Goal: Task Accomplishment & Management: Use online tool/utility

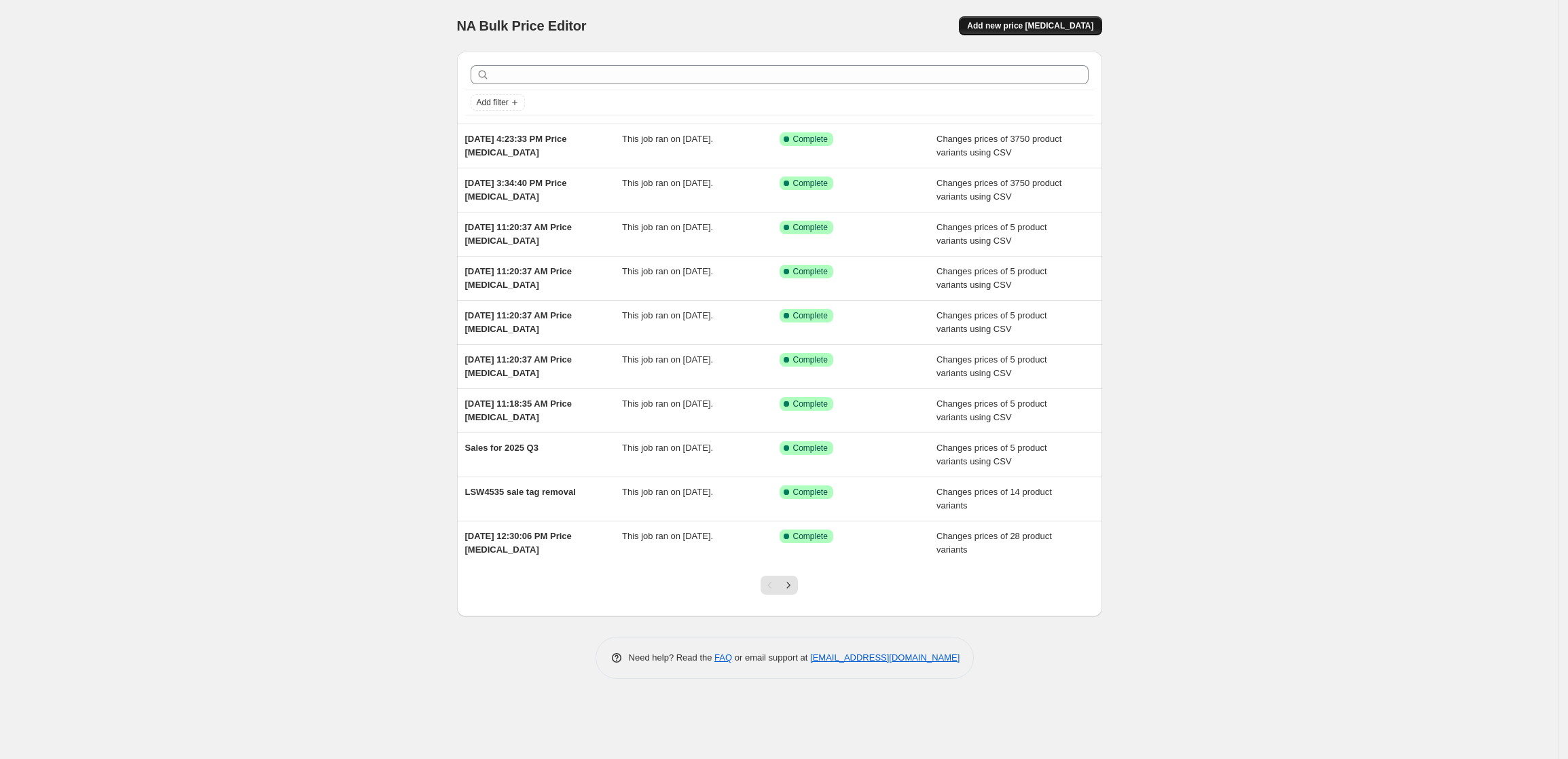
click at [1080, 19] on button "Add new price [MEDICAL_DATA]" at bounding box center [1030, 25] width 143 height 19
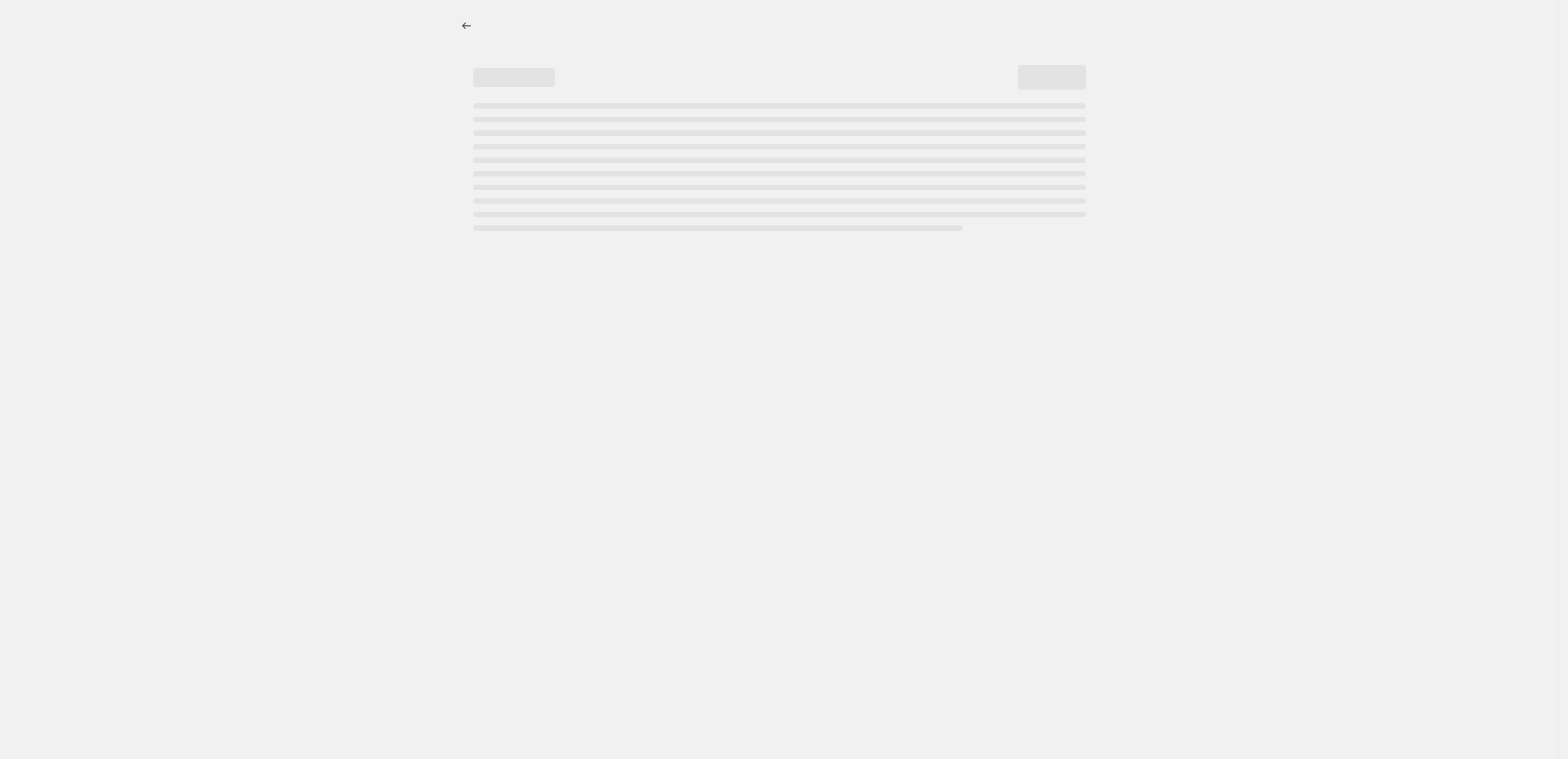
select select "percentage"
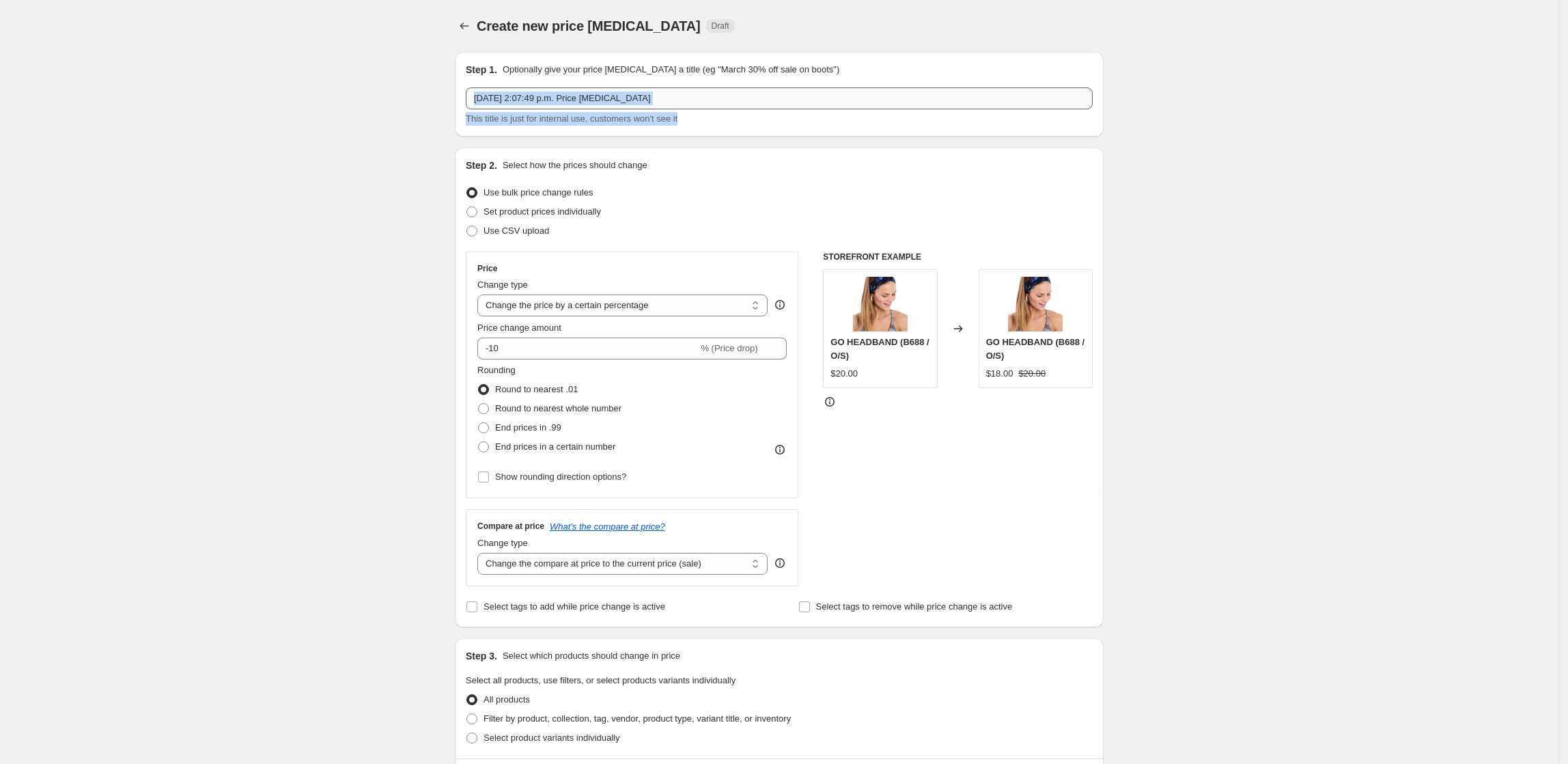
click at [689, 107] on div "[DATE] 2:07:49 p.m. Price [MEDICAL_DATA] This title is just for internal use, c…" at bounding box center [780, 106] width 627 height 38
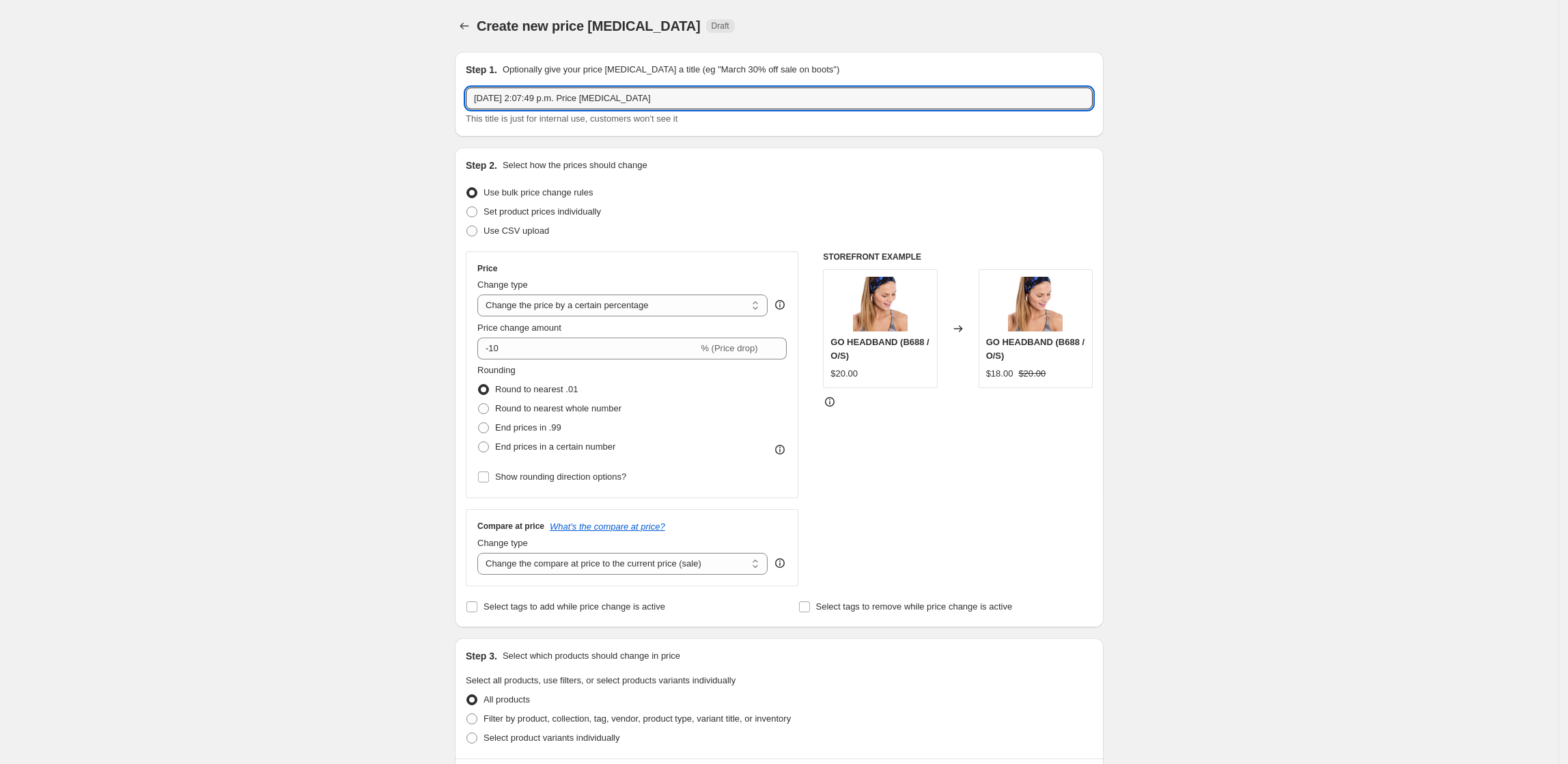
drag, startPoint x: 690, startPoint y: 105, endPoint x: 343, endPoint y: 142, distance: 349.0
click at [242, 116] on div "Create new price [MEDICAL_DATA]. This page is ready Create new price [MEDICAL_D…" at bounding box center [779, 721] width 1559 height 1443
drag, startPoint x: 464, startPoint y: 96, endPoint x: 304, endPoint y: 96, distance: 160.0
click at [306, 96] on div "Create new price [MEDICAL_DATA]. This page is ready Create new price [MEDICAL_D…" at bounding box center [779, 721] width 1559 height 1443
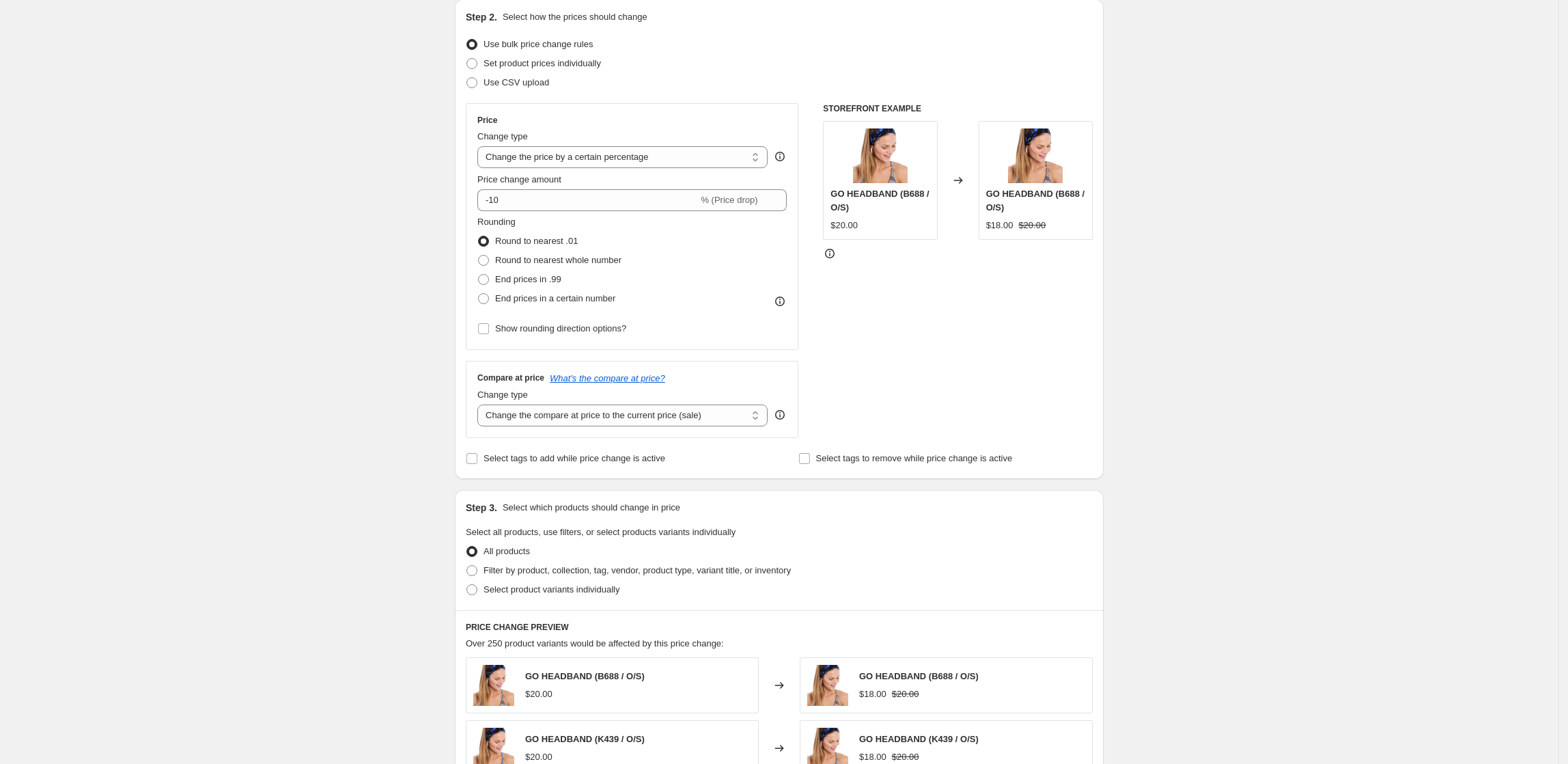
scroll to position [274, 0]
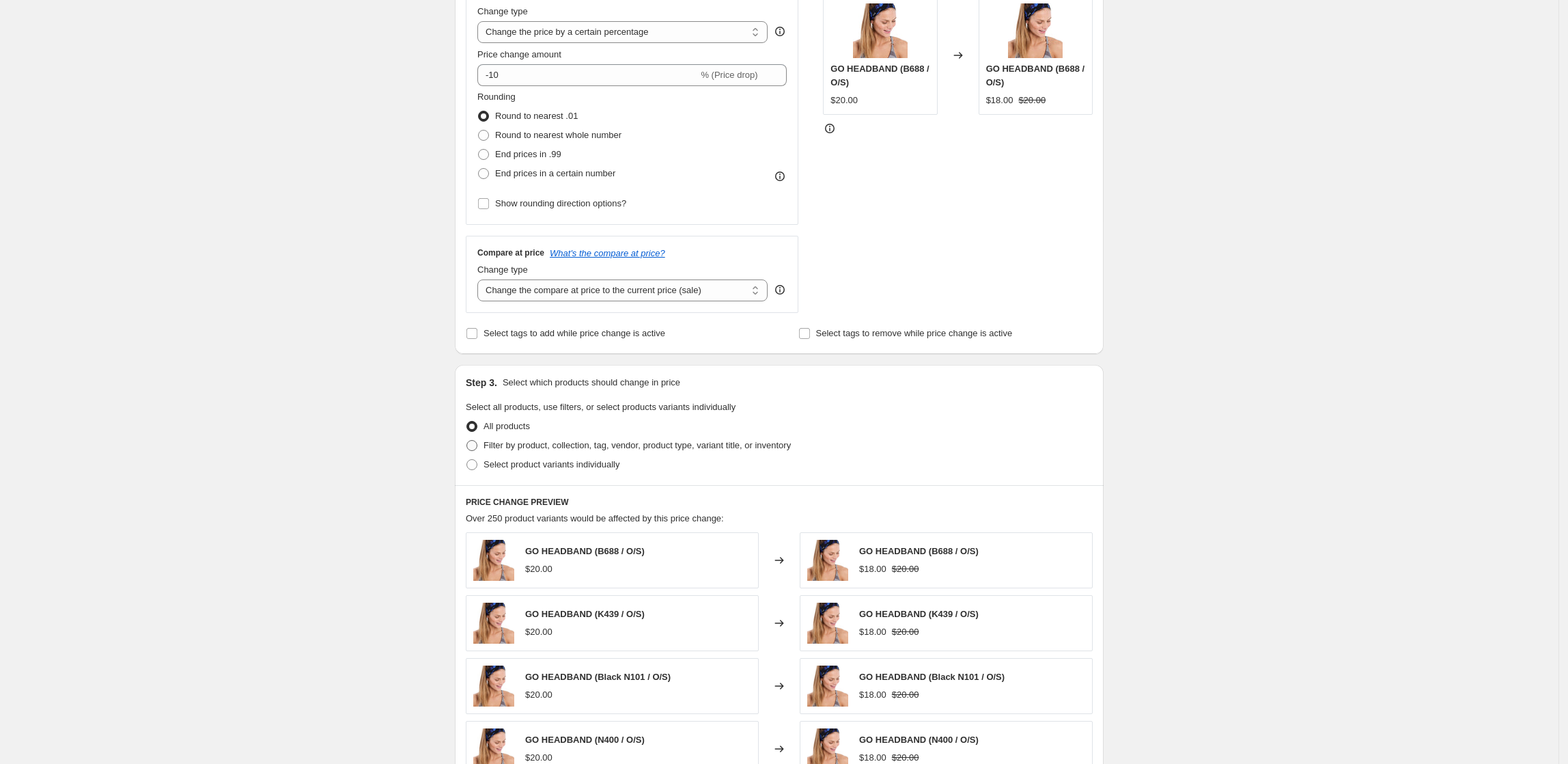
type input "70% off Men"
click at [579, 444] on span "Filter by product, collection, tag, vendor, product type, variant title, or inv…" at bounding box center [637, 445] width 307 height 10
click at [467, 441] on input "Filter by product, collection, tag, vendor, product type, variant title, or inv…" at bounding box center [466, 440] width 1 height 1
radio input "true"
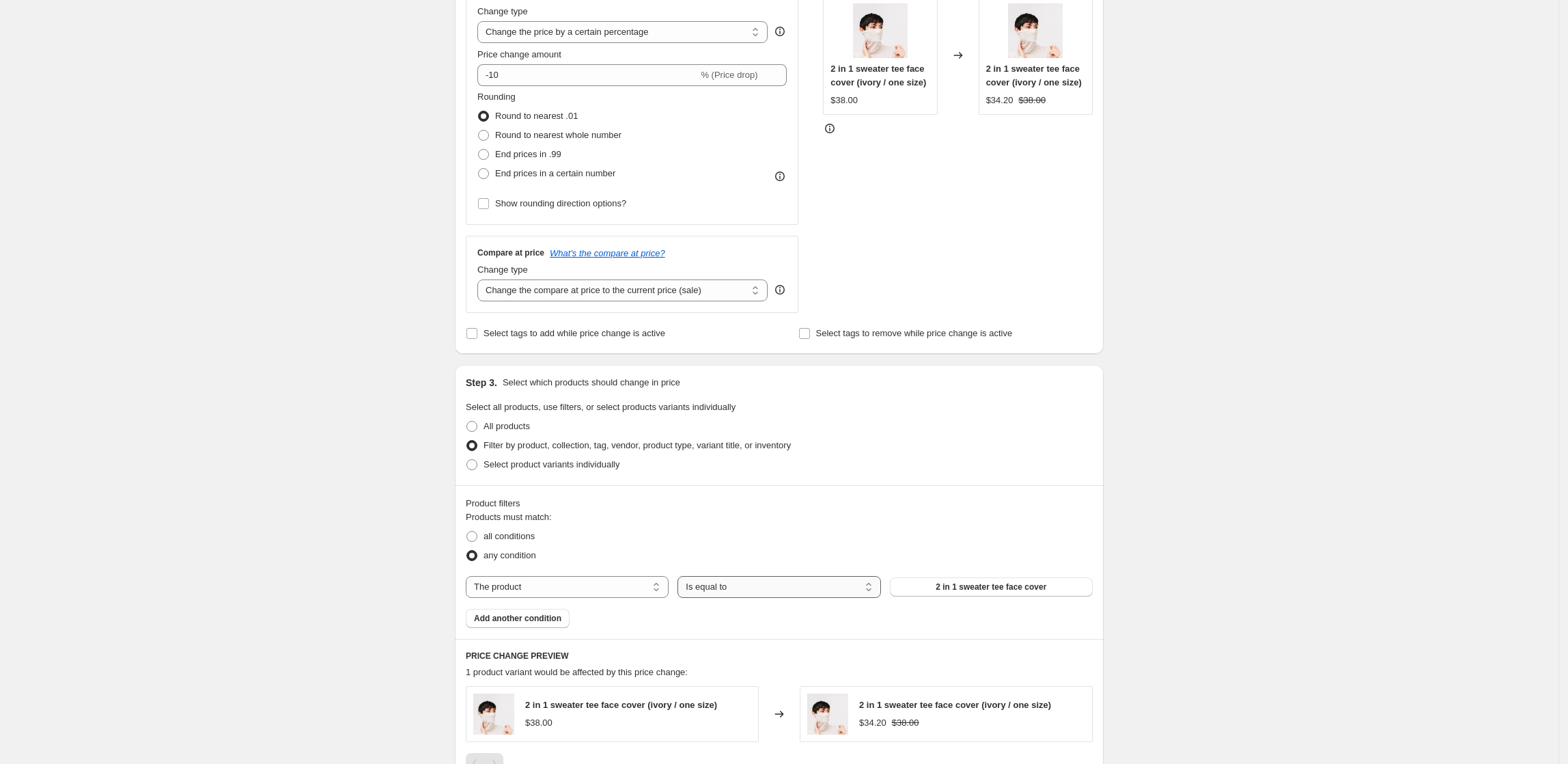
click at [757, 584] on select "Is equal to Is not equal to" at bounding box center [778, 588] width 203 height 22
click at [587, 582] on select "The product The product's collection The product's tag The product's vendor The…" at bounding box center [567, 588] width 203 height 22
select select "collection"
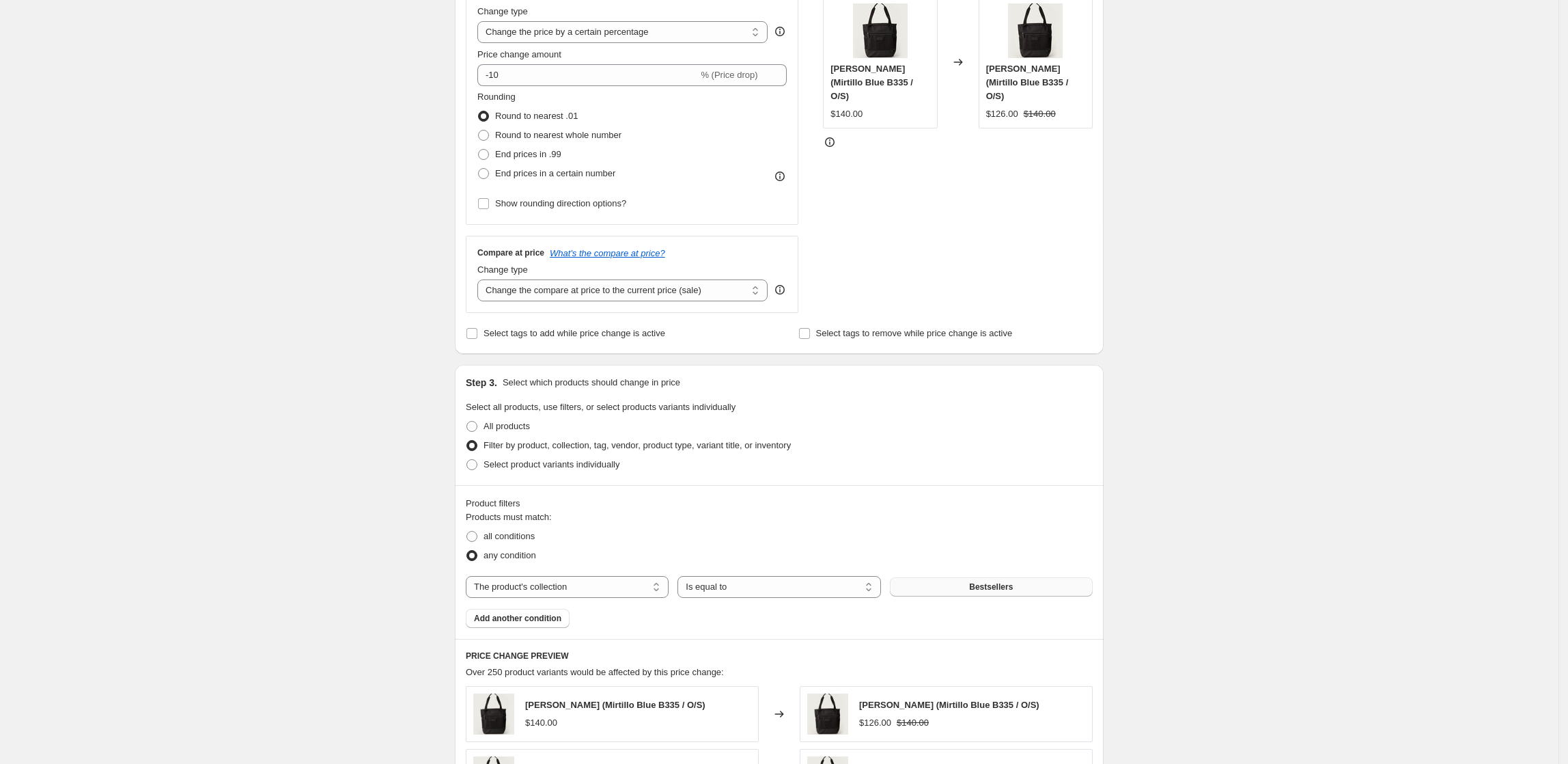
click at [1012, 589] on span "Bestsellers" at bounding box center [991, 588] width 44 height 11
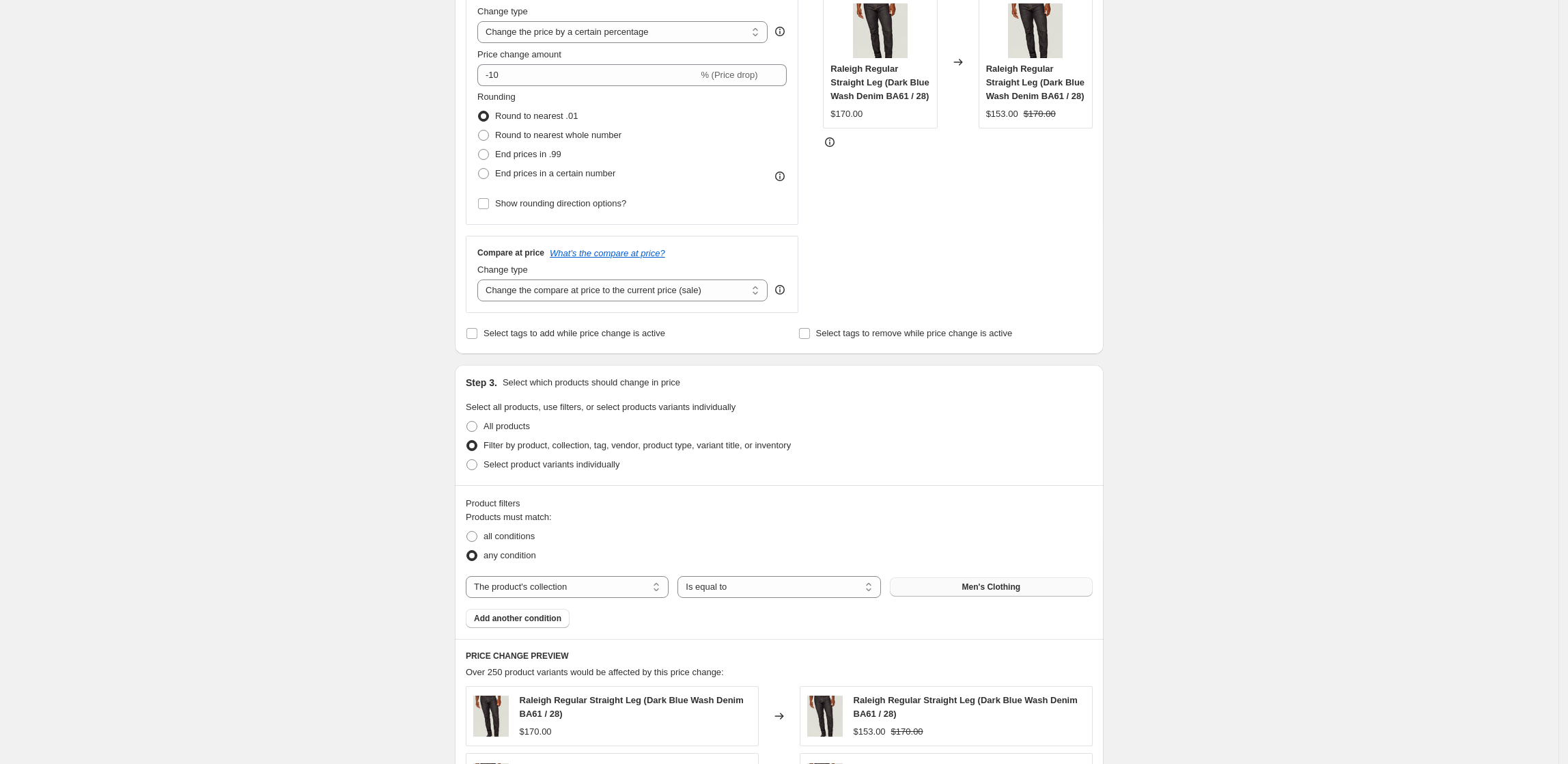
click at [1340, 444] on div "Create new price [MEDICAL_DATA]. This page is ready Create new price [MEDICAL_D…" at bounding box center [779, 536] width 1559 height 1619
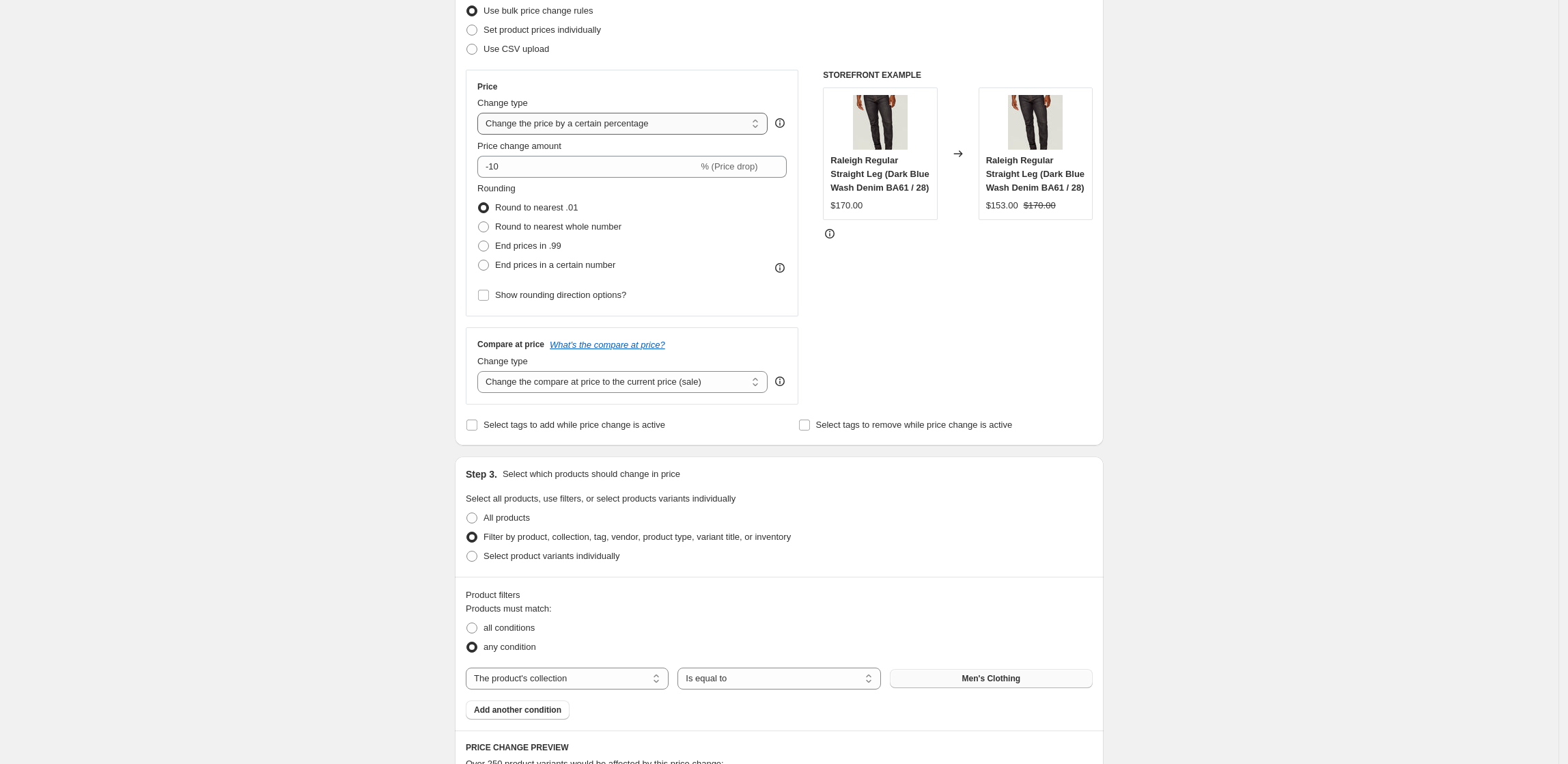
scroll to position [91, 0]
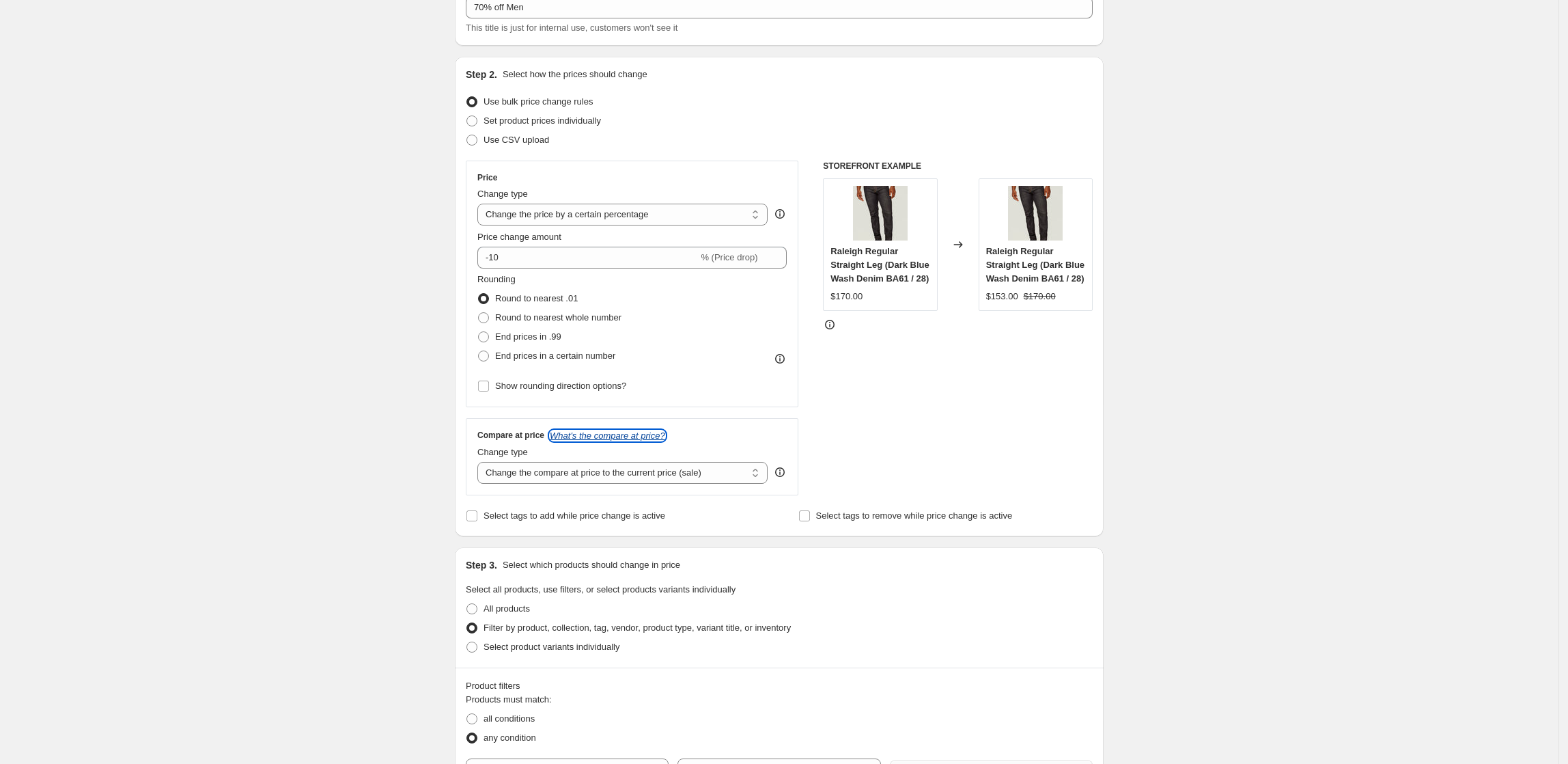
click at [634, 436] on icon "What's the compare at price?" at bounding box center [607, 435] width 115 height 10
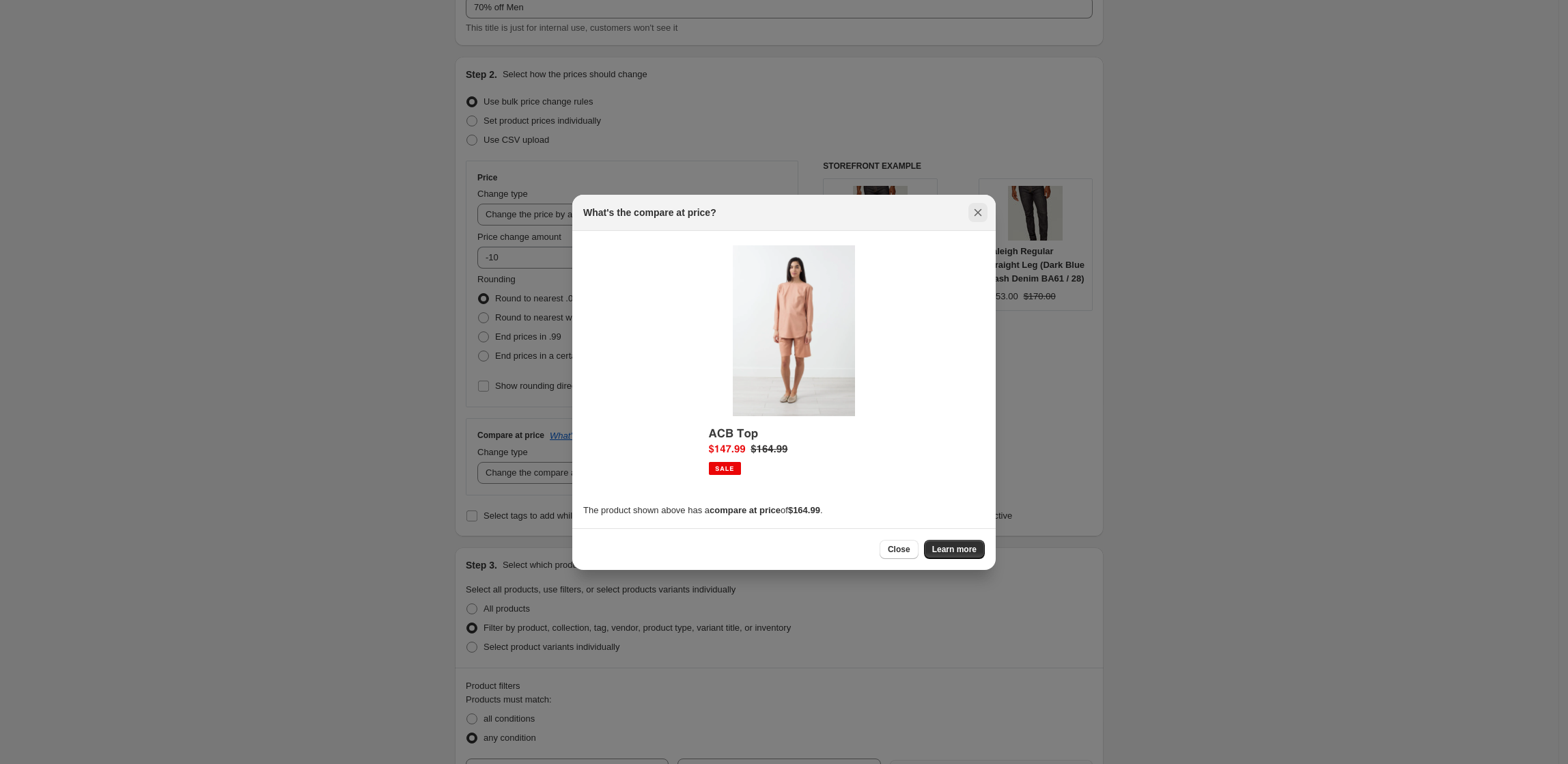
click at [979, 214] on icon "Close" at bounding box center [978, 212] width 14 height 14
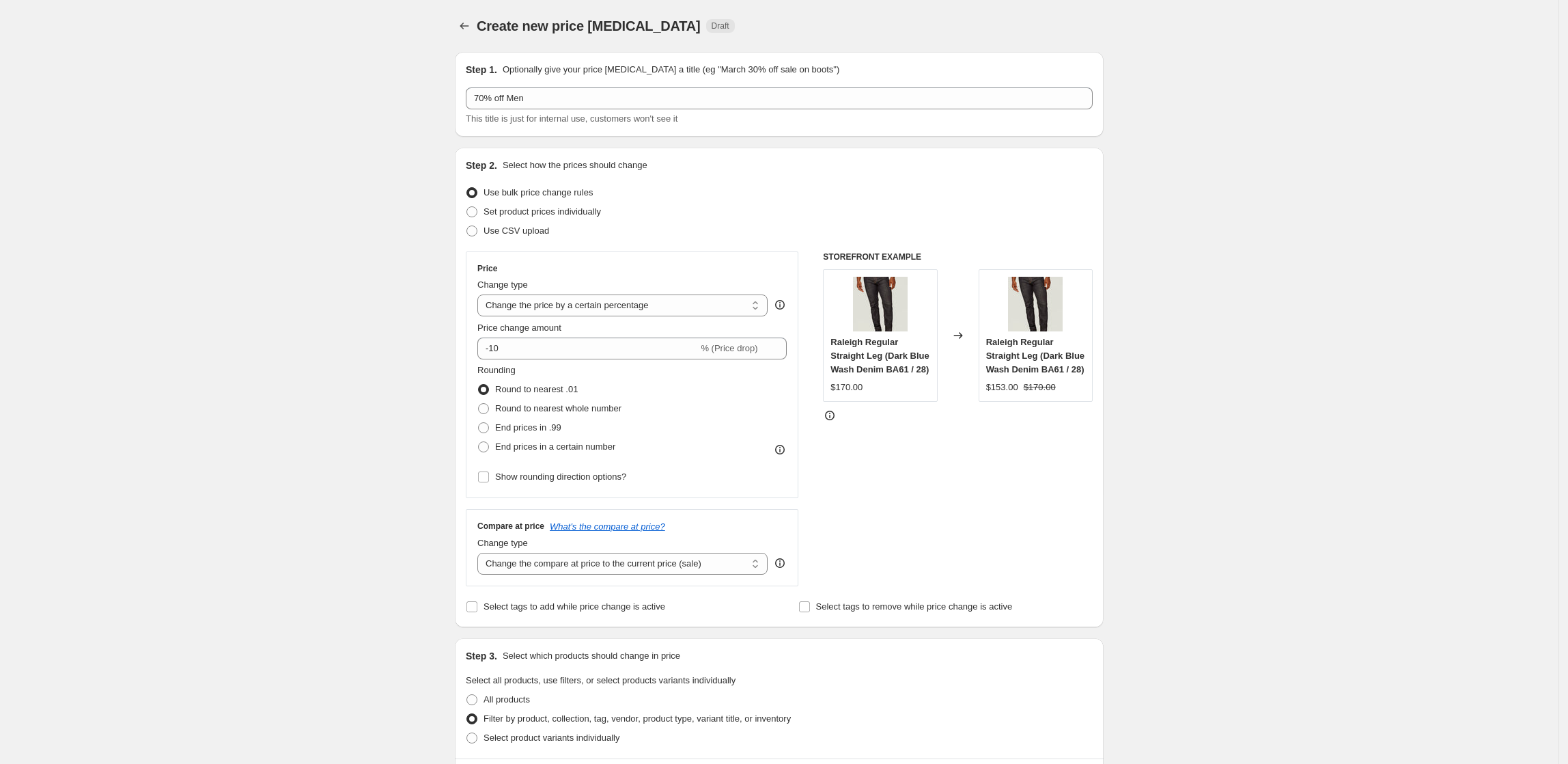
scroll to position [91, 0]
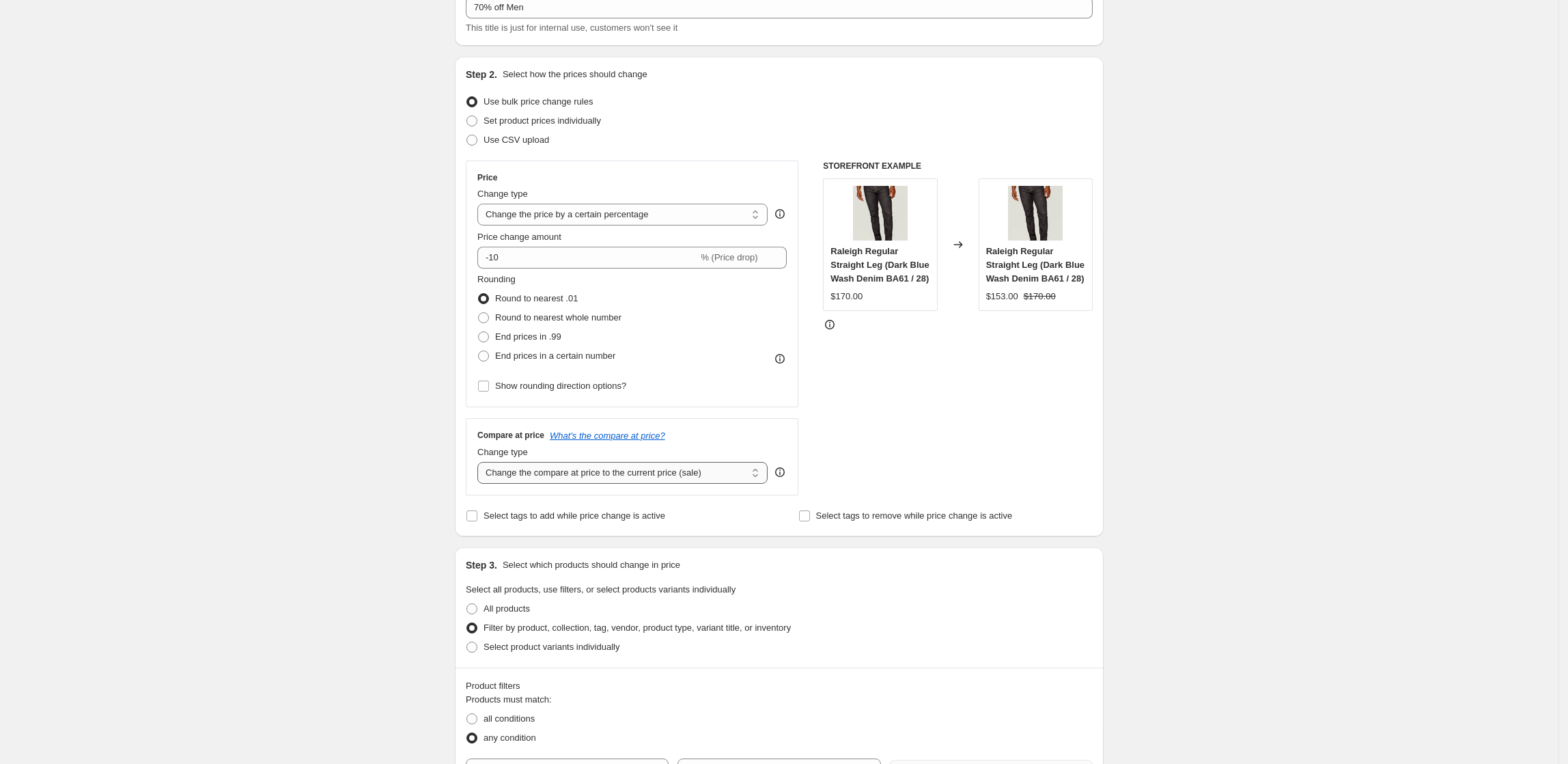
click at [677, 474] on select "Change the compare at price to the current price (sale) Change the compare at p…" at bounding box center [622, 473] width 290 height 22
click at [652, 433] on icon "What's the compare at price?" at bounding box center [607, 435] width 115 height 10
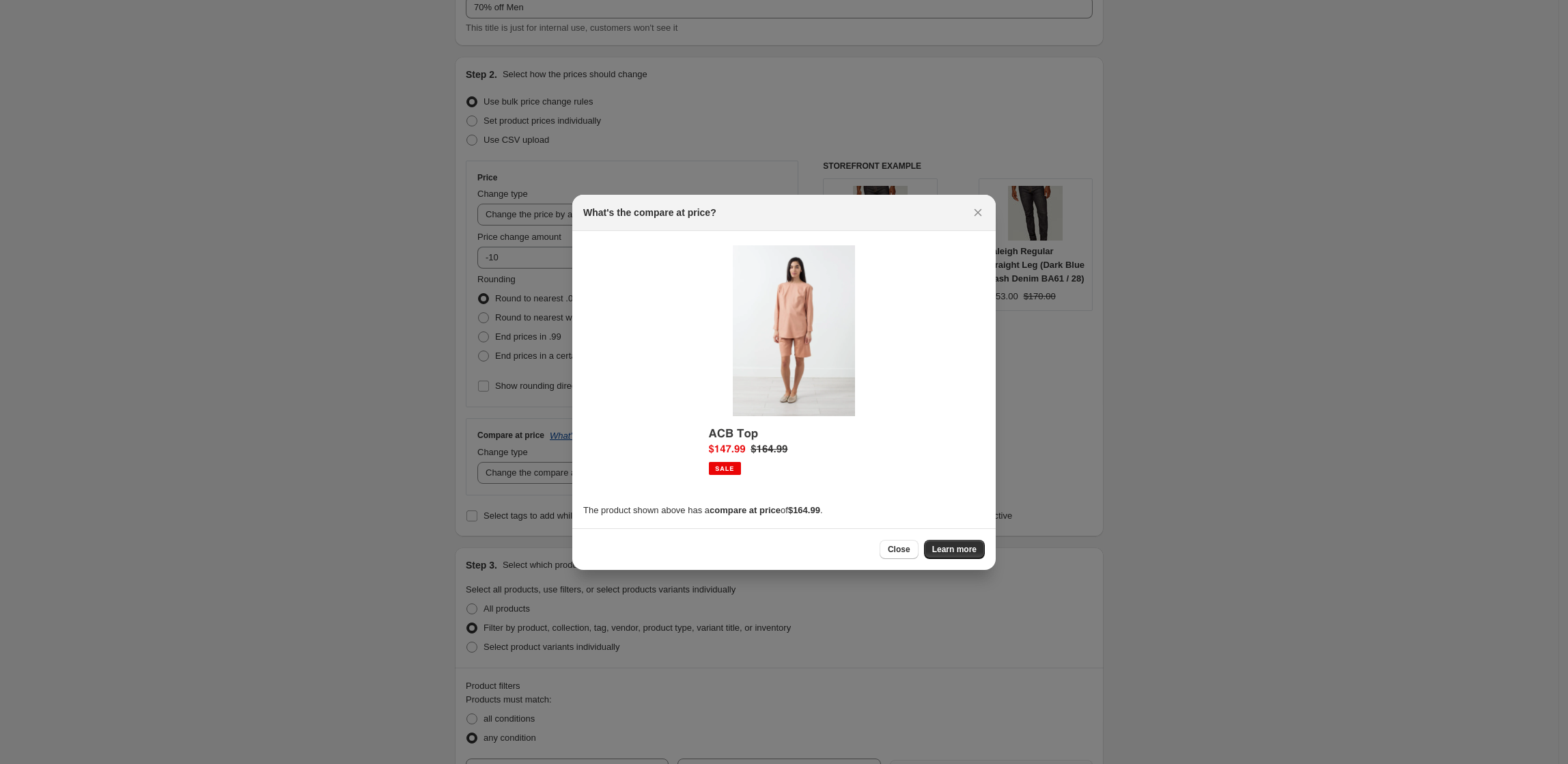
scroll to position [0, 0]
click at [980, 206] on icon "Close" at bounding box center [978, 212] width 14 height 14
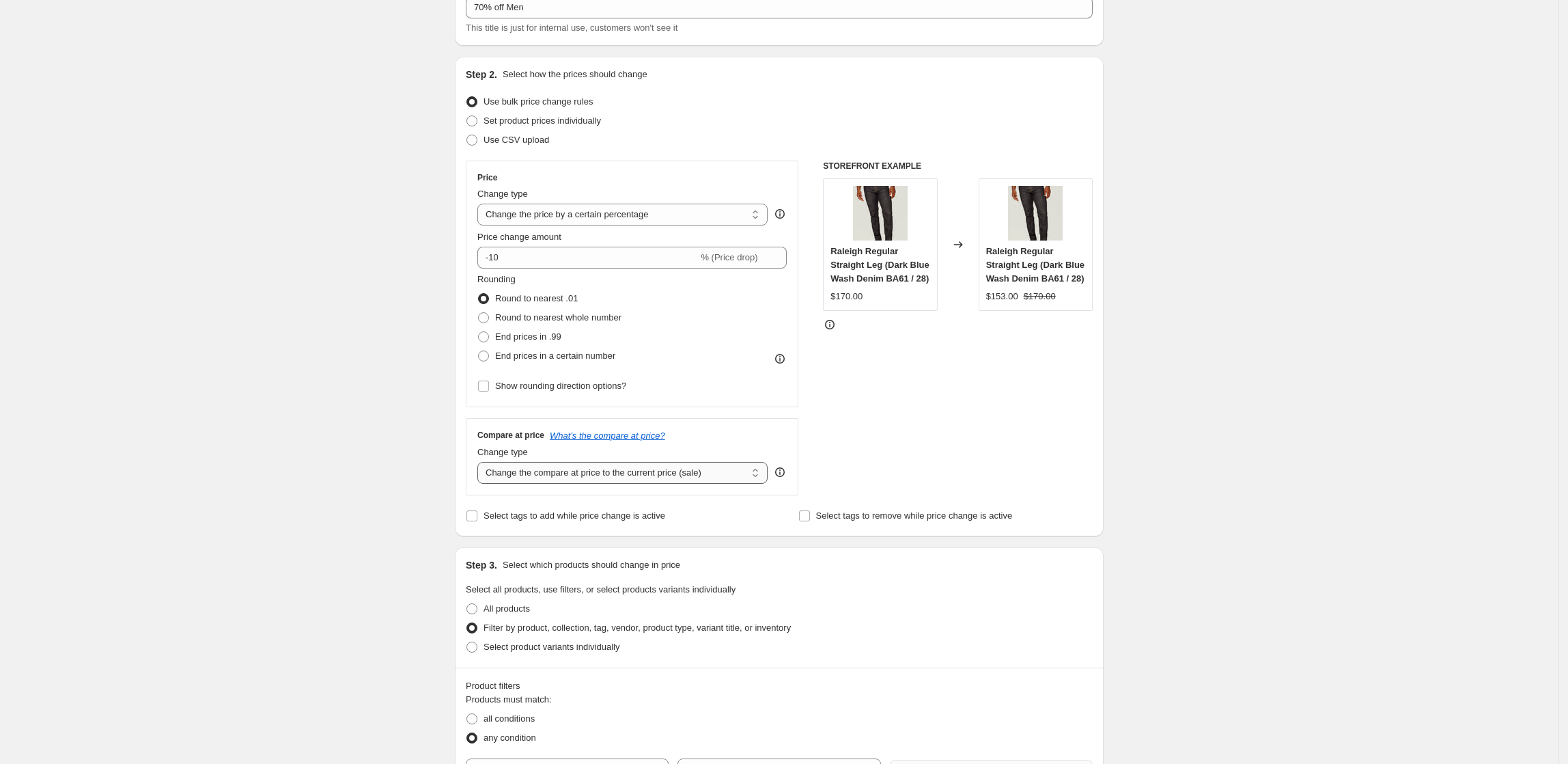
click at [655, 473] on select "Change the compare at price to the current price (sale) Change the compare at p…" at bounding box center [622, 473] width 290 height 22
click at [482, 463] on select "Change the compare at price to the current price (sale) Change the compare at p…" at bounding box center [622, 473] width 290 height 22
drag, startPoint x: 739, startPoint y: 464, endPoint x: 723, endPoint y: 479, distance: 21.9
click at [739, 464] on select "Change the compare at price to the current price (sale) Change the compare at p…" at bounding box center [622, 473] width 290 height 22
click at [482, 463] on select "Change the compare at price to the current price (sale) Change the compare at p…" at bounding box center [622, 473] width 290 height 22
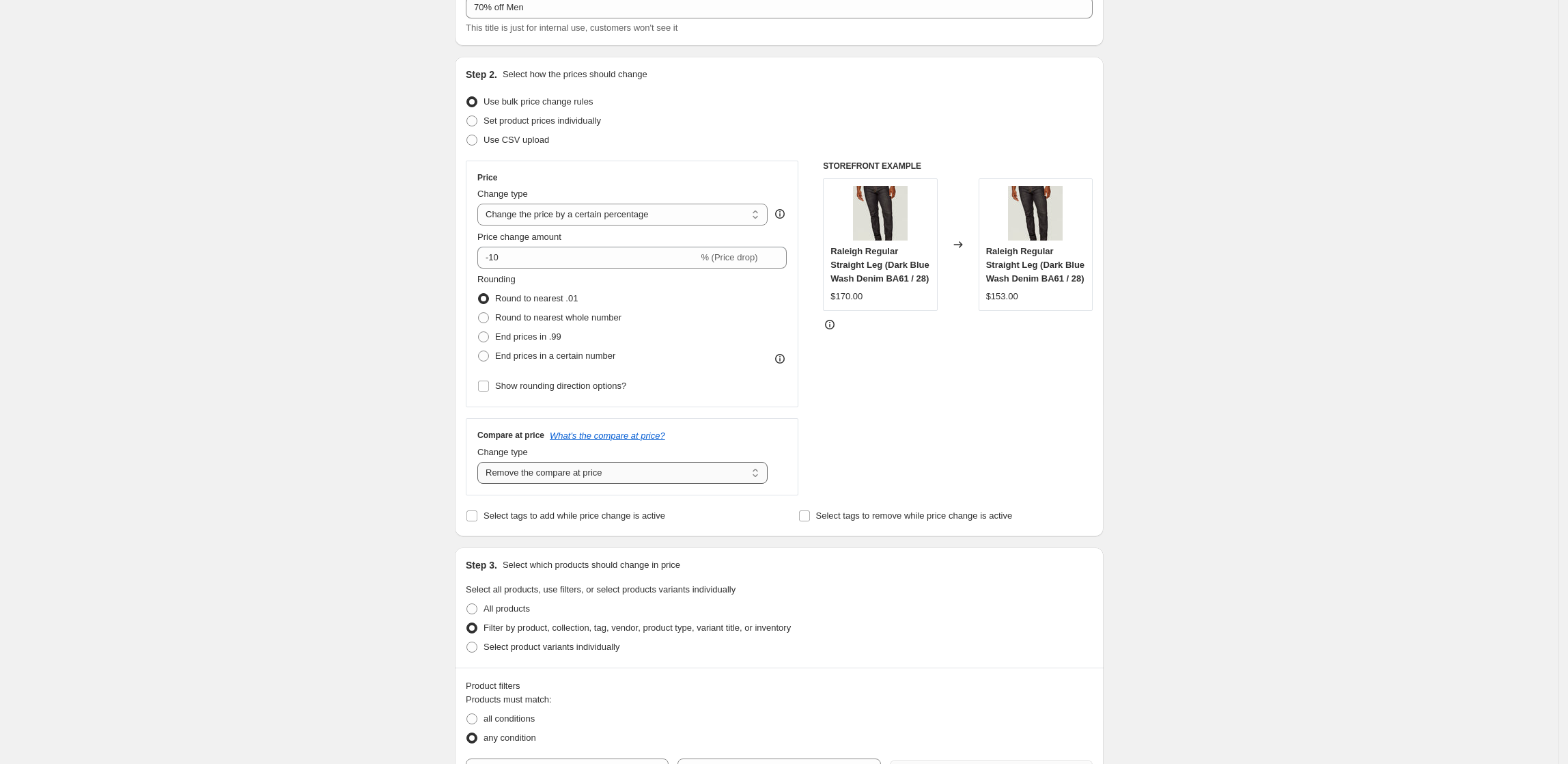
click at [596, 469] on select "Change the compare at price to the current price (sale) Change the compare at p…" at bounding box center [622, 473] width 290 height 22
select select "ep"
click at [482, 463] on select "Change the compare at price to the current price (sale) Change the compare at p…" at bounding box center [622, 473] width 290 height 22
click at [538, 256] on input "-10" at bounding box center [587, 257] width 221 height 22
type input "-1"
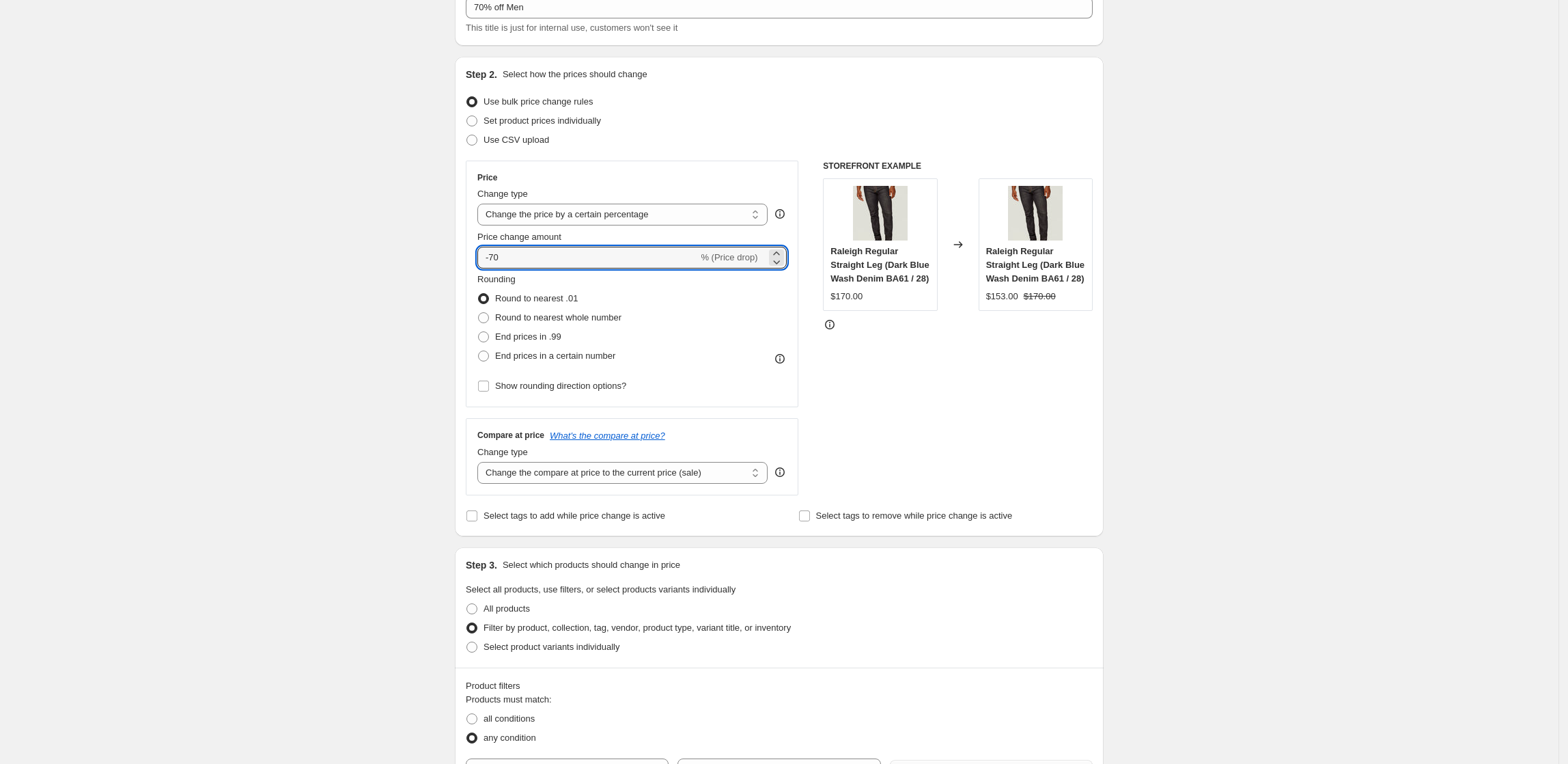
type input "-70"
click at [1295, 416] on div "Create new price [MEDICAL_DATA]. This page is ready Create new price [MEDICAL_D…" at bounding box center [779, 719] width 1559 height 1619
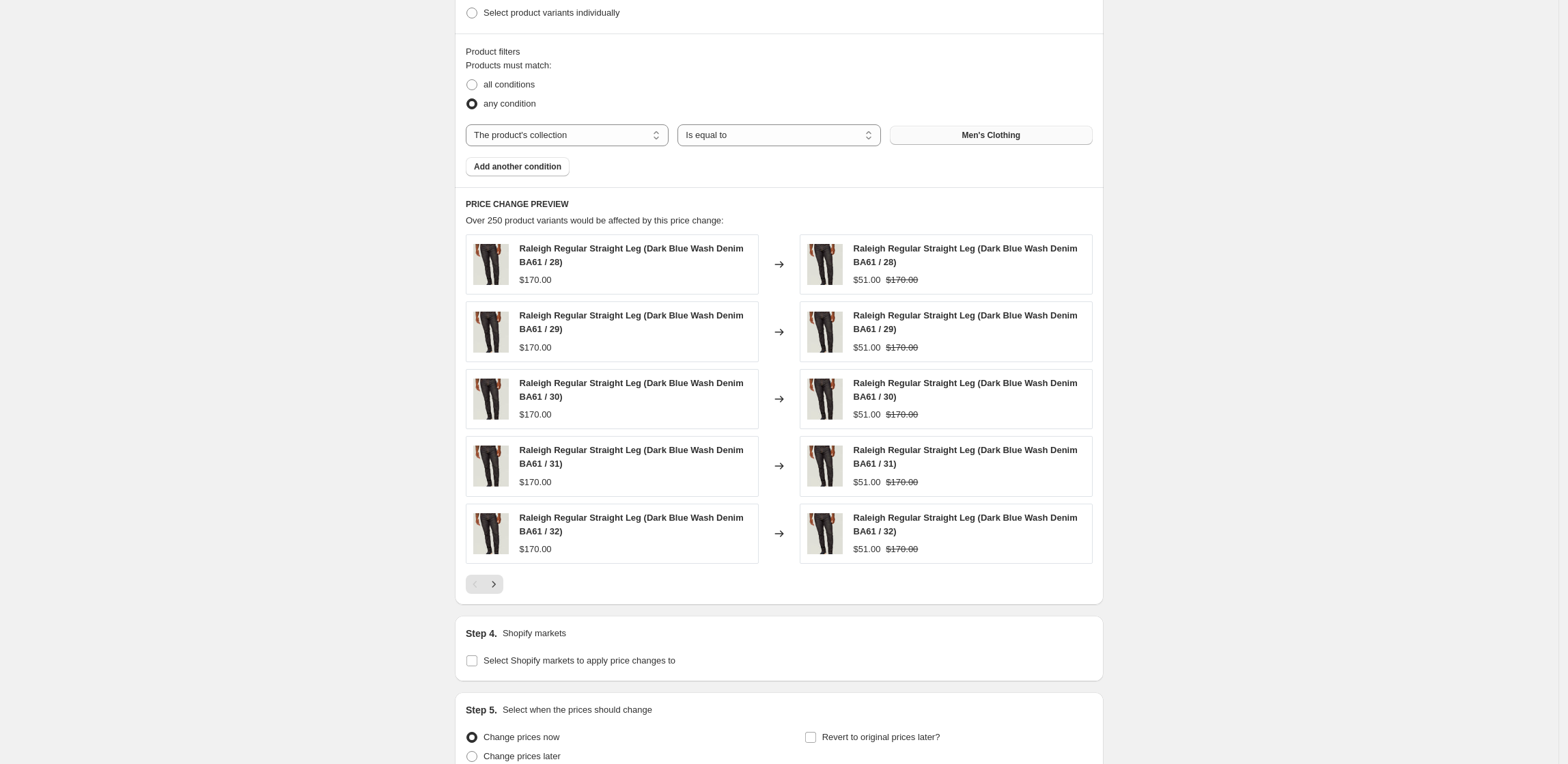
scroll to position [729, 0]
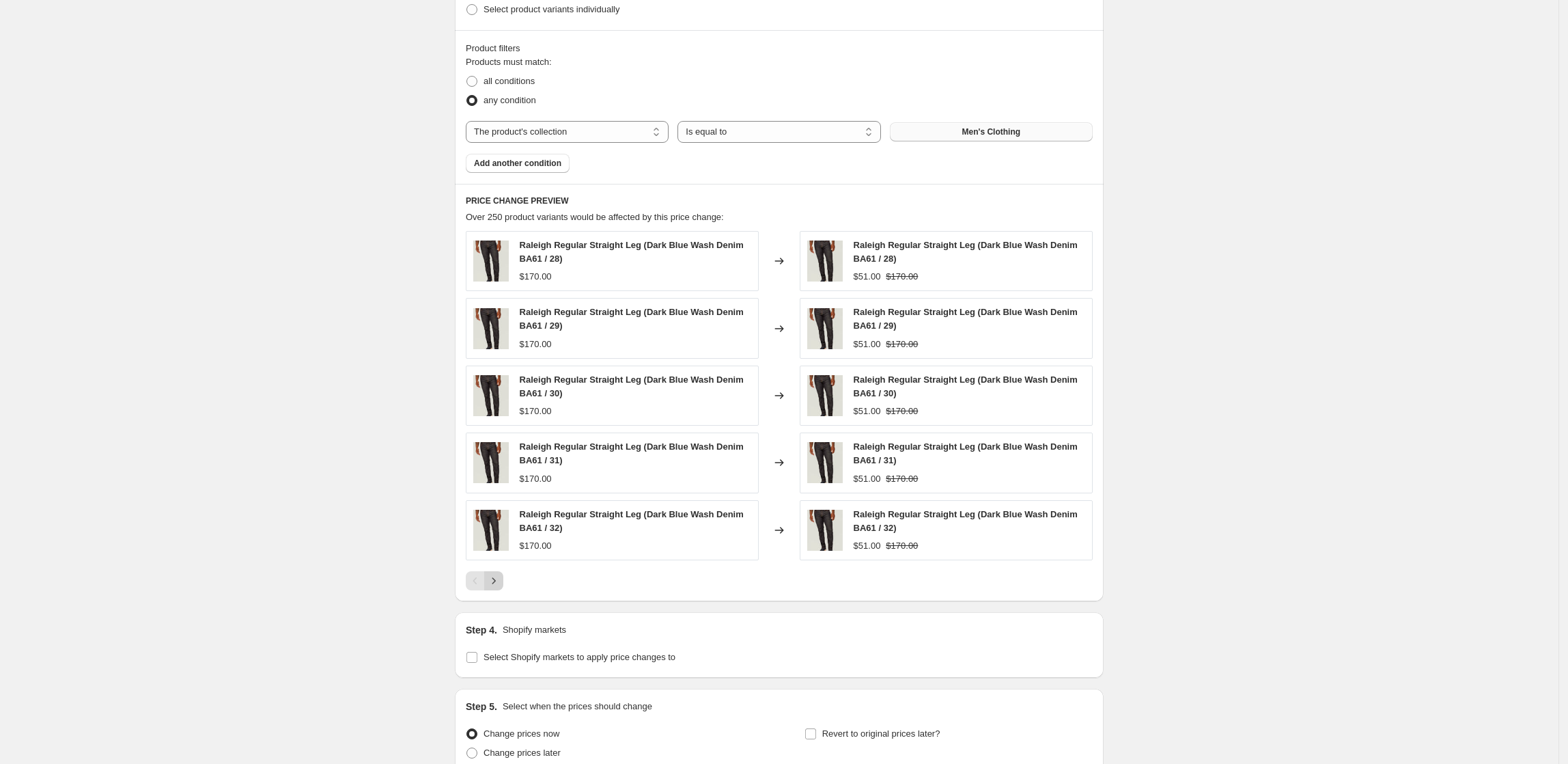
click at [493, 586] on icon "Next" at bounding box center [494, 580] width 14 height 14
click at [501, 587] on icon "Next" at bounding box center [494, 580] width 14 height 14
click at [501, 588] on icon "Next" at bounding box center [494, 580] width 14 height 14
click at [504, 588] on button "Next" at bounding box center [494, 580] width 19 height 19
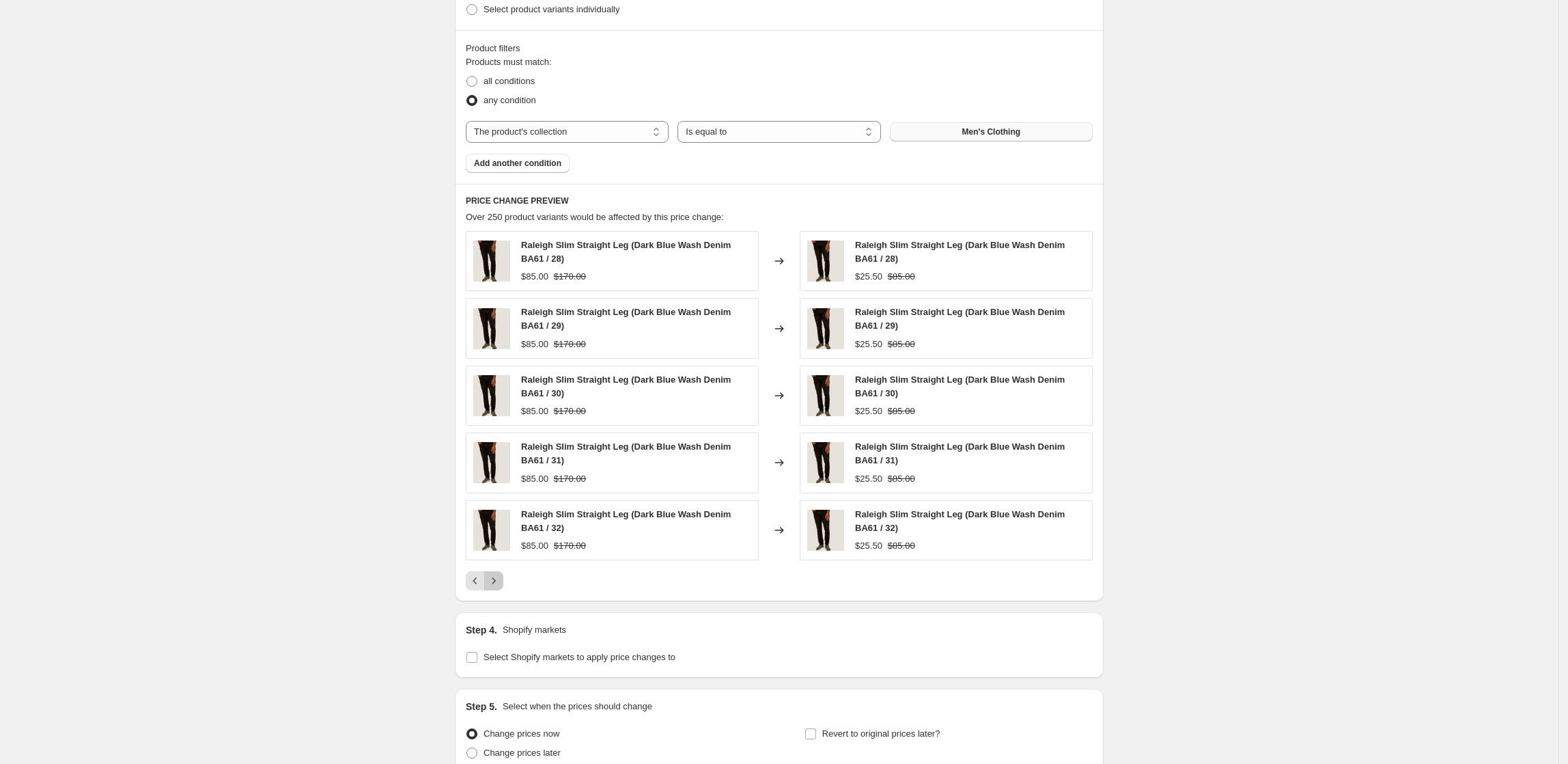
click at [501, 588] on icon "Next" at bounding box center [494, 580] width 14 height 14
click at [504, 585] on button "Next" at bounding box center [494, 580] width 19 height 19
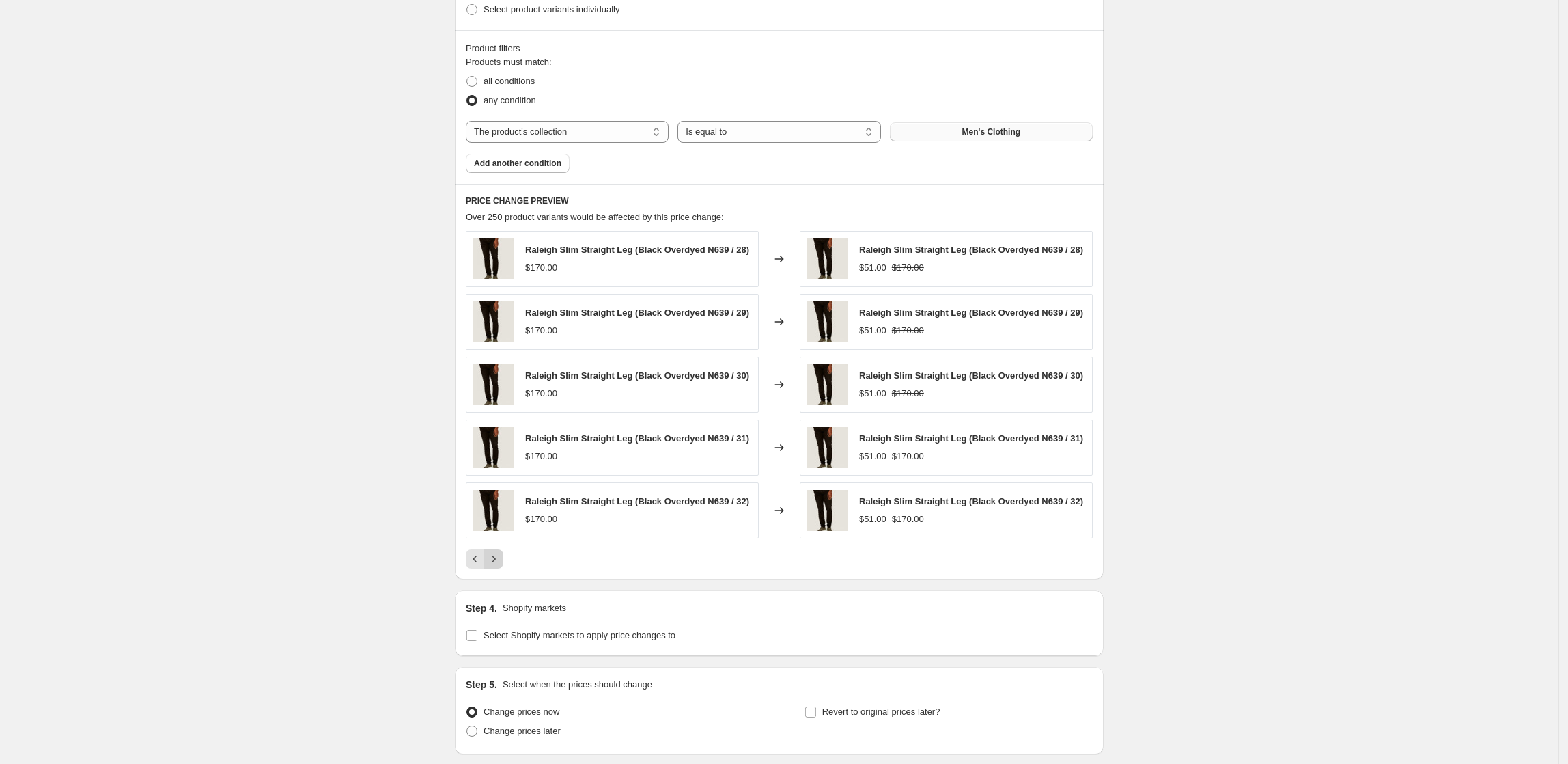
click at [501, 563] on icon "Next" at bounding box center [494, 558] width 14 height 14
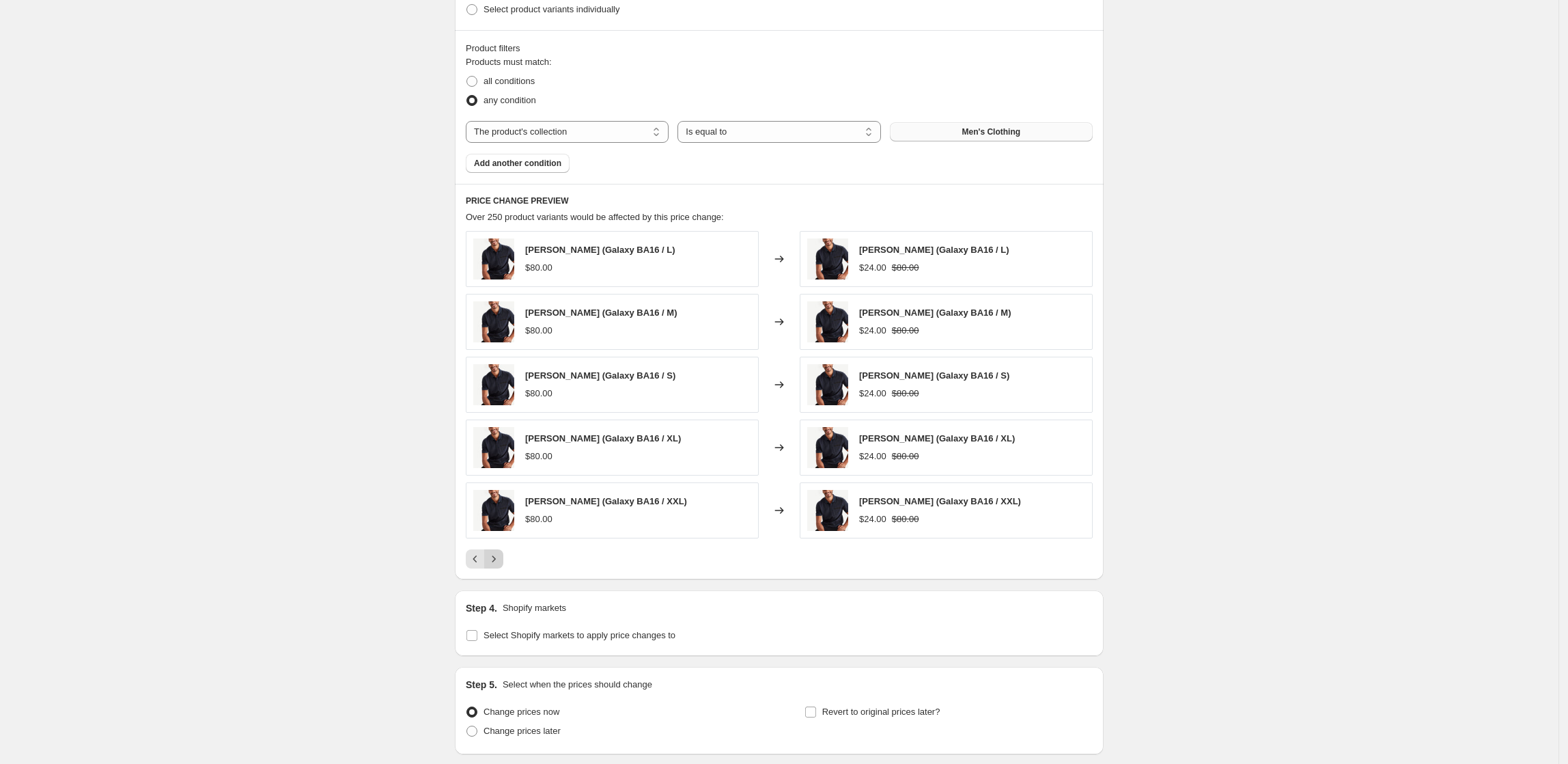
click at [501, 564] on icon "Next" at bounding box center [494, 558] width 14 height 14
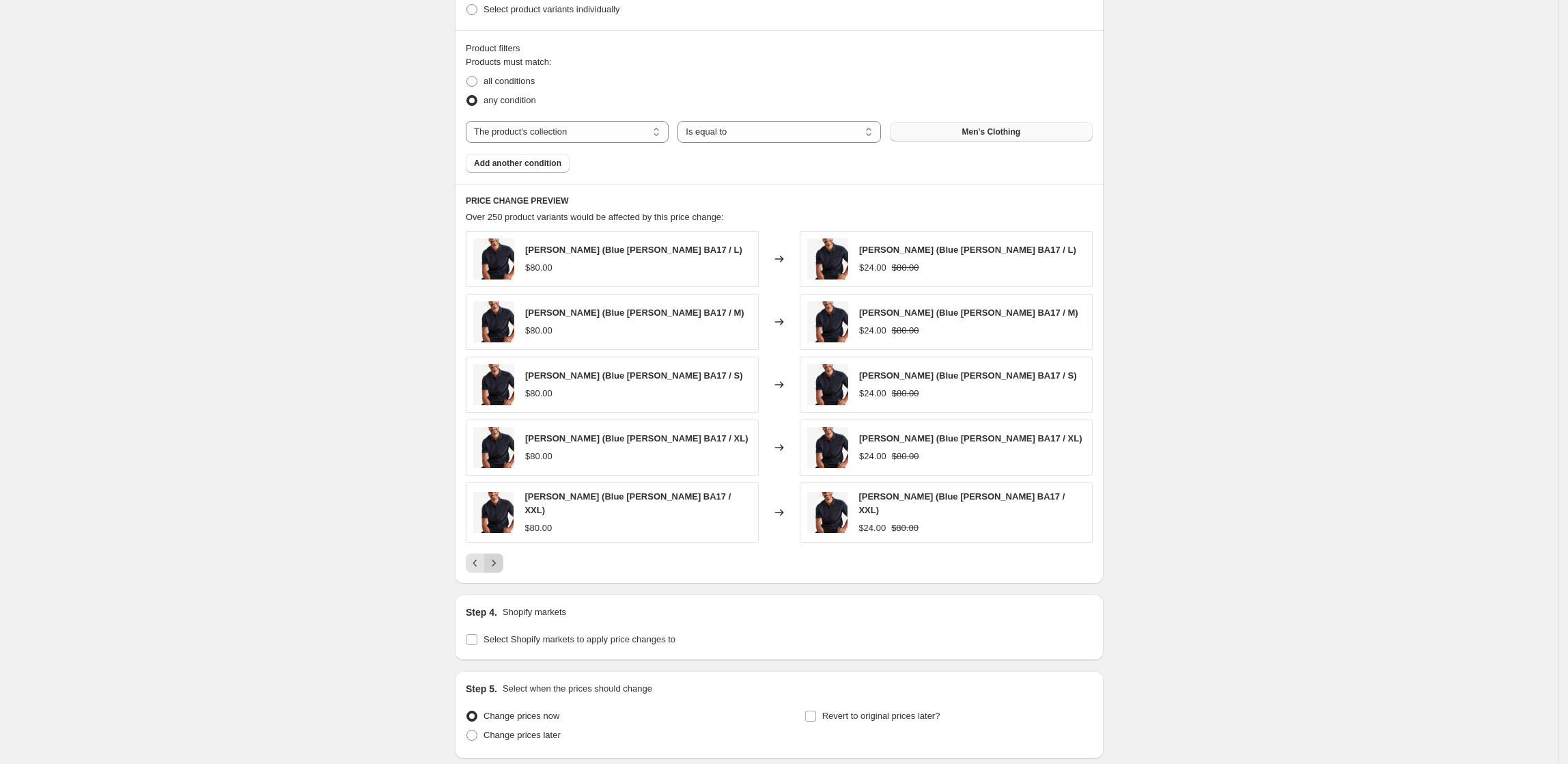
click at [501, 564] on icon "Next" at bounding box center [494, 563] width 14 height 14
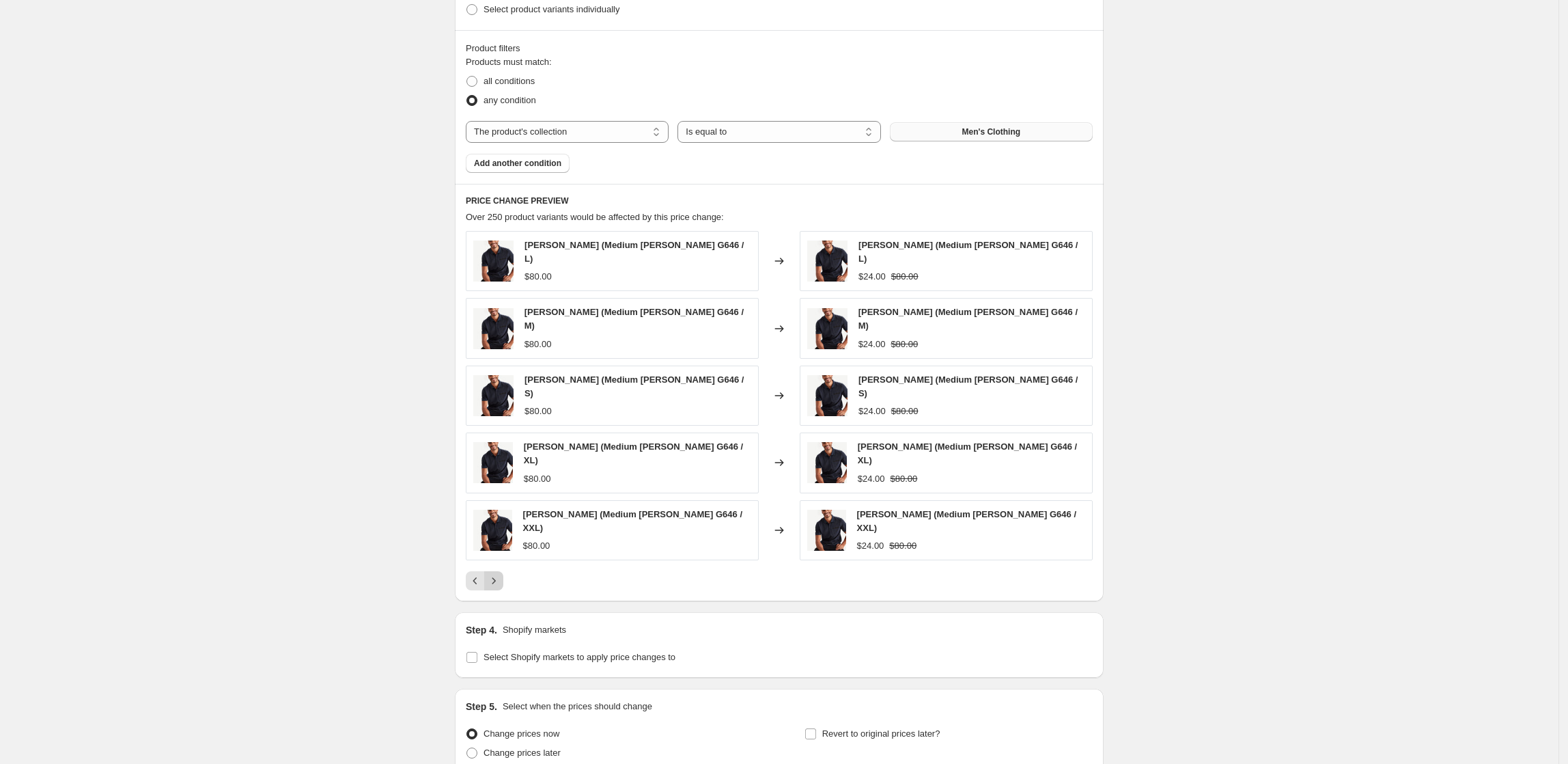
click at [501, 574] on icon "Next" at bounding box center [494, 580] width 14 height 14
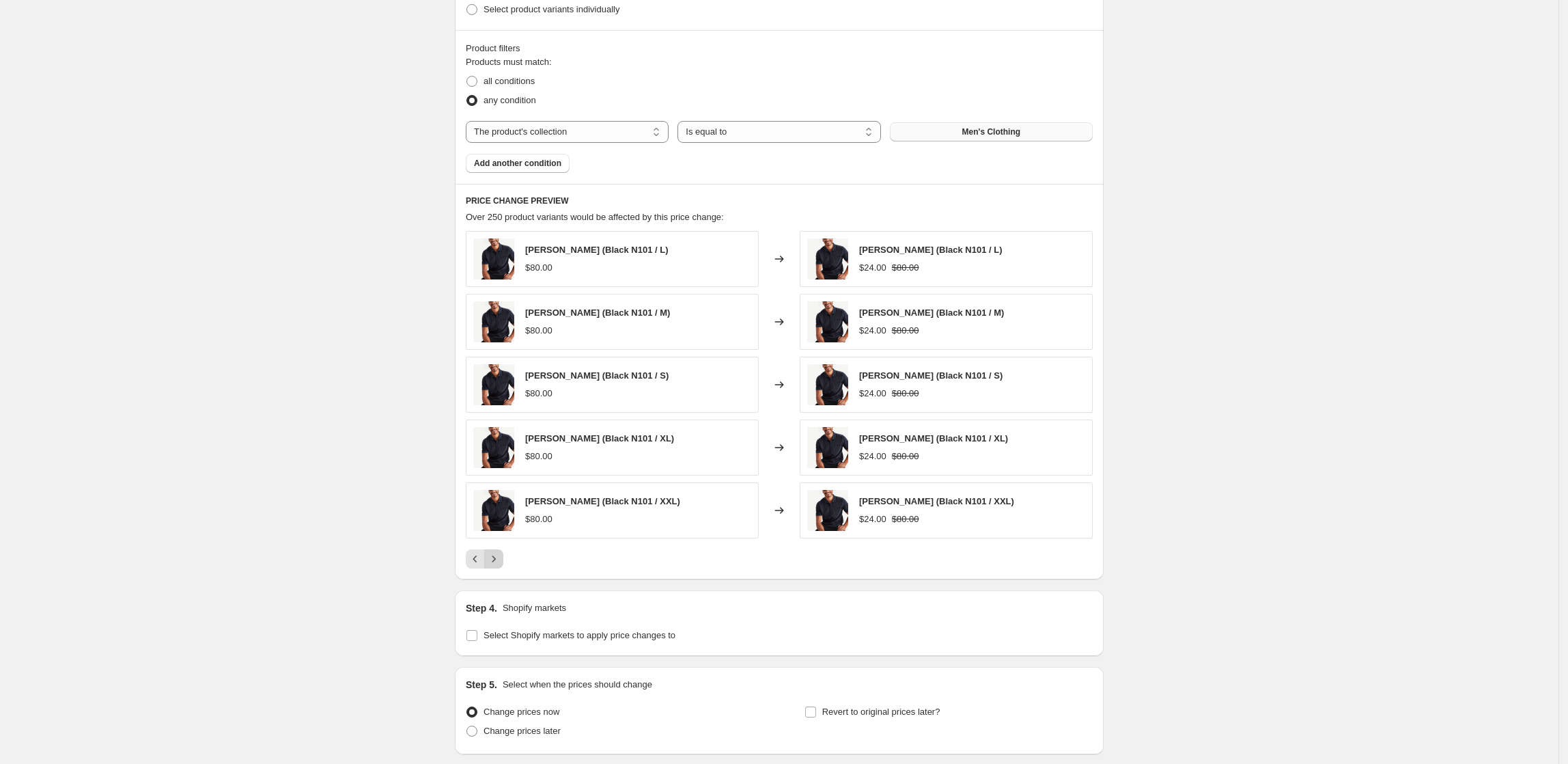
click at [501, 564] on icon "Next" at bounding box center [494, 558] width 14 height 14
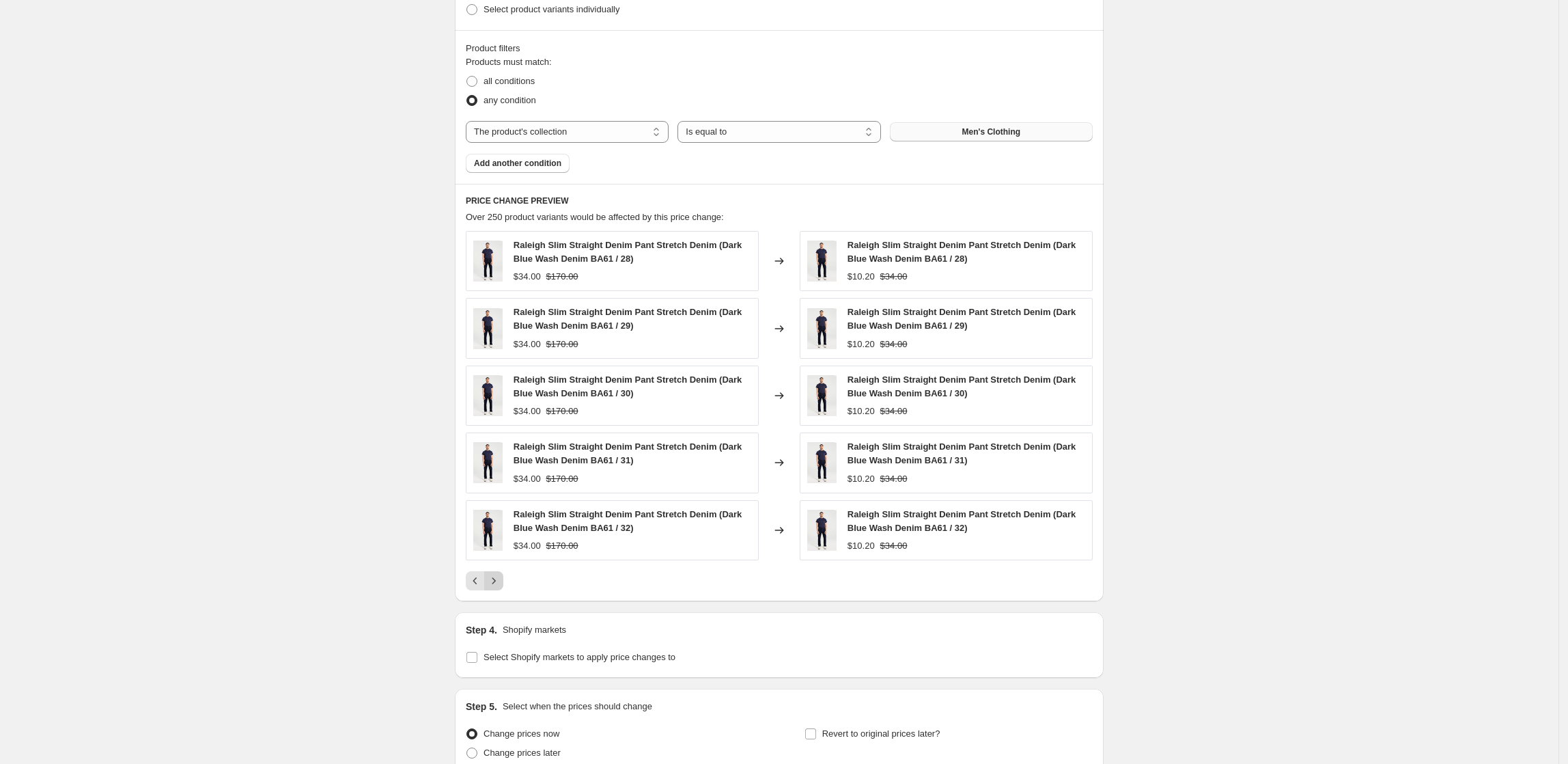
click at [495, 588] on icon "Next" at bounding box center [494, 580] width 14 height 14
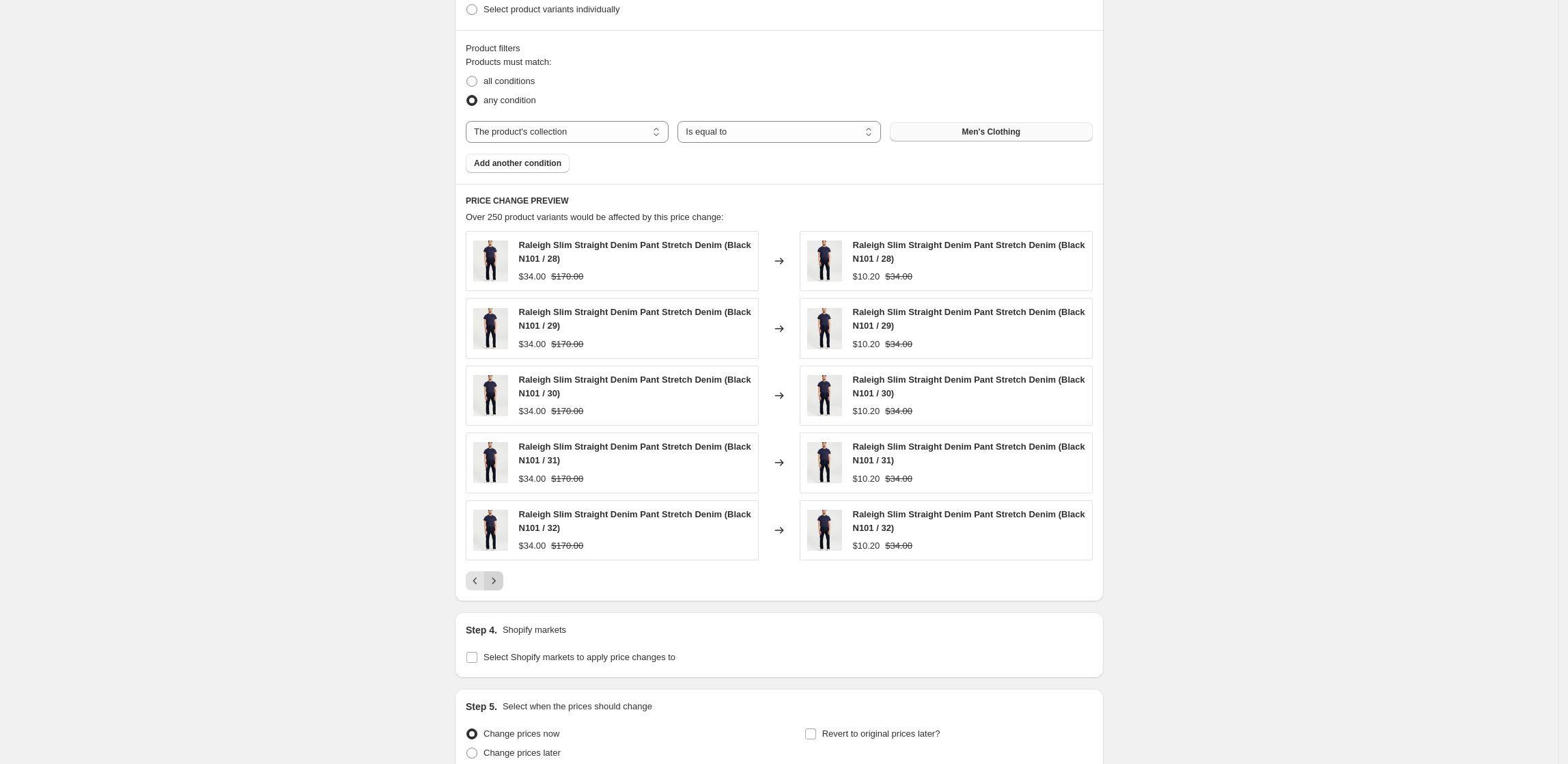
click at [500, 588] on icon "Next" at bounding box center [494, 580] width 14 height 14
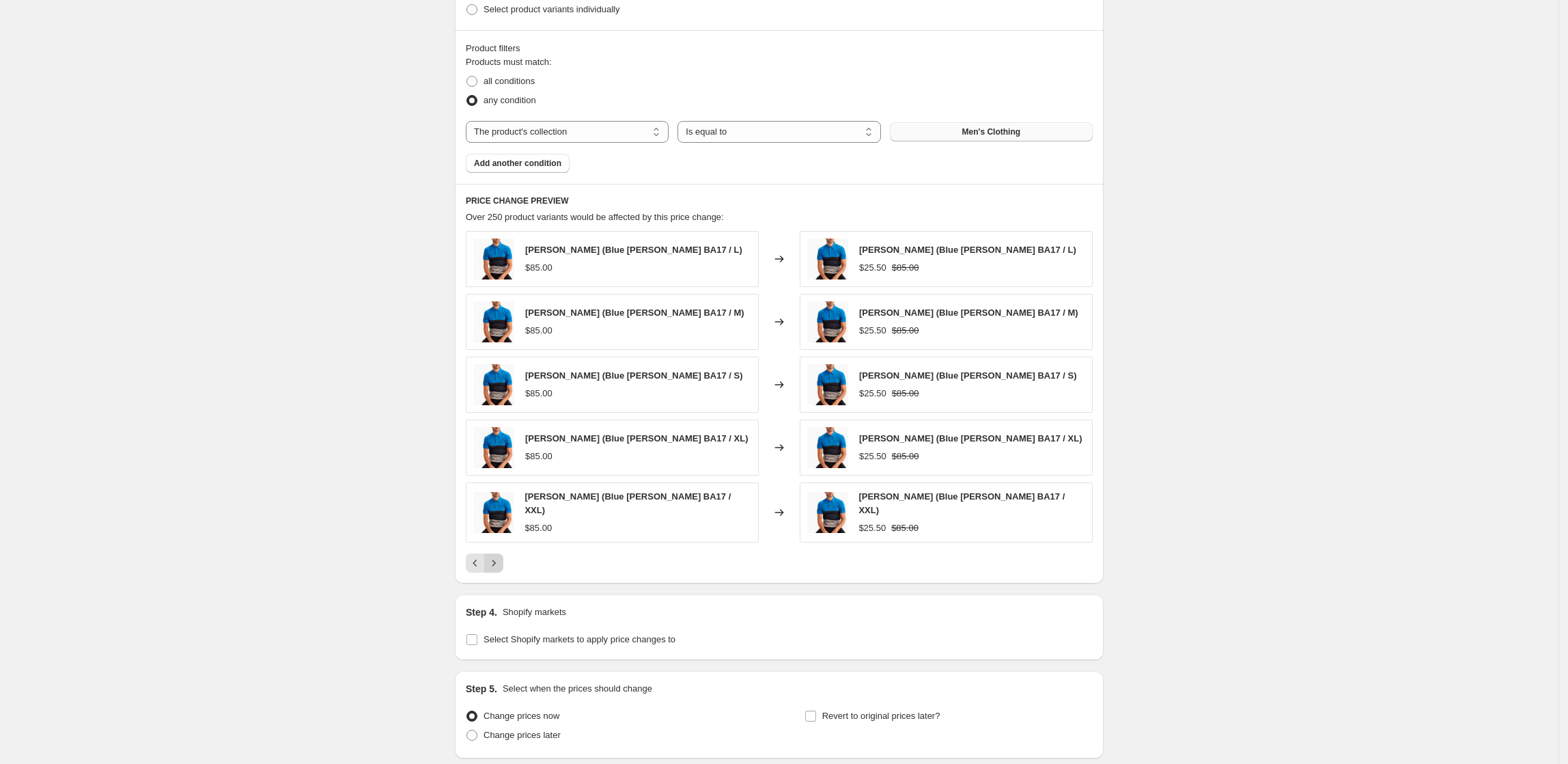
click at [501, 558] on icon "Next" at bounding box center [494, 563] width 14 height 14
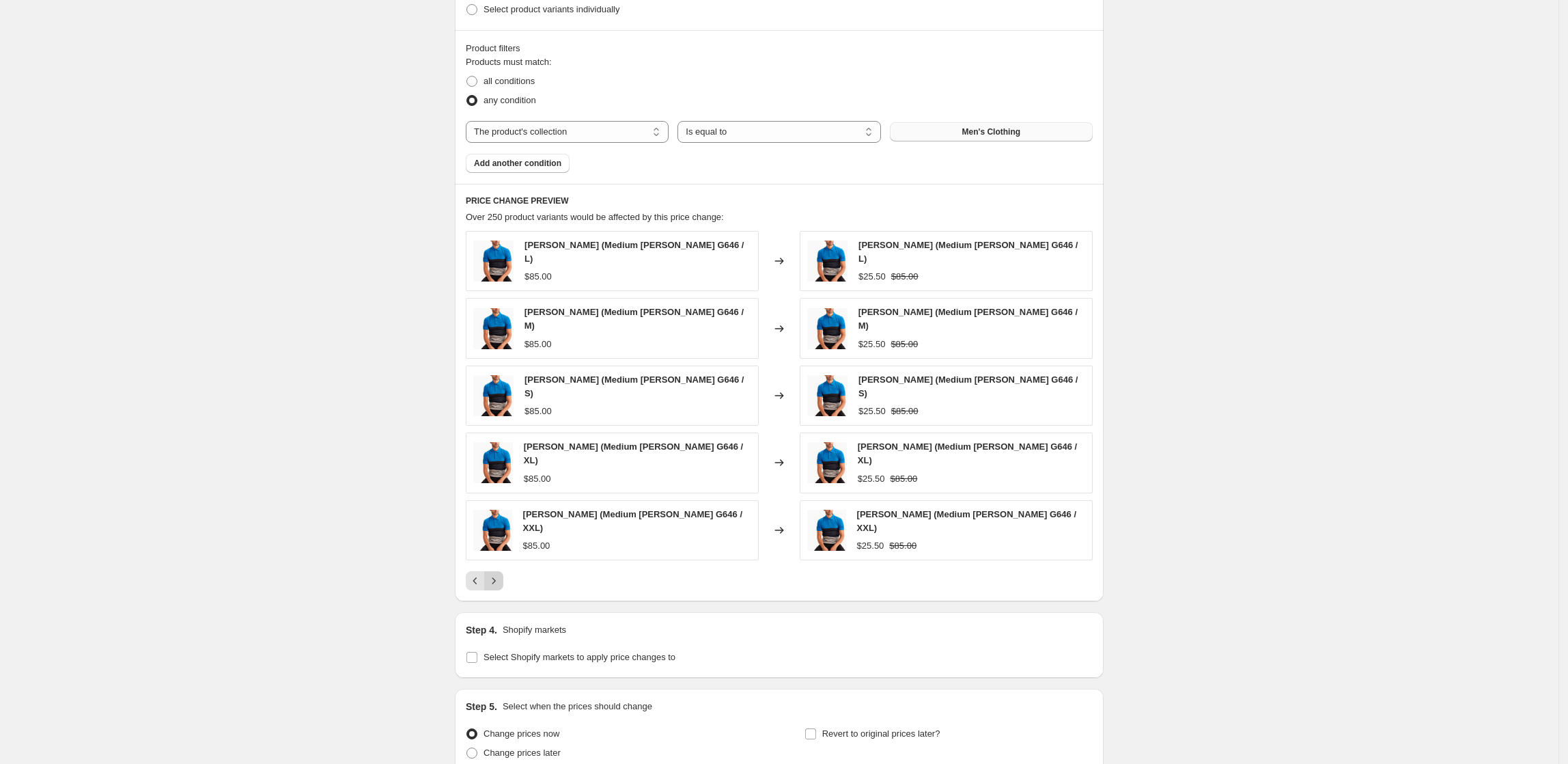
click at [501, 574] on icon "Next" at bounding box center [494, 580] width 14 height 14
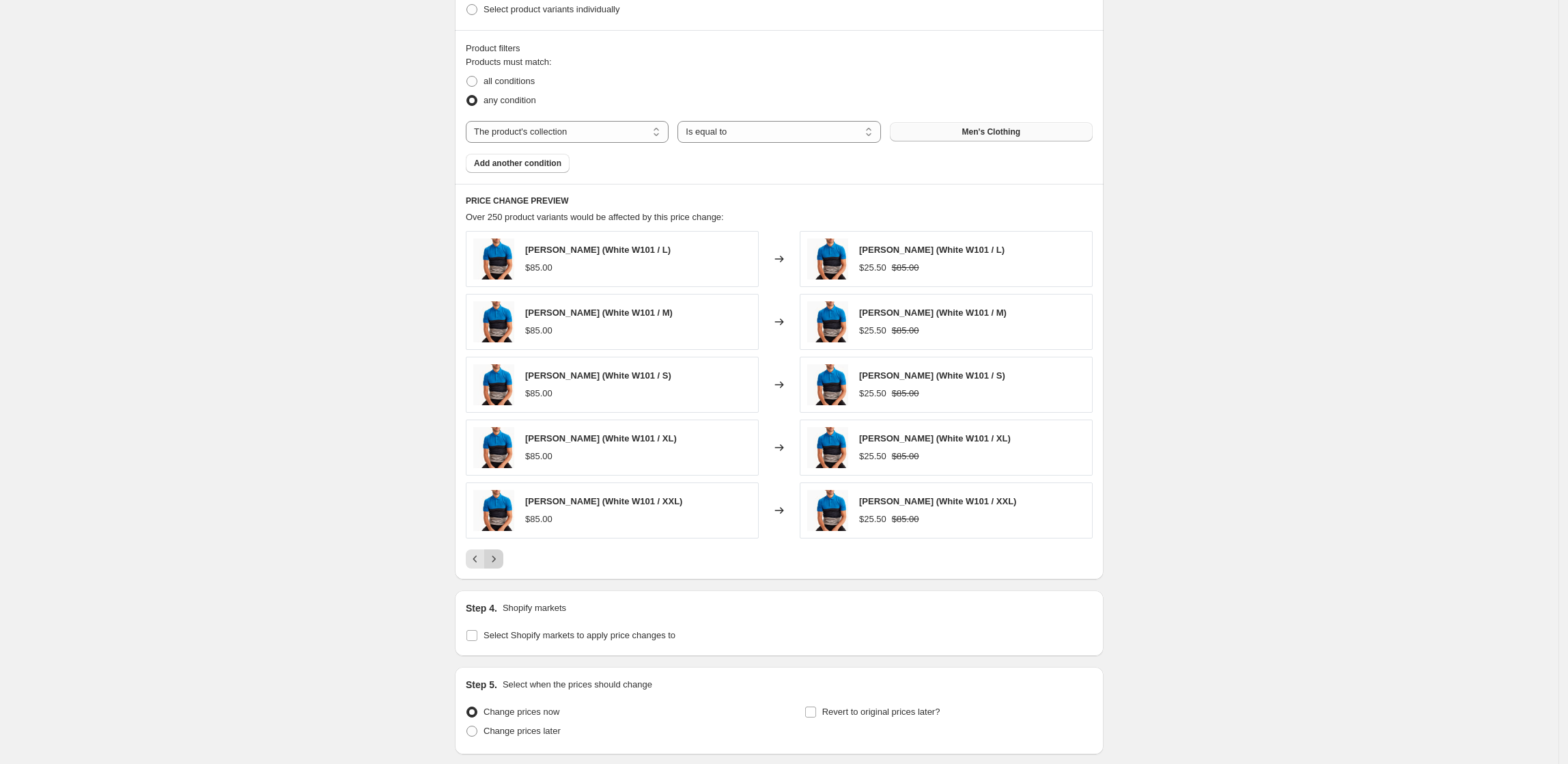
click at [501, 558] on icon "Next" at bounding box center [494, 558] width 14 height 14
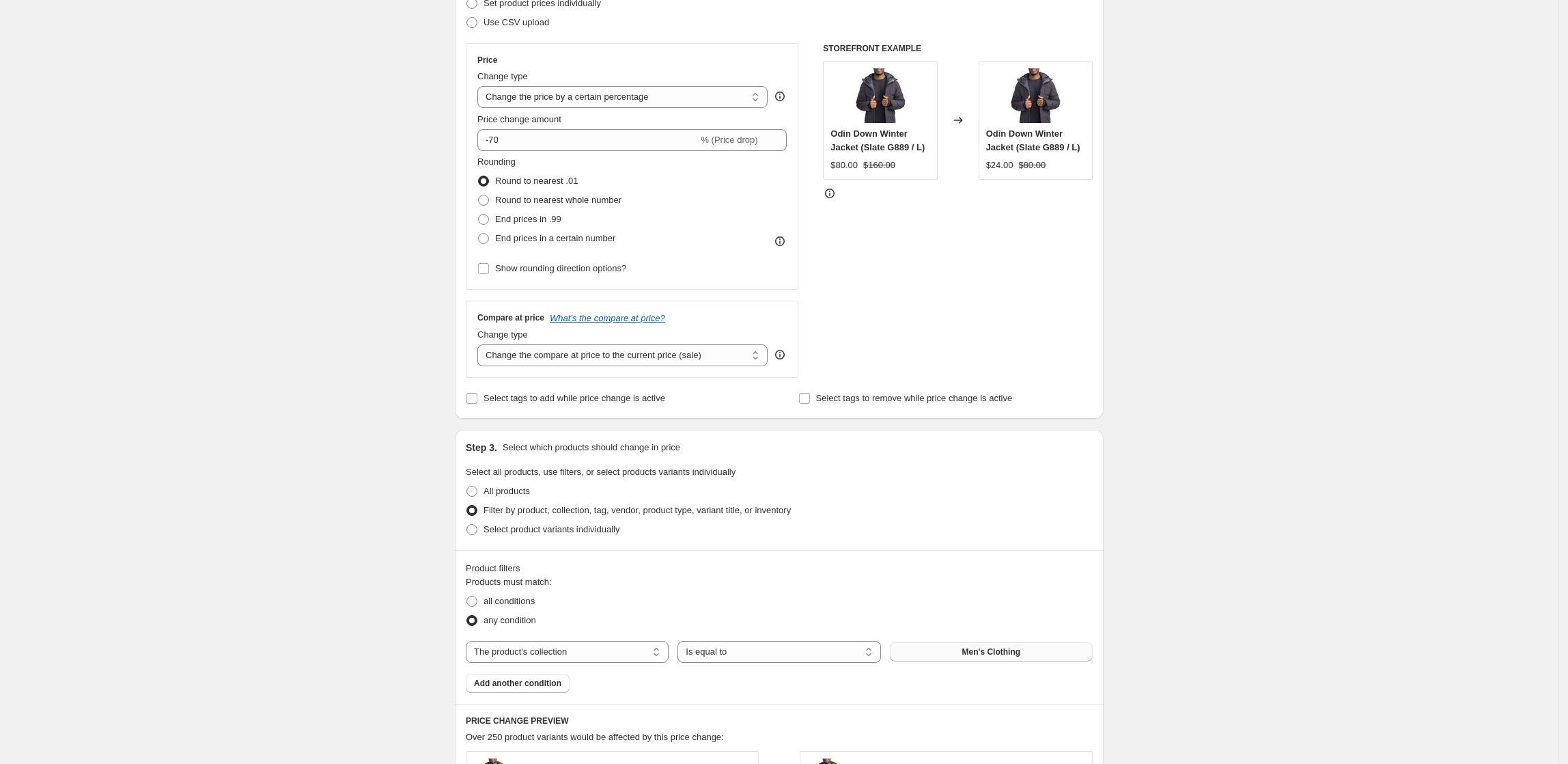
scroll to position [182, 0]
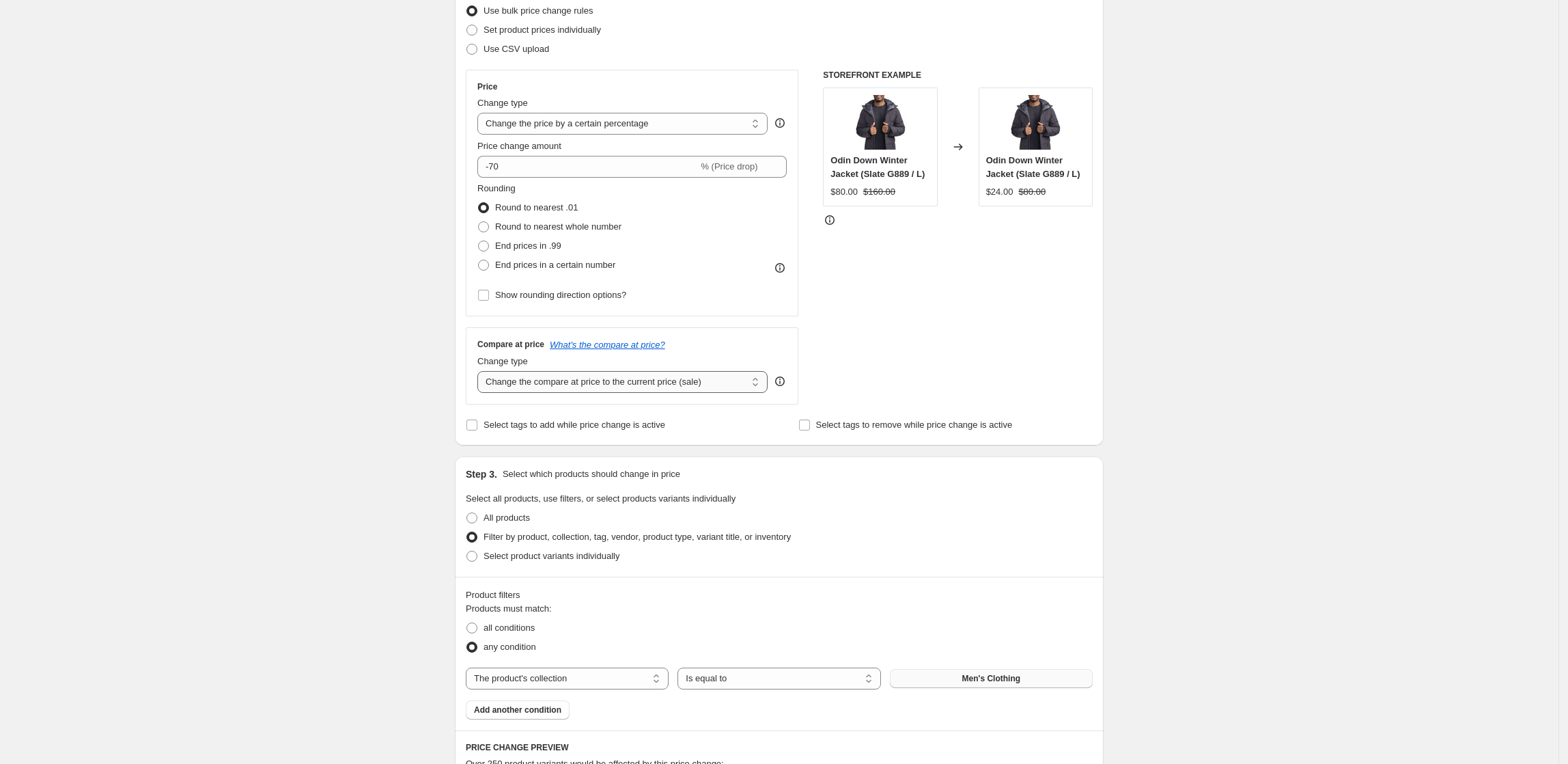
click at [714, 389] on select "Change the compare at price to the current price (sale) Change the compare at p…" at bounding box center [622, 382] width 290 height 22
click at [265, 268] on div "Create new price [MEDICAL_DATA]. This page is ready Create new price [MEDICAL_D…" at bounding box center [779, 617] width 1559 height 1597
click at [665, 130] on select "Change the price to a certain amount Change the price by a certain amount Chang…" at bounding box center [622, 124] width 290 height 22
click at [482, 113] on select "Change the price to a certain amount Change the price by a certain amount Chang…" at bounding box center [622, 124] width 290 height 22
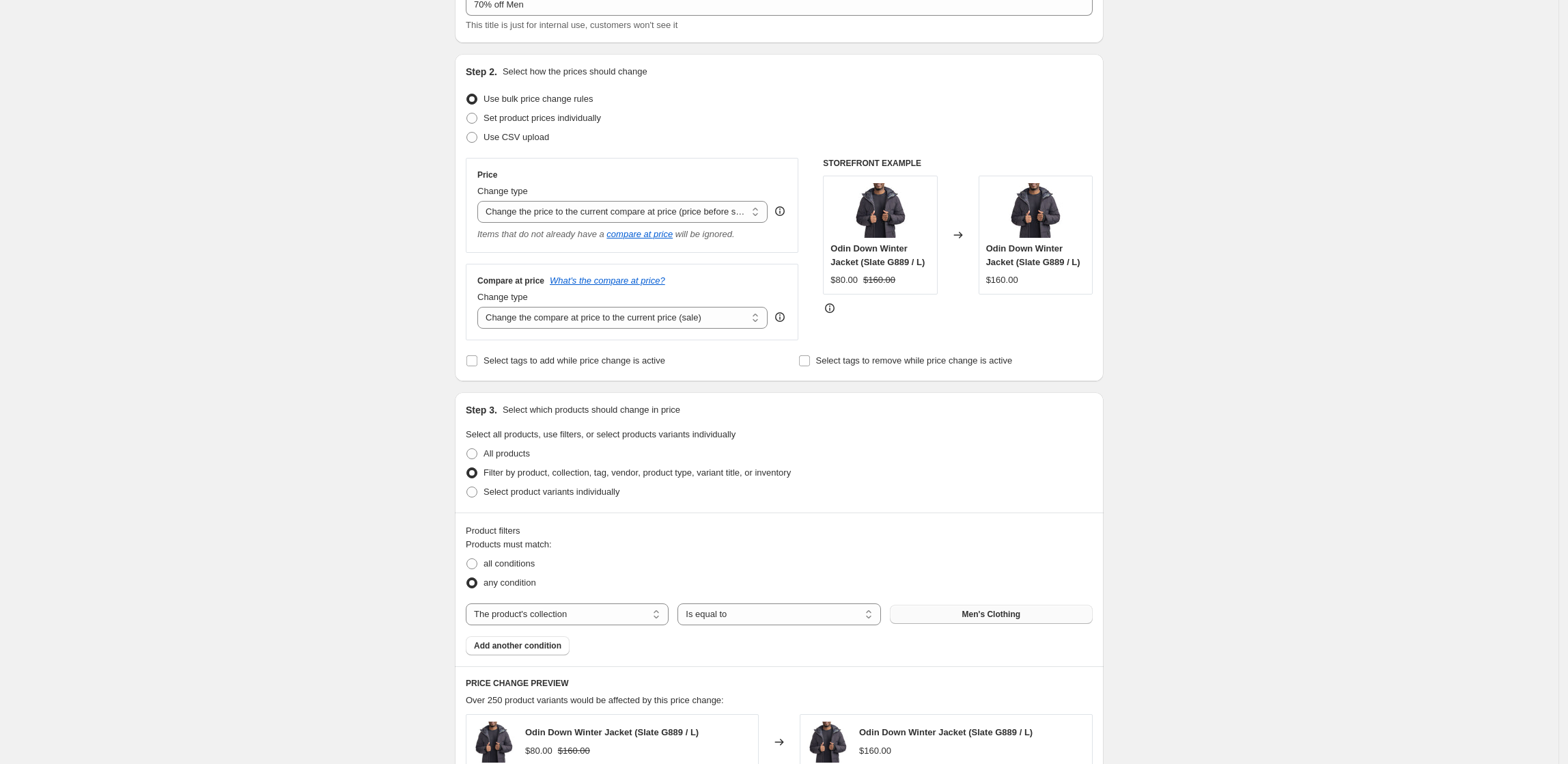
scroll to position [91, 0]
drag, startPoint x: 1282, startPoint y: 315, endPoint x: 1276, endPoint y: 320, distance: 7.8
click at [1282, 315] on div "Create new price [MEDICAL_DATA]. This page is ready Create new price [MEDICAL_D…" at bounding box center [779, 631] width 1559 height 1445
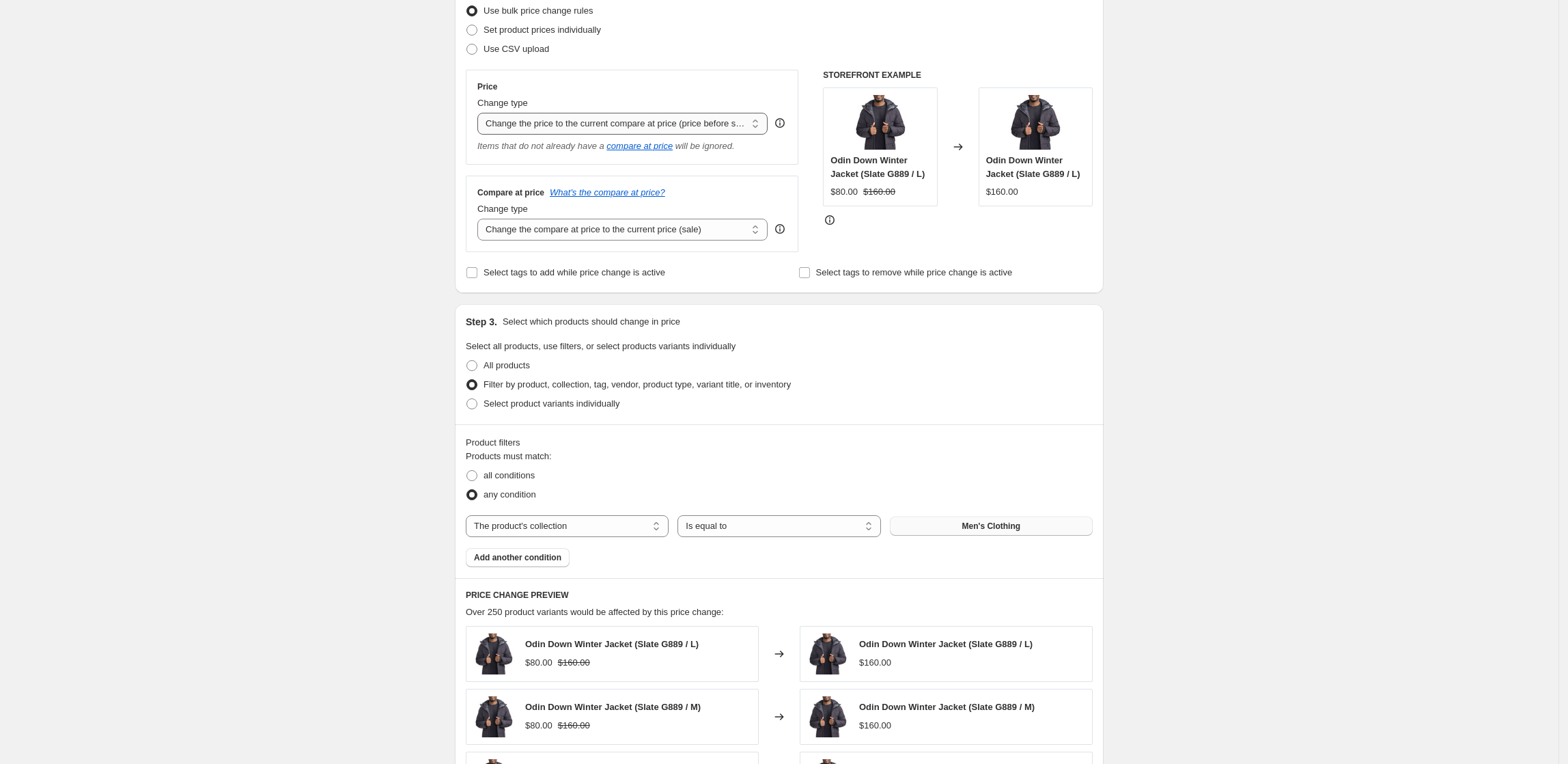
click at [627, 118] on select "Change the price to a certain amount Change the price by a certain amount Chang…" at bounding box center [622, 124] width 290 height 22
click at [482, 113] on select "Change the price to a certain amount Change the price by a certain amount Chang…" at bounding box center [622, 124] width 290 height 22
click at [664, 236] on select "Change the compare at price to the current price (sale) Change the compare at p…" at bounding box center [622, 229] width 290 height 22
click at [727, 132] on select "Change the price to a certain amount Change the price by a certain amount Chang…" at bounding box center [622, 124] width 290 height 22
select select "percentage"
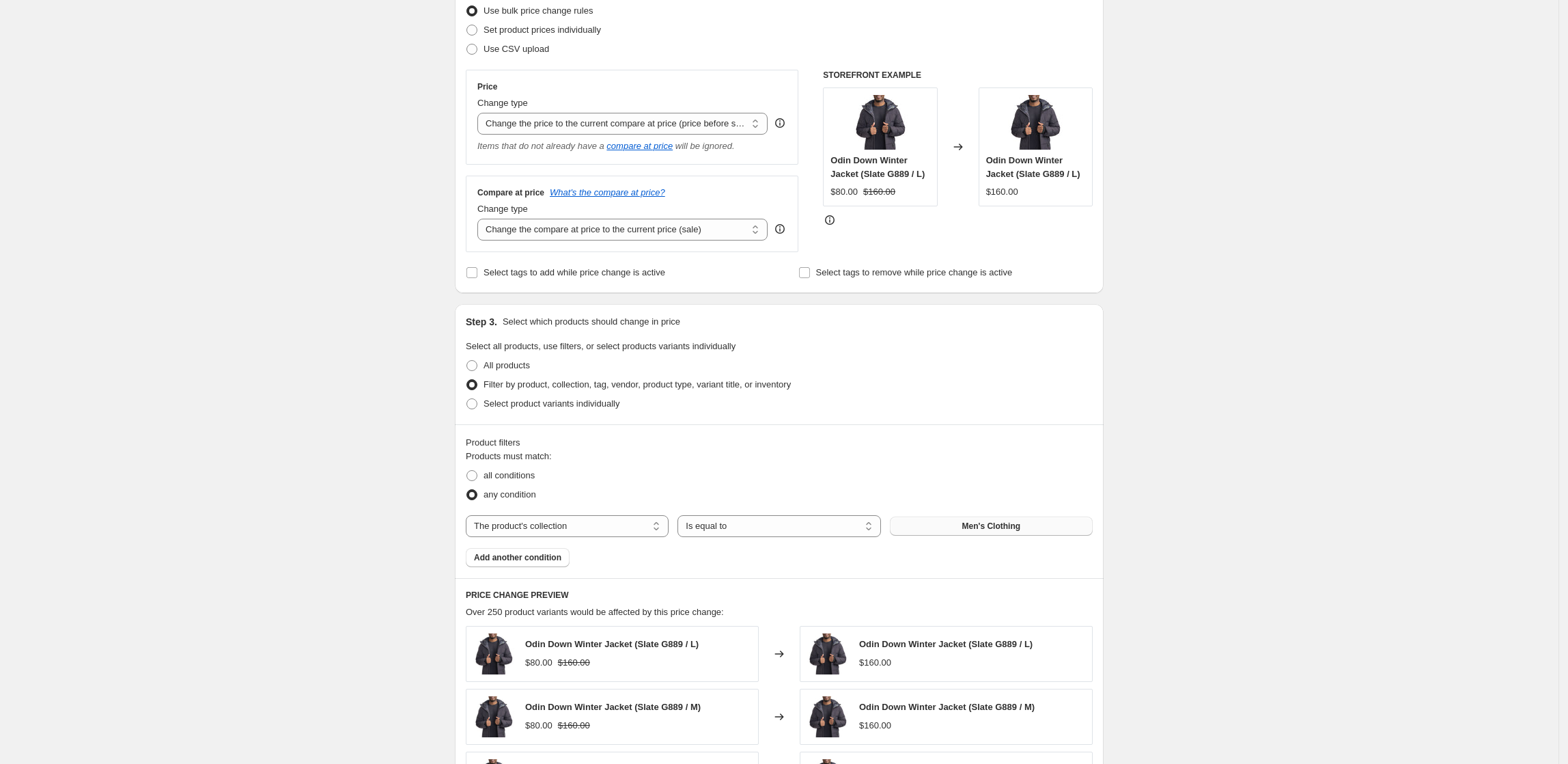
click at [482, 113] on select "Change the price to a certain amount Change the price by a certain amount Chang…" at bounding box center [622, 124] width 290 height 22
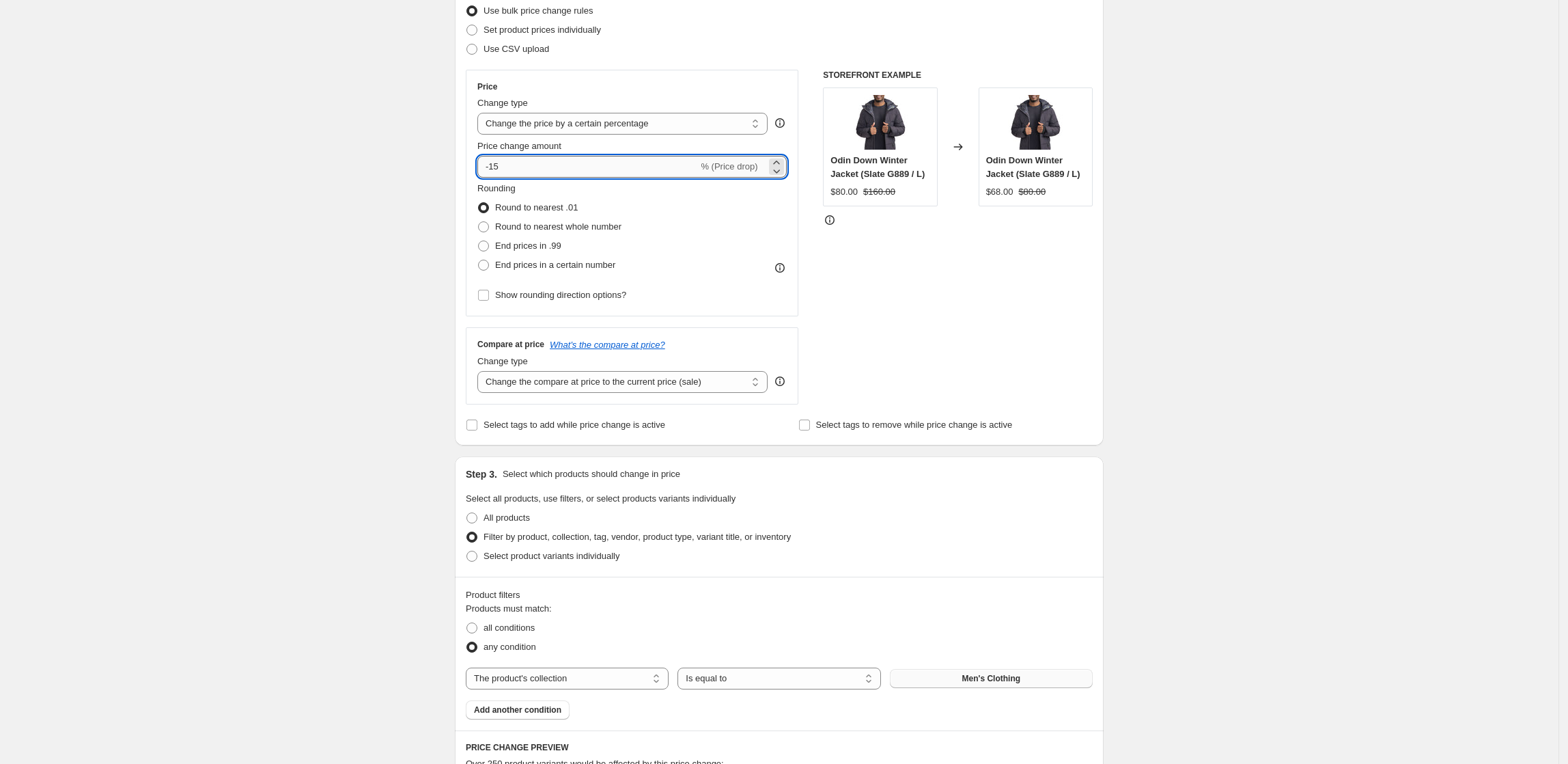
drag, startPoint x: 596, startPoint y: 164, endPoint x: 494, endPoint y: 158, distance: 102.2
click at [494, 158] on input "-15" at bounding box center [587, 166] width 221 height 22
type input "-70"
click at [1272, 320] on div "Create new price [MEDICAL_DATA]. This page is ready Create new price [MEDICAL_D…" at bounding box center [779, 617] width 1559 height 1597
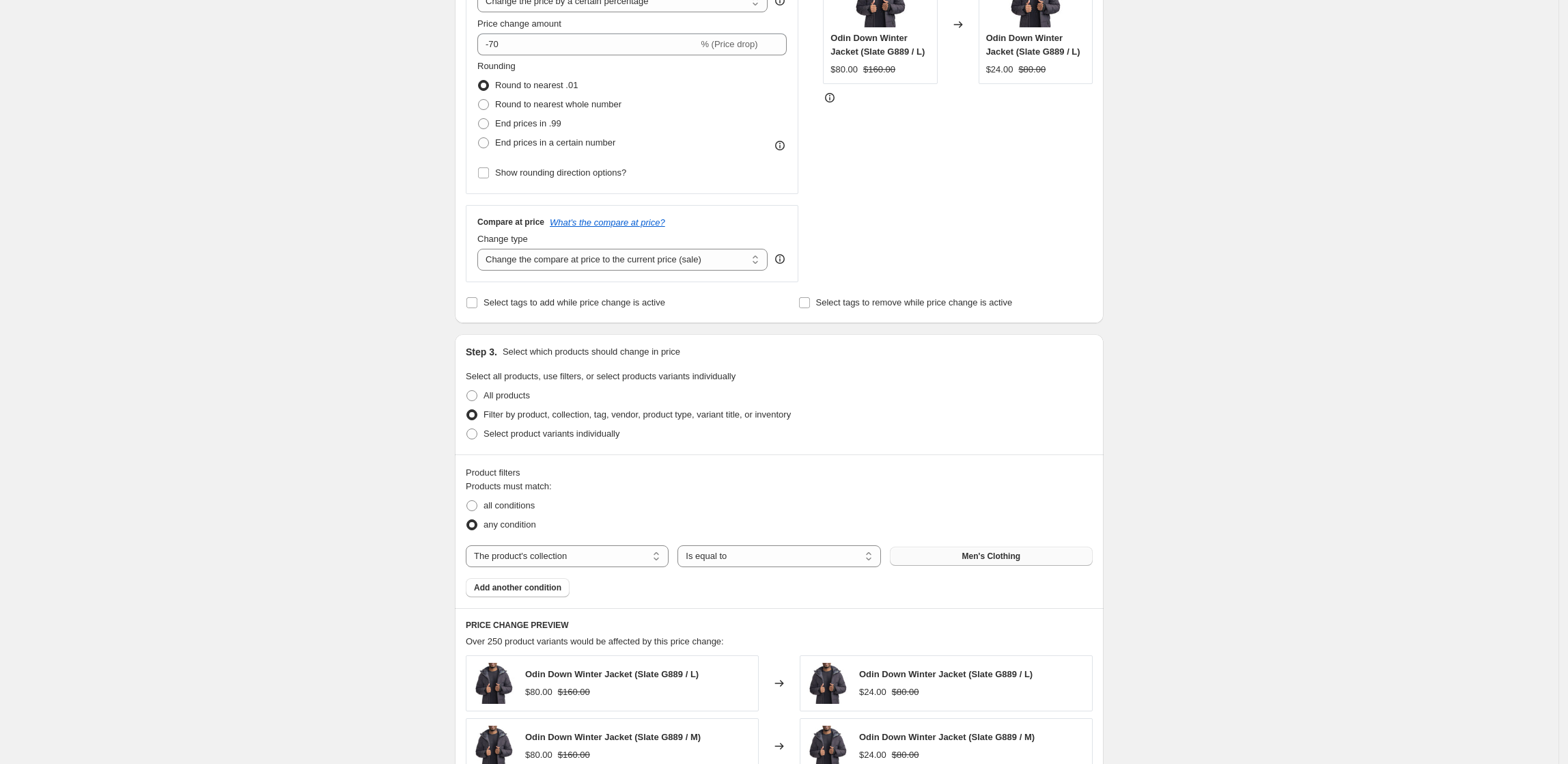
scroll to position [274, 0]
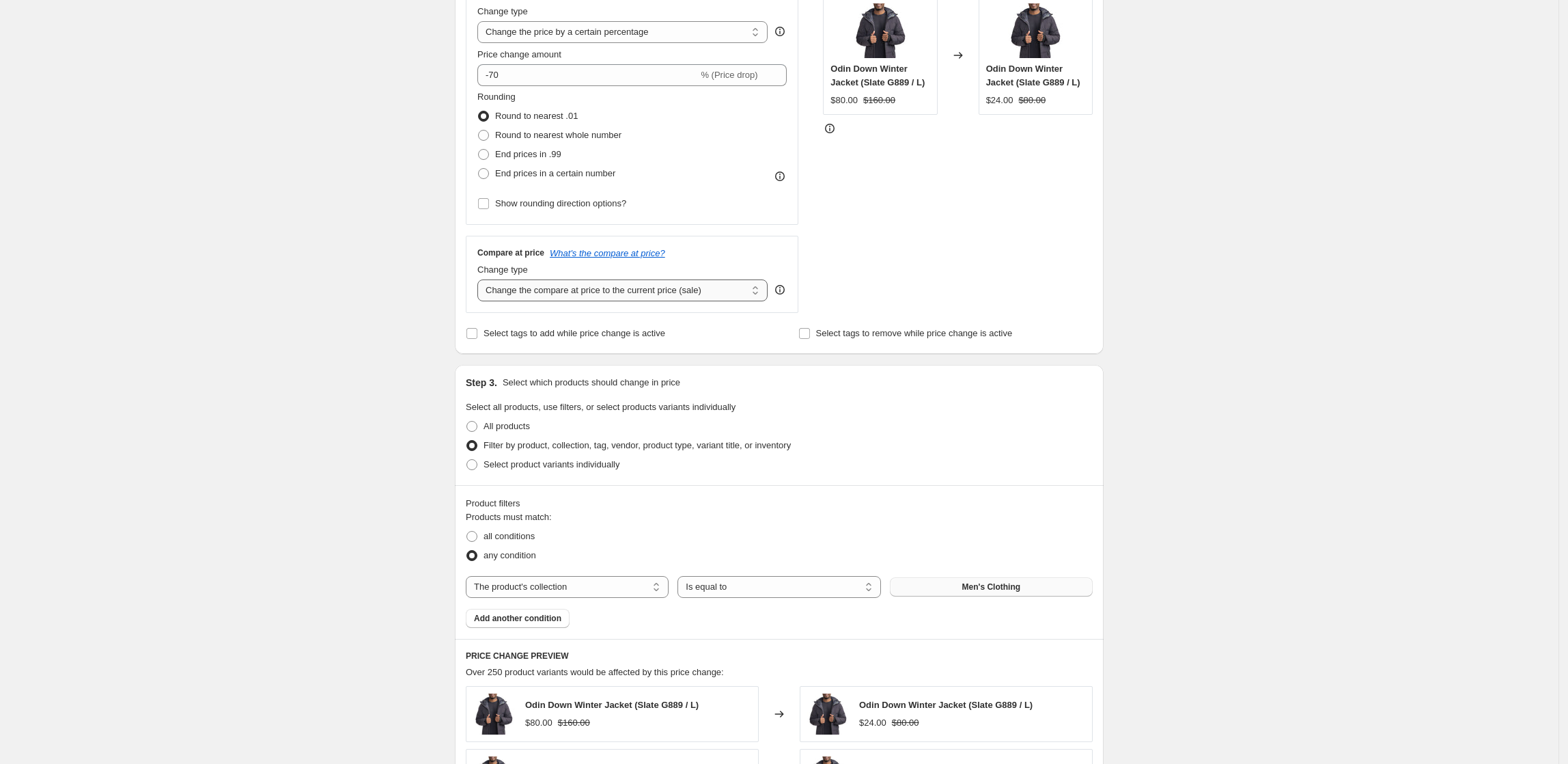
click at [704, 294] on select "Change the compare at price to the current price (sale) Change the compare at p…" at bounding box center [622, 290] width 290 height 22
click at [1260, 391] on div "Create new price [MEDICAL_DATA]. This page is ready Create new price [MEDICAL_D…" at bounding box center [779, 525] width 1559 height 1597
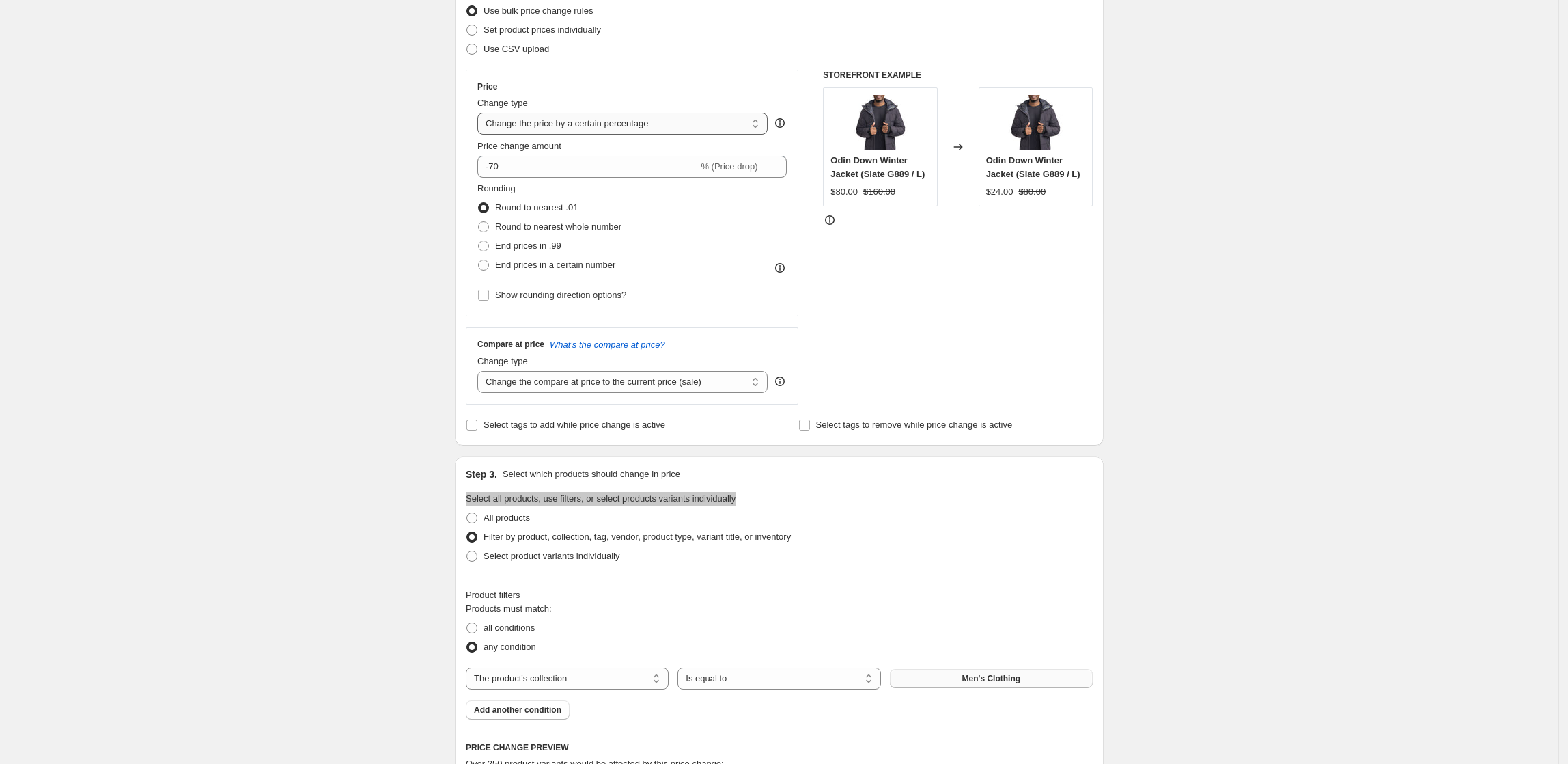
scroll to position [91, 0]
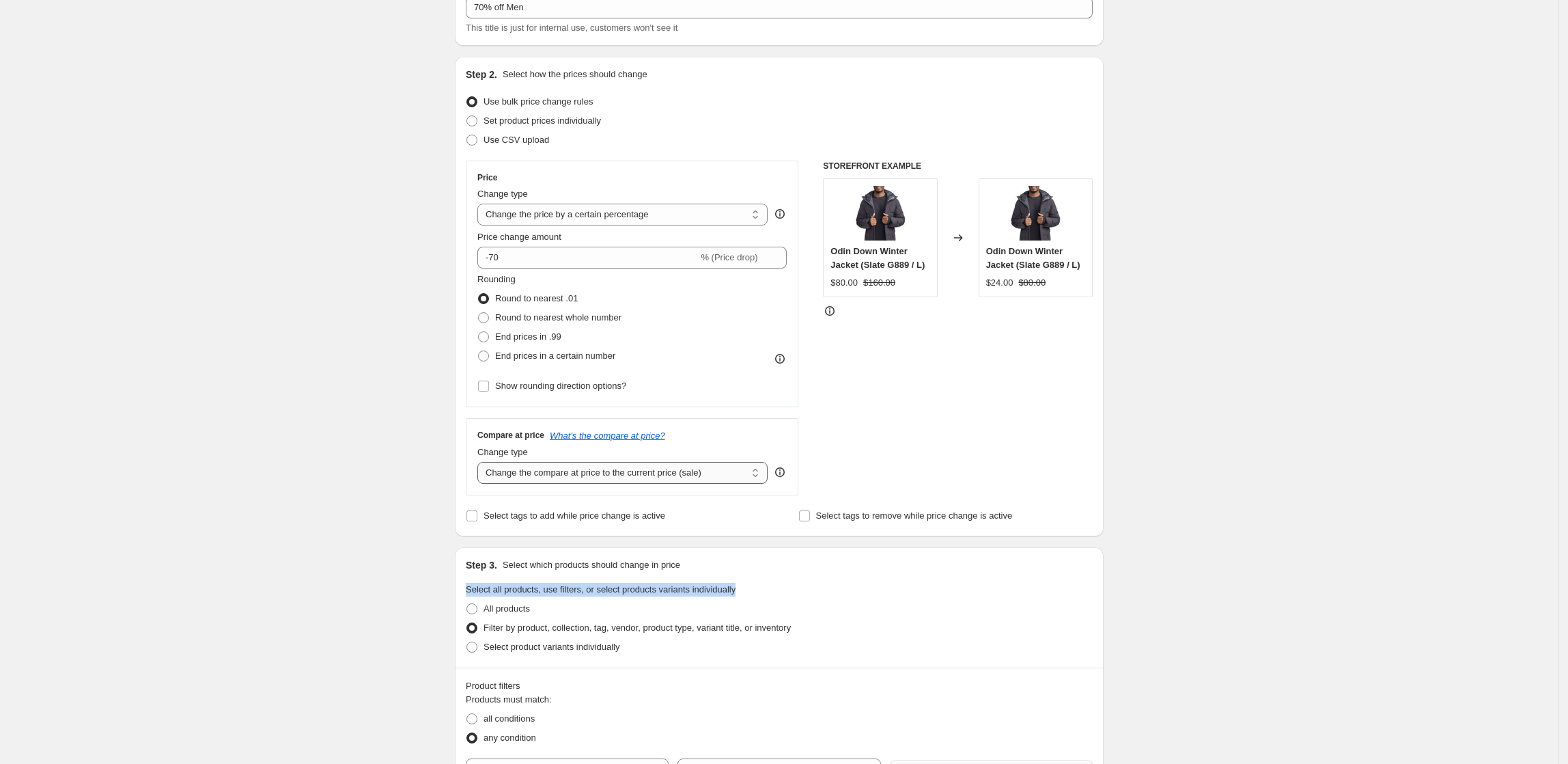
click at [631, 478] on select "Change the compare at price to the current price (sale) Change the compare at p…" at bounding box center [622, 473] width 290 height 22
click at [641, 219] on select "Change the price to a certain amount Change the price by a certain amount Chang…" at bounding box center [622, 215] width 290 height 22
click at [482, 204] on select "Change the price to a certain amount Change the price by a certain amount Chang…" at bounding box center [622, 215] width 290 height 22
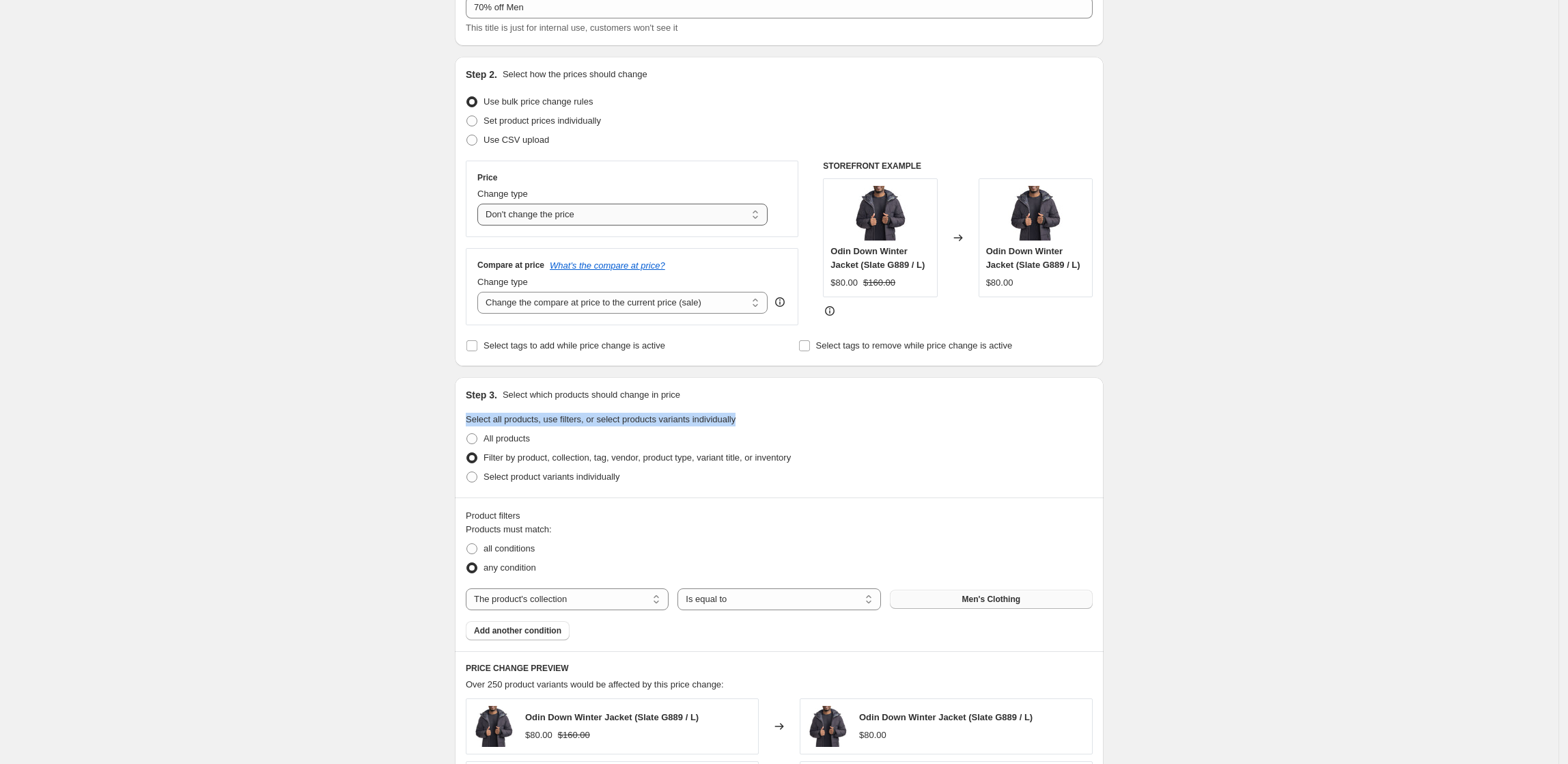
click at [630, 213] on select "Change the price to a certain amount Change the price by a certain amount Chang…" at bounding box center [622, 215] width 290 height 22
select select "ecap"
click at [482, 204] on select "Change the price to a certain amount Change the price by a certain amount Chang…" at bounding box center [622, 215] width 290 height 22
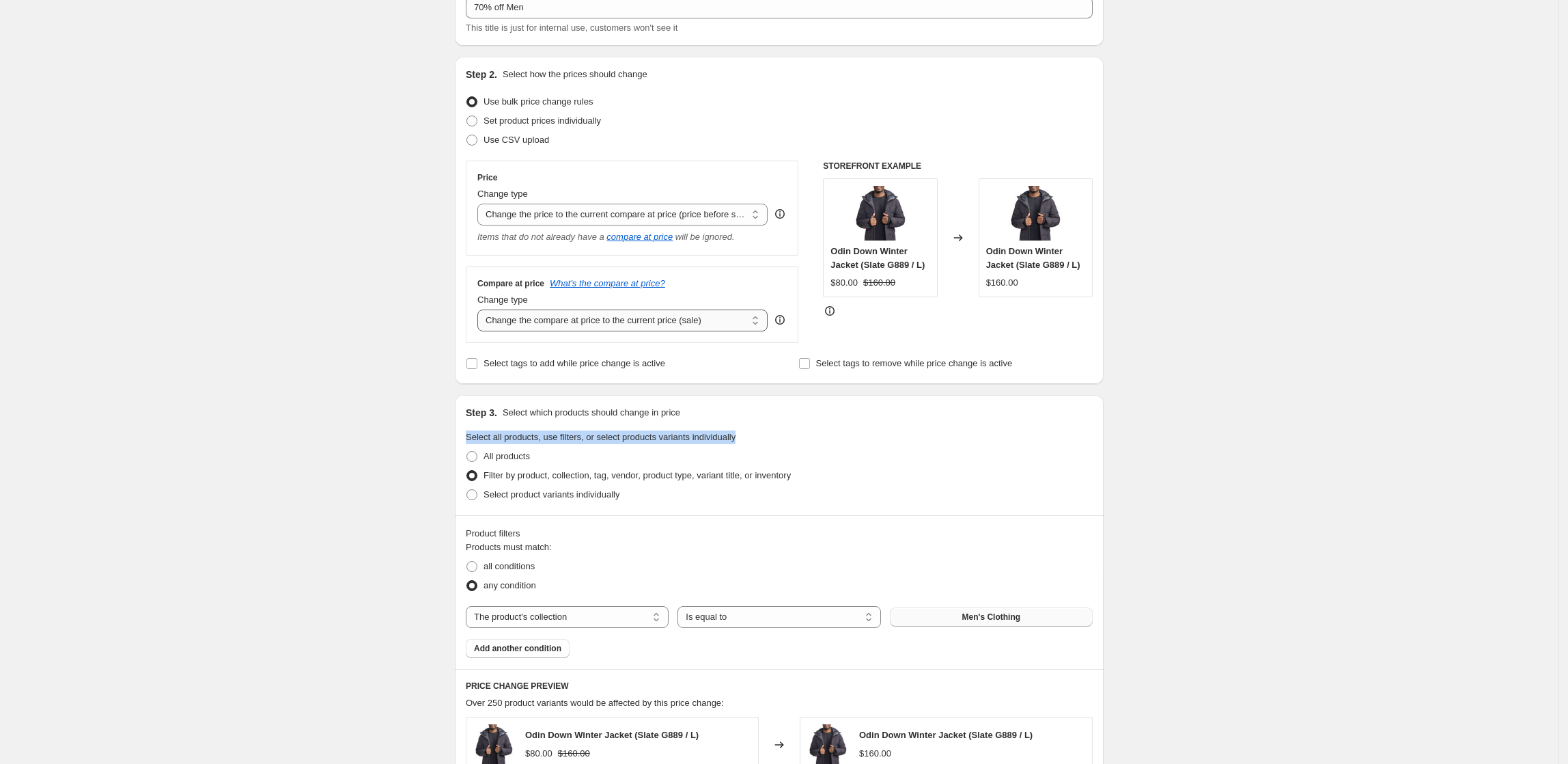
click at [636, 326] on select "Change the compare at price to the current price (sale) Change the compare at p…" at bounding box center [622, 320] width 290 height 22
select select "percentage"
click at [482, 311] on select "Change the compare at price to the current price (sale) Change the compare at p…" at bounding box center [622, 320] width 290 height 22
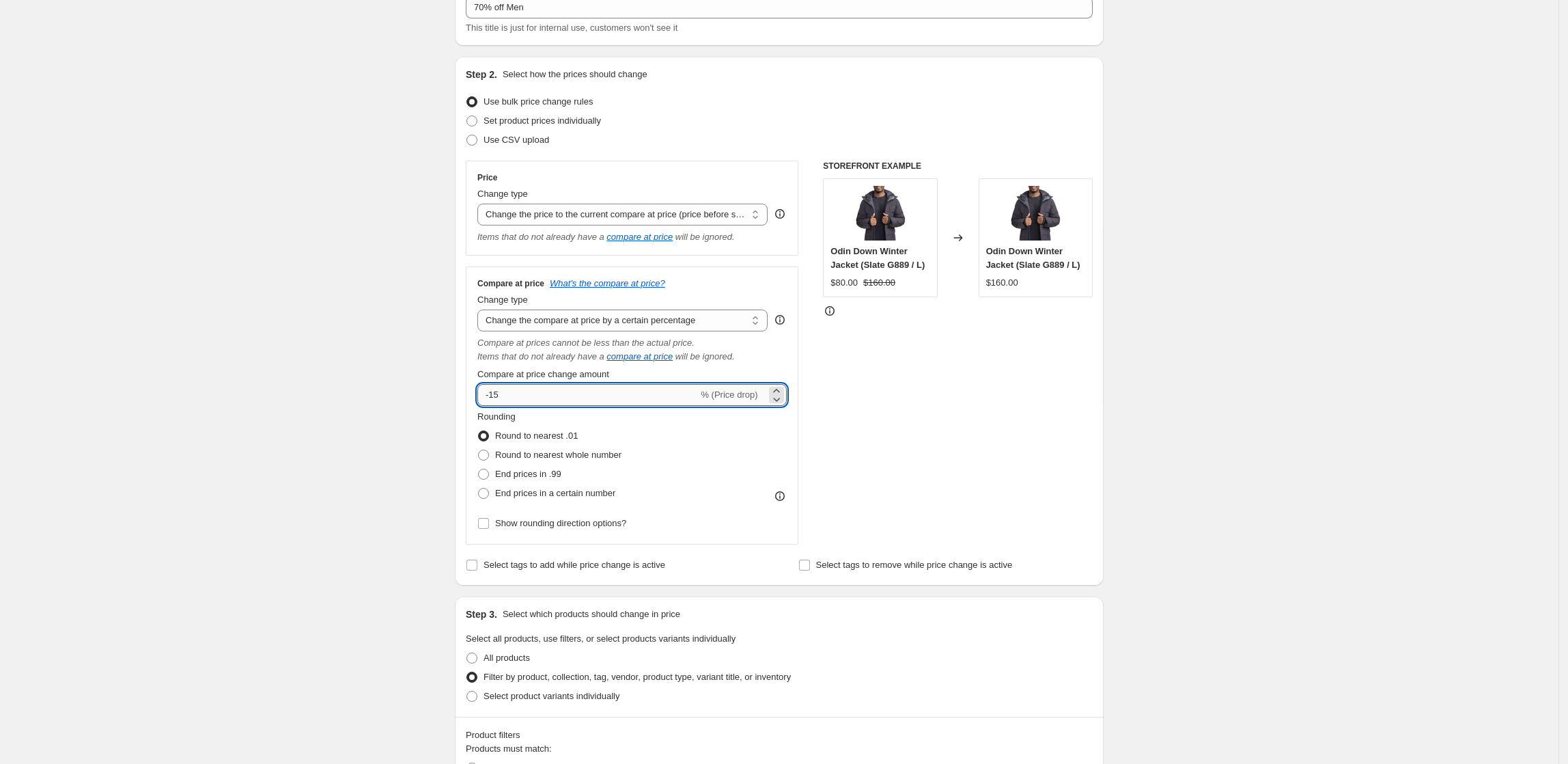
drag, startPoint x: 542, startPoint y: 394, endPoint x: 490, endPoint y: 395, distance: 52.0
click at [490, 395] on input "-15" at bounding box center [587, 395] width 221 height 22
click at [512, 397] on input "-15" at bounding box center [587, 395] width 221 height 22
type input "-1"
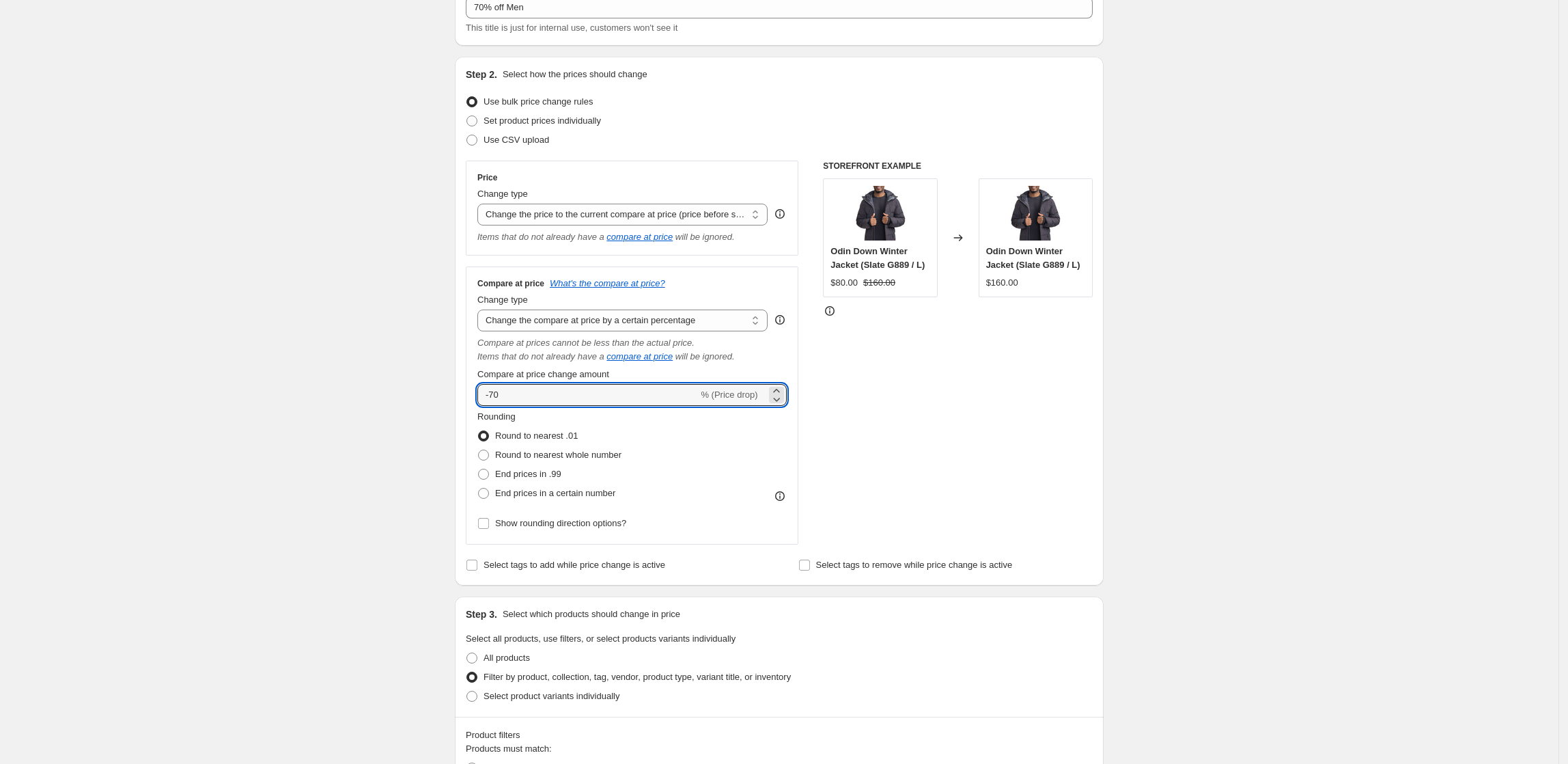
type input "-70"
click at [1119, 422] on div "Create new price [MEDICAL_DATA]. This page is ready Create new price [MEDICAL_D…" at bounding box center [779, 732] width 682 height 1646
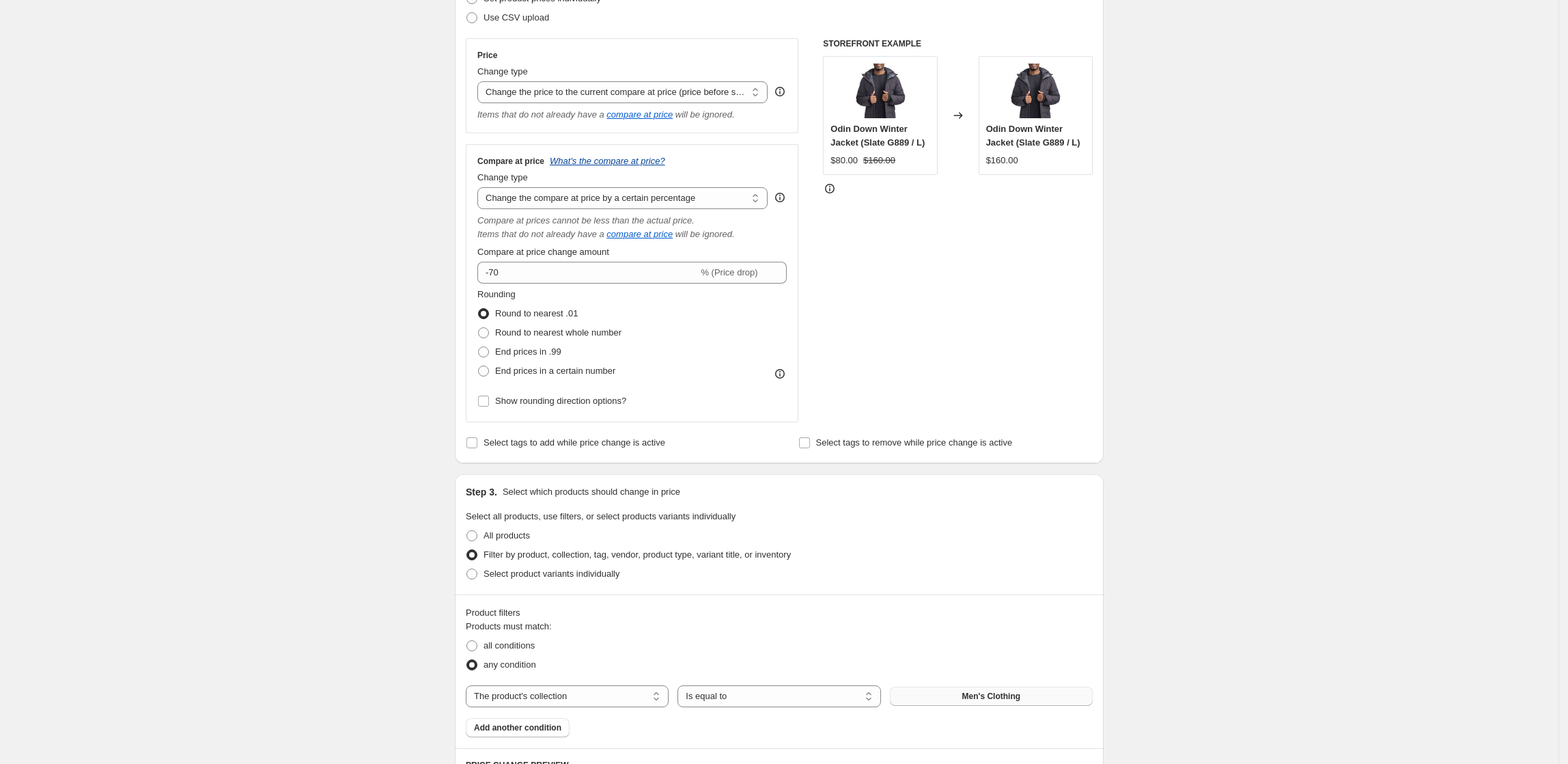
scroll to position [182, 0]
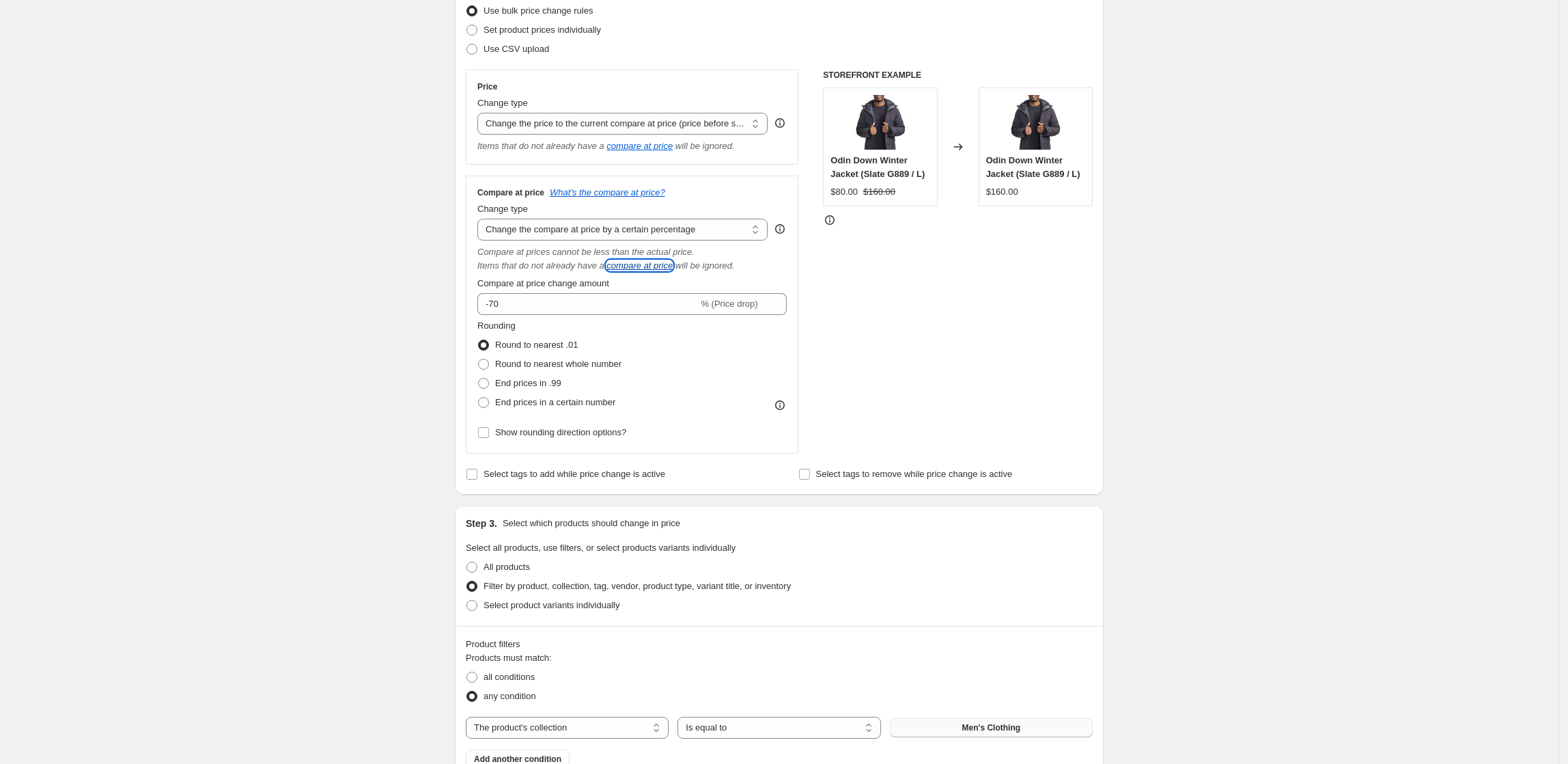
click at [658, 268] on icon "compare at price" at bounding box center [639, 265] width 66 height 10
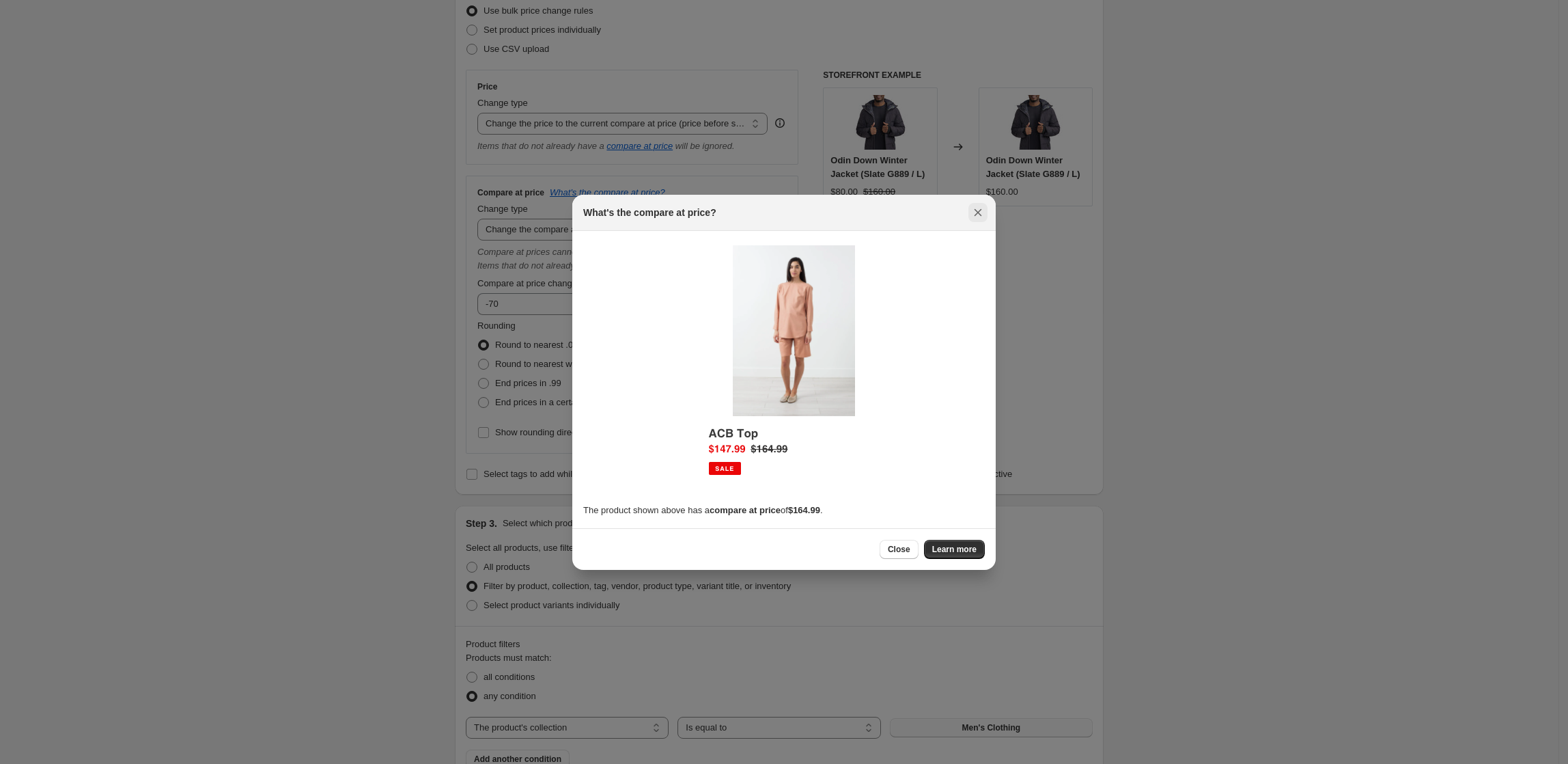
click at [979, 217] on icon "Close" at bounding box center [978, 212] width 14 height 14
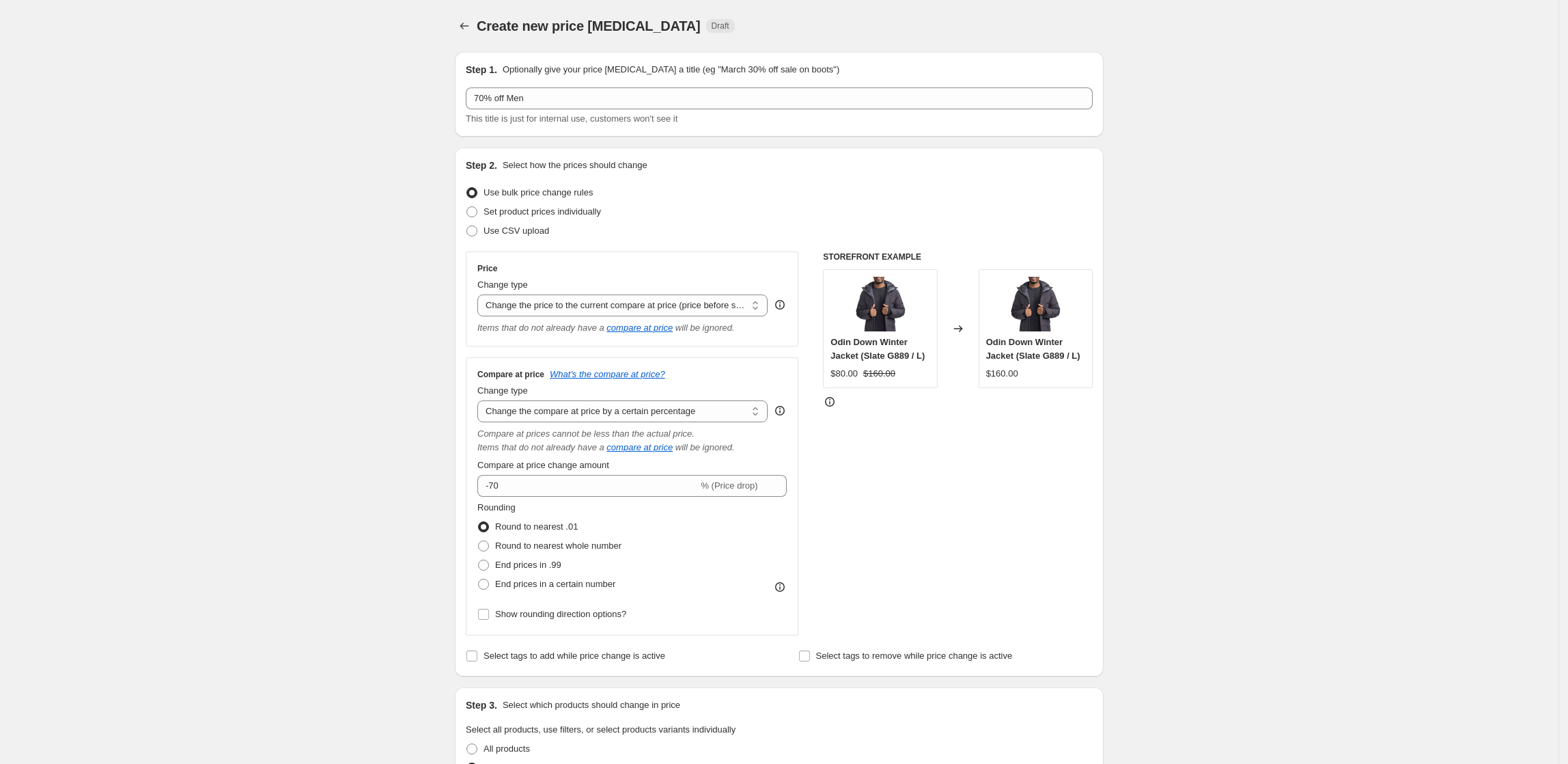
scroll to position [182, 0]
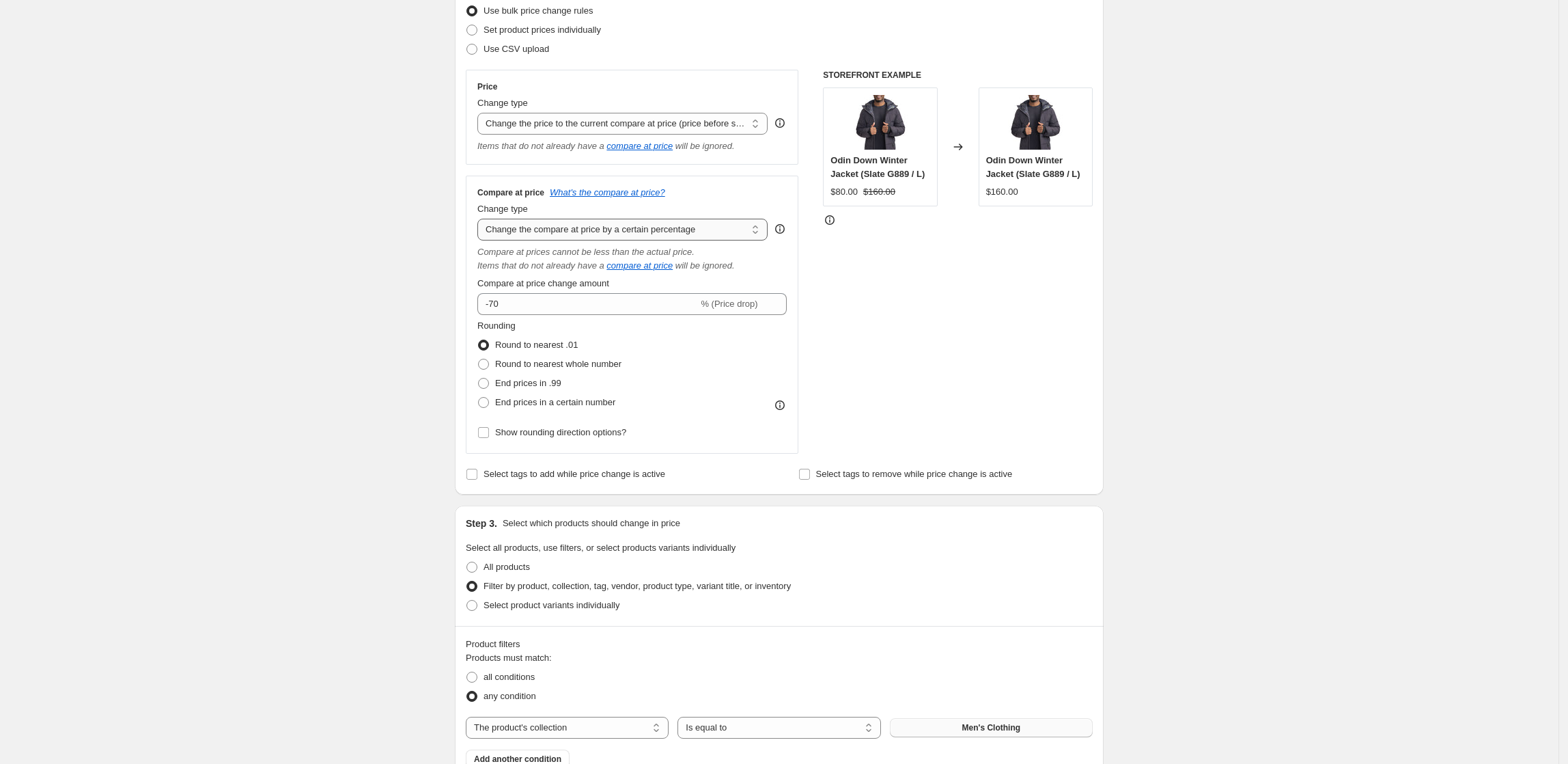
click at [662, 233] on select "Change the compare at price to the current price (sale) Change the compare at p…" at bounding box center [622, 229] width 290 height 22
click at [959, 317] on div "STOREFRONT EXAMPLE Odin Down Winter Jacket (Slate G889 / L) $80.00 $160.00 Chan…" at bounding box center [958, 262] width 270 height 384
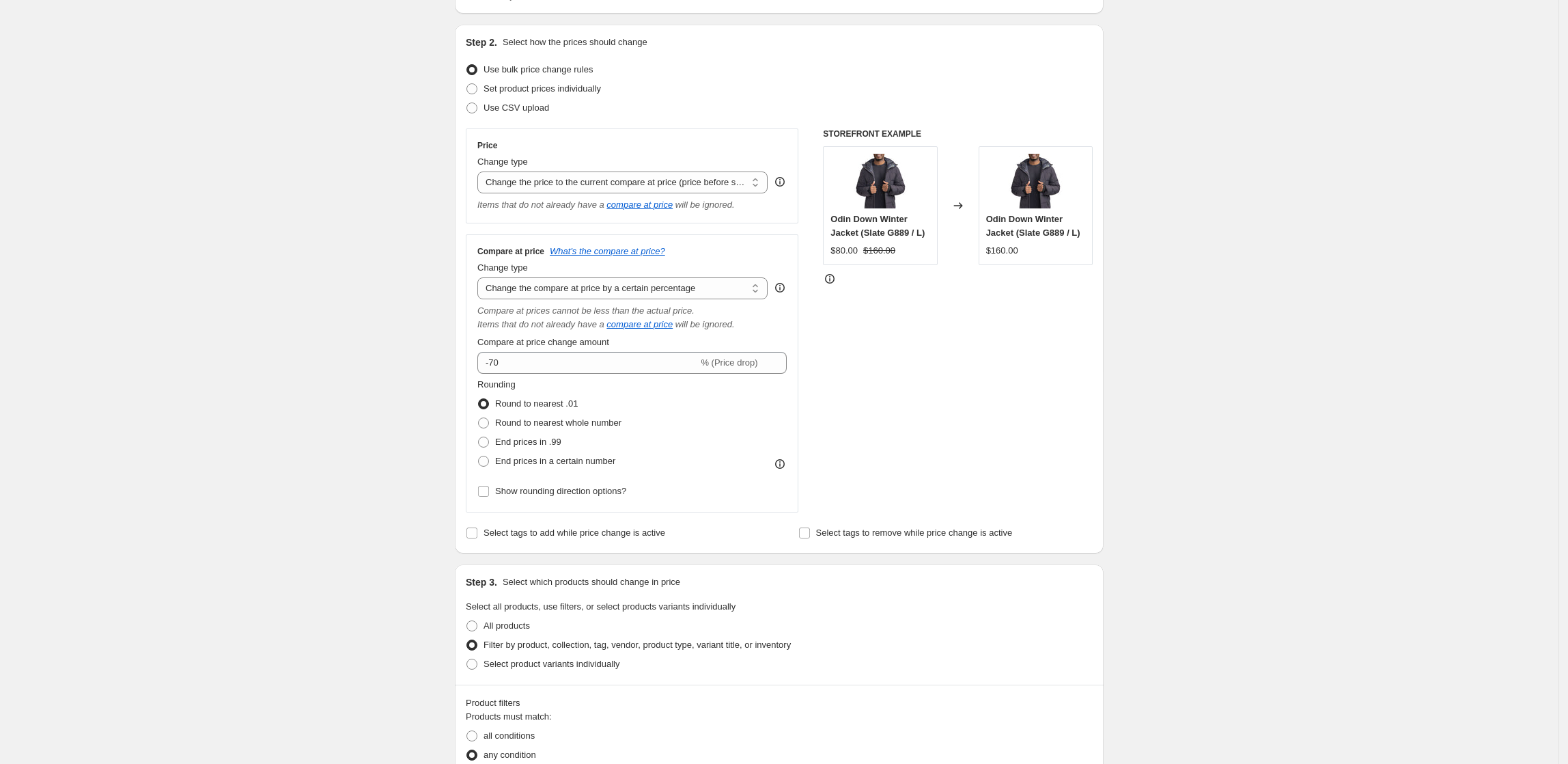
scroll to position [91, 0]
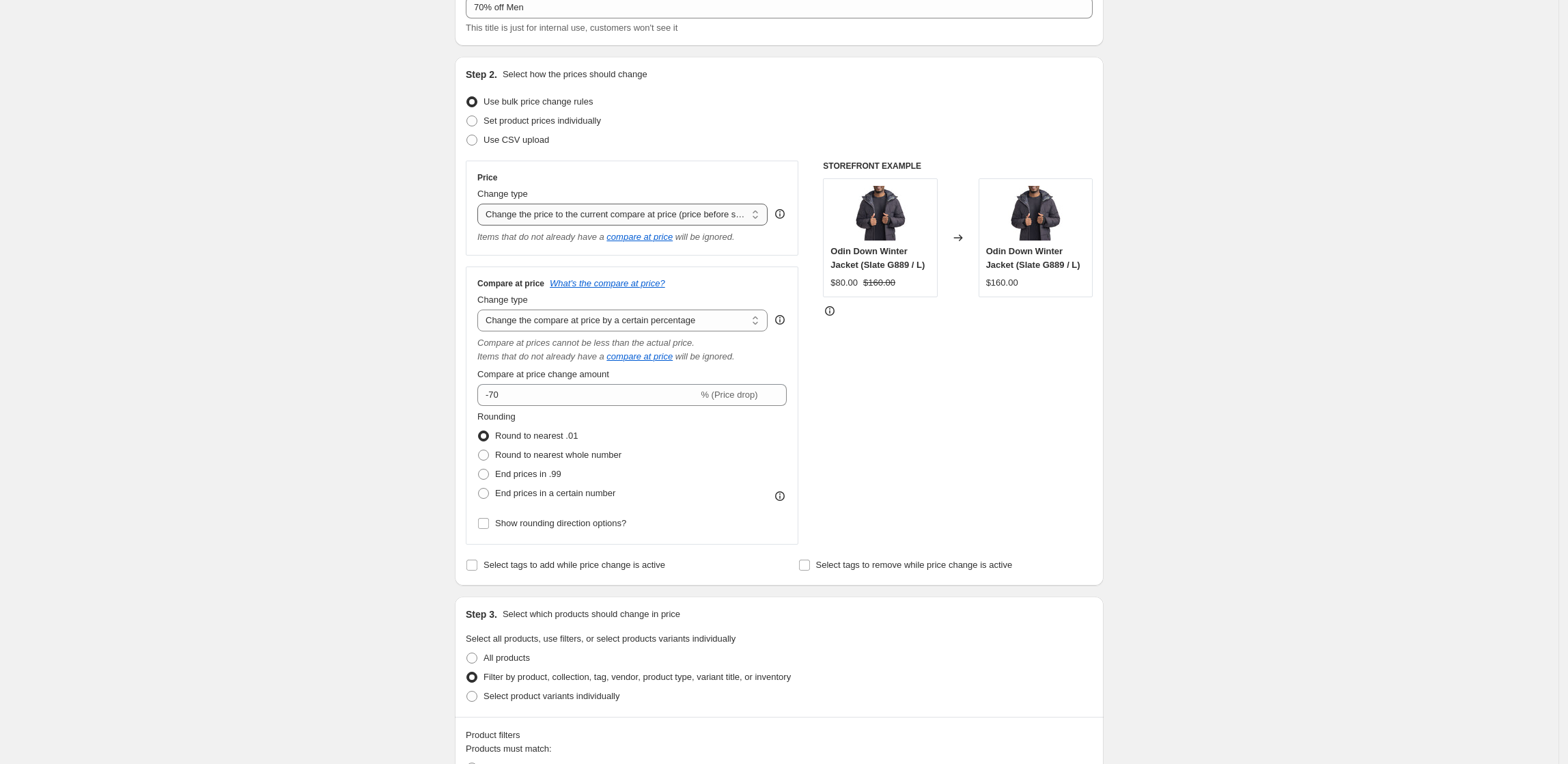
click at [653, 206] on select "Change the price to a certain amount Change the price by a certain amount Chang…" at bounding box center [622, 215] width 290 height 22
click at [924, 372] on div "STOREFRONT EXAMPLE Odin Down Winter Jacket (Slate G889 / L) $80.00 $160.00 Chan…" at bounding box center [958, 353] width 270 height 384
click at [554, 219] on select "Change the price to a certain amount Change the price by a certain amount Chang…" at bounding box center [622, 215] width 290 height 22
select select "percentage"
click at [482, 204] on select "Change the price to a certain amount Change the price by a certain amount Chang…" at bounding box center [622, 215] width 290 height 22
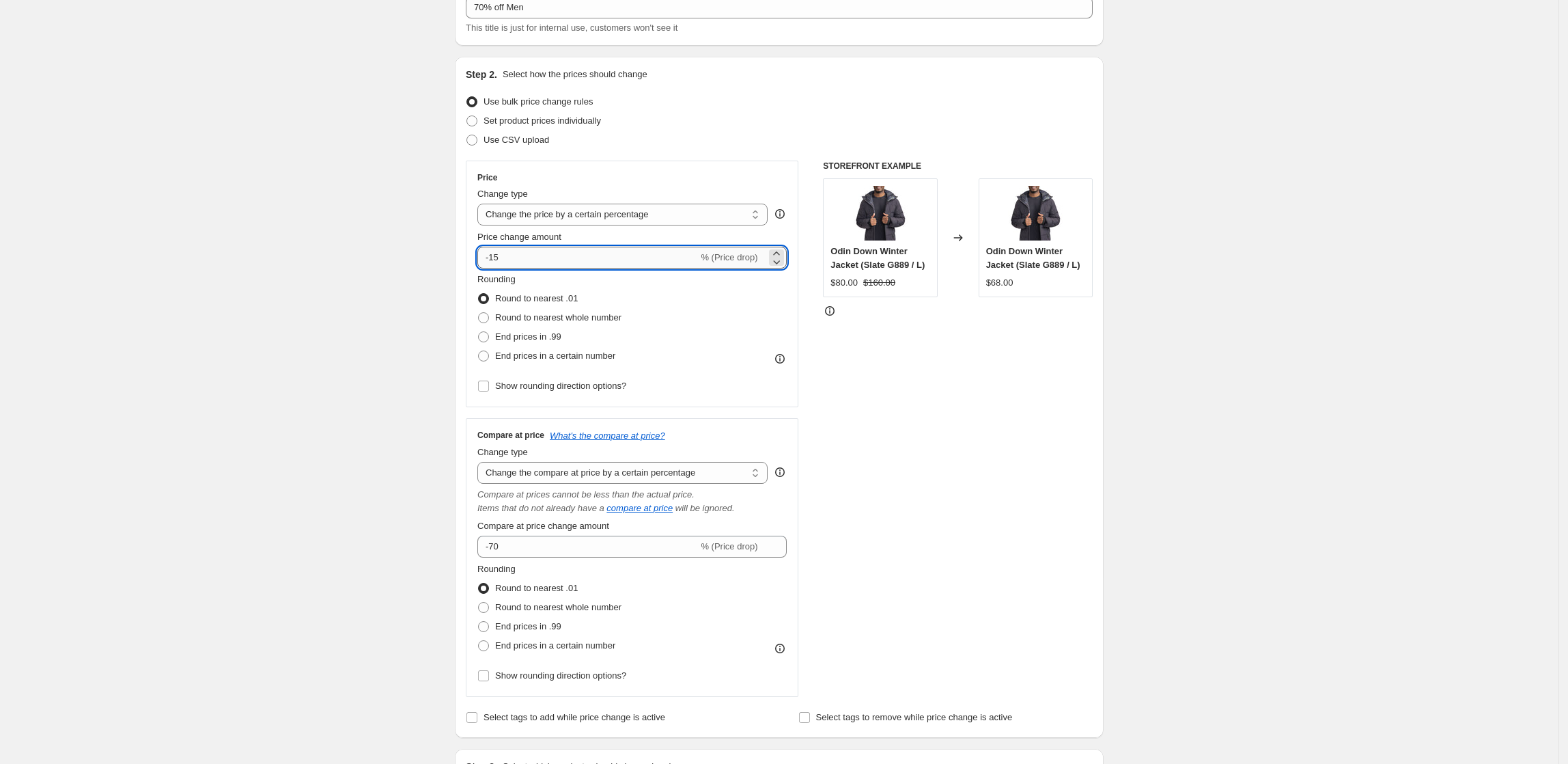
drag, startPoint x: 521, startPoint y: 261, endPoint x: 494, endPoint y: 263, distance: 27.1
click at [494, 263] on input "-15" at bounding box center [587, 257] width 221 height 22
type input "-70"
click at [955, 465] on div "STOREFRONT EXAMPLE Odin Down Winter Jacket (Slate G889 / L) $80.00 $160.00 Chan…" at bounding box center [958, 429] width 270 height 537
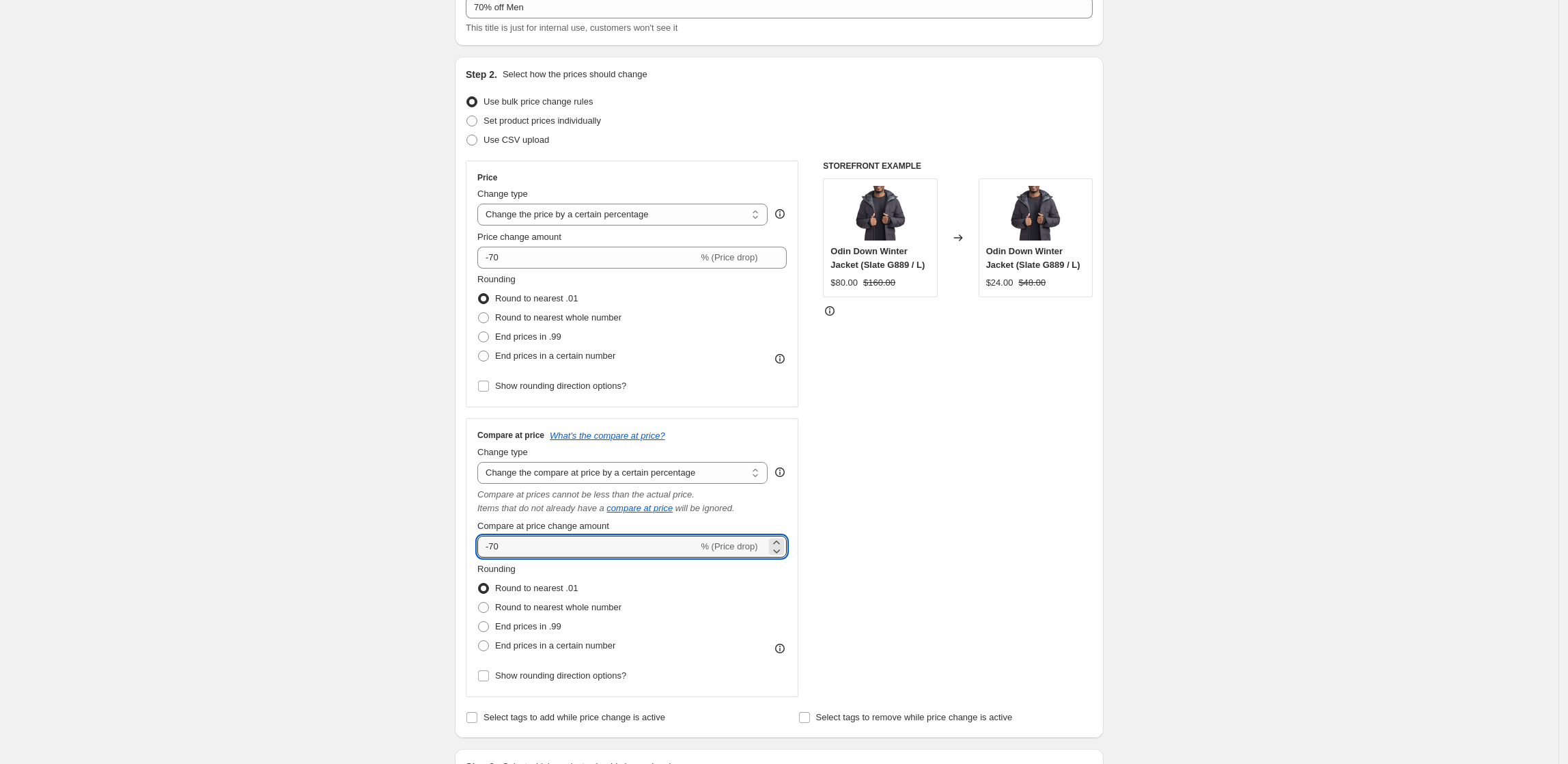
click at [459, 551] on div "Step 2. Select how the prices should change Use bulk price change rules Set pro…" at bounding box center [780, 397] width 649 height 681
type input "0"
click at [587, 475] on select "Change the compare at price to the current price (sale) Change the compare at p…" at bounding box center [622, 473] width 290 height 22
drag, startPoint x: 1331, startPoint y: 403, endPoint x: 1279, endPoint y: 331, distance: 88.8
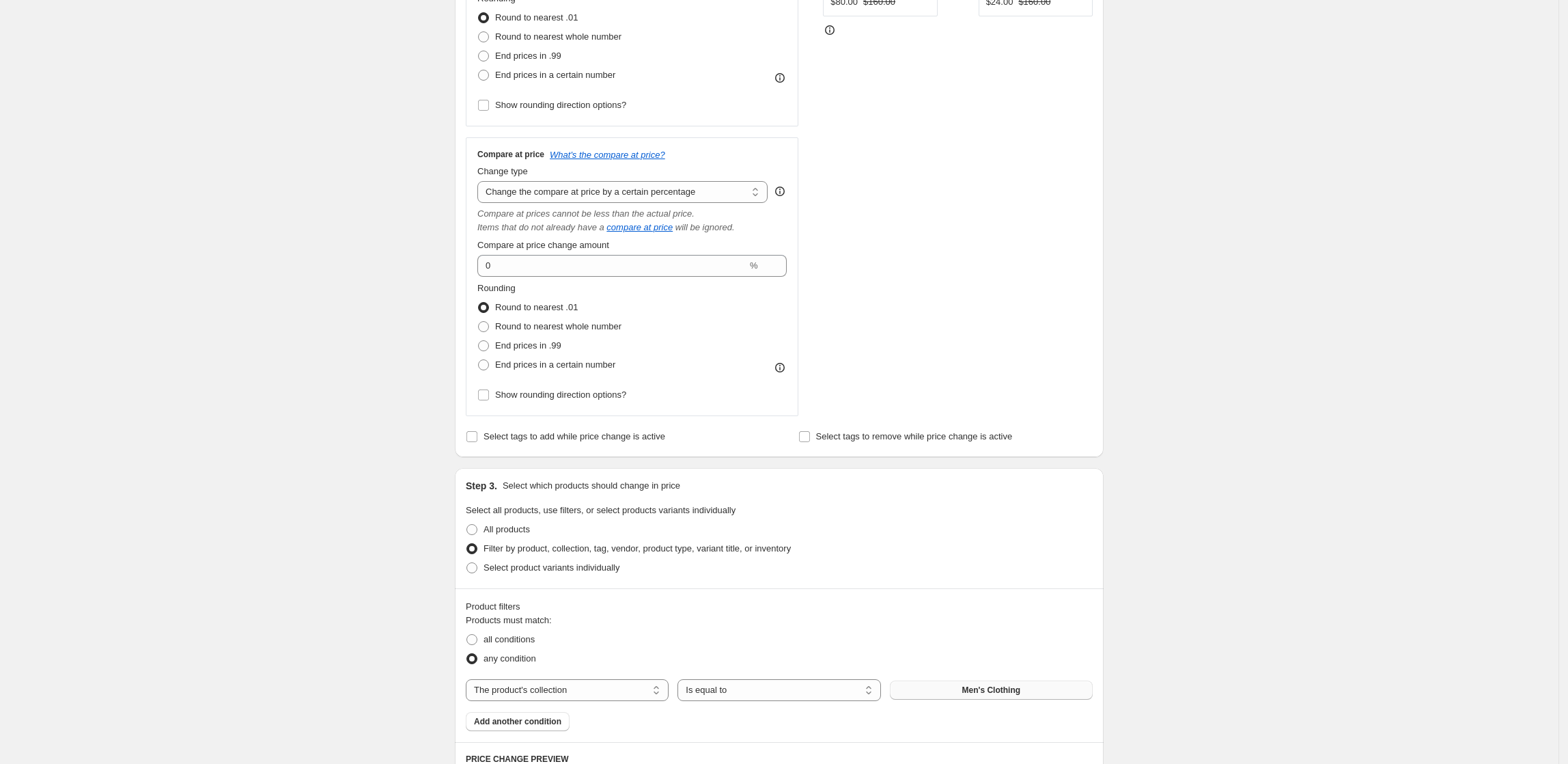
scroll to position [182, 0]
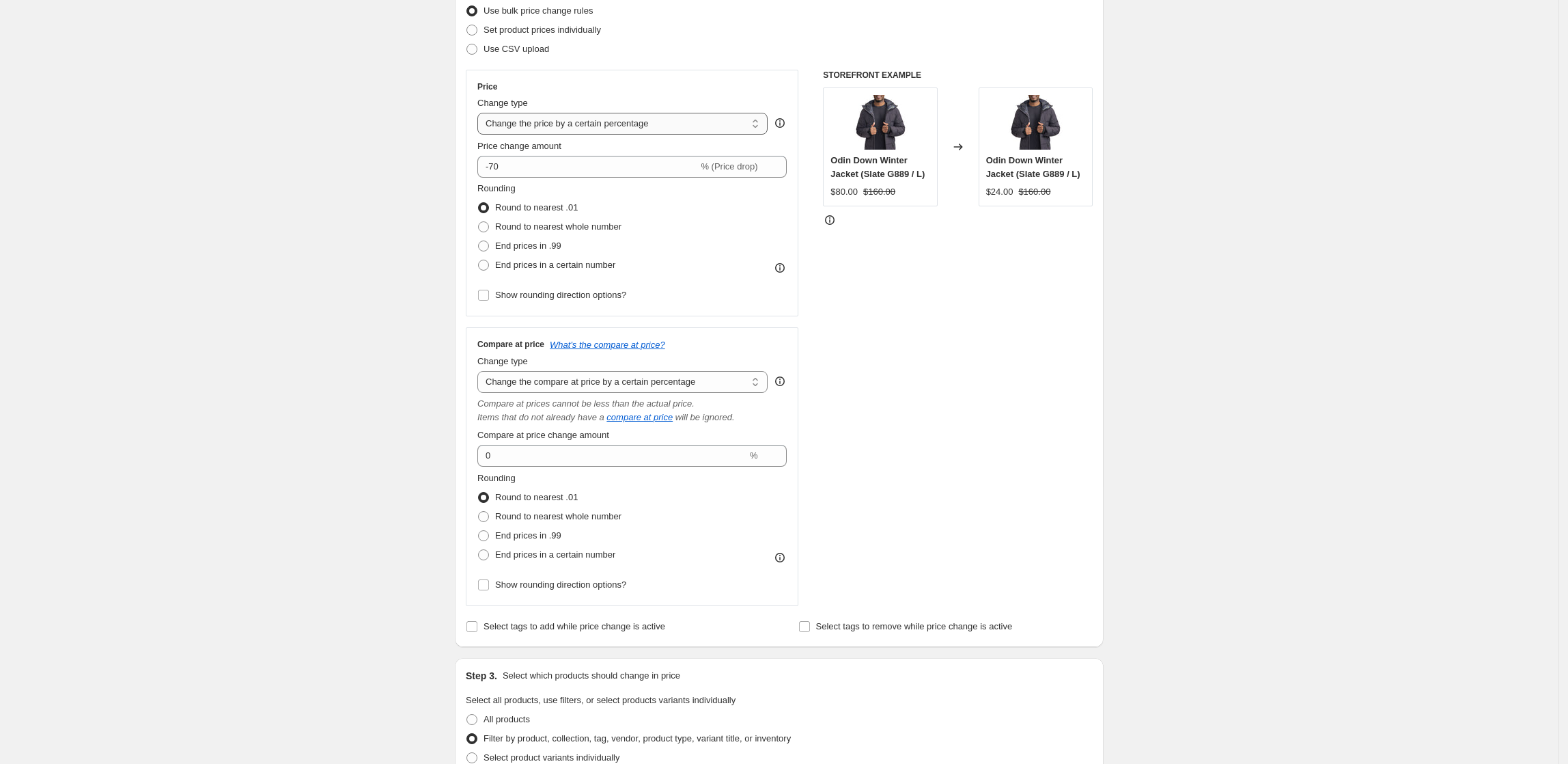
click at [697, 126] on select "Change the price to a certain amount Change the price by a certain amount Chang…" at bounding box center [622, 124] width 290 height 22
click at [1101, 327] on div "Step 2. Select how the prices should change Use bulk price change rules Set pro…" at bounding box center [780, 306] width 649 height 681
drag, startPoint x: 566, startPoint y: 166, endPoint x: 287, endPoint y: 119, distance: 282.9
click at [293, 123] on div "Create new price [MEDICAL_DATA]. This page is ready Create new price [MEDICAL_D…" at bounding box center [779, 717] width 1559 height 1798
type input "0"
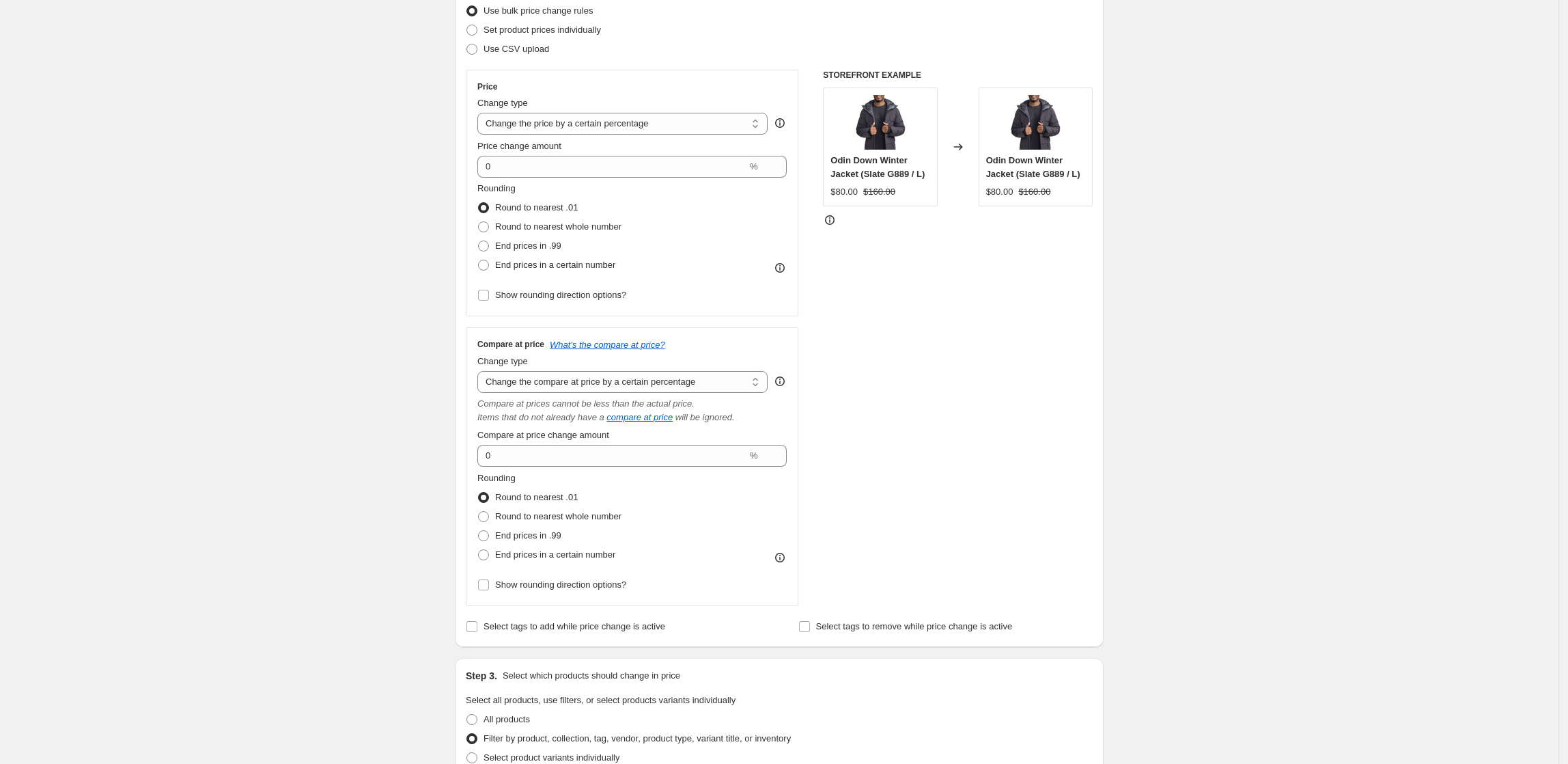
click at [1252, 275] on div "Create new price [MEDICAL_DATA]. This page is ready Create new price [MEDICAL_D…" at bounding box center [779, 717] width 1559 height 1798
click at [1183, 274] on div "Create new price [MEDICAL_DATA]. This page is ready Create new price [MEDICAL_D…" at bounding box center [779, 717] width 1559 height 1798
click at [716, 117] on select "Change the price to a certain amount Change the price by a certain amount Chang…" at bounding box center [622, 124] width 290 height 22
select select "pcap"
click at [482, 113] on select "Change the price to a certain amount Change the price by a certain amount Chang…" at bounding box center [622, 124] width 290 height 22
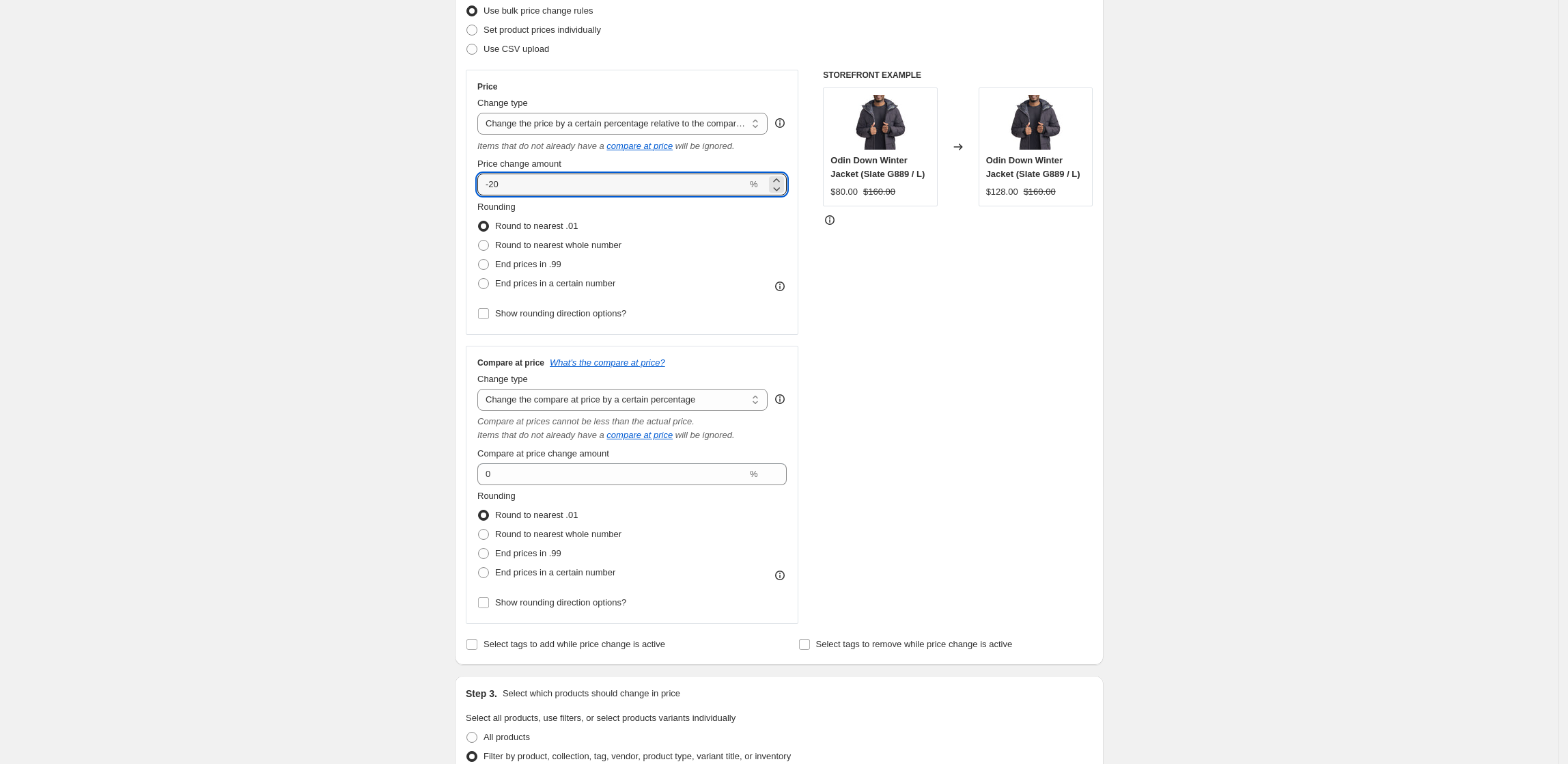
drag, startPoint x: 530, startPoint y: 177, endPoint x: 493, endPoint y: 169, distance: 37.9
click at [493, 169] on div "Price change amount -20 %" at bounding box center [632, 176] width 309 height 38
type input "-70"
click at [1243, 297] on div "Create new price [MEDICAL_DATA]. This page is ready Create new price [MEDICAL_D…" at bounding box center [779, 726] width 1559 height 1816
click at [730, 405] on select "Change the compare at price to the current price (sale) Change the compare at p…" at bounding box center [622, 400] width 290 height 22
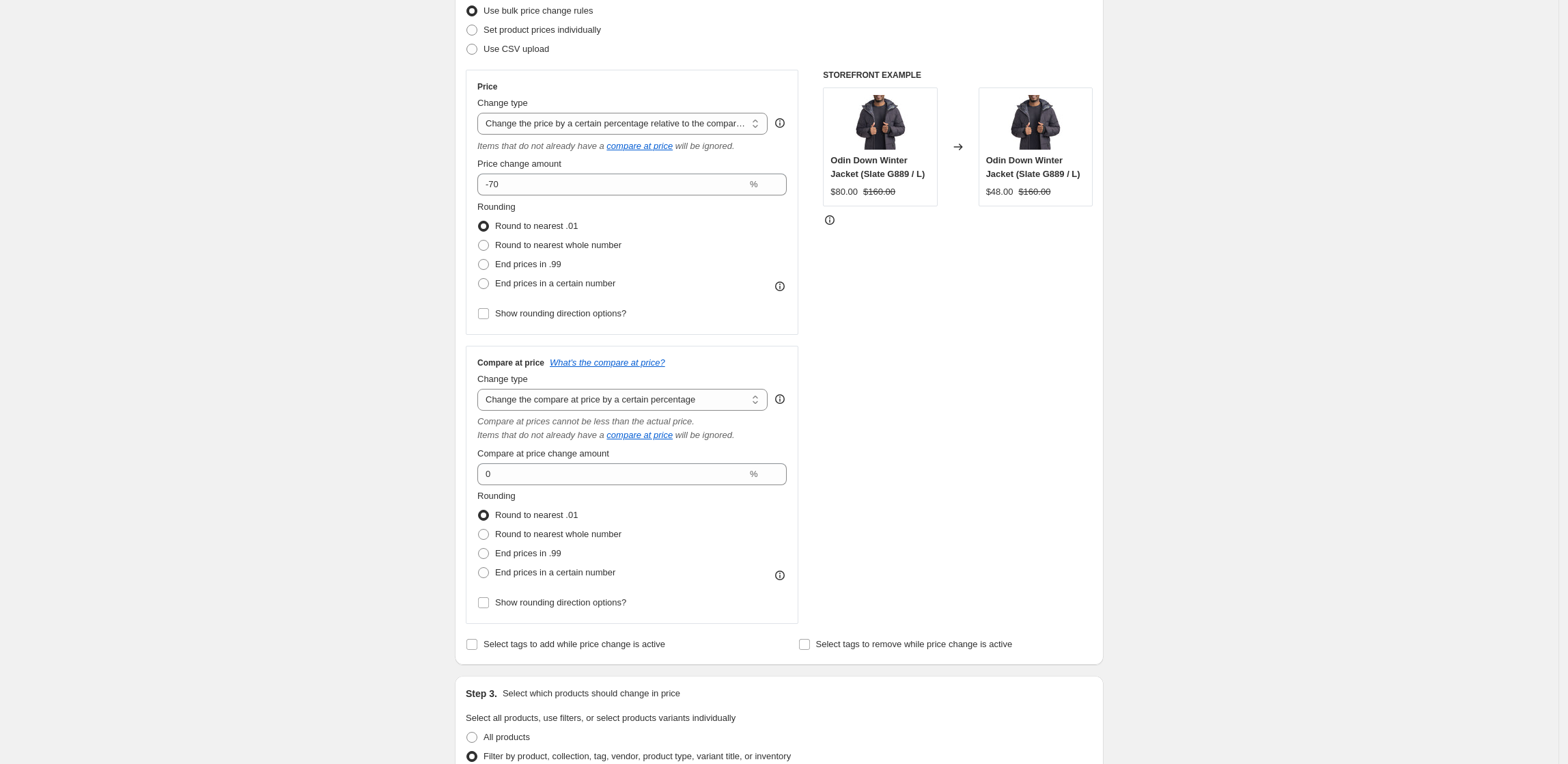
click at [482, 389] on select "Change the compare at price to the current price (sale) Change the compare at p…" at bounding box center [622, 400] width 290 height 22
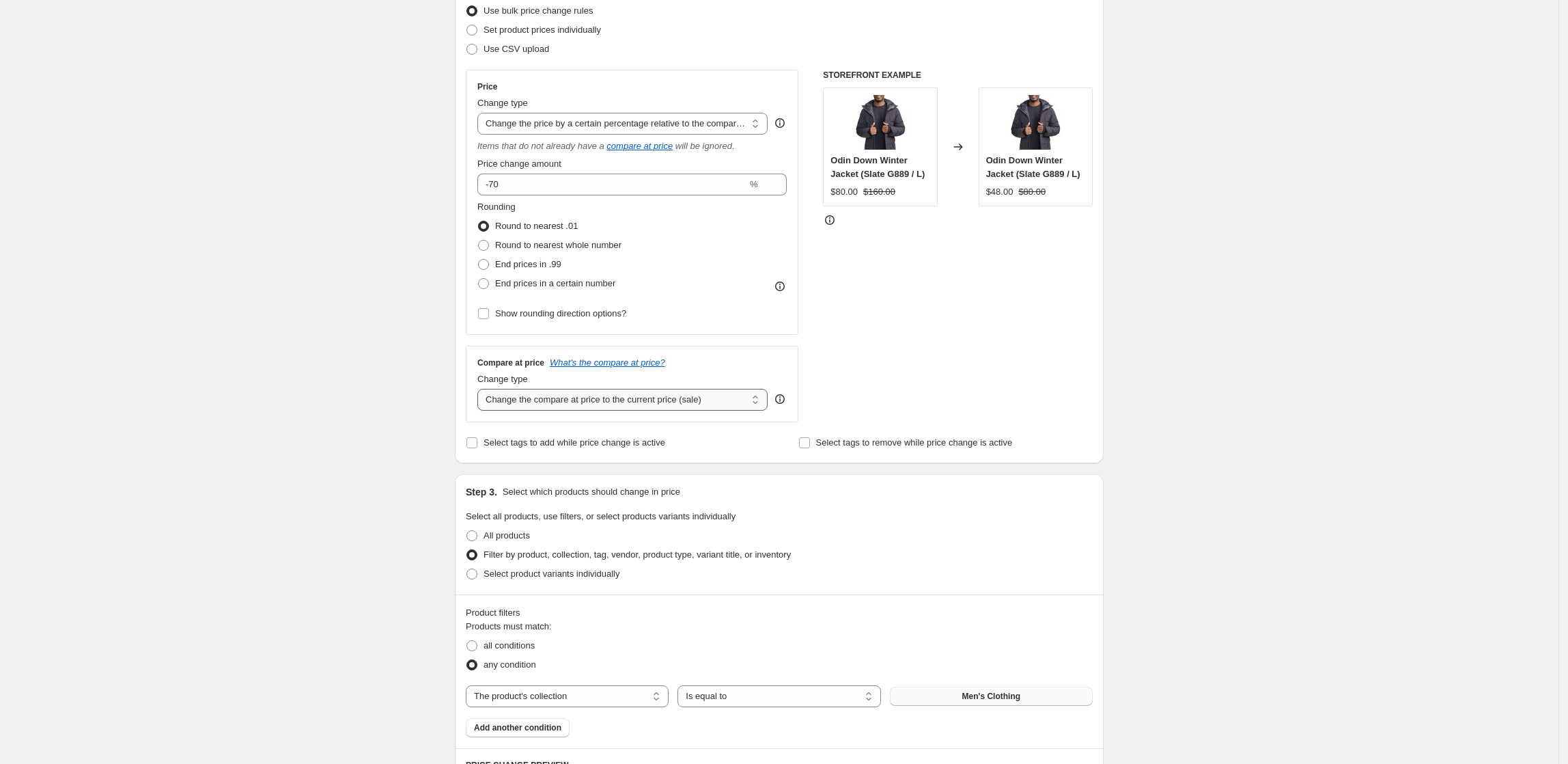
click at [684, 397] on select "Change the compare at price to the current price (sale) Change the compare at p…" at bounding box center [622, 400] width 290 height 22
click at [482, 389] on select "Change the compare at price to the current price (sale) Change the compare at p…" at bounding box center [622, 400] width 290 height 22
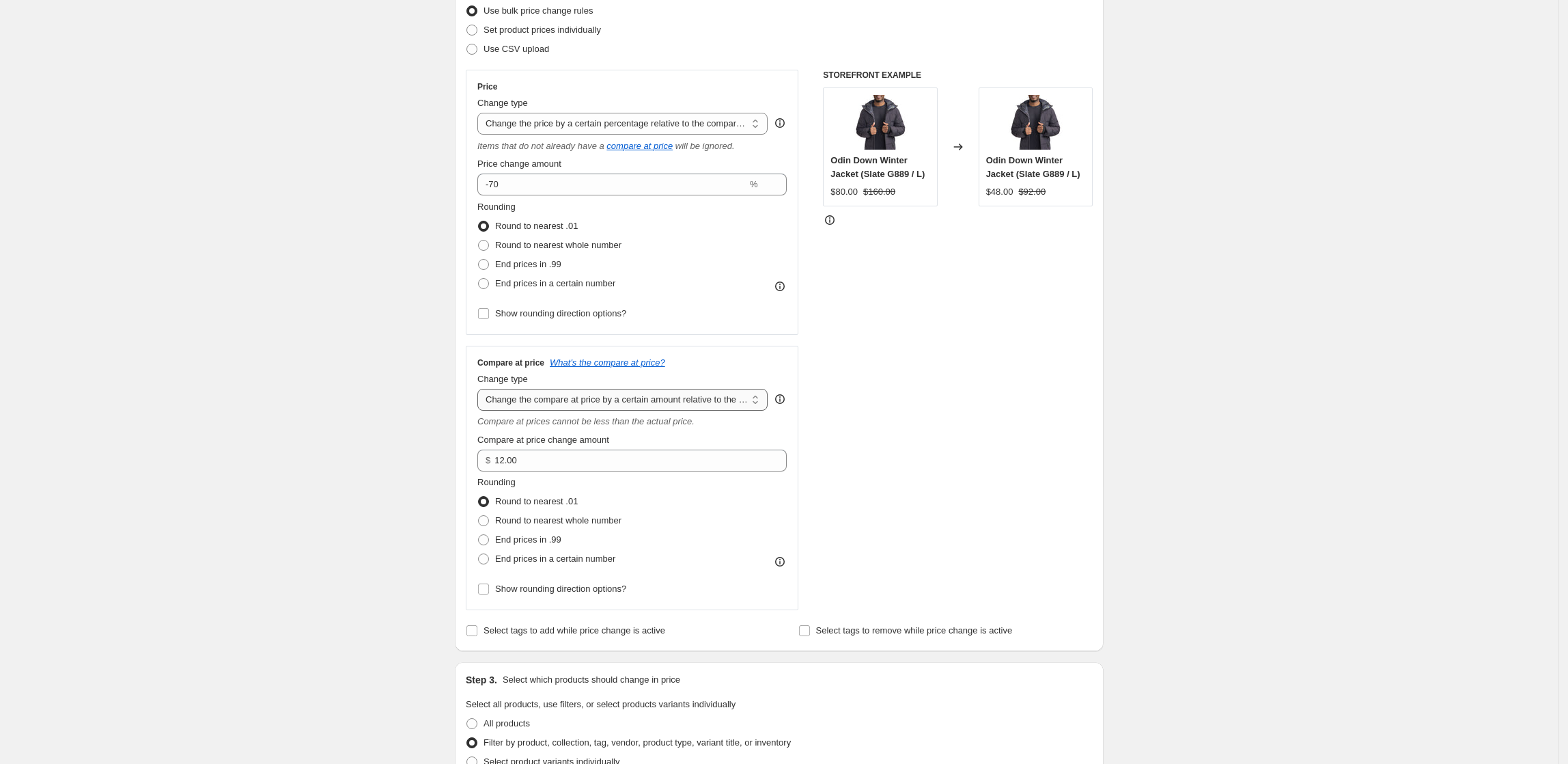
click at [731, 399] on select "Change the compare at price to the current price (sale) Change the compare at p…" at bounding box center [622, 400] width 290 height 22
select select "no_change"
click at [482, 389] on select "Change the compare at price to the current price (sale) Change the compare at p…" at bounding box center [622, 400] width 290 height 22
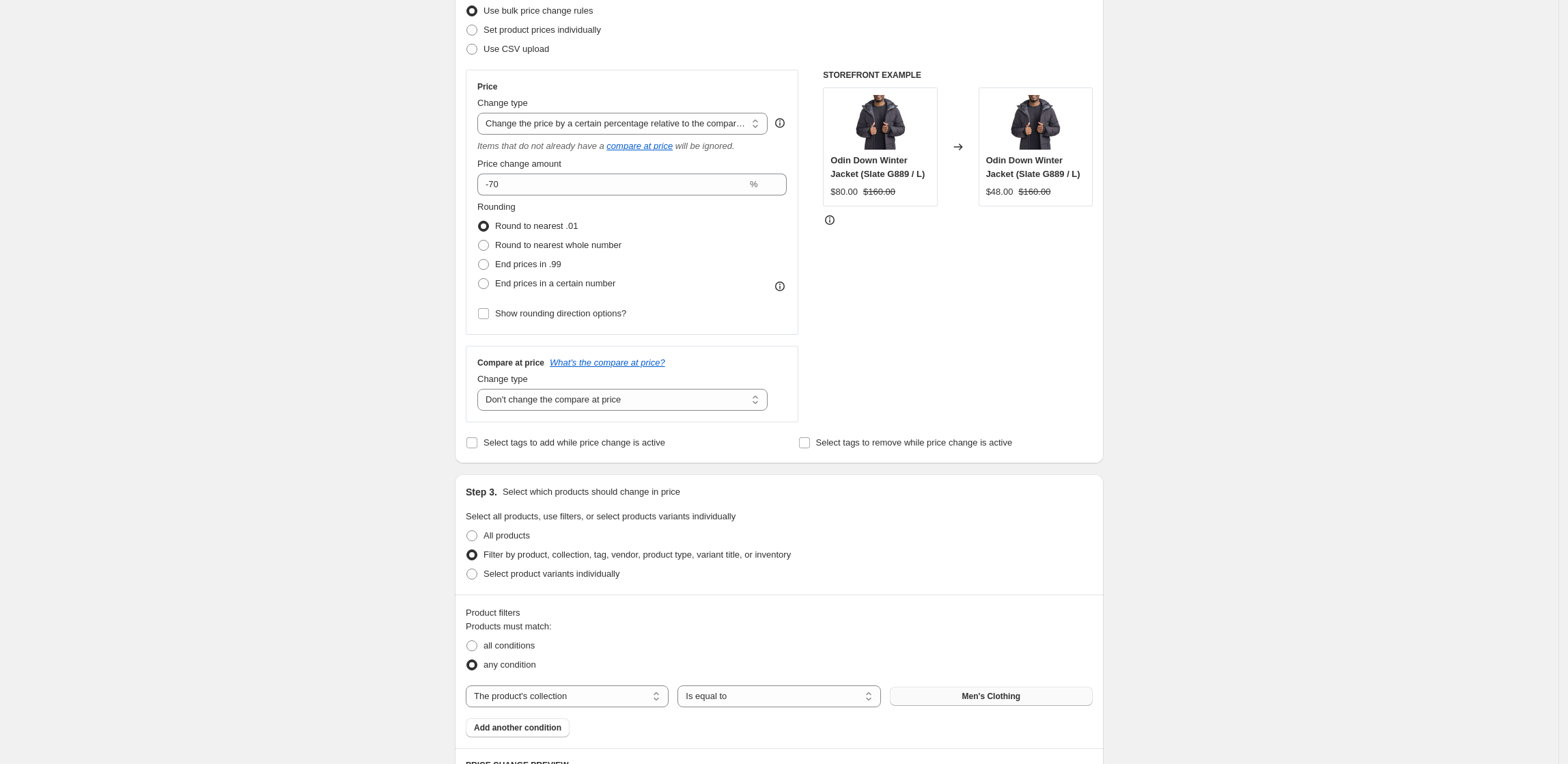
click at [1179, 334] on div "Create new price [MEDICAL_DATA]. This page is ready Create new price [MEDICAL_D…" at bounding box center [779, 625] width 1559 height 1614
click at [711, 122] on select "Change the price to a certain amount Change the price by a certain amount Chang…" at bounding box center [622, 124] width 290 height 22
click at [482, 113] on select "Change the price to a certain amount Change the price by a certain amount Chang…" at bounding box center [622, 124] width 290 height 22
click at [889, 290] on div "STOREFRONT EXAMPLE Odin Down Winter Jacket (Slate G889 / L) $80.00 $160.00 Chan…" at bounding box center [958, 246] width 270 height 353
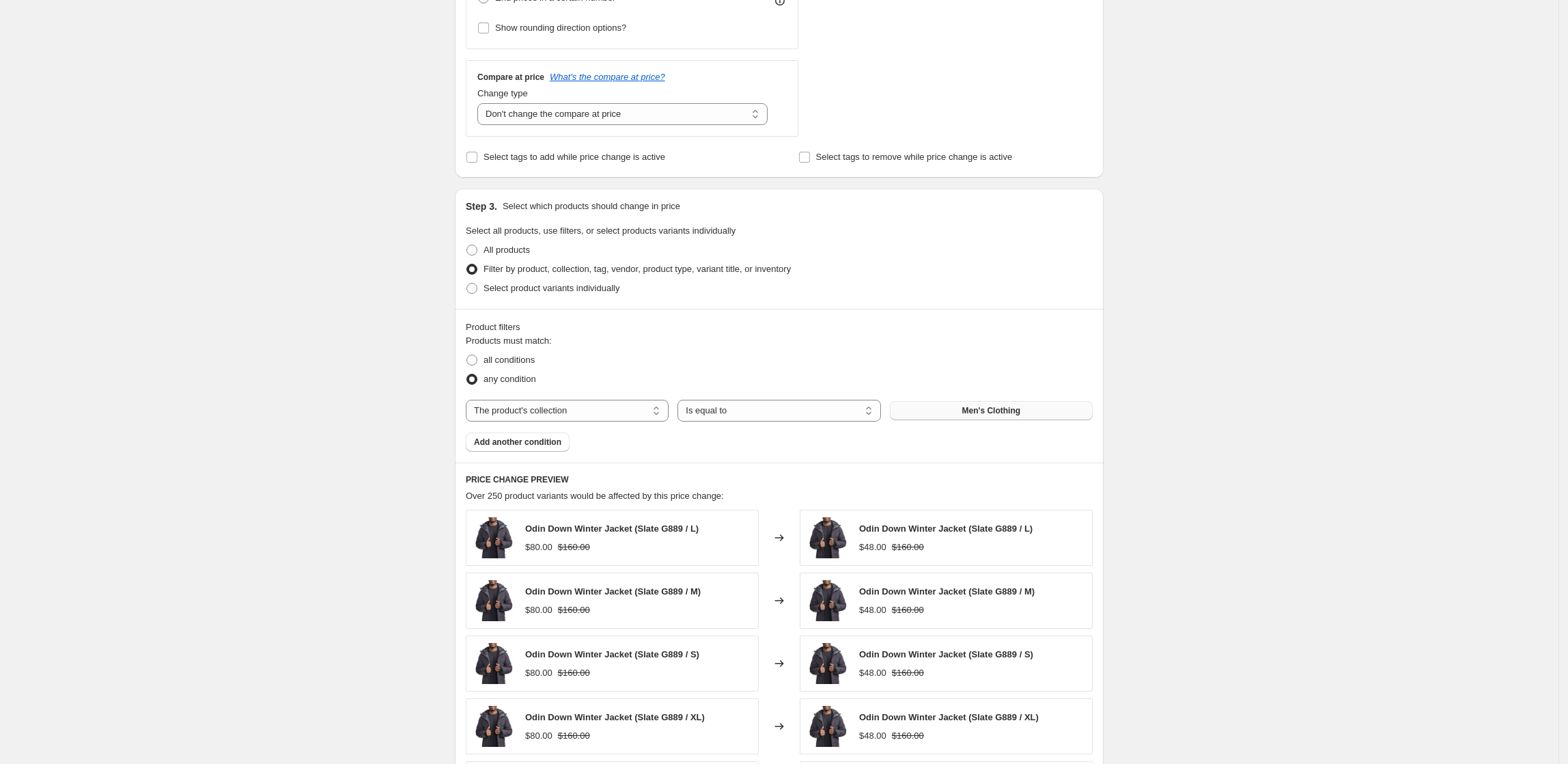
scroll to position [729, 0]
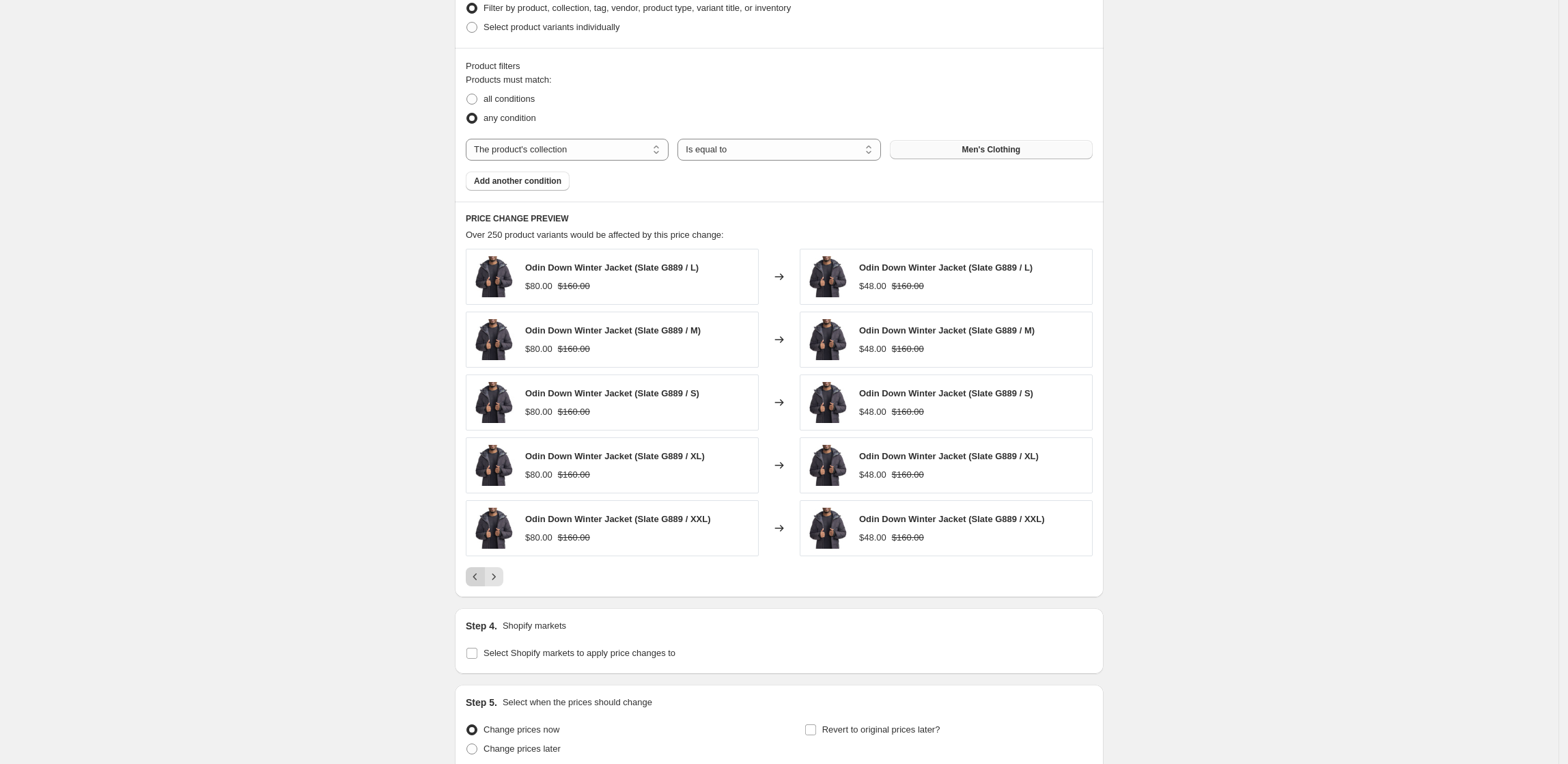
click at [478, 582] on icon "Previous" at bounding box center [475, 577] width 14 height 14
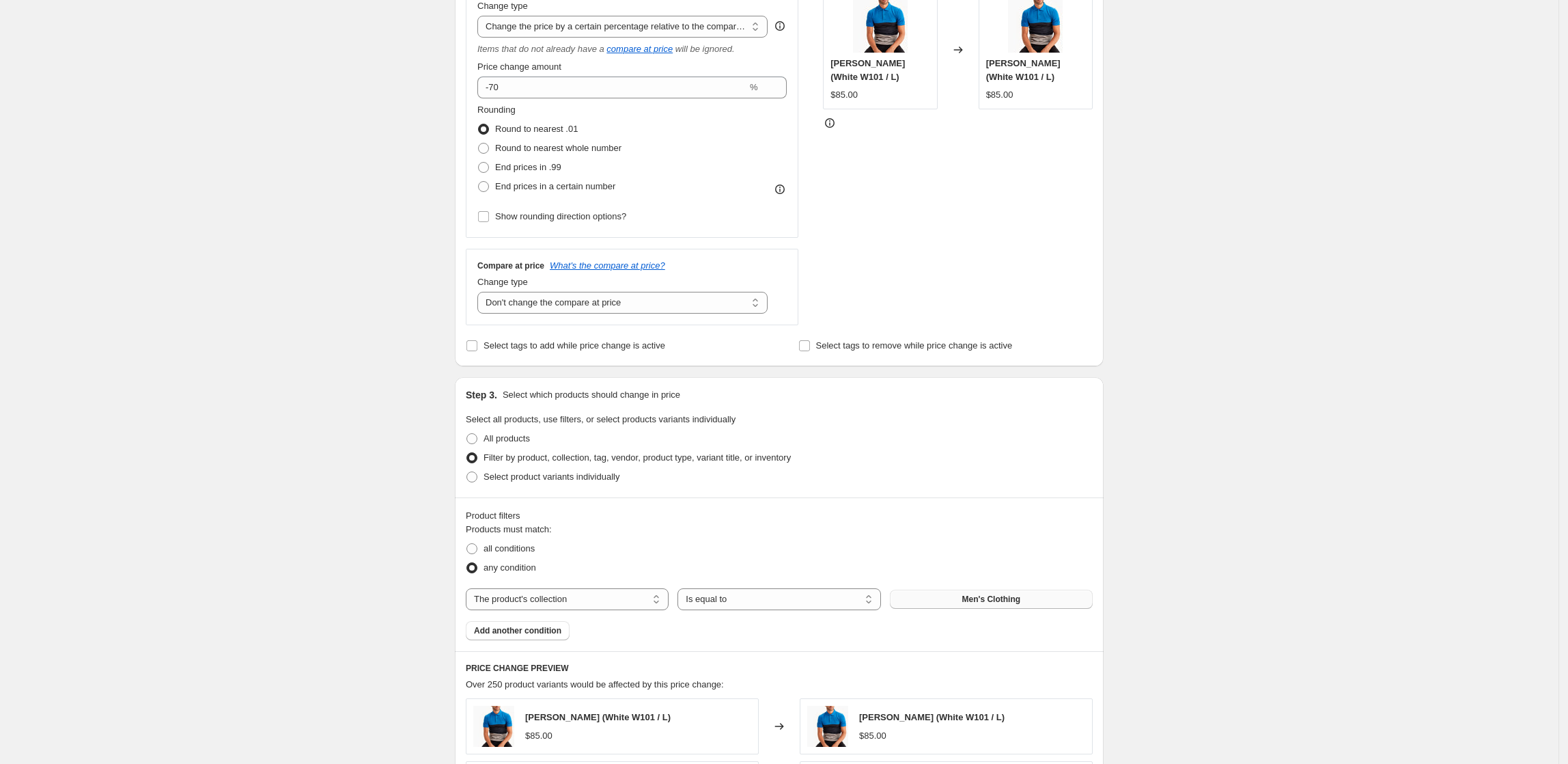
scroll to position [91, 0]
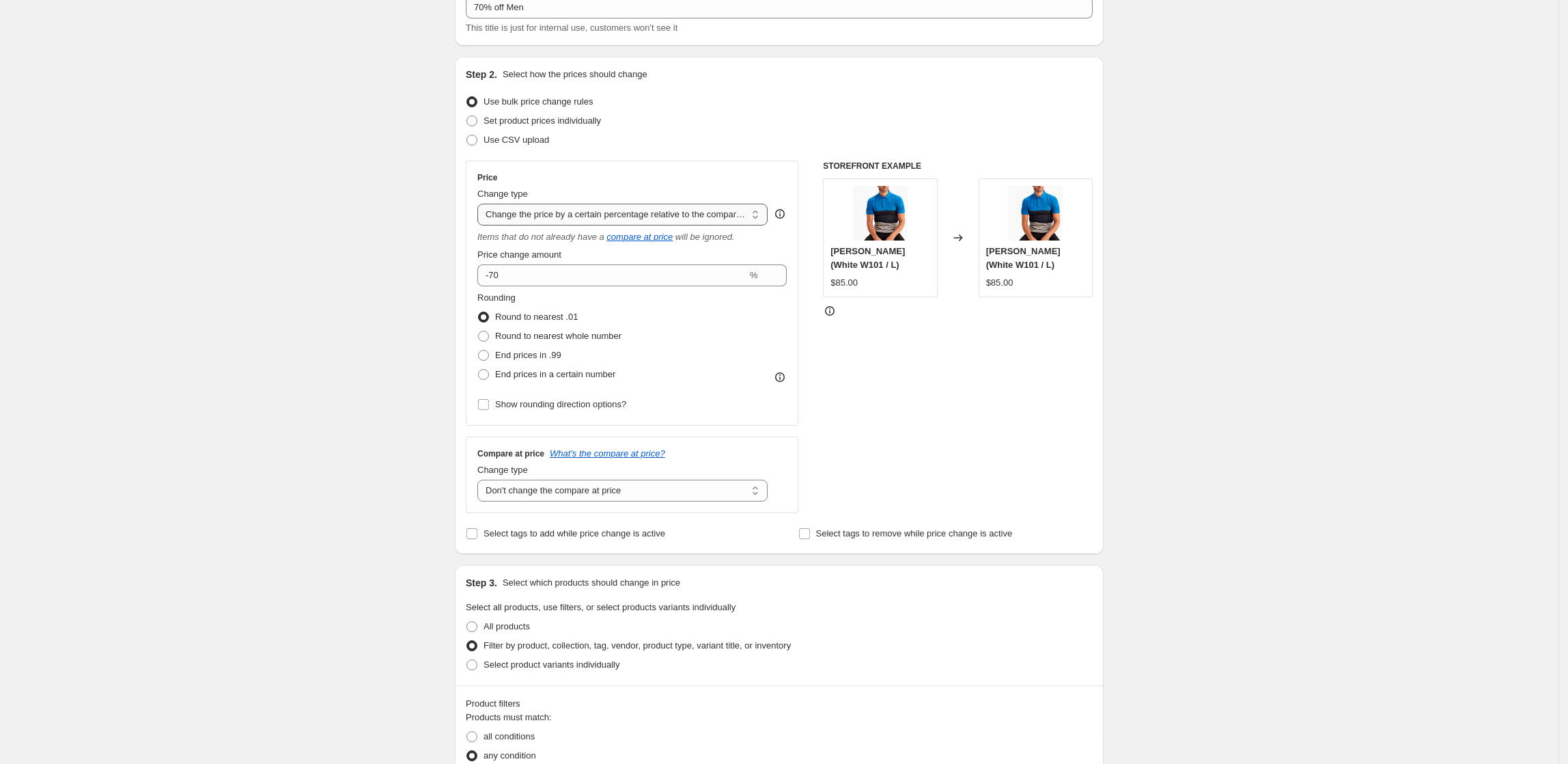
click at [728, 217] on select "Change the price to a certain amount Change the price by a certain amount Chang…" at bounding box center [622, 215] width 290 height 22
select select "no_change"
click at [482, 204] on select "Change the price to a certain amount Change the price by a certain amount Chang…" at bounding box center [622, 215] width 290 height 22
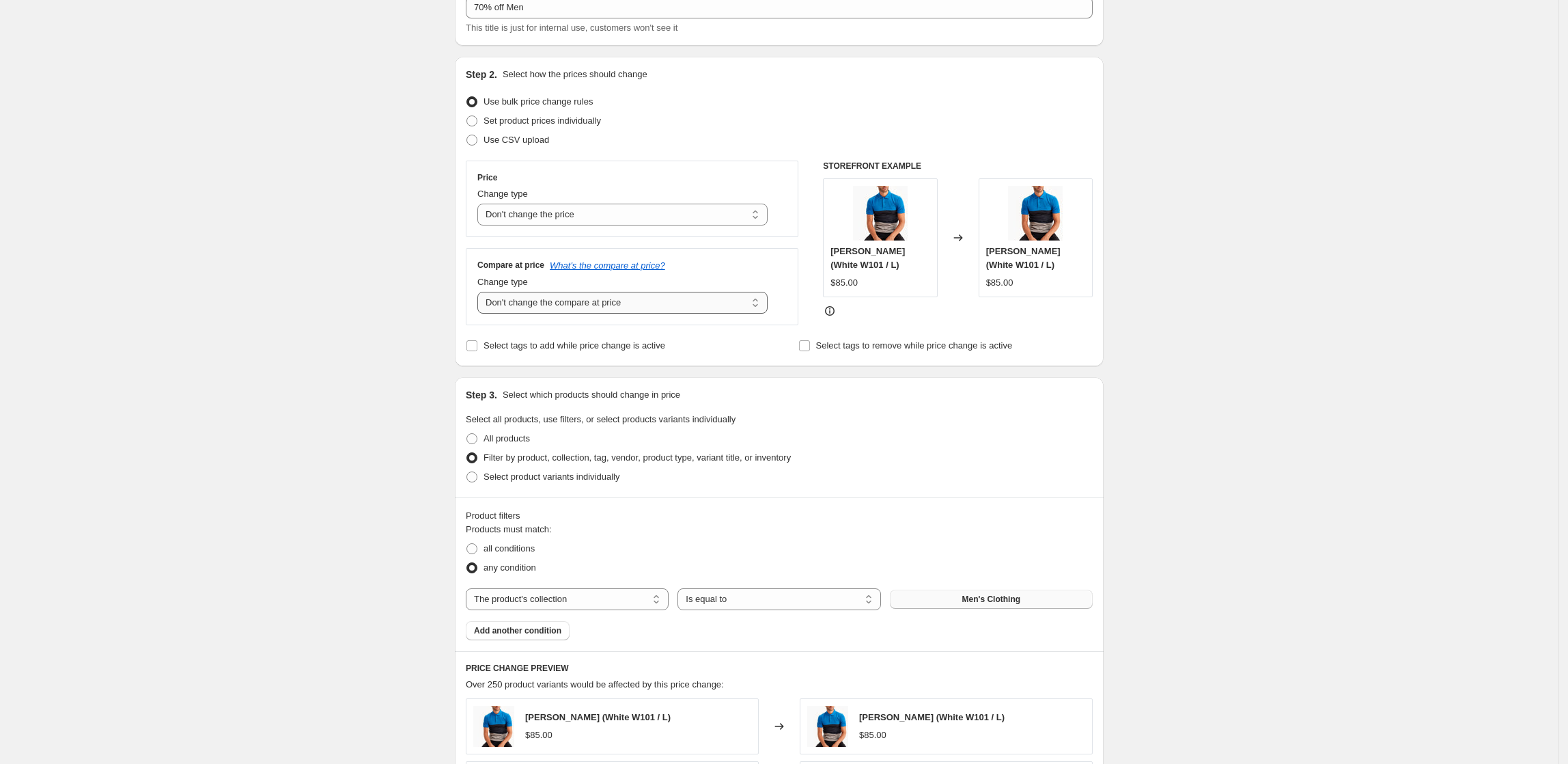
click at [662, 301] on select "Change the compare at price to the current price (sale) Change the compare at p…" at bounding box center [622, 303] width 290 height 22
select select "remove"
click at [482, 293] on select "Change the compare at price to the current price (sale) Change the compare at p…" at bounding box center [622, 303] width 290 height 22
click at [1261, 345] on div "Create new price [MEDICAL_DATA]. This page is ready Create new price [MEDICAL_D…" at bounding box center [779, 622] width 1559 height 1426
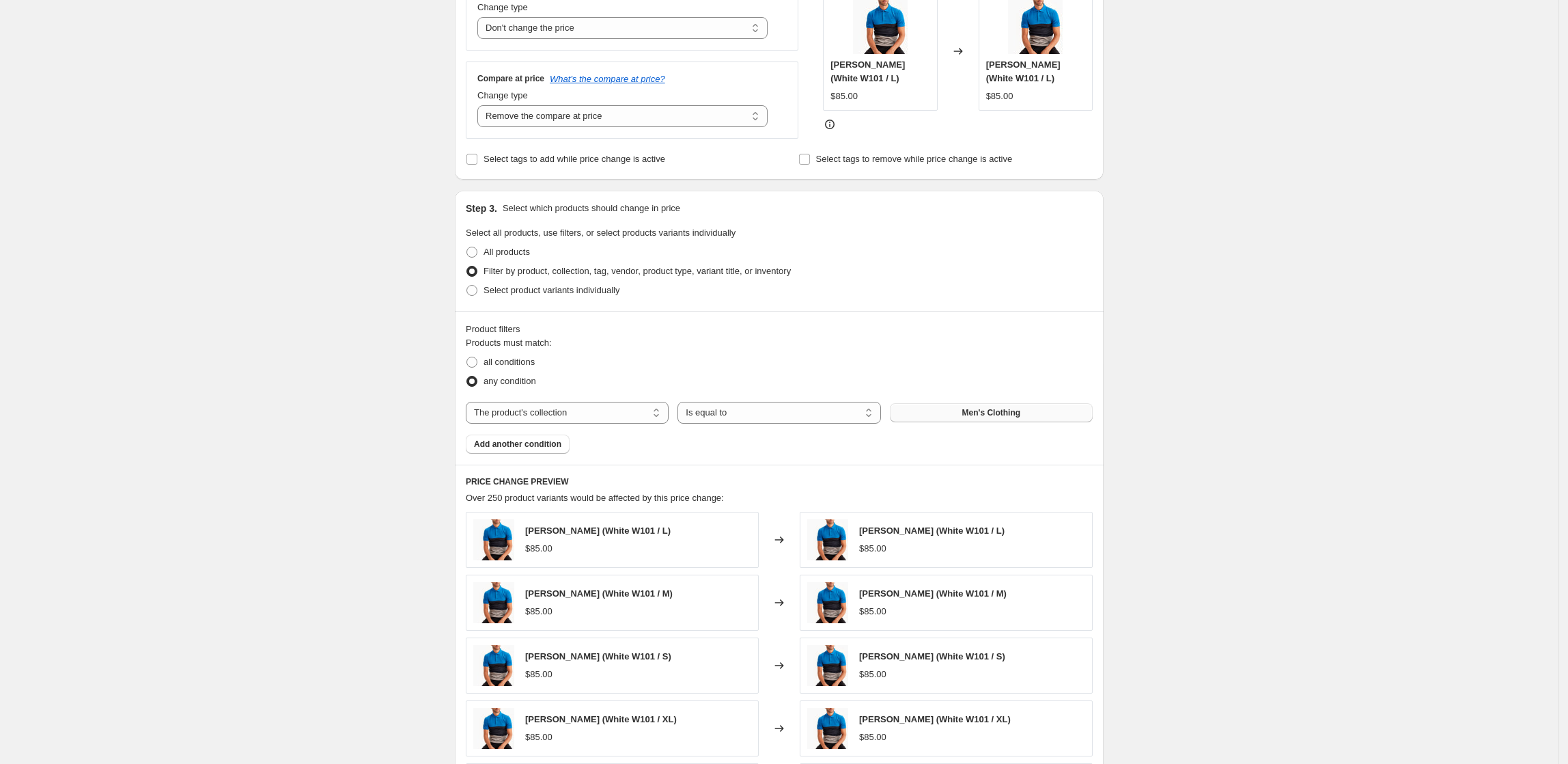
scroll to position [547, 0]
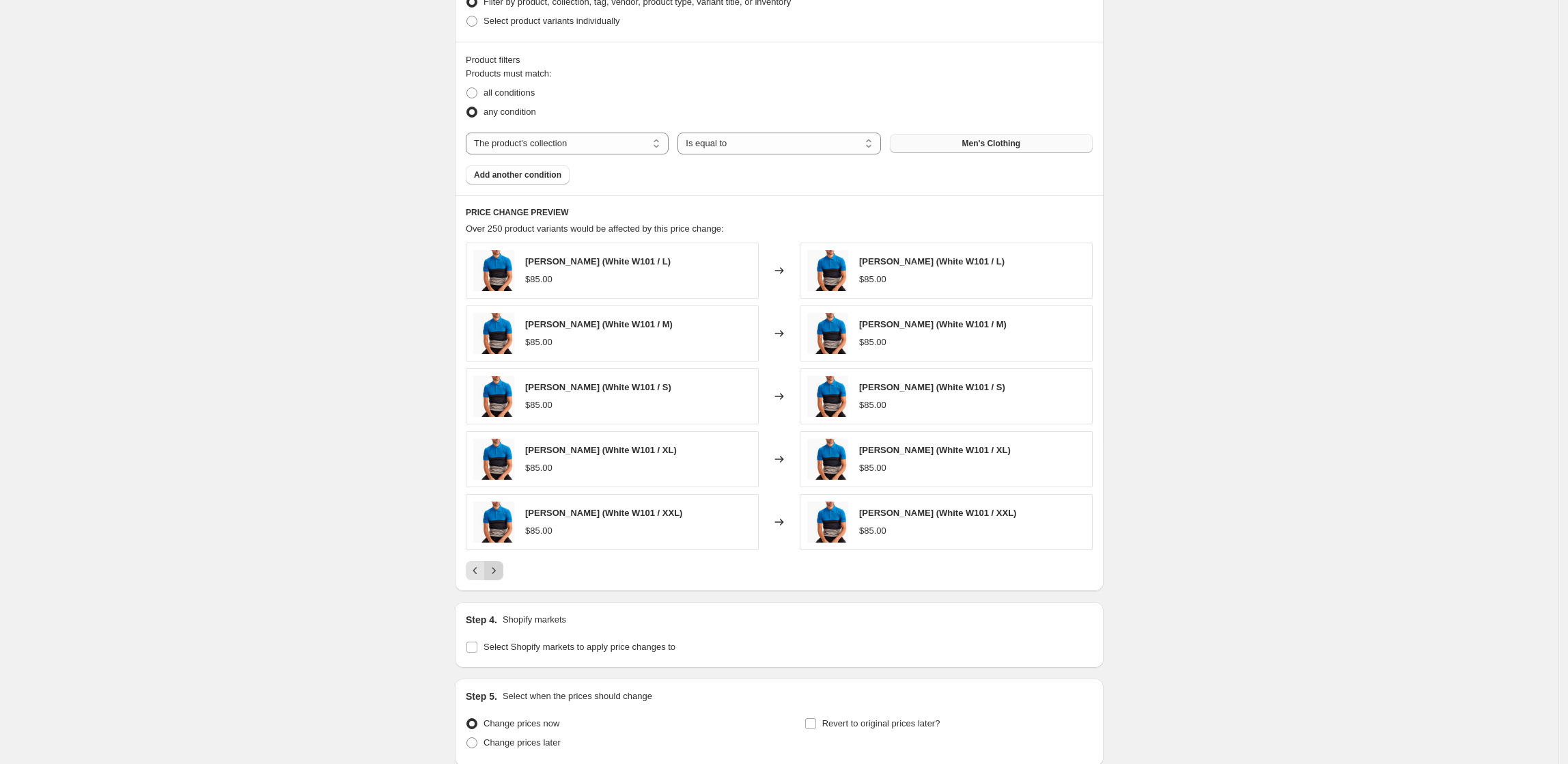
click at [501, 578] on icon "Next" at bounding box center [494, 570] width 14 height 14
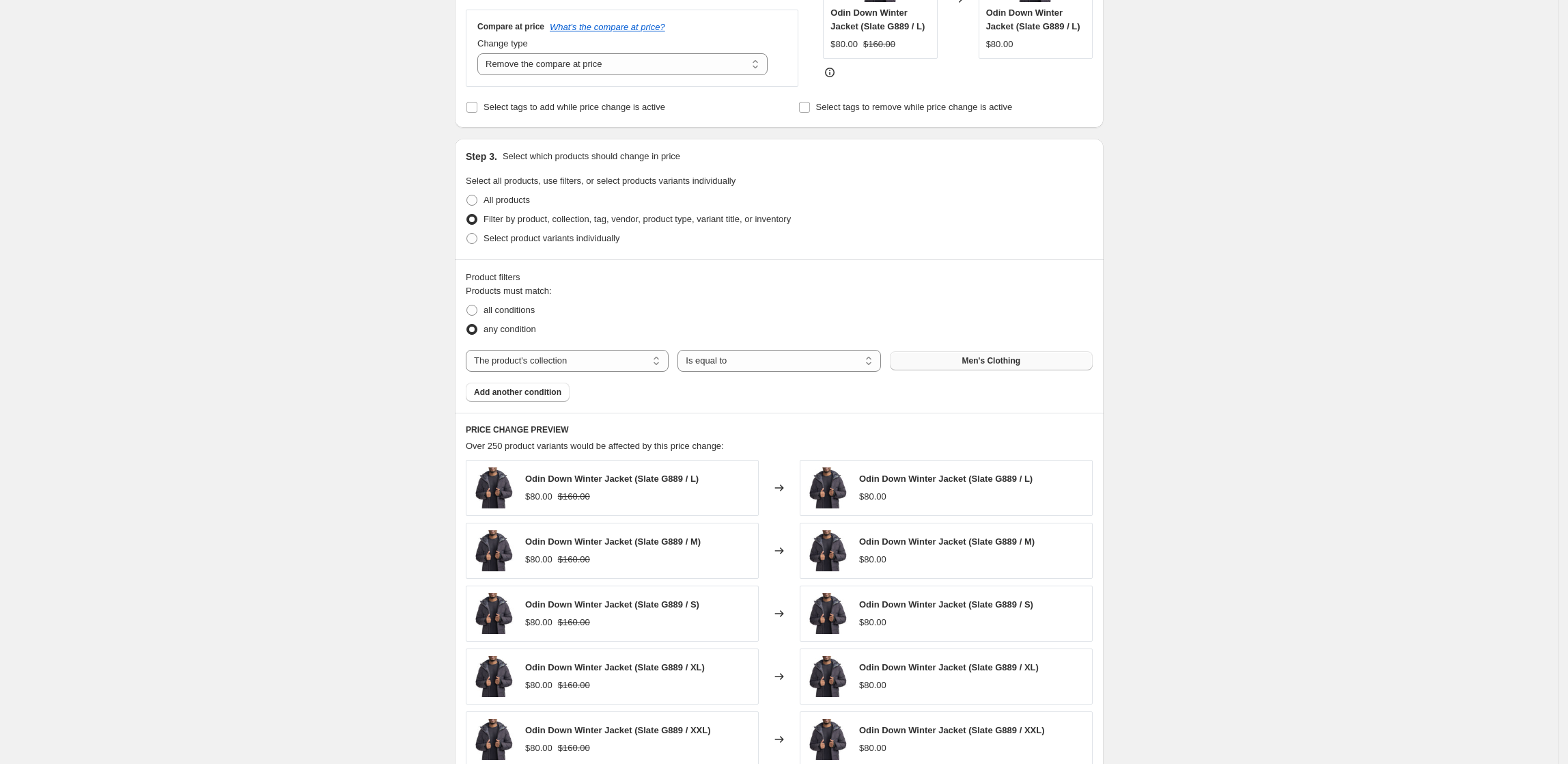
scroll to position [91, 0]
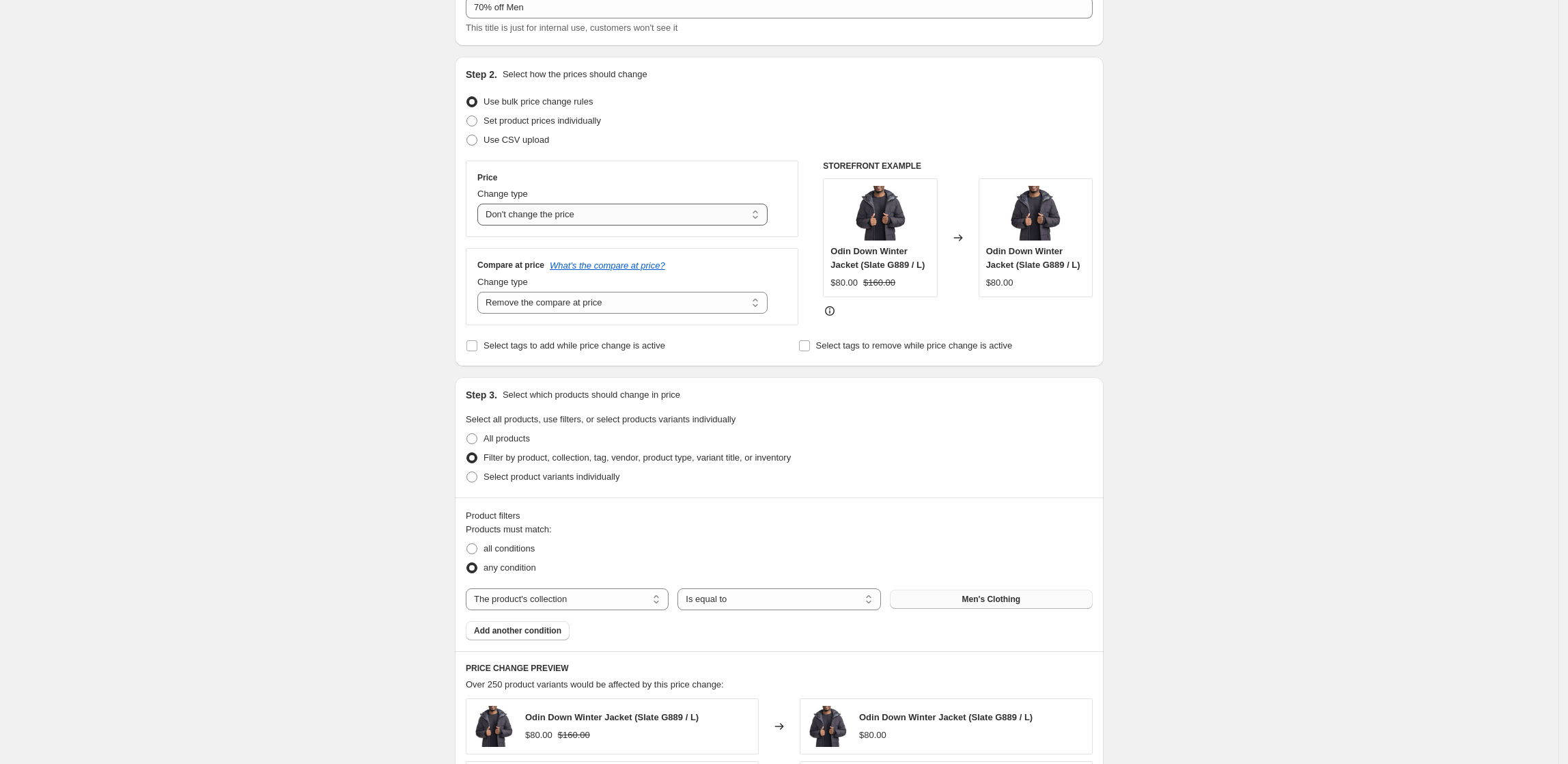
click at [719, 217] on select "Change the price to a certain amount Change the price by a certain amount Chang…" at bounding box center [622, 215] width 290 height 22
select select "pcap"
click at [482, 204] on select "Change the price to a certain amount Change the price by a certain amount Chang…" at bounding box center [622, 215] width 290 height 22
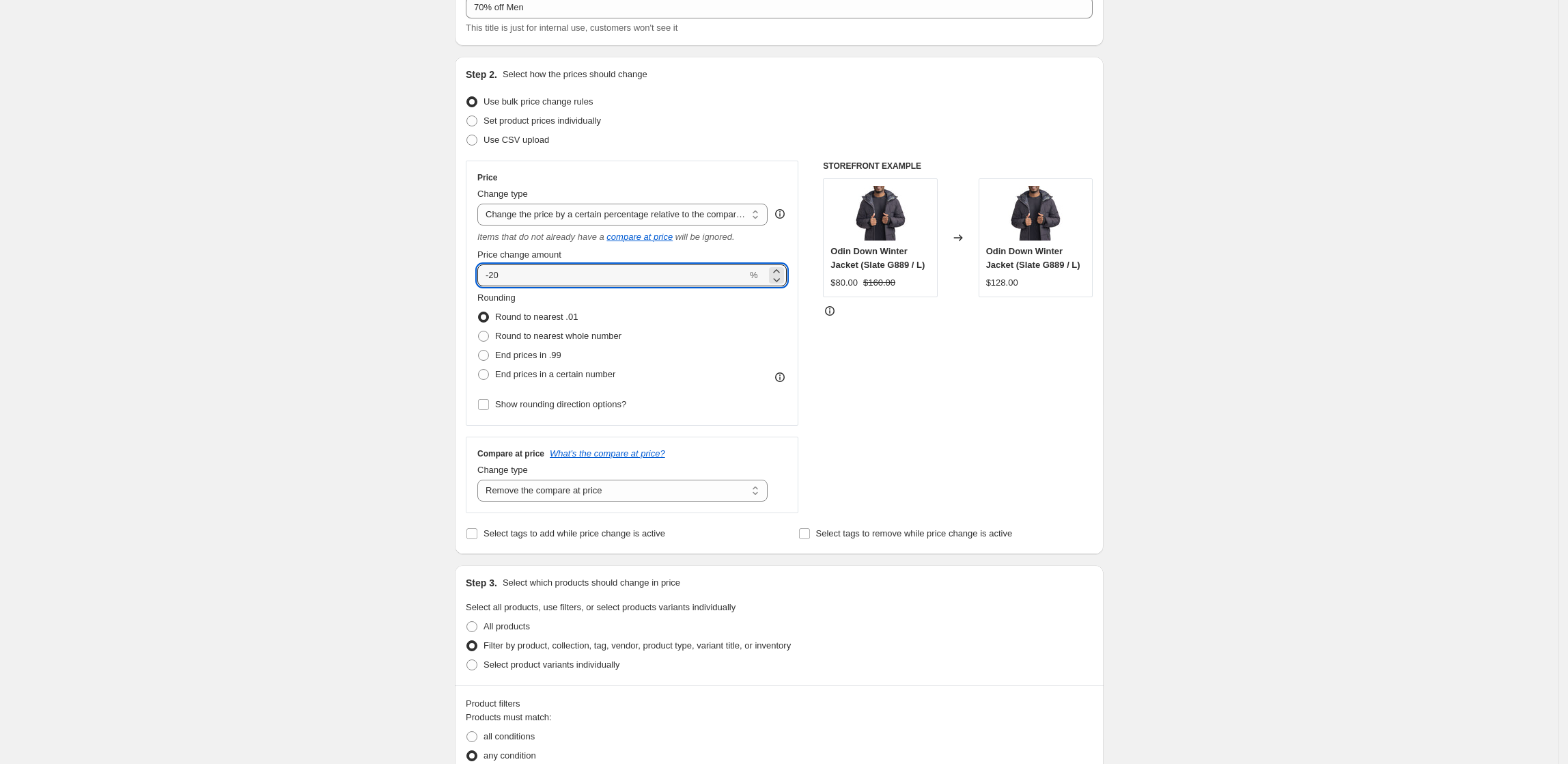
drag, startPoint x: 546, startPoint y: 285, endPoint x: 427, endPoint y: 288, distance: 119.0
click at [403, 282] on div "Create new price [MEDICAL_DATA]. This page is ready Create new price [MEDICAL_D…" at bounding box center [779, 716] width 1559 height 1614
type input "0"
drag, startPoint x: 1497, startPoint y: 419, endPoint x: 1436, endPoint y: 406, distance: 62.4
click at [1496, 417] on div "Create new price [MEDICAL_DATA]. This page is ready Create new price [MEDICAL_D…" at bounding box center [779, 716] width 1559 height 1614
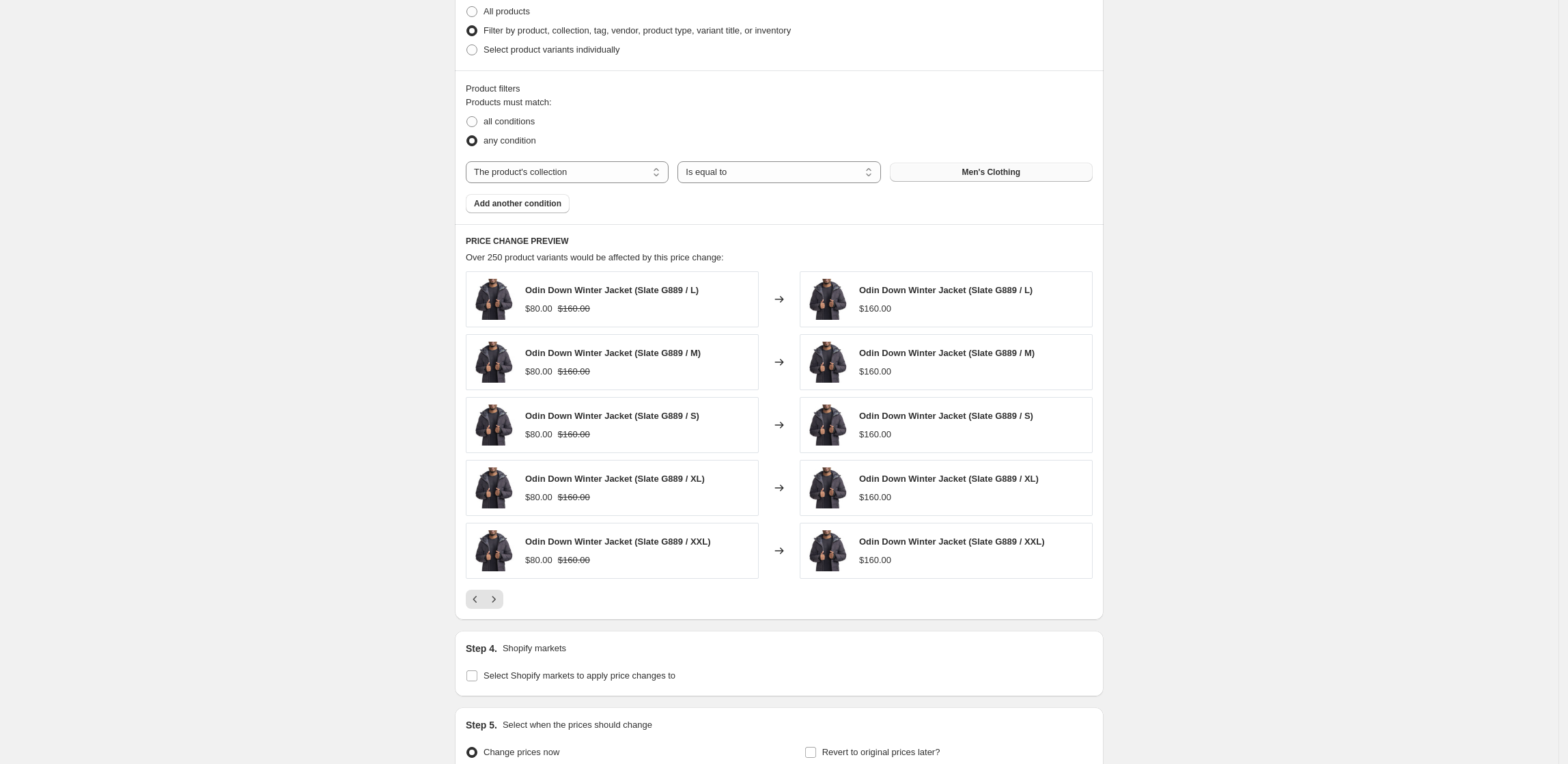
scroll to position [820, 0]
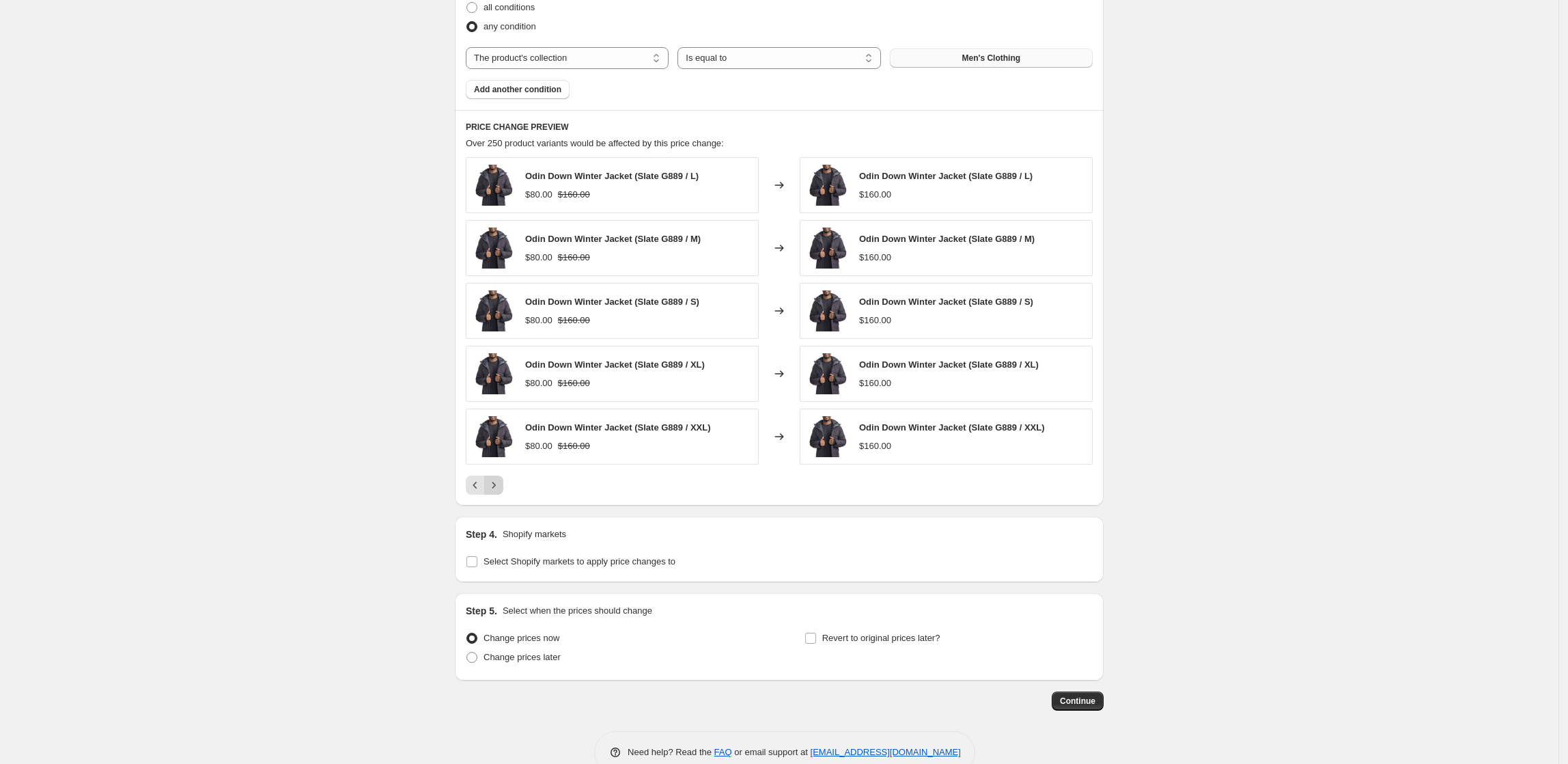
click at [498, 485] on icon "Next" at bounding box center [494, 485] width 14 height 14
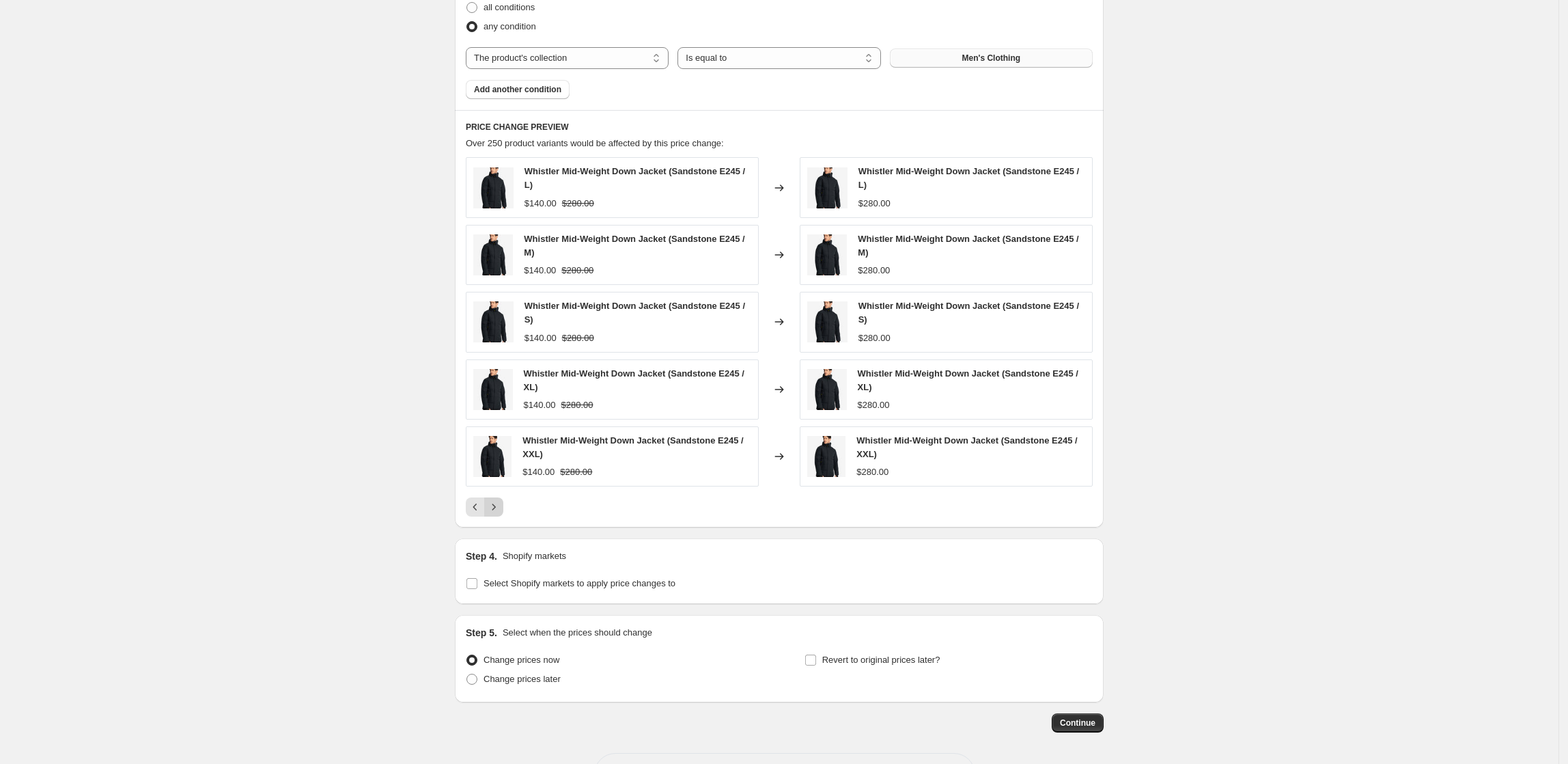
click at [501, 514] on icon "Next" at bounding box center [494, 507] width 14 height 14
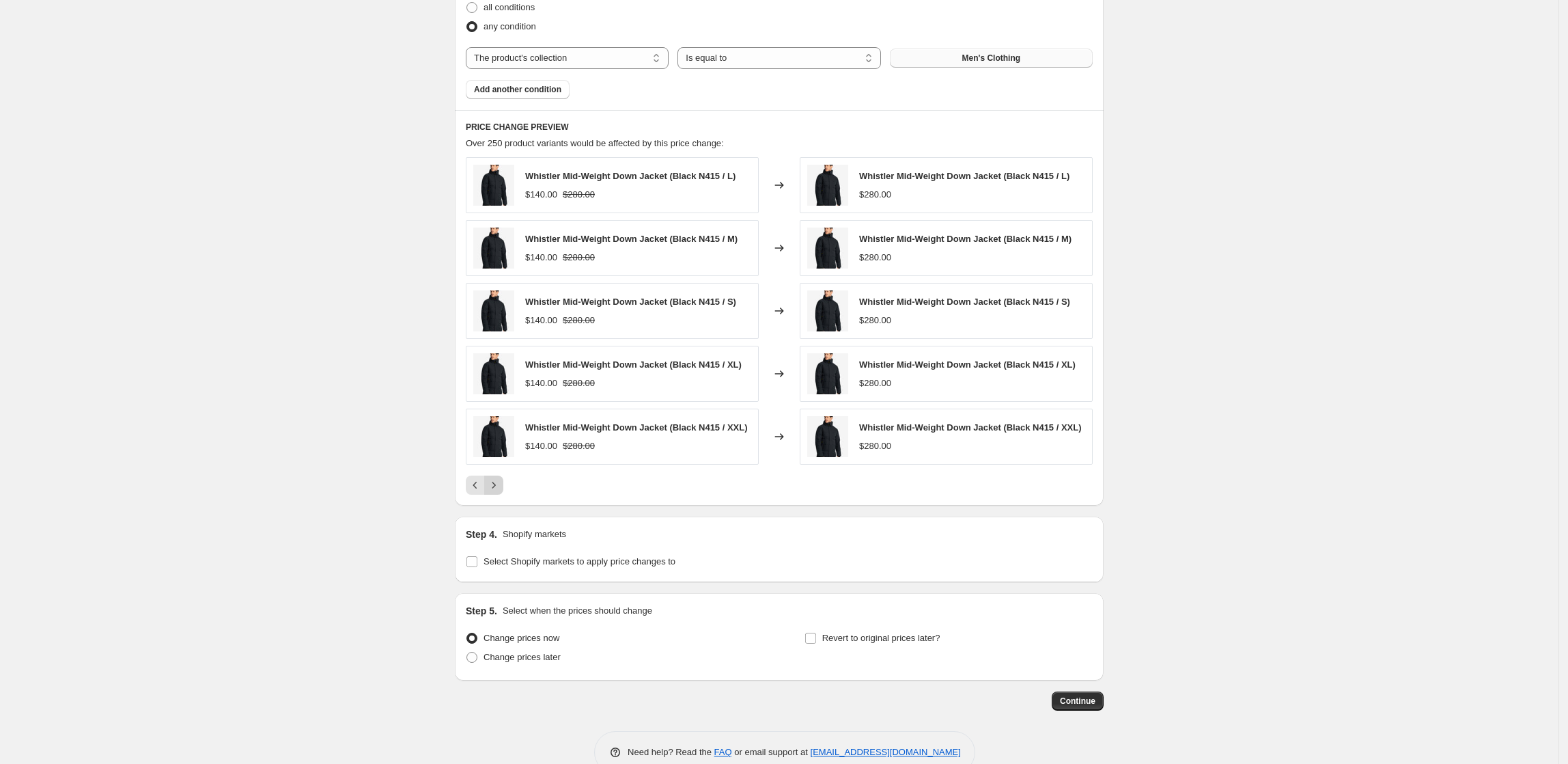
click at [495, 492] on icon "Next" at bounding box center [494, 485] width 14 height 14
click at [480, 489] on icon "Previous" at bounding box center [475, 485] width 14 height 14
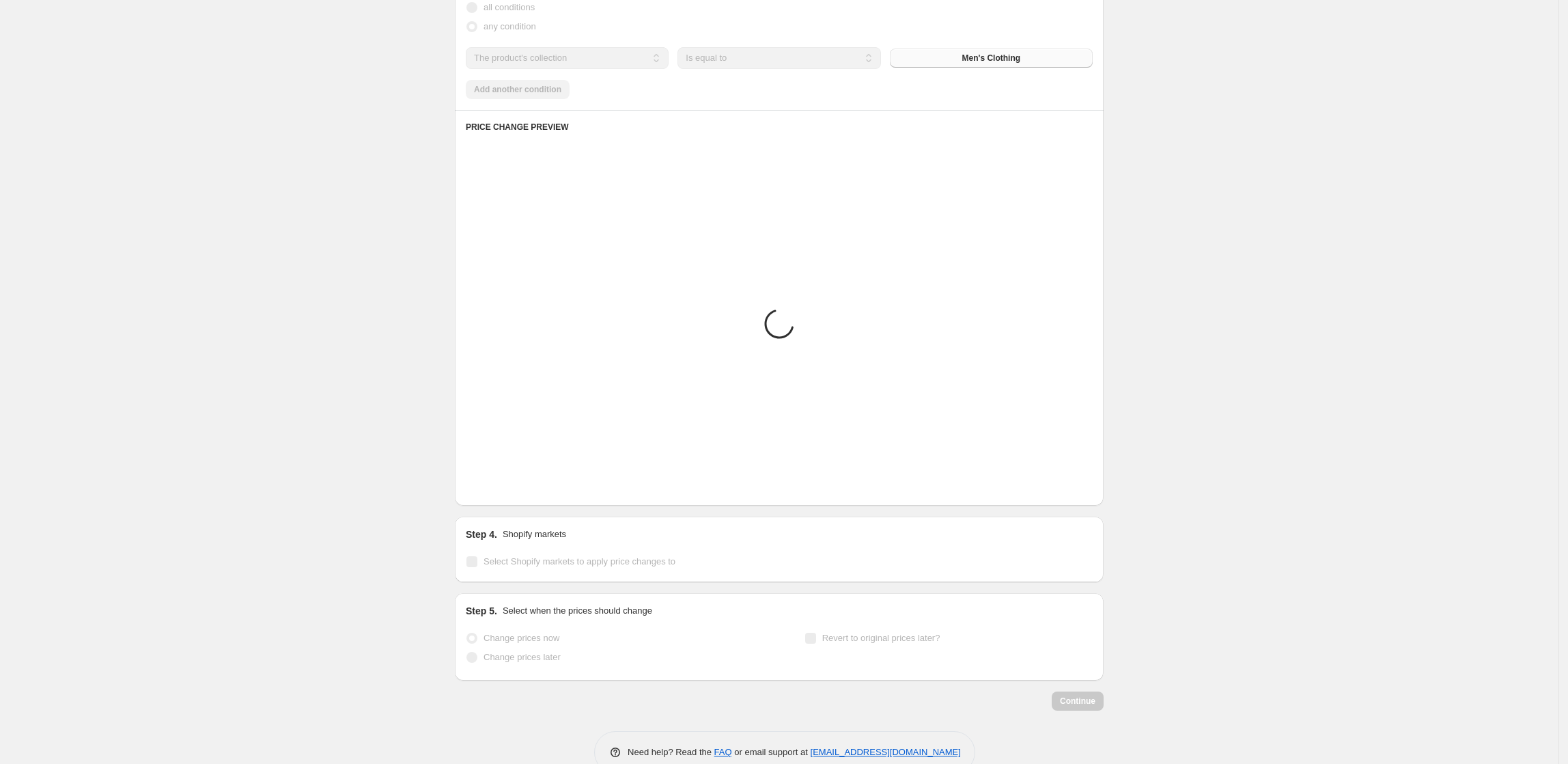
click at [480, 489] on icon "Previous" at bounding box center [475, 485] width 14 height 14
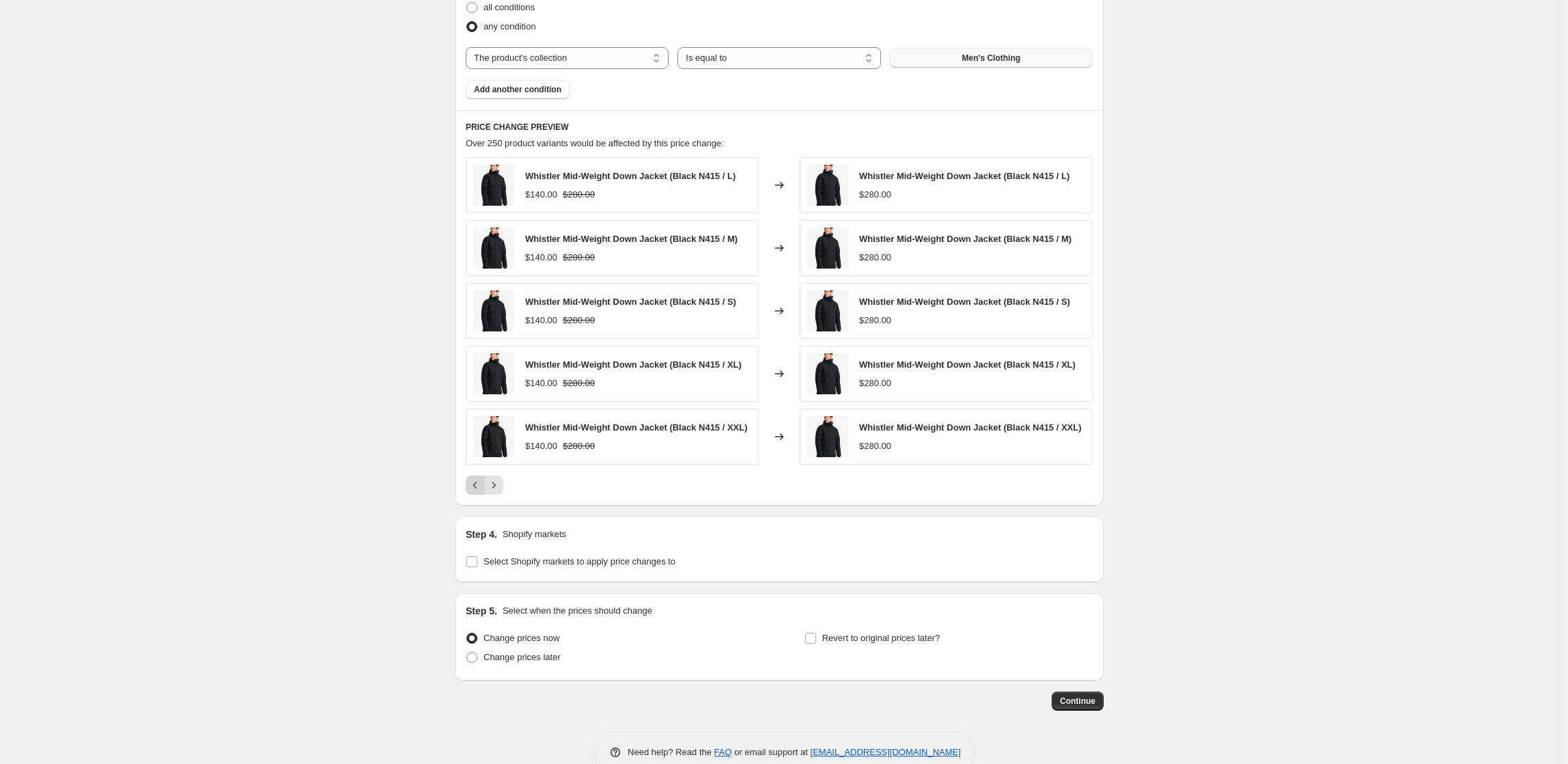
click at [479, 491] on icon "Previous" at bounding box center [475, 485] width 14 height 14
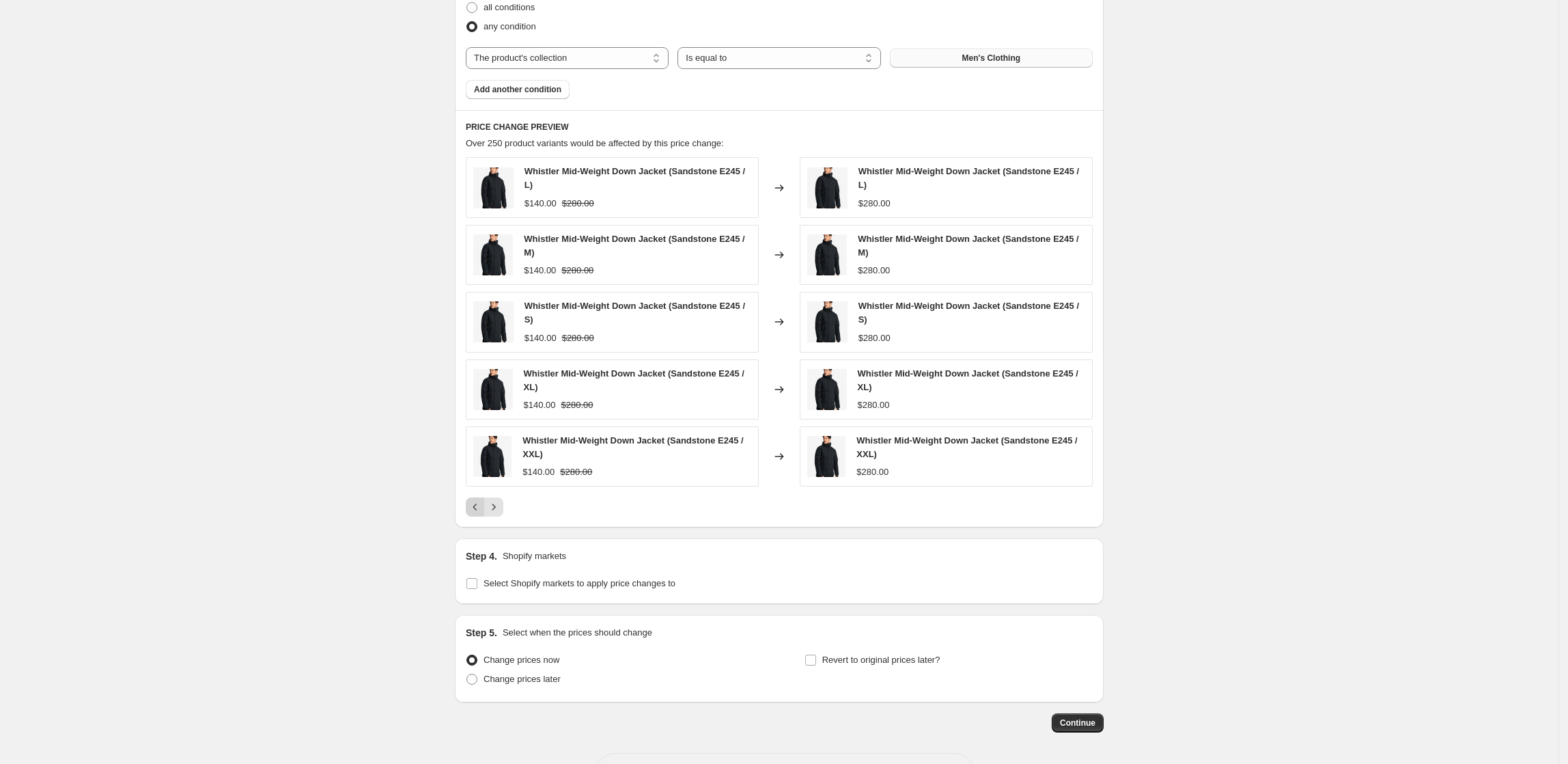
click at [479, 487] on div "Whistler Mid-Weight Down Jacket (Sandstone E245 / XXL) $140.00 $280.00" at bounding box center [613, 457] width 293 height 60
click at [474, 512] on icon "Previous" at bounding box center [475, 507] width 14 height 14
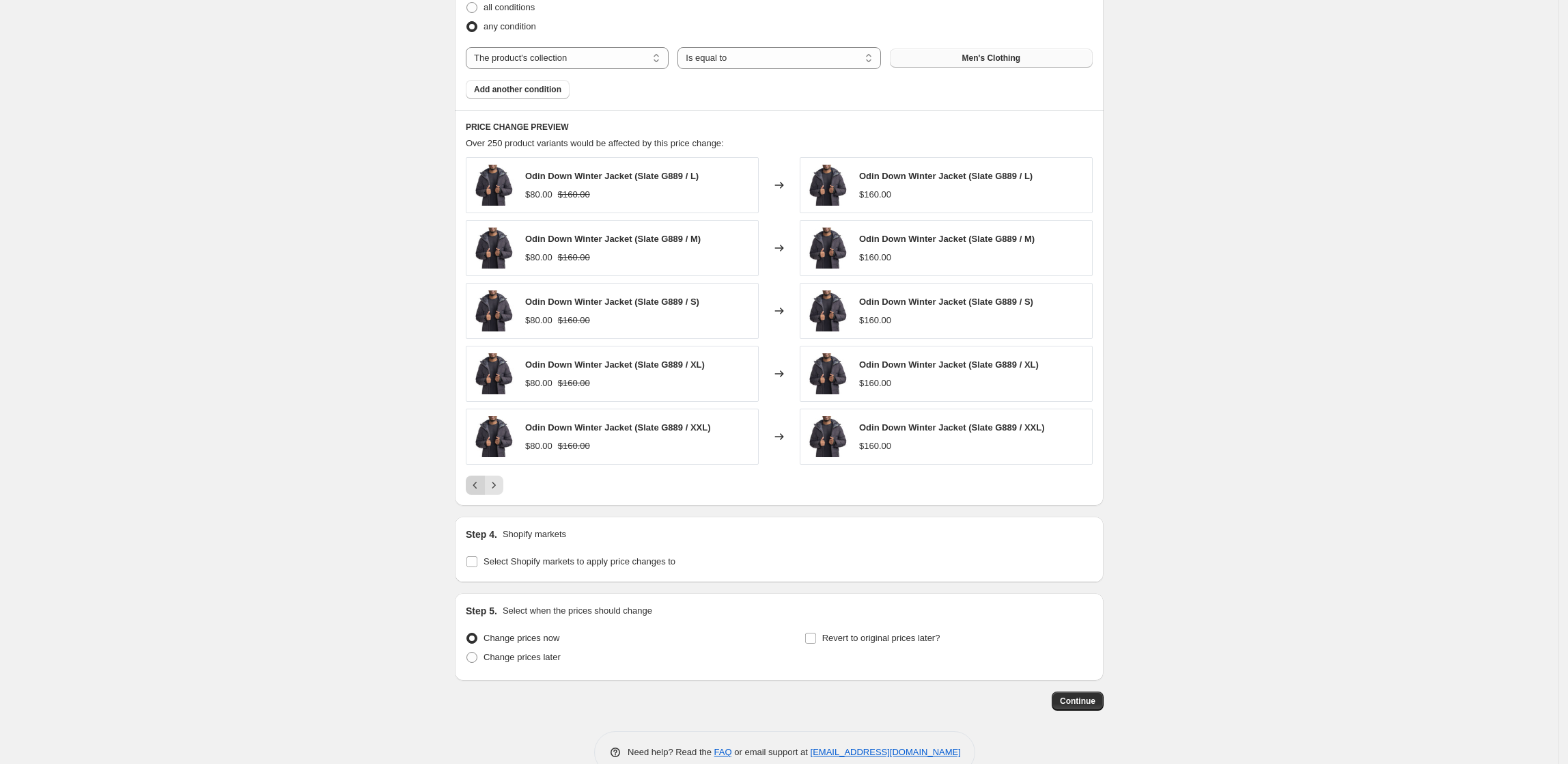
click at [479, 492] on icon "Previous" at bounding box center [475, 485] width 14 height 14
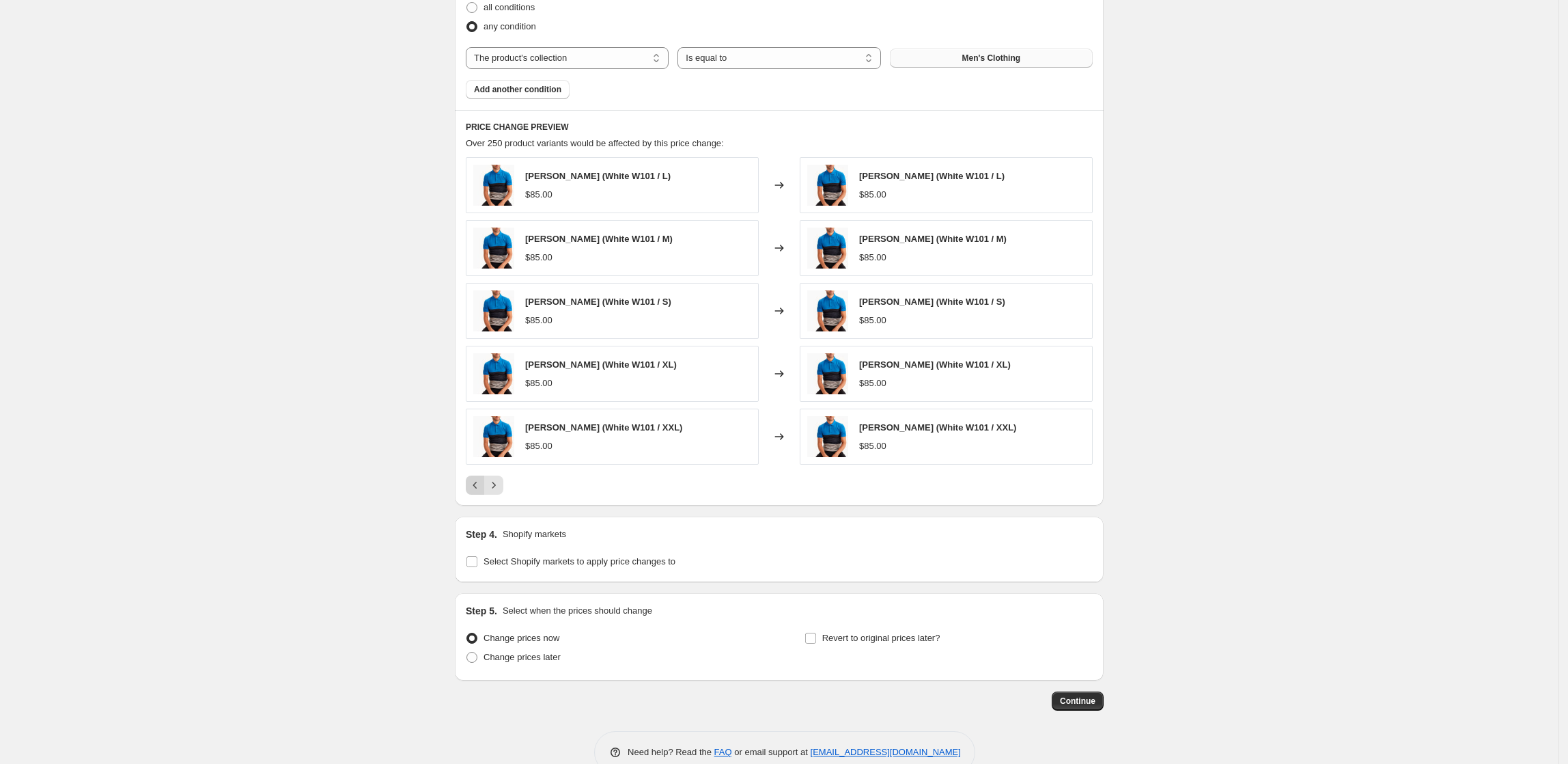
click at [480, 492] on icon "Previous" at bounding box center [475, 485] width 14 height 14
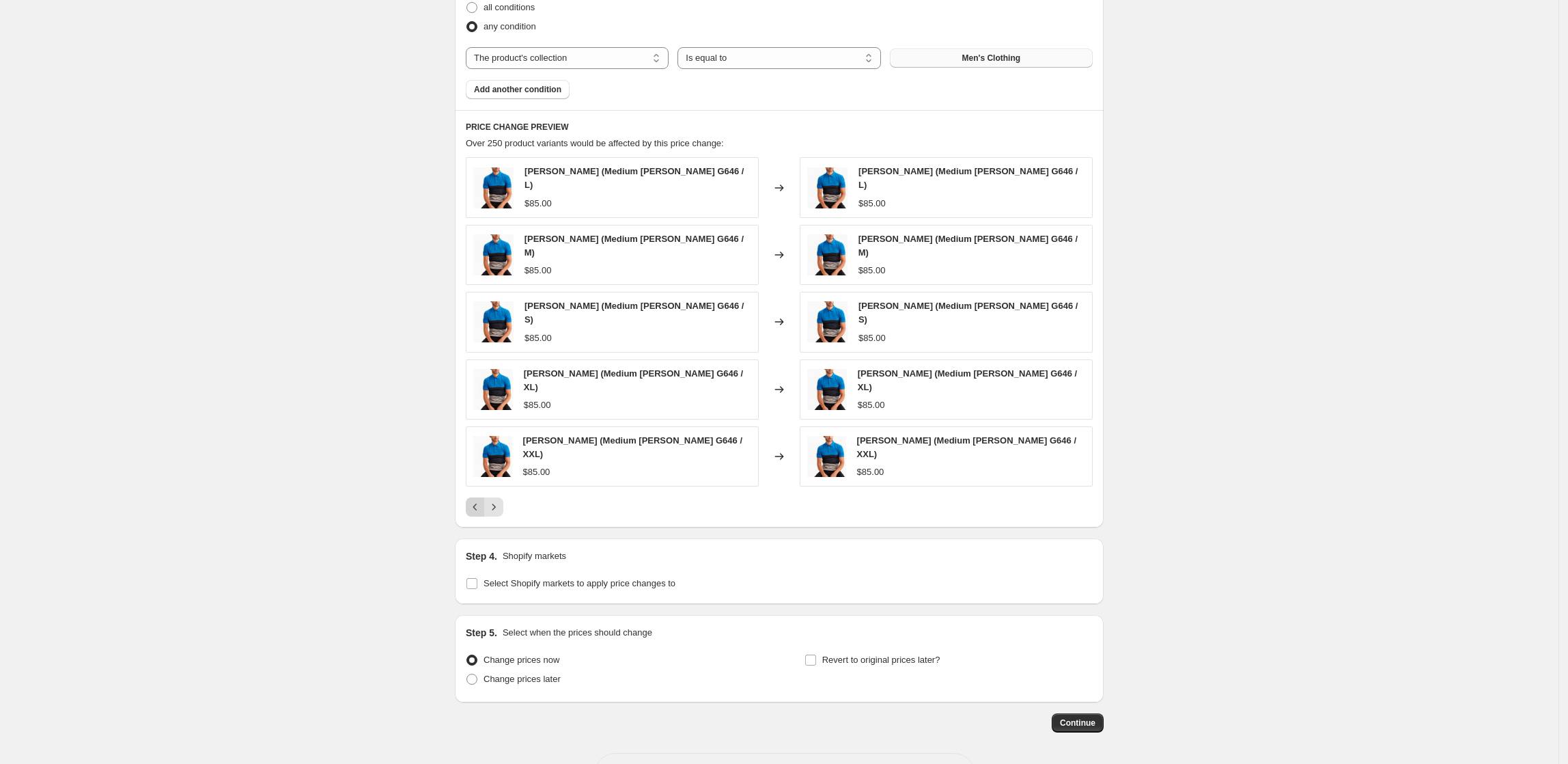
click at [483, 500] on icon "Previous" at bounding box center [475, 507] width 14 height 14
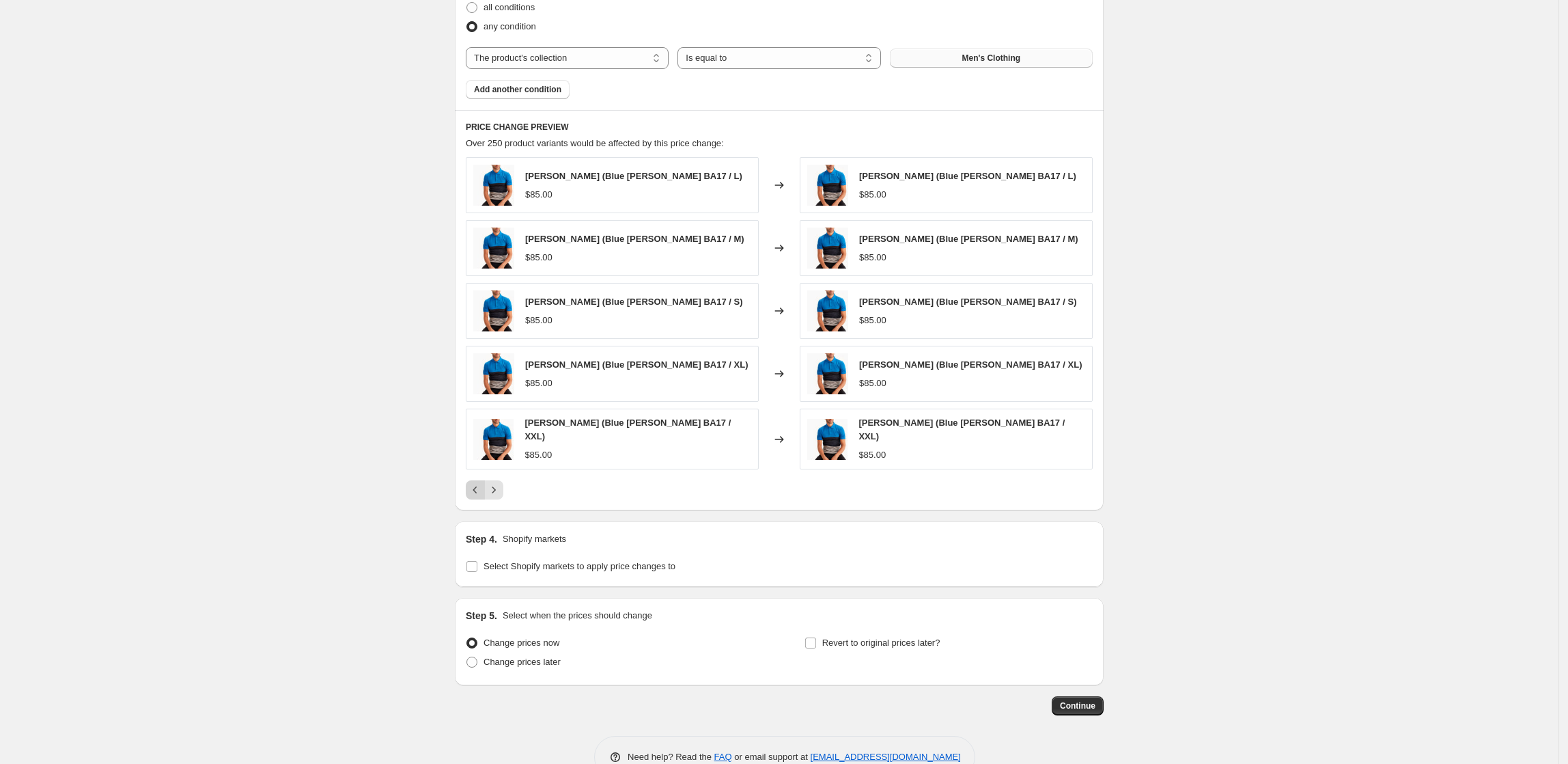
click at [482, 491] on icon "Previous" at bounding box center [475, 489] width 14 height 14
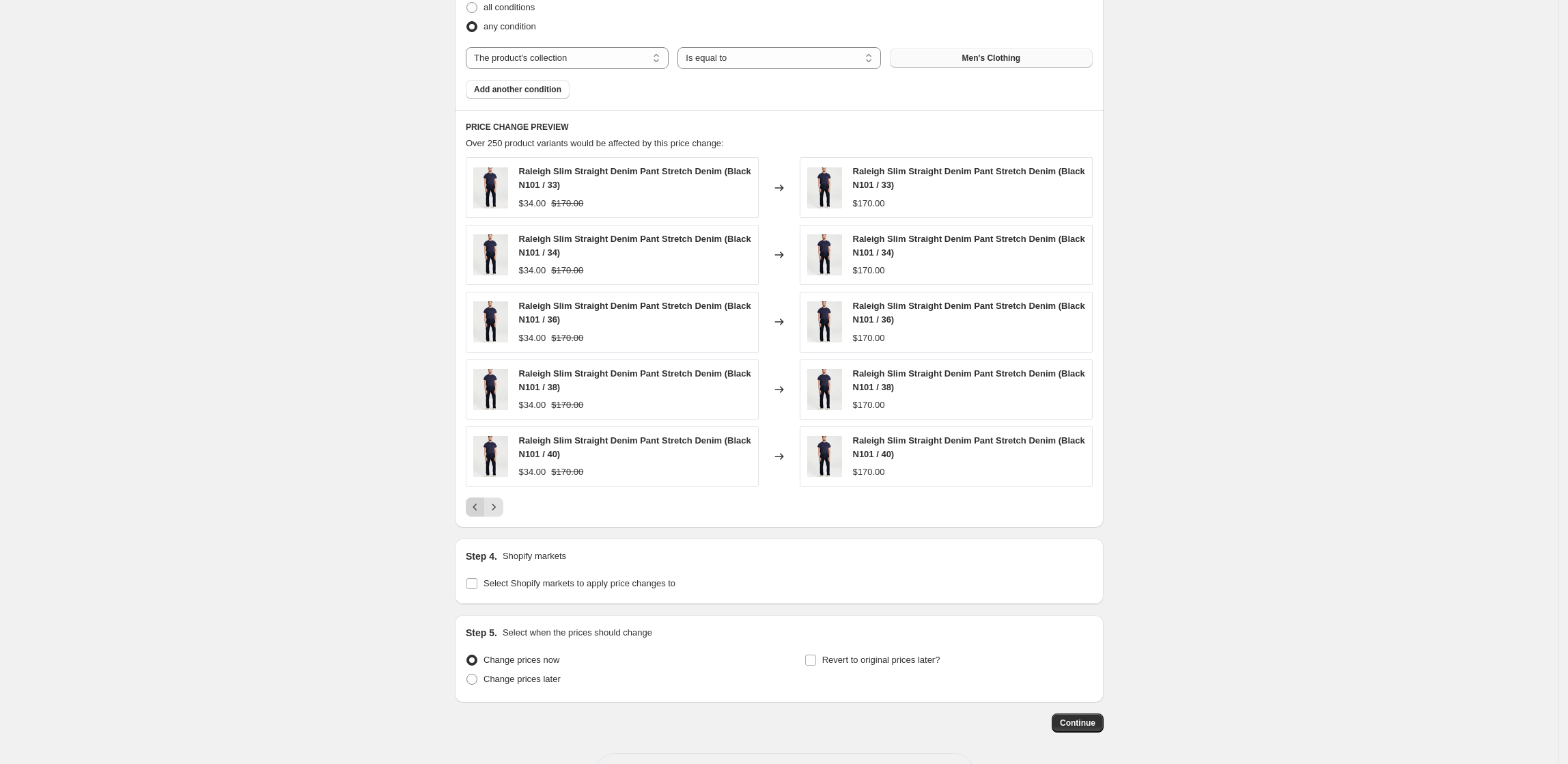
click at [474, 514] on icon "Previous" at bounding box center [475, 507] width 14 height 14
click at [481, 514] on icon "Previous" at bounding box center [475, 507] width 14 height 14
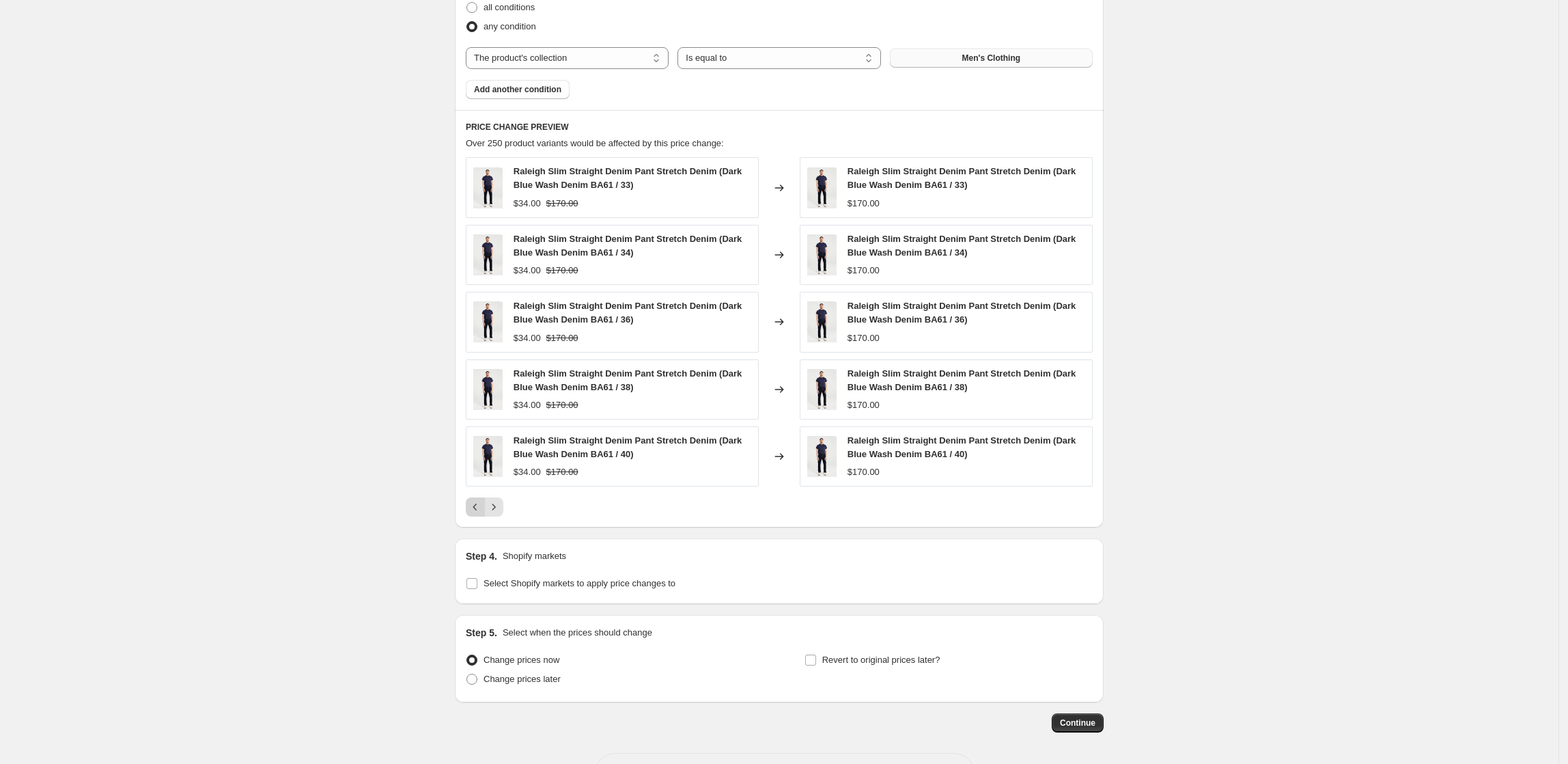
click at [480, 514] on icon "Previous" at bounding box center [475, 507] width 14 height 14
click at [479, 514] on icon "Previous" at bounding box center [475, 507] width 14 height 14
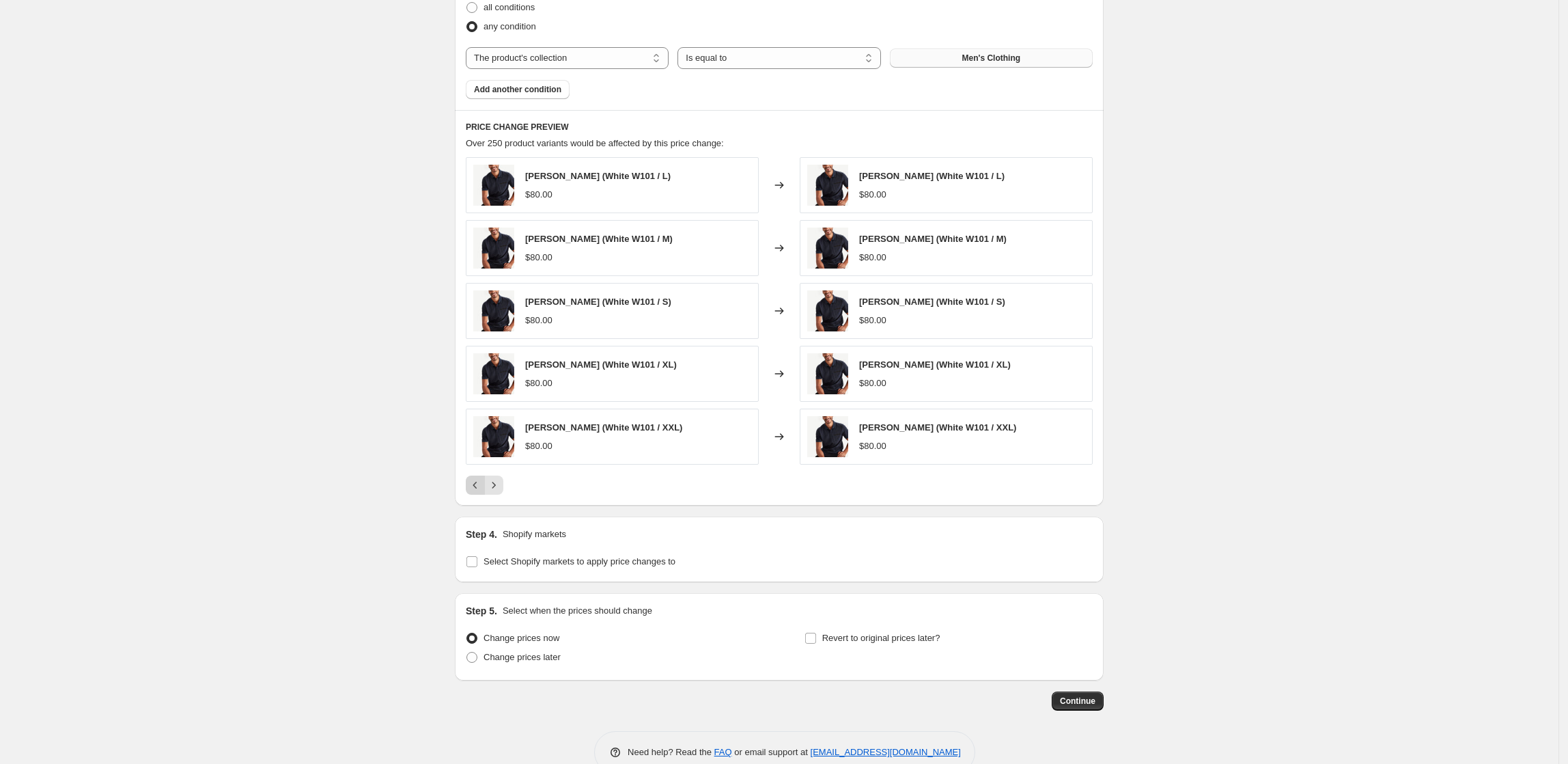
click at [483, 485] on icon "Previous" at bounding box center [475, 485] width 14 height 14
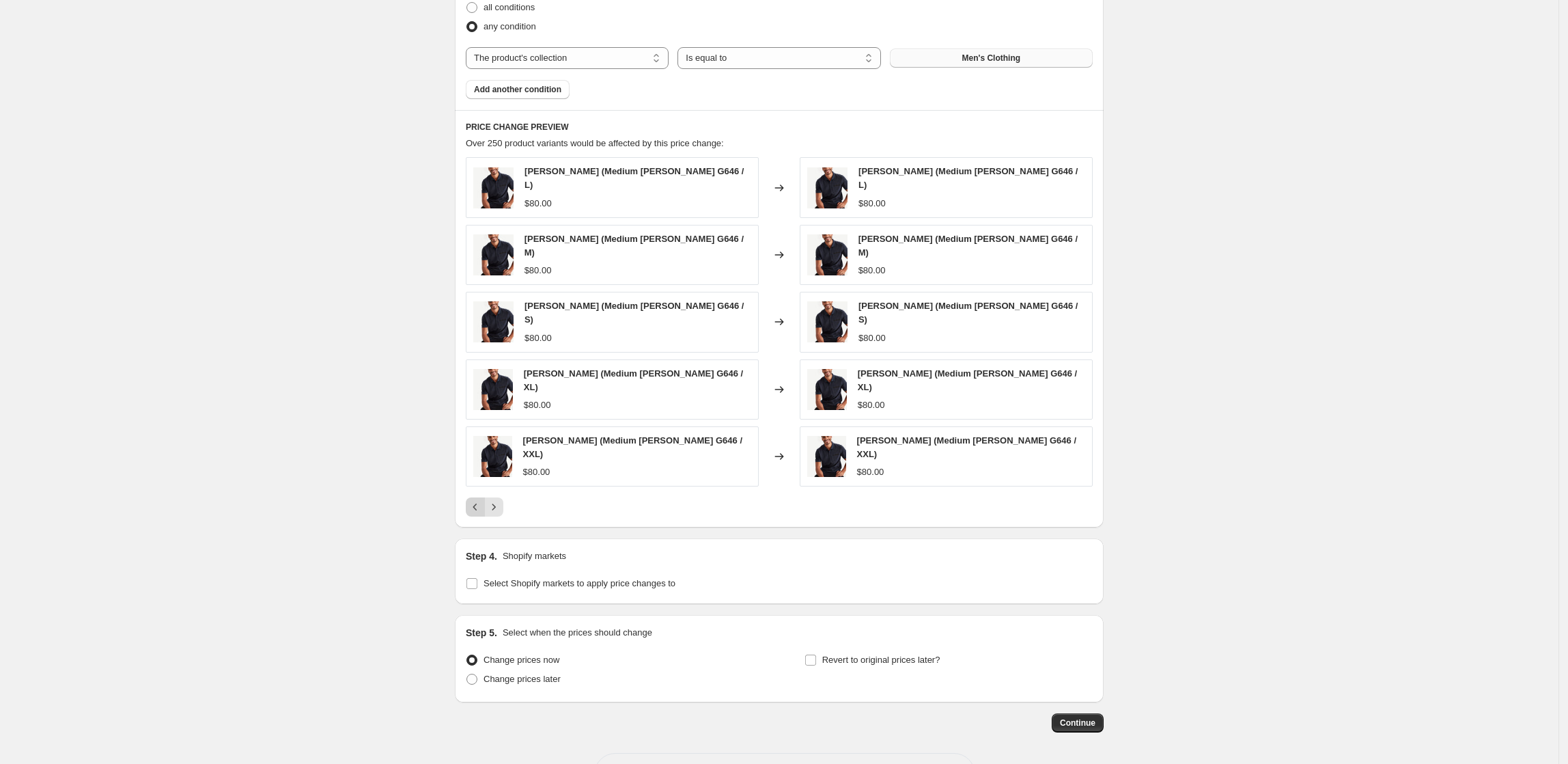
click at [483, 500] on icon "Previous" at bounding box center [475, 507] width 14 height 14
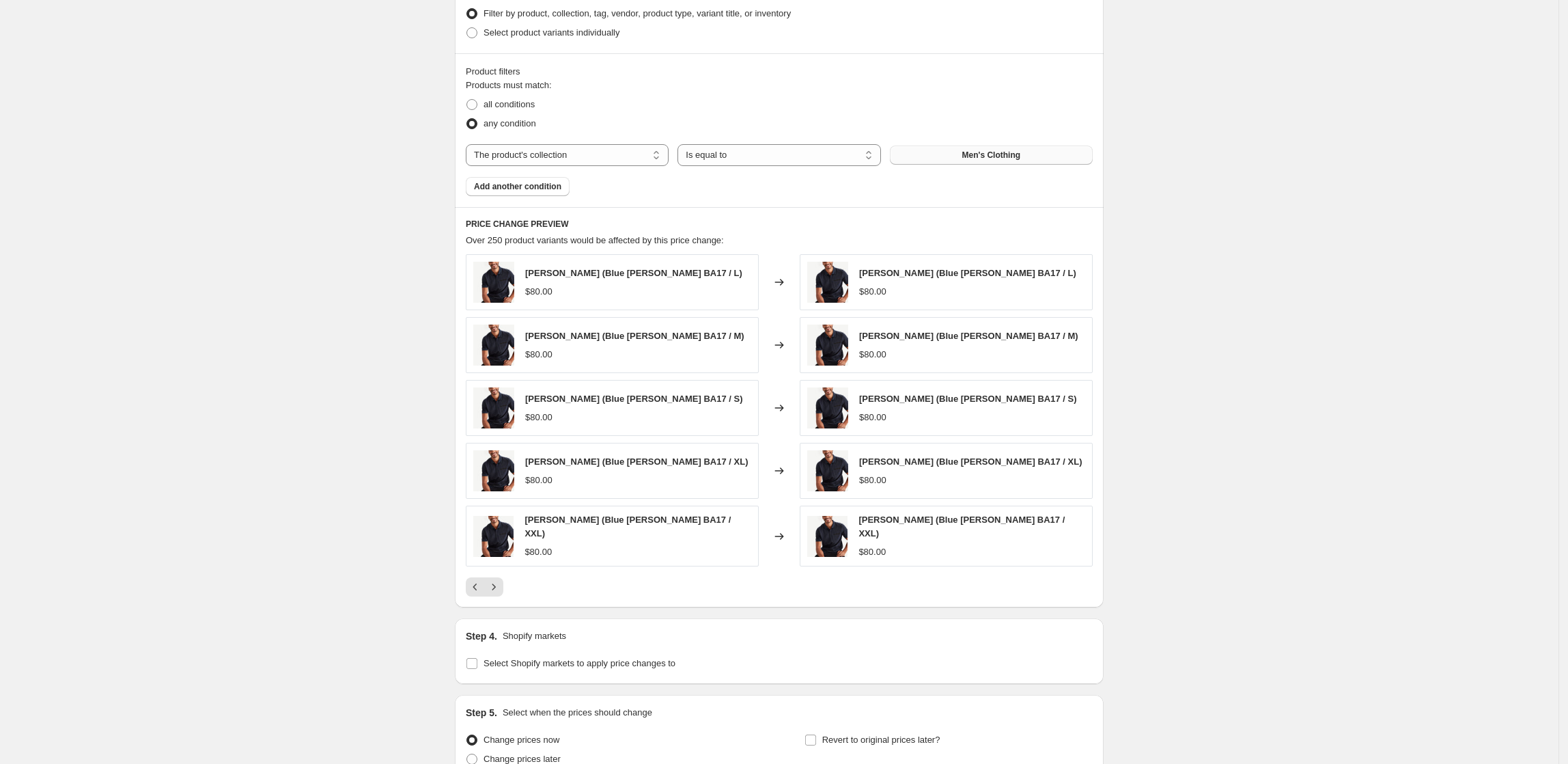
scroll to position [854, 0]
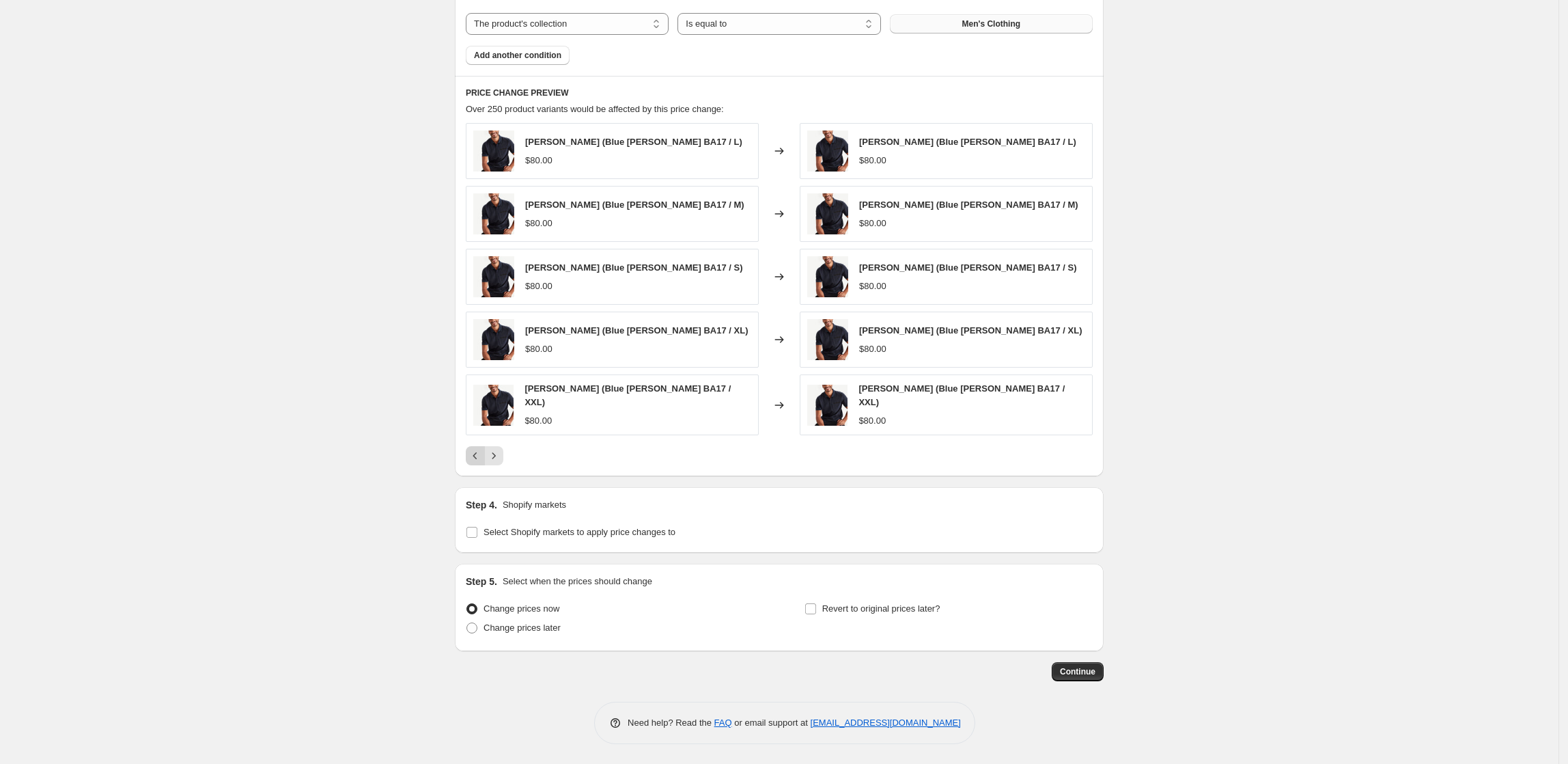
click at [476, 449] on icon "Previous" at bounding box center [475, 456] width 14 height 14
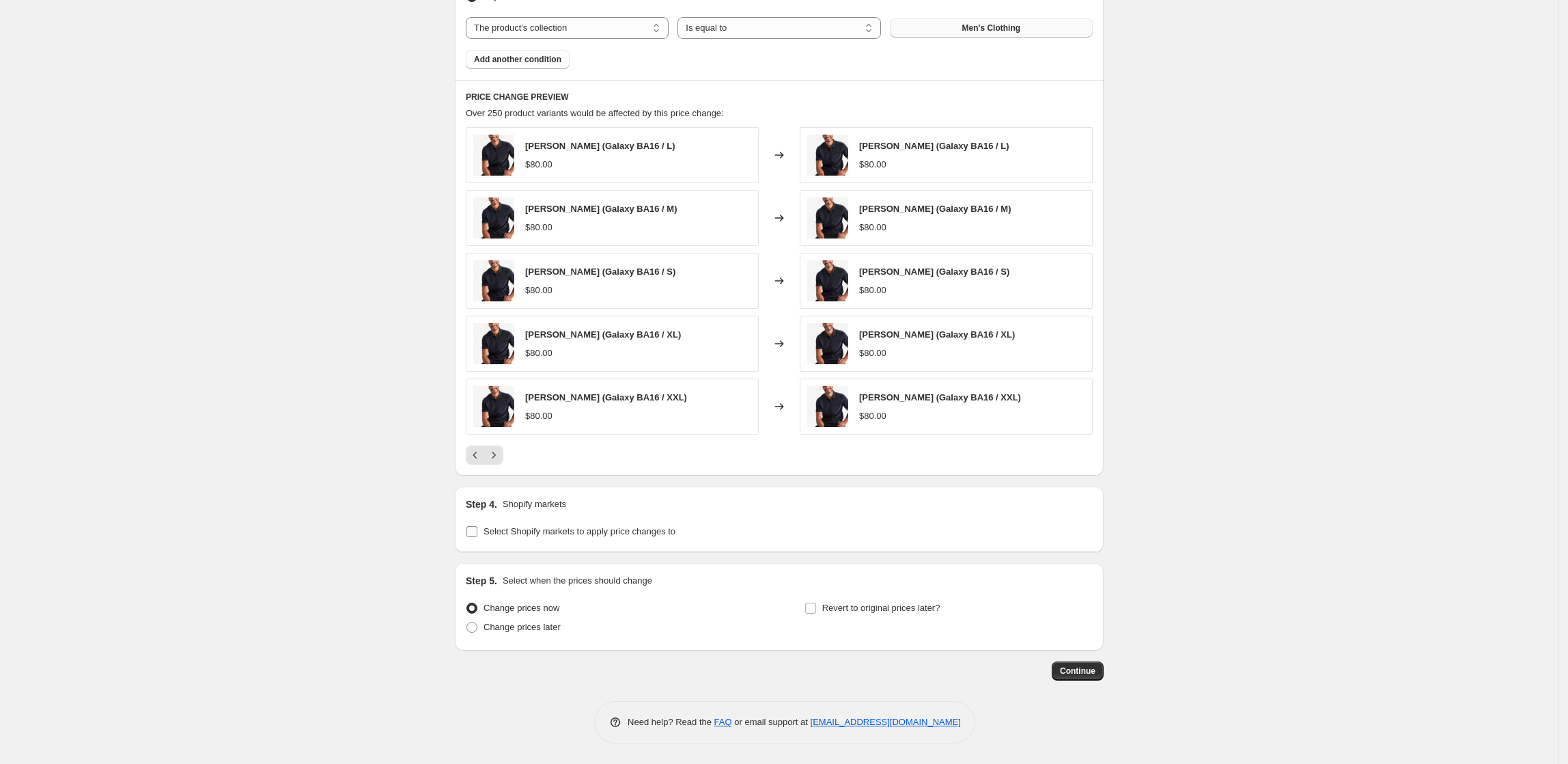
click at [478, 529] on span at bounding box center [473, 532] width 13 height 13
click at [477, 529] on input "Select Shopify markets to apply price changes to" at bounding box center [472, 532] width 11 height 11
checkbox input "true"
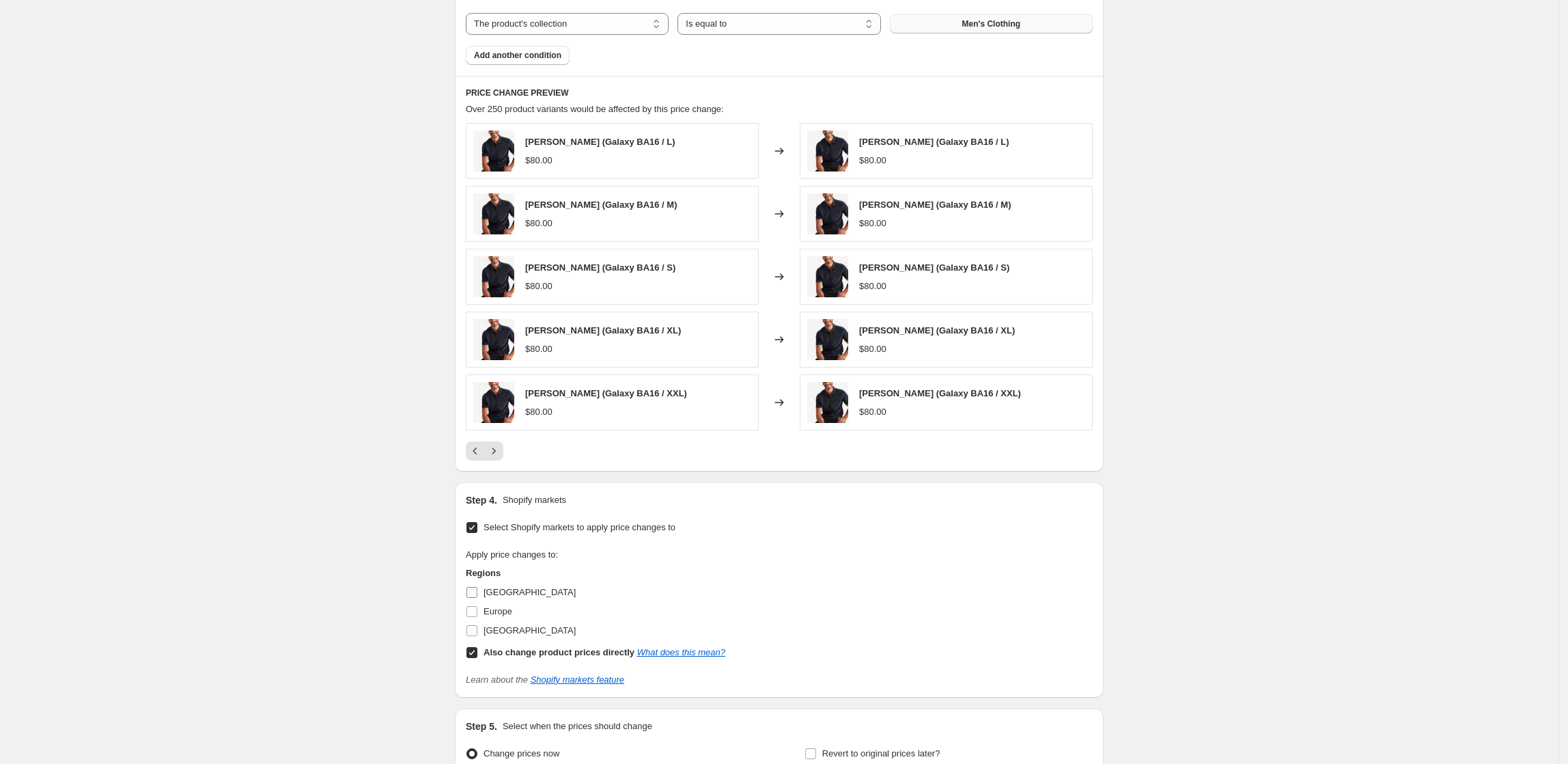
click at [474, 598] on input "[GEOGRAPHIC_DATA]" at bounding box center [472, 593] width 11 height 11
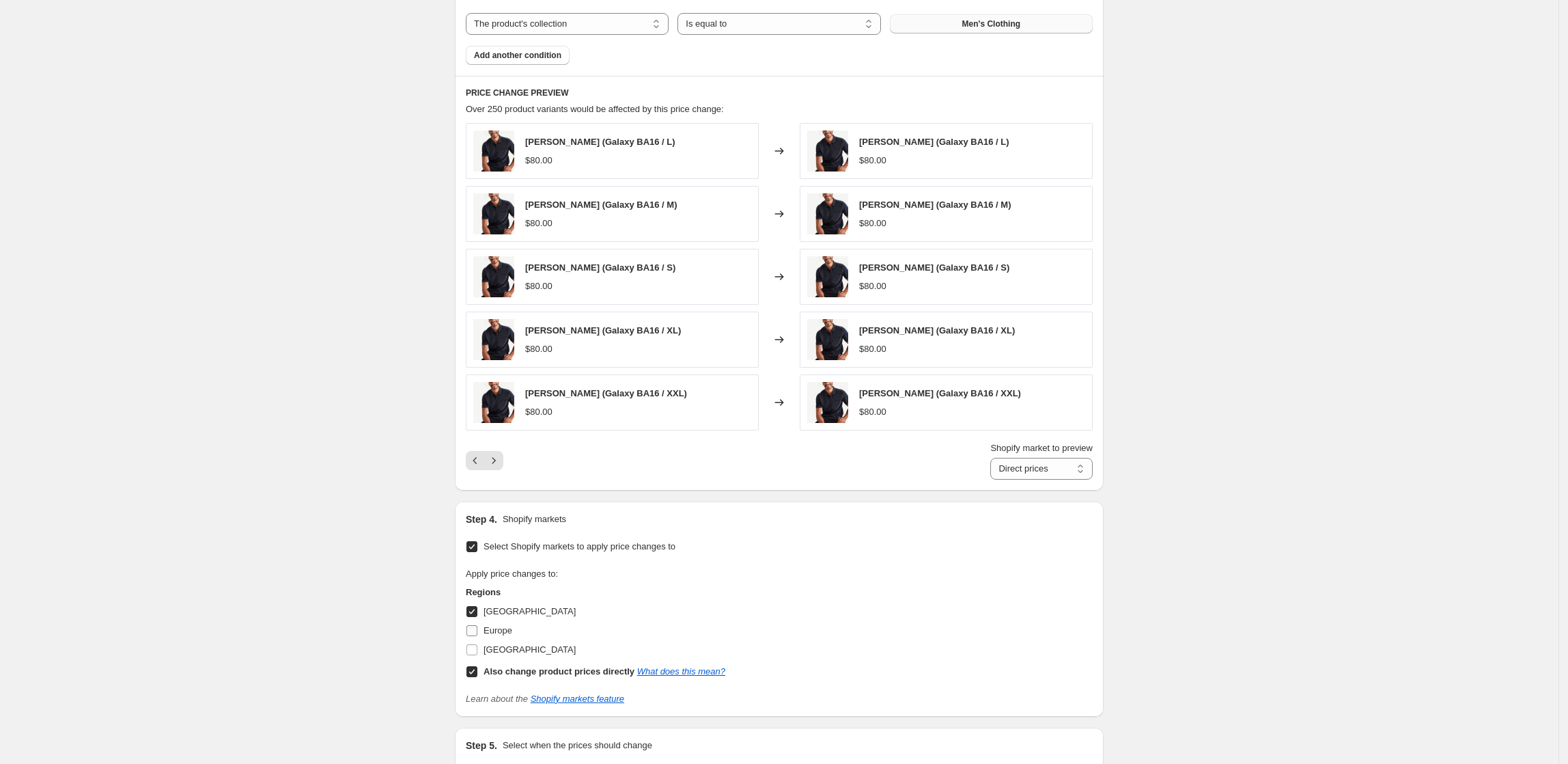
click at [474, 618] on input "[GEOGRAPHIC_DATA]" at bounding box center [472, 612] width 11 height 11
checkbox input "false"
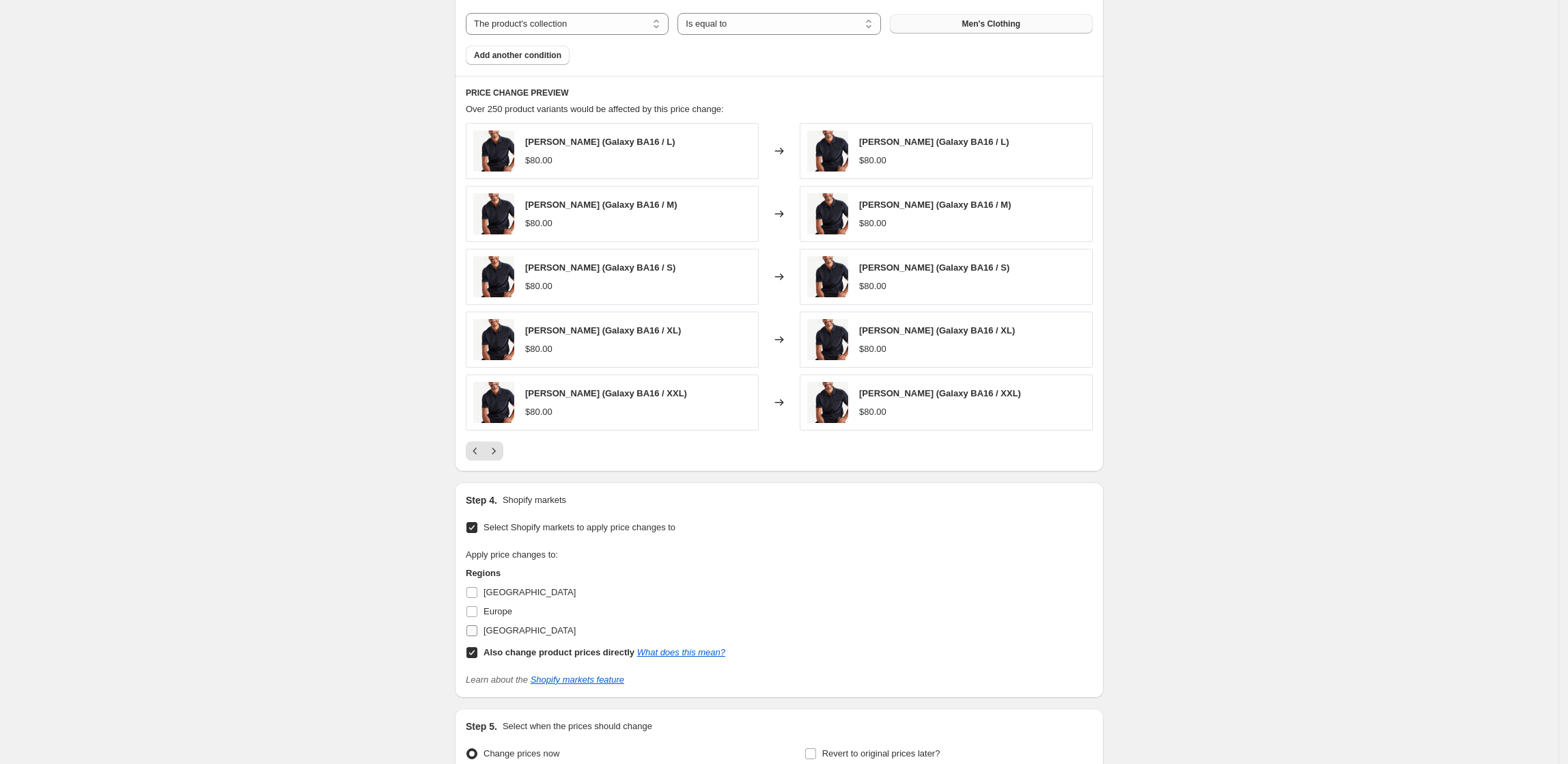
click at [477, 637] on input "[GEOGRAPHIC_DATA]" at bounding box center [472, 631] width 11 height 11
checkbox input "true"
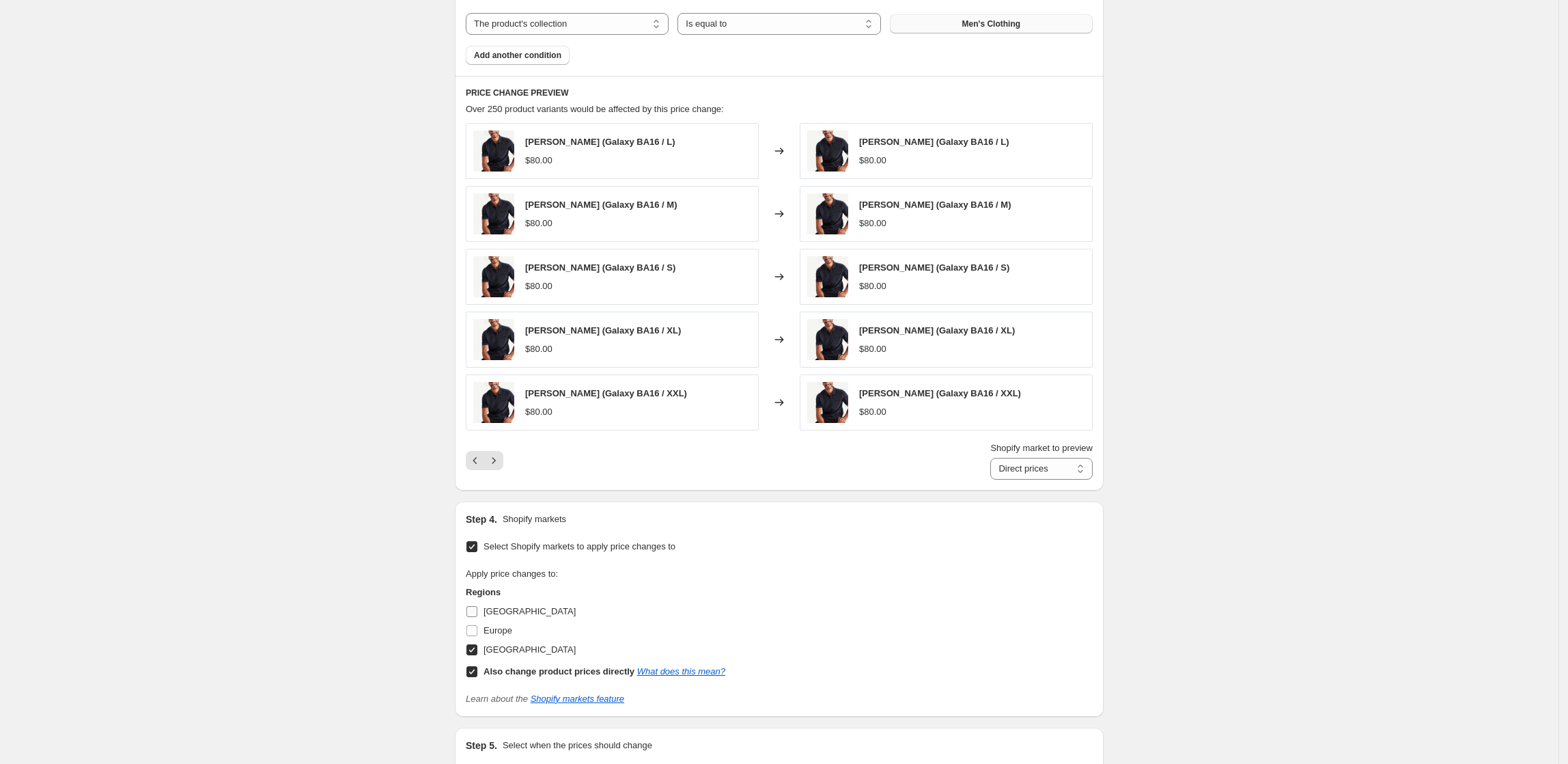
click at [478, 621] on label "[GEOGRAPHIC_DATA]" at bounding box center [521, 611] width 110 height 19
click at [477, 618] on input "[GEOGRAPHIC_DATA]" at bounding box center [472, 612] width 11 height 11
checkbox input "true"
click at [476, 628] on label "Europe" at bounding box center [489, 630] width 46 height 19
click at [476, 628] on input "Europe" at bounding box center [472, 631] width 11 height 11
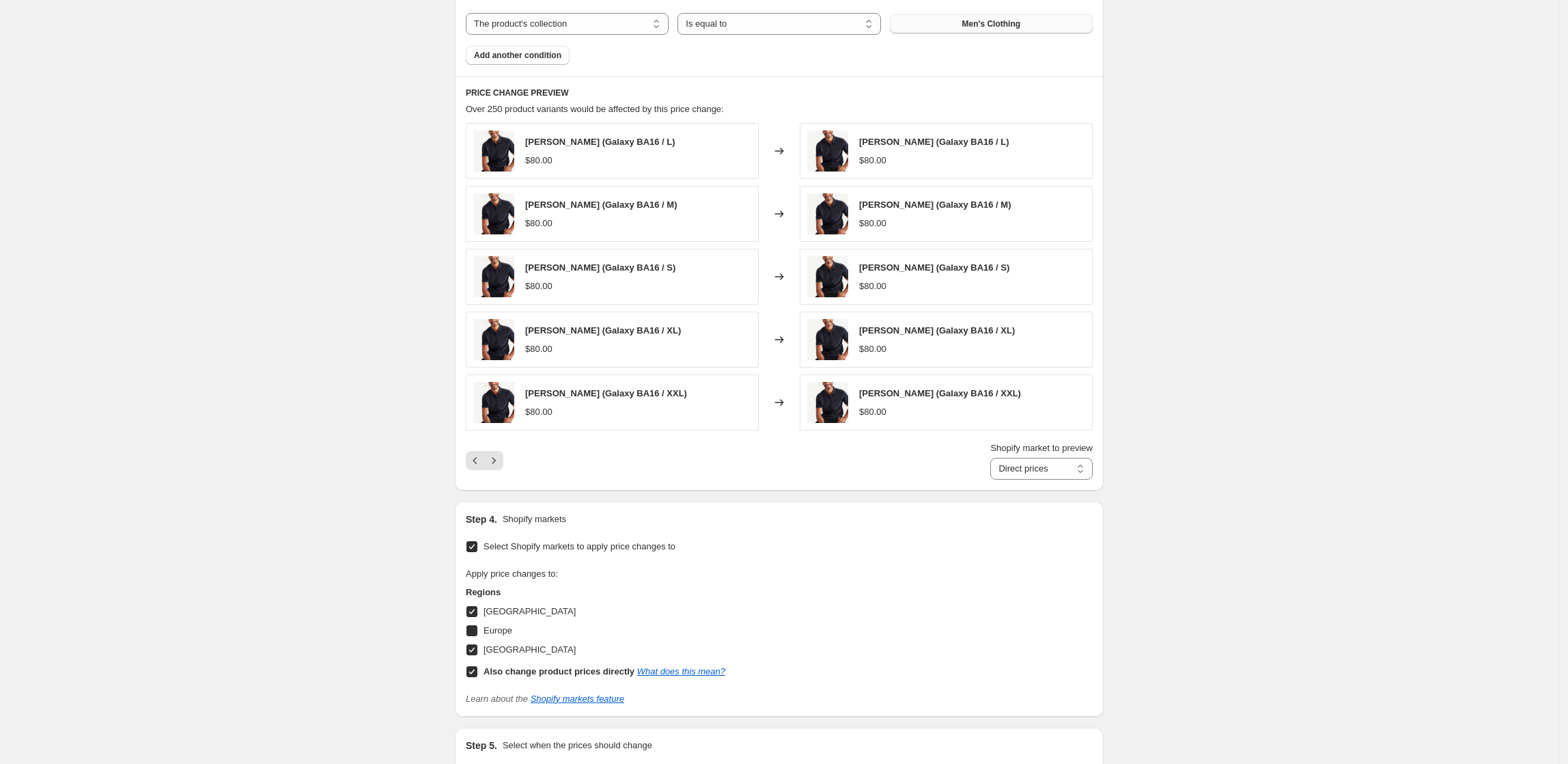
checkbox input "true"
click at [1213, 512] on div "Create new price [MEDICAL_DATA]. This page is ready Create new price [MEDICAL_D…" at bounding box center [779, 37] width 1559 height 1784
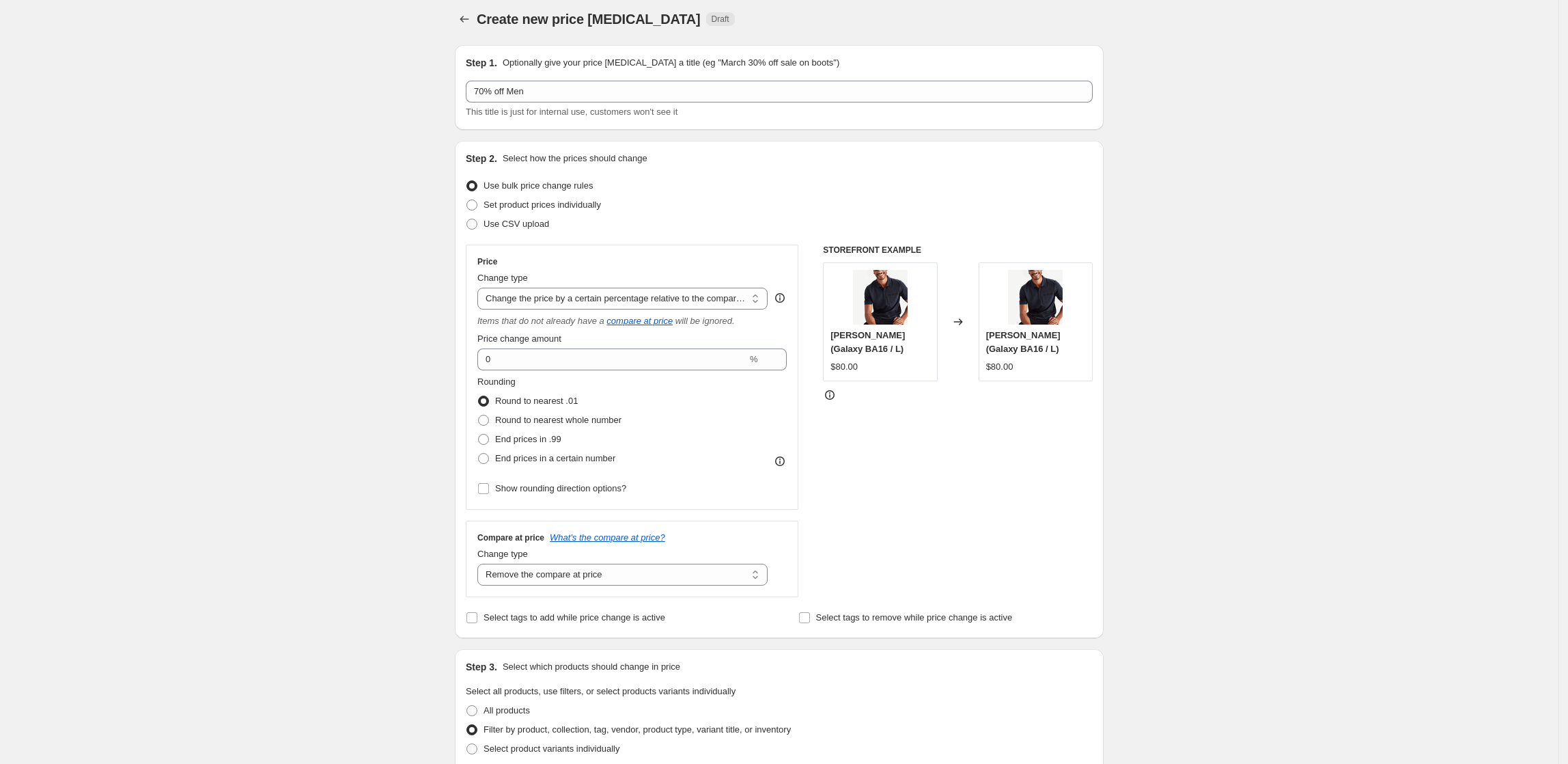
scroll to position [0, 0]
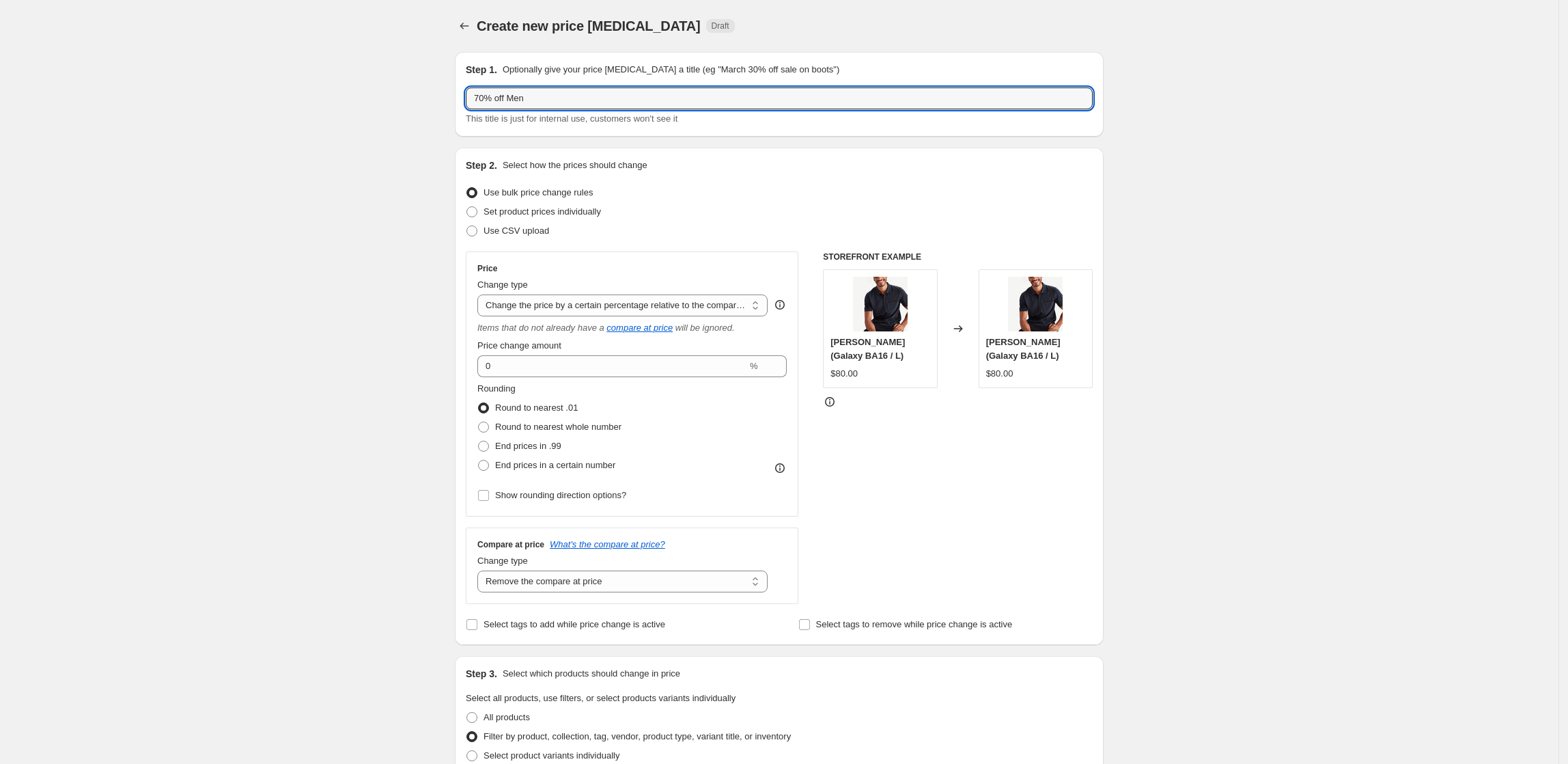
drag, startPoint x: 543, startPoint y: 102, endPoint x: 399, endPoint y: 116, distance: 144.7
type input "Men Full Price"
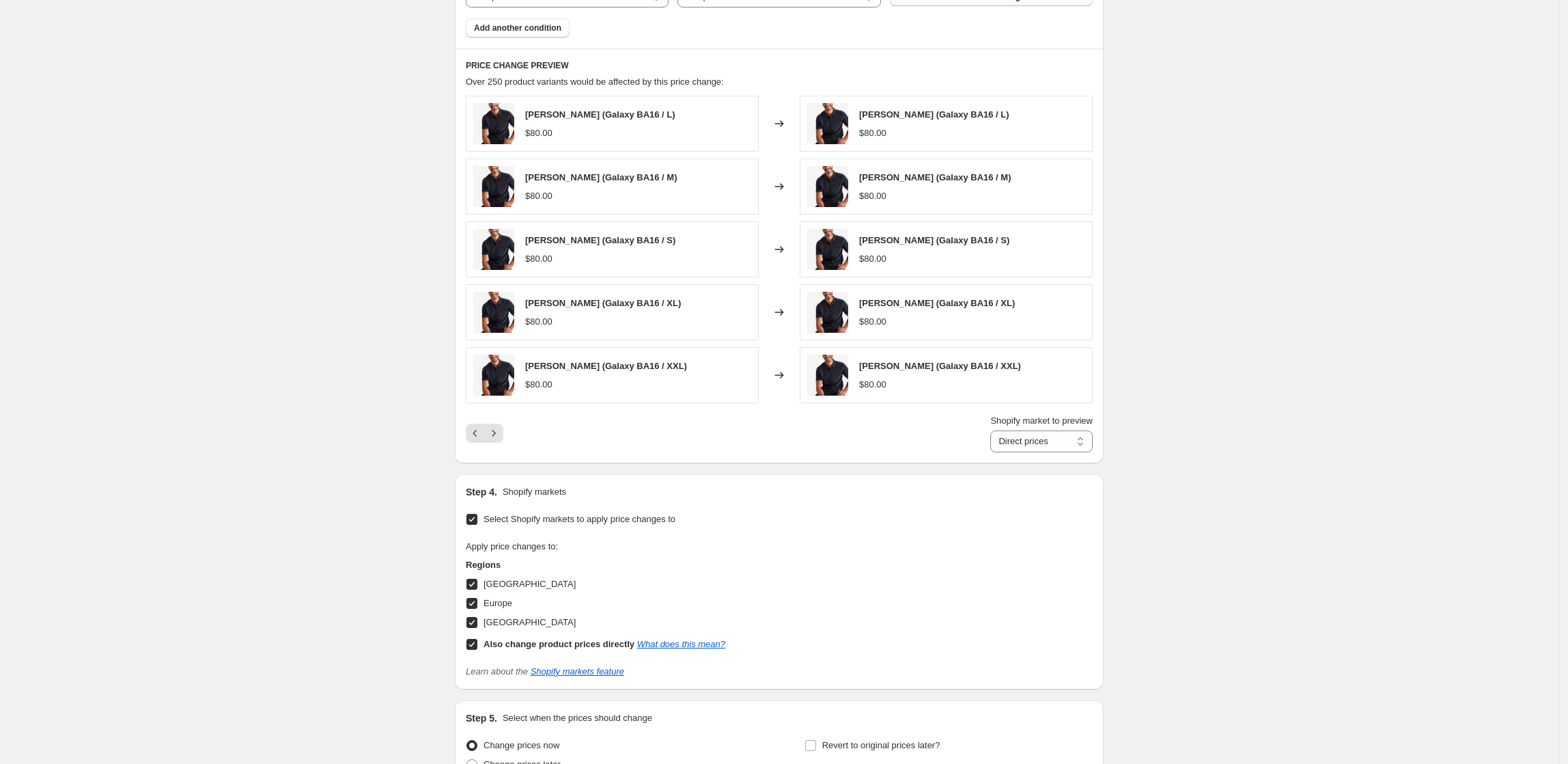
scroll to position [1023, 0]
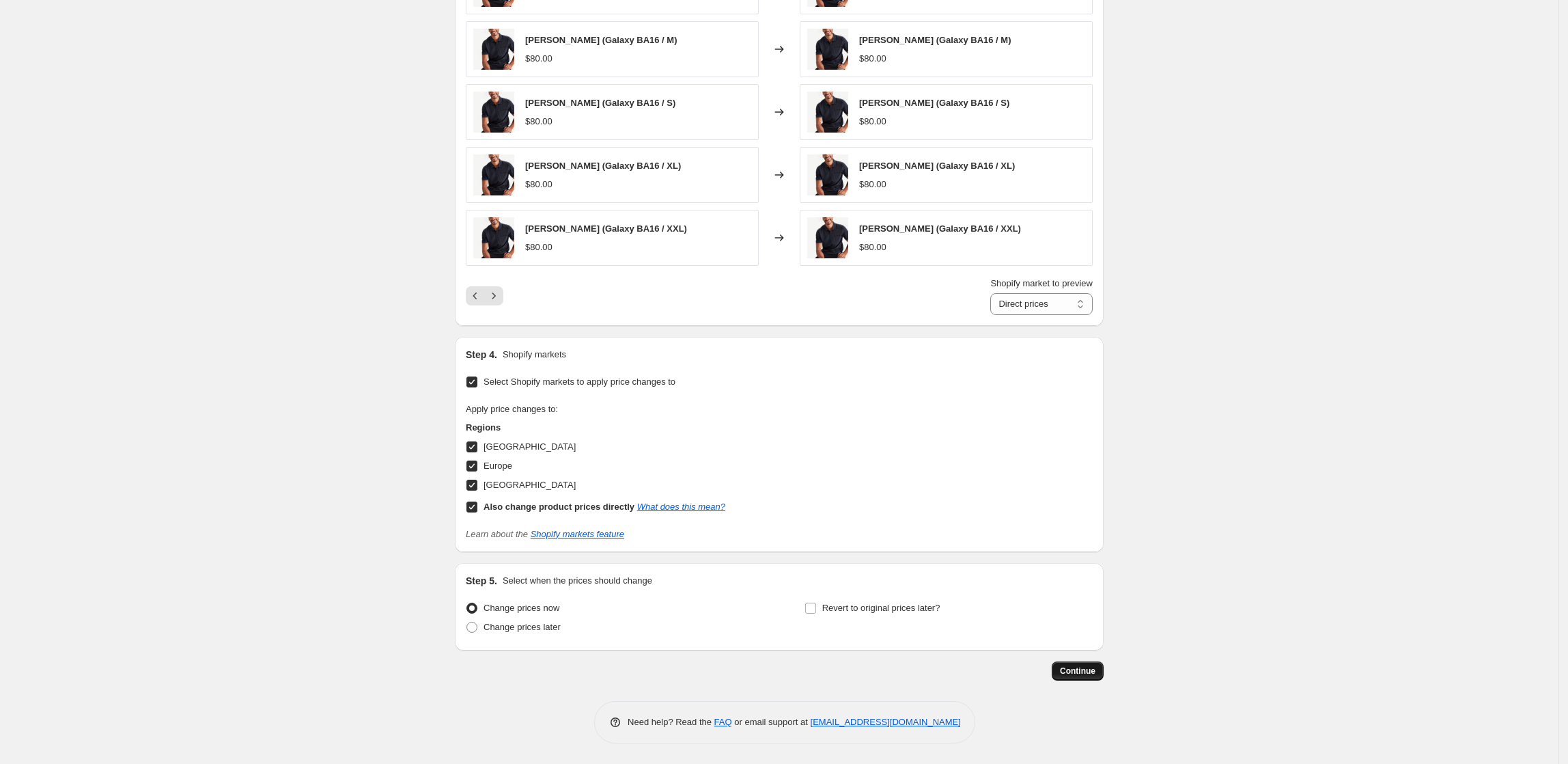
click at [1102, 677] on button "Continue" at bounding box center [1077, 670] width 52 height 19
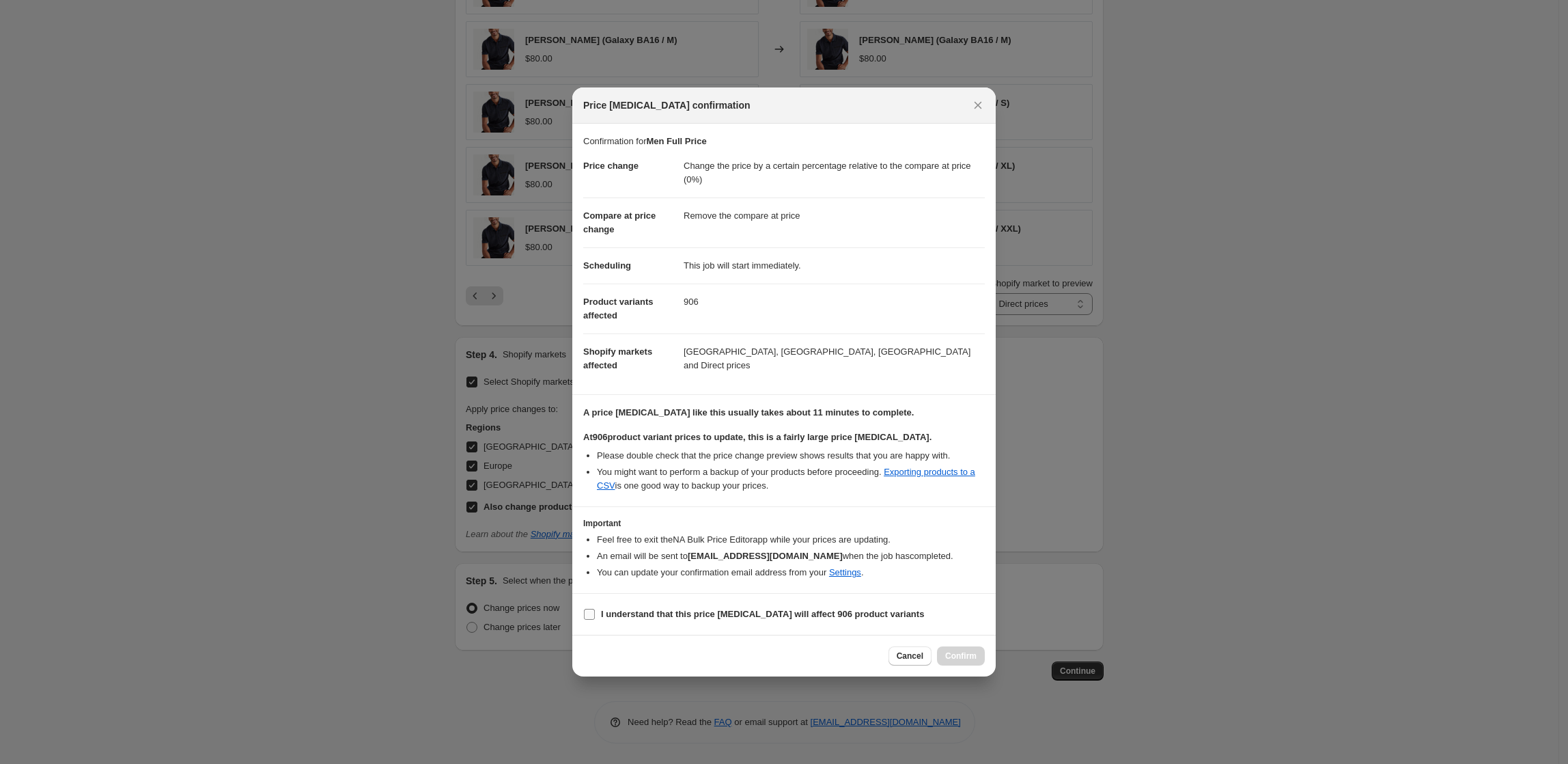
click at [760, 615] on b "I understand that this price [MEDICAL_DATA] will affect 906 product variants" at bounding box center [762, 614] width 323 height 10
click at [595, 615] on input "I understand that this price [MEDICAL_DATA] will affect 906 product variants" at bounding box center [590, 615] width 11 height 11
checkbox input "true"
click at [960, 654] on span "Confirm" at bounding box center [961, 656] width 32 height 11
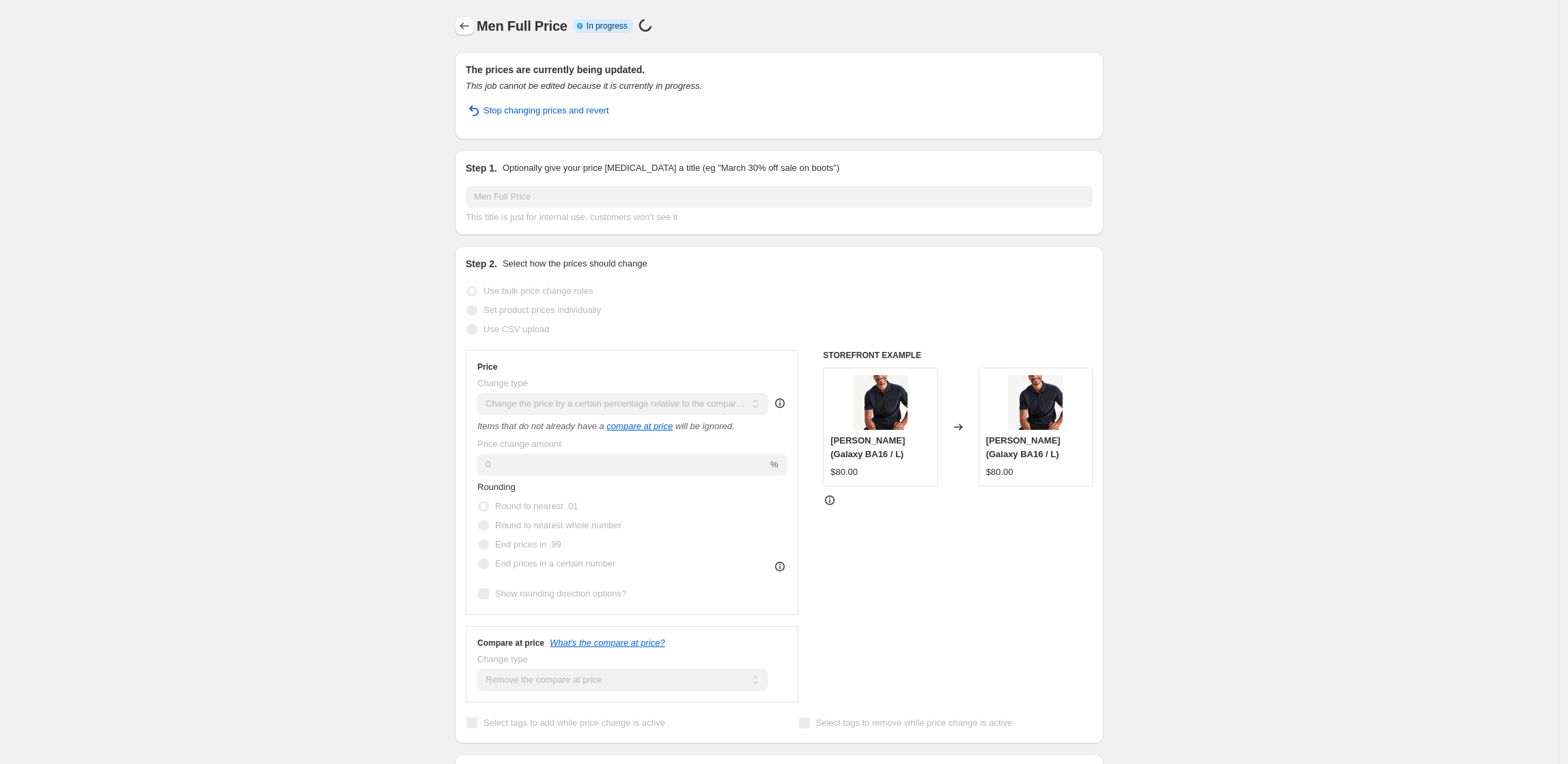
click at [469, 30] on icon "Price change jobs" at bounding box center [464, 25] width 14 height 14
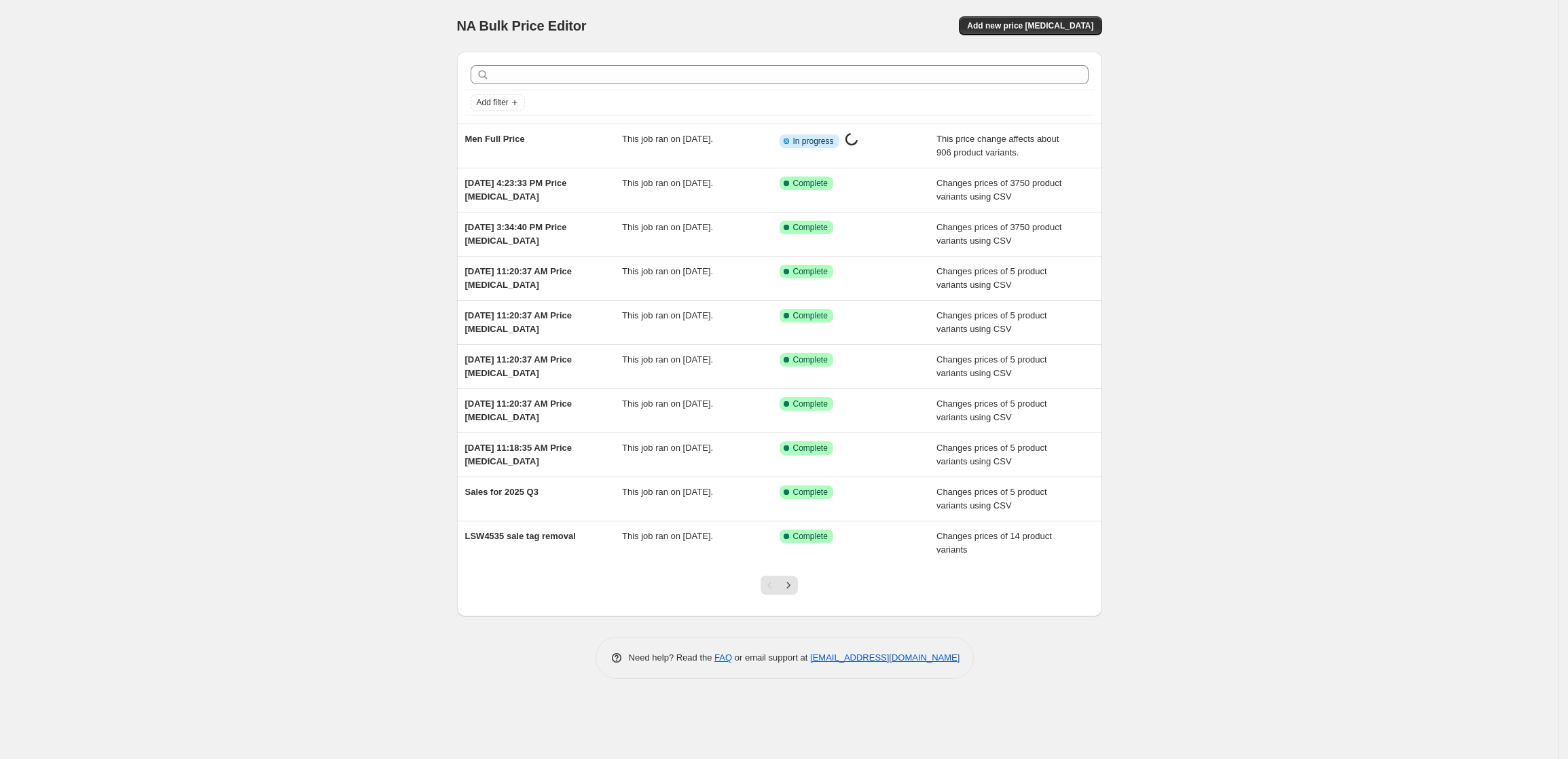
click at [1361, 214] on div "NA Bulk Price Editor. This page is ready NA Bulk Price Editor Add new price [ME…" at bounding box center [779, 380] width 1559 height 759
drag, startPoint x: 1243, startPoint y: 164, endPoint x: 1283, endPoint y: 166, distance: 40.0
click at [1243, 164] on div "NA Bulk Price Editor. This page is ready NA Bulk Price Editor Add new price [ME…" at bounding box center [779, 380] width 1559 height 759
drag, startPoint x: 1223, startPoint y: 220, endPoint x: 1270, endPoint y: 220, distance: 47.0
click at [1223, 220] on div "NA Bulk Price Editor. This page is ready NA Bulk Price Editor Add new price [ME…" at bounding box center [779, 380] width 1559 height 759
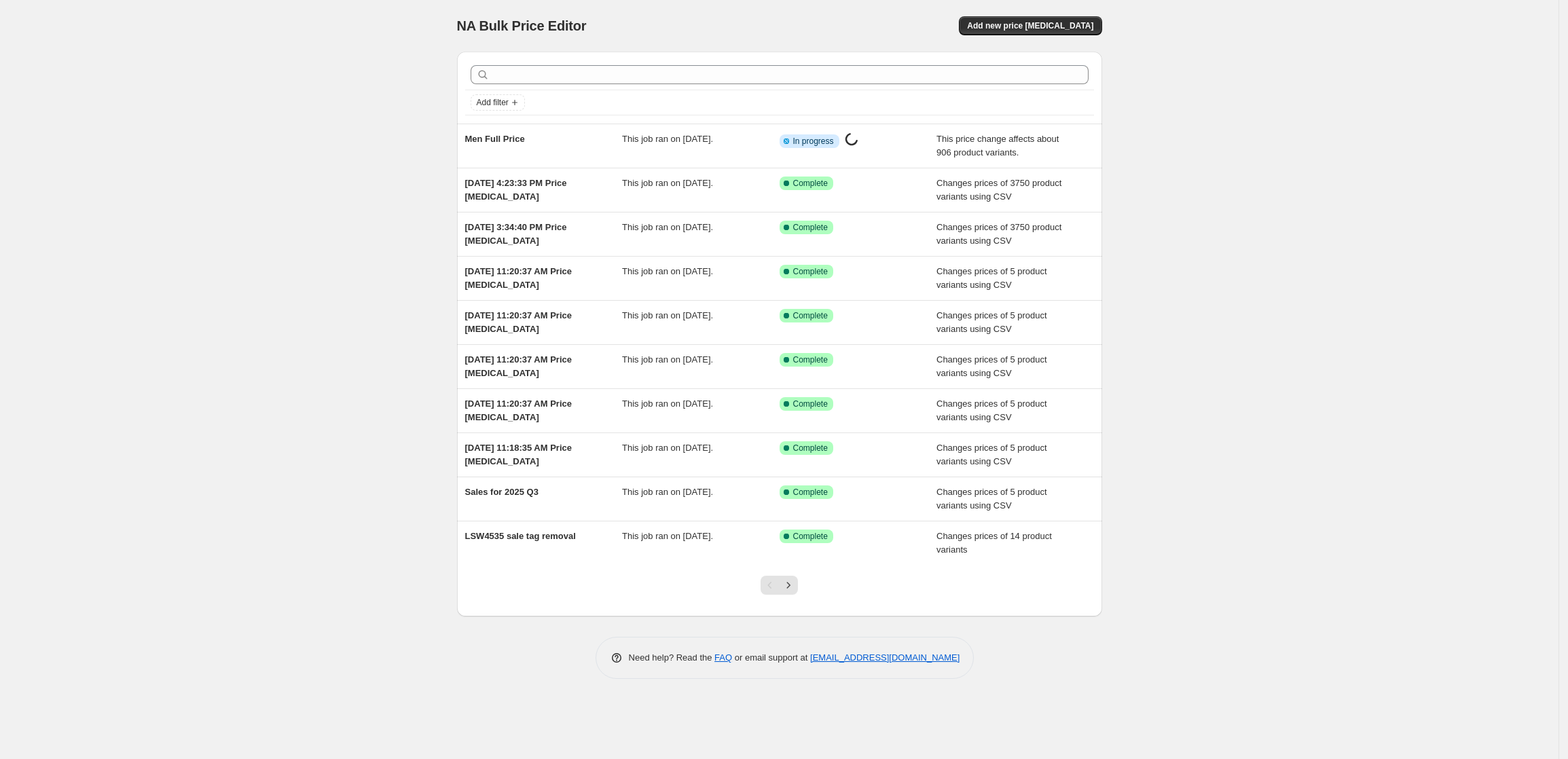
click at [1331, 189] on div "NA Bulk Price Editor. This page is ready NA Bulk Price Editor Add new price [ME…" at bounding box center [779, 380] width 1559 height 759
click at [1313, 242] on div "NA Bulk Price Editor. This page is ready NA Bulk Price Editor Add new price [ME…" at bounding box center [779, 380] width 1559 height 759
click at [1224, 133] on div "NA Bulk Price Editor. This page is ready NA Bulk Price Editor Add new price [ME…" at bounding box center [779, 380] width 1559 height 759
click at [1043, 21] on span "Add new price [MEDICAL_DATA]" at bounding box center [1030, 26] width 127 height 11
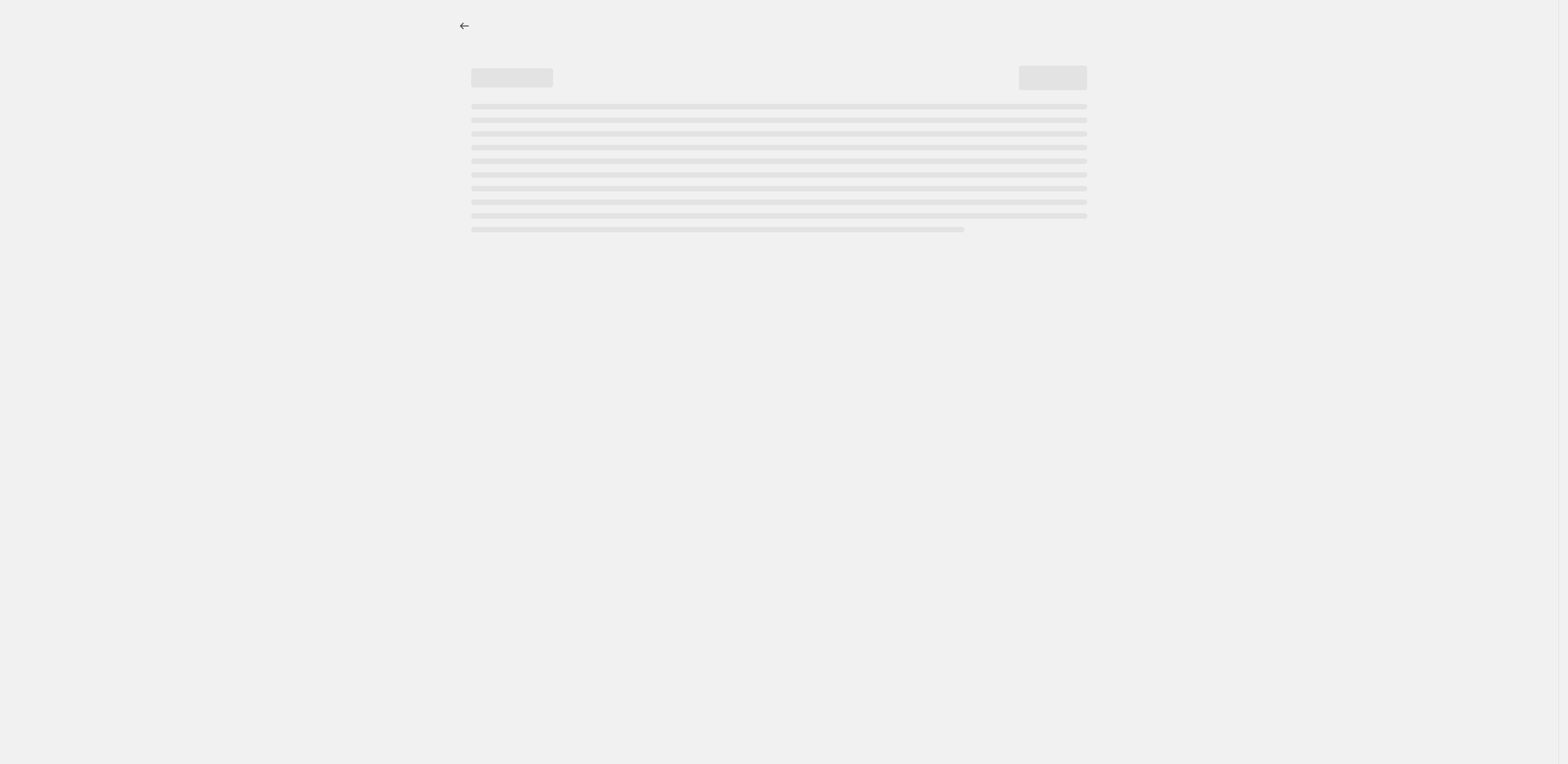
select select "percentage"
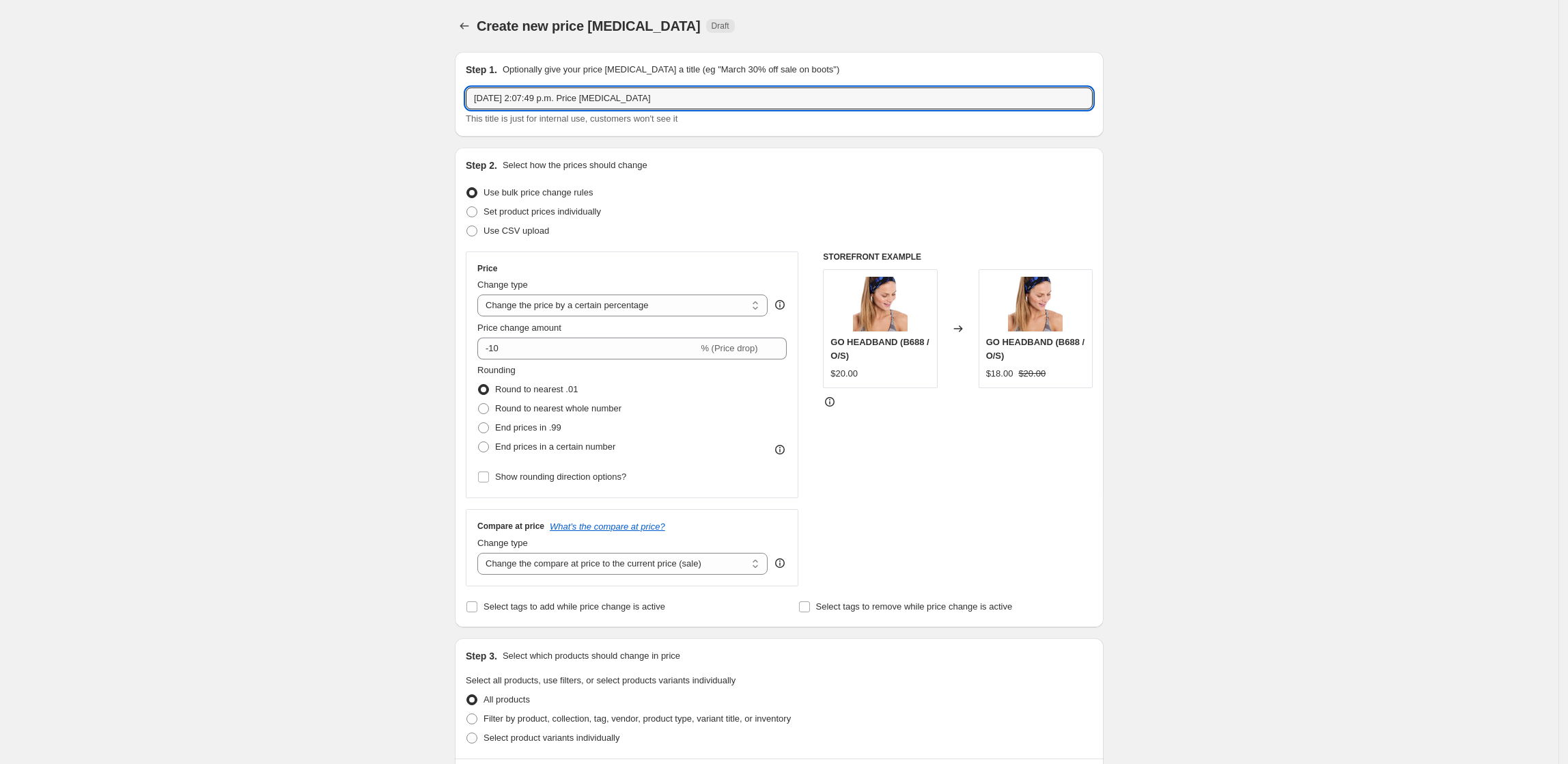
drag, startPoint x: 664, startPoint y: 93, endPoint x: 416, endPoint y: 97, distance: 248.0
click at [418, 96] on div "Create new price [MEDICAL_DATA]. This page is ready Create new price [MEDICAL_D…" at bounding box center [779, 721] width 1559 height 1443
type input "Men 70% OFF"
click at [558, 207] on span "Set product prices individually" at bounding box center [542, 211] width 117 height 10
click at [467, 207] on input "Set product prices individually" at bounding box center [466, 206] width 1 height 1
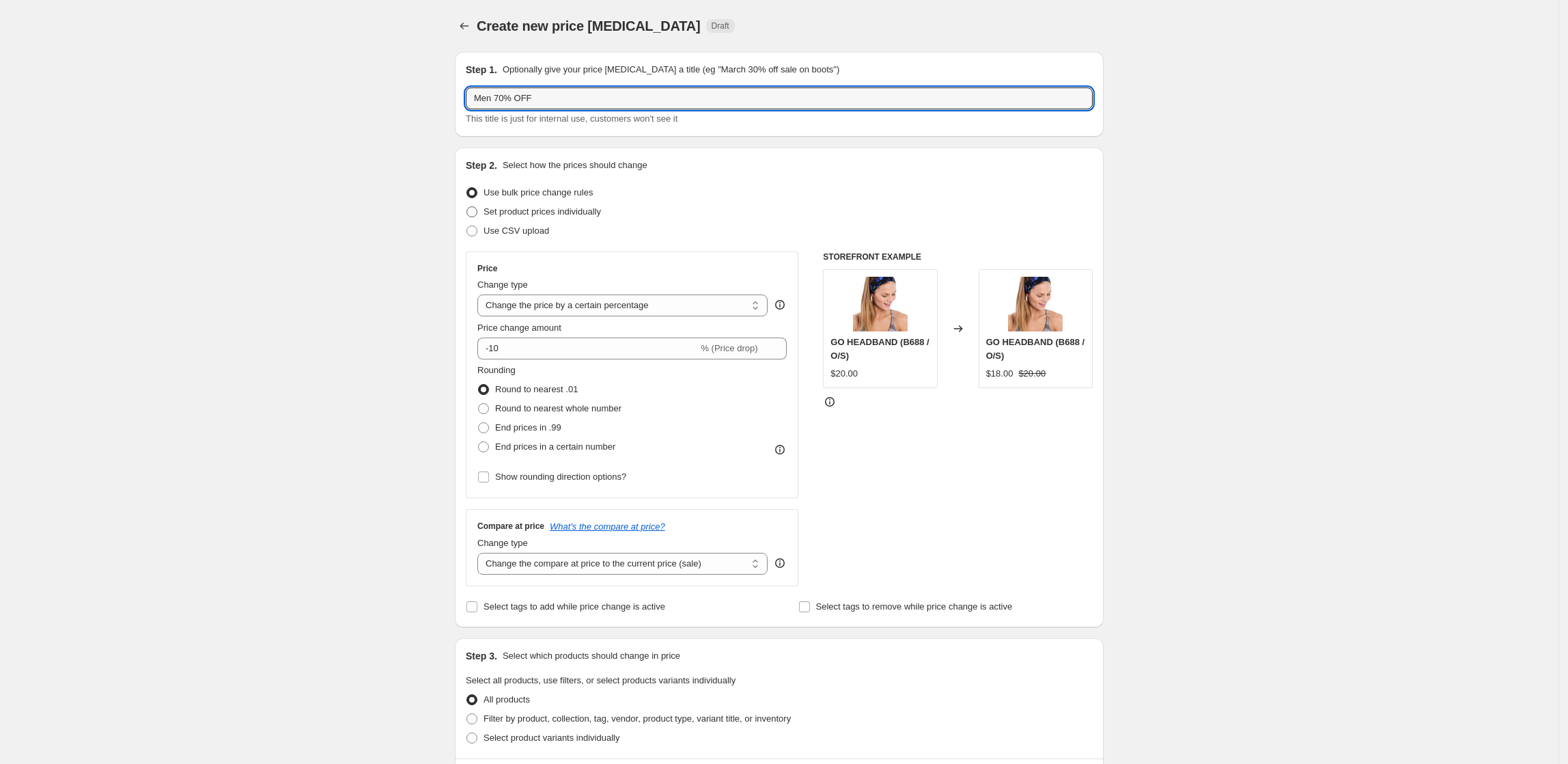
radio input "true"
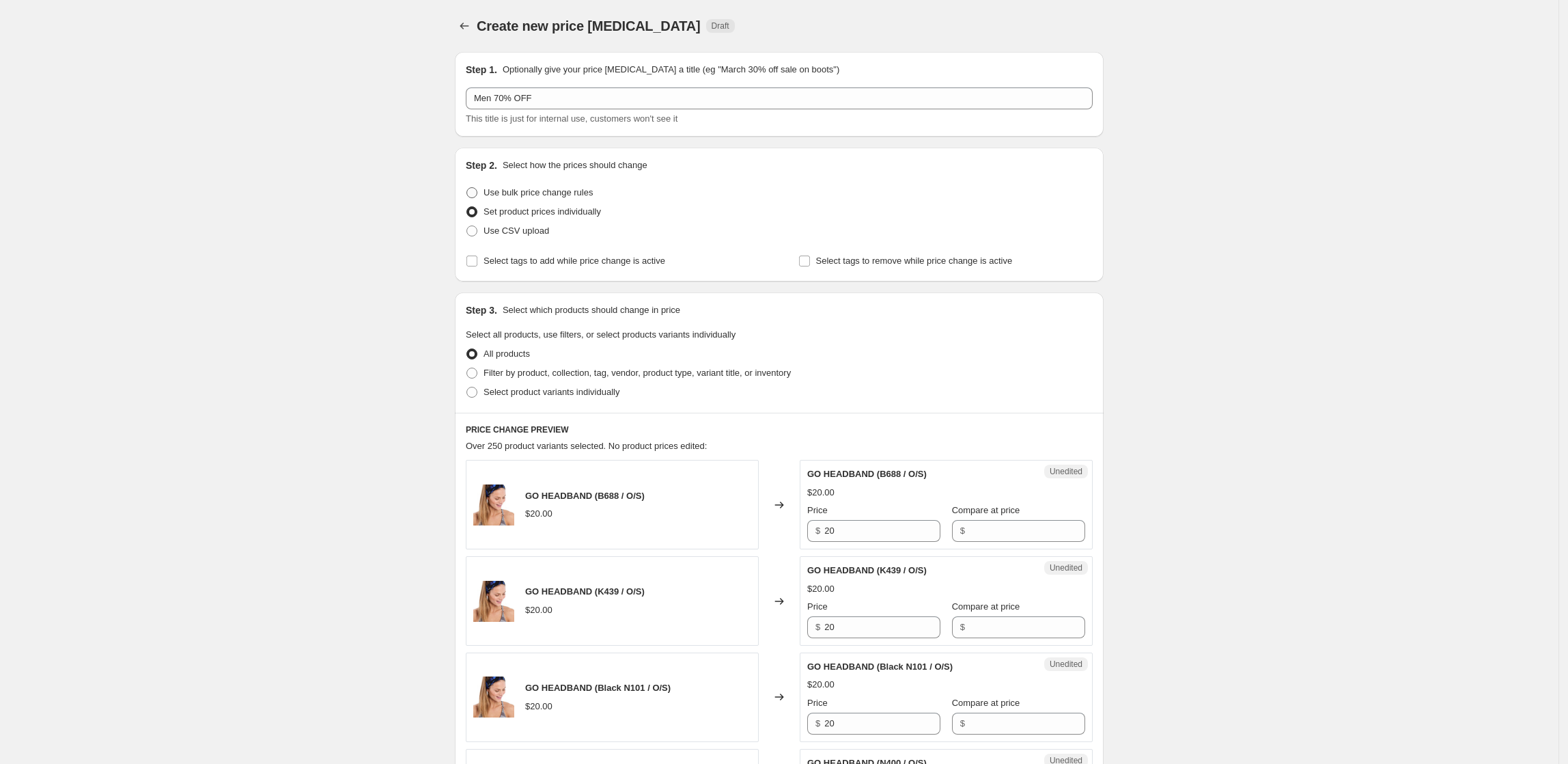
click at [564, 189] on span "Use bulk price change rules" at bounding box center [538, 192] width 109 height 10
click at [467, 188] on input "Use bulk price change rules" at bounding box center [466, 187] width 1 height 1
radio input "true"
select select "percentage"
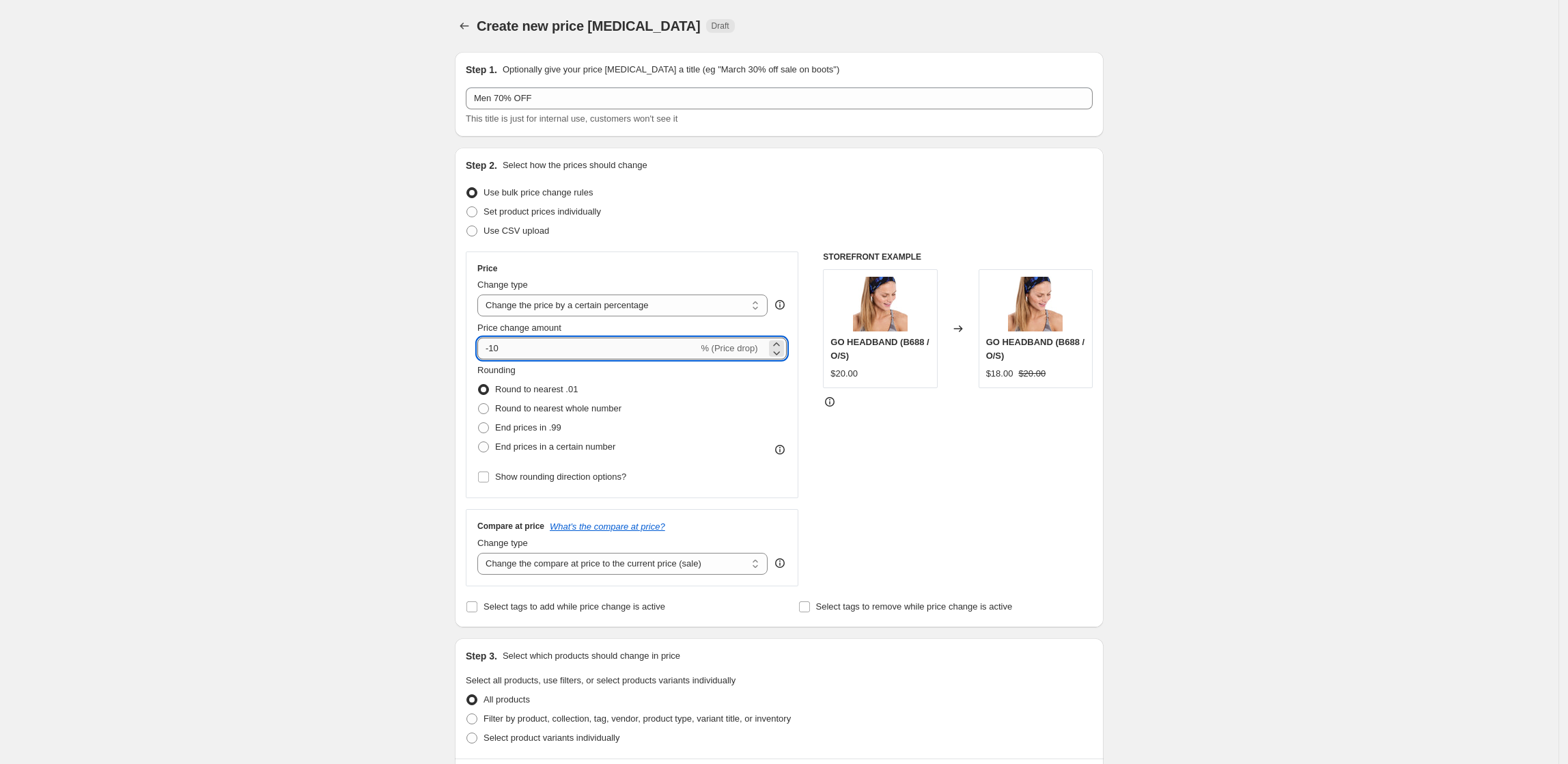
drag, startPoint x: 609, startPoint y: 353, endPoint x: 489, endPoint y: 350, distance: 120.0
click at [493, 354] on input "-10" at bounding box center [587, 348] width 221 height 22
type input "-70"
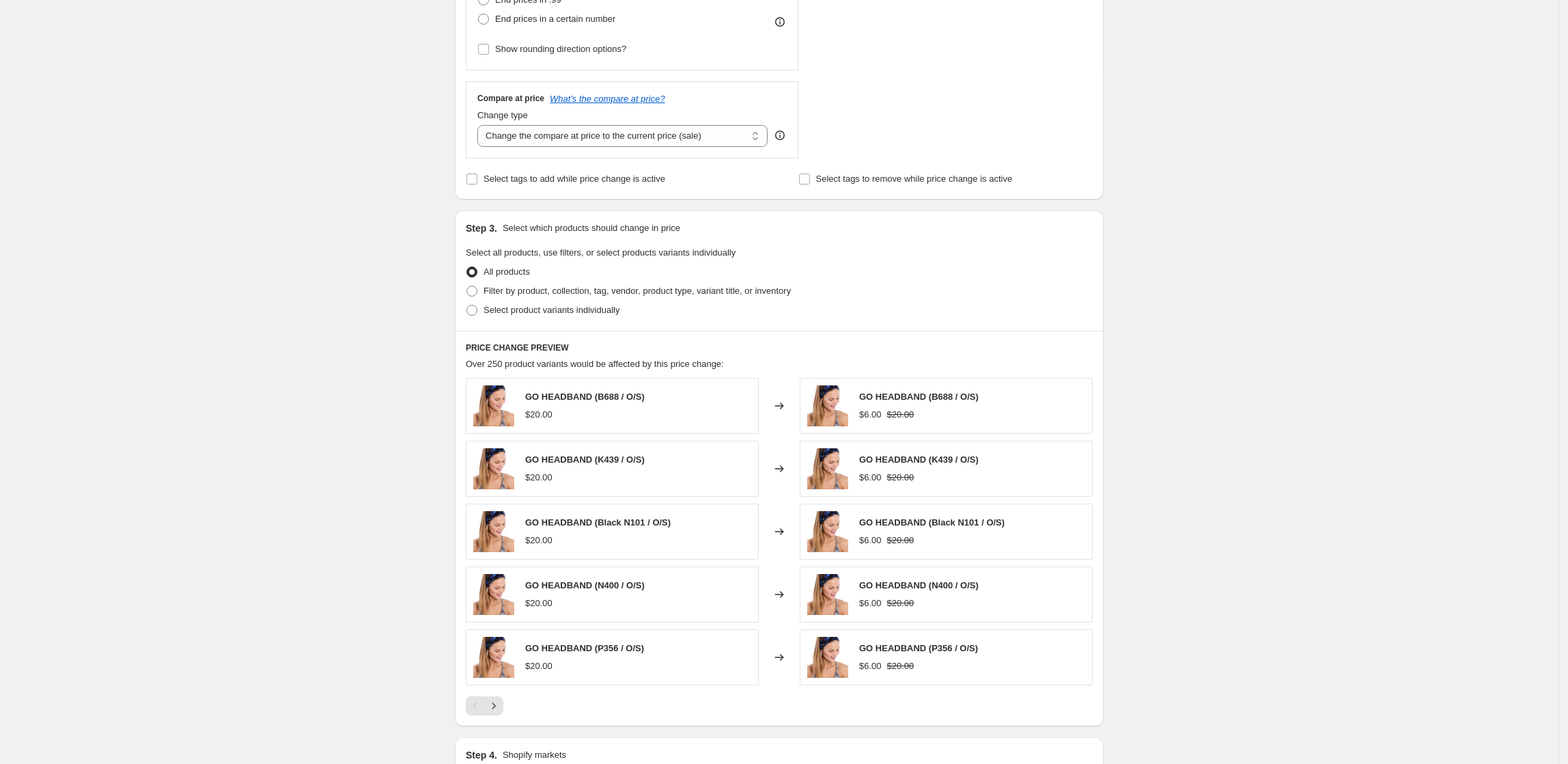
scroll to position [456, 0]
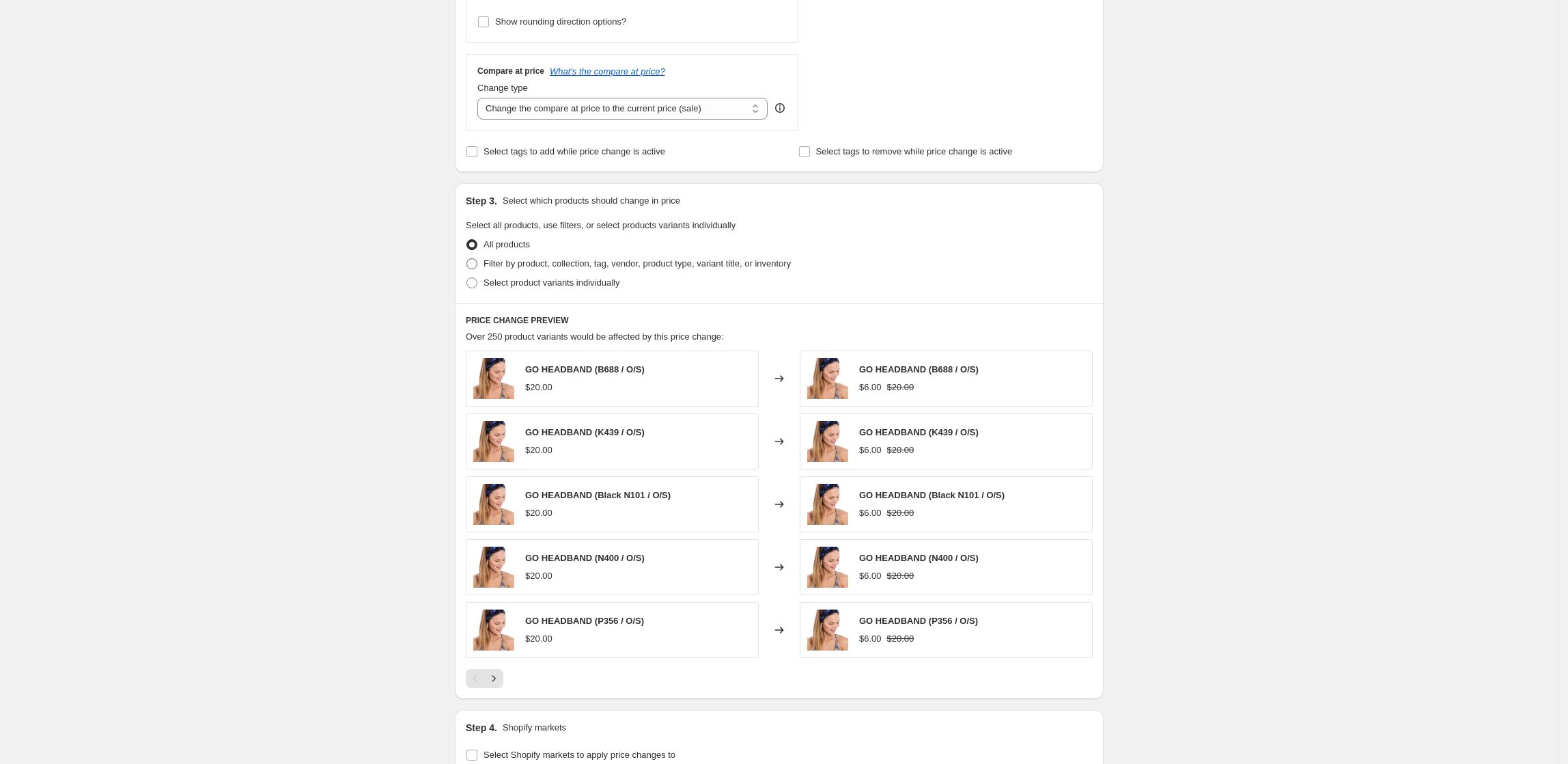
drag, startPoint x: 571, startPoint y: 266, endPoint x: 564, endPoint y: 266, distance: 7.0
click at [571, 266] on span "Filter by product, collection, tag, vendor, product type, variant title, or inv…" at bounding box center [637, 263] width 307 height 10
click at [467, 259] on input "Filter by product, collection, tag, vendor, product type, variant title, or inv…" at bounding box center [466, 258] width 1 height 1
radio input "true"
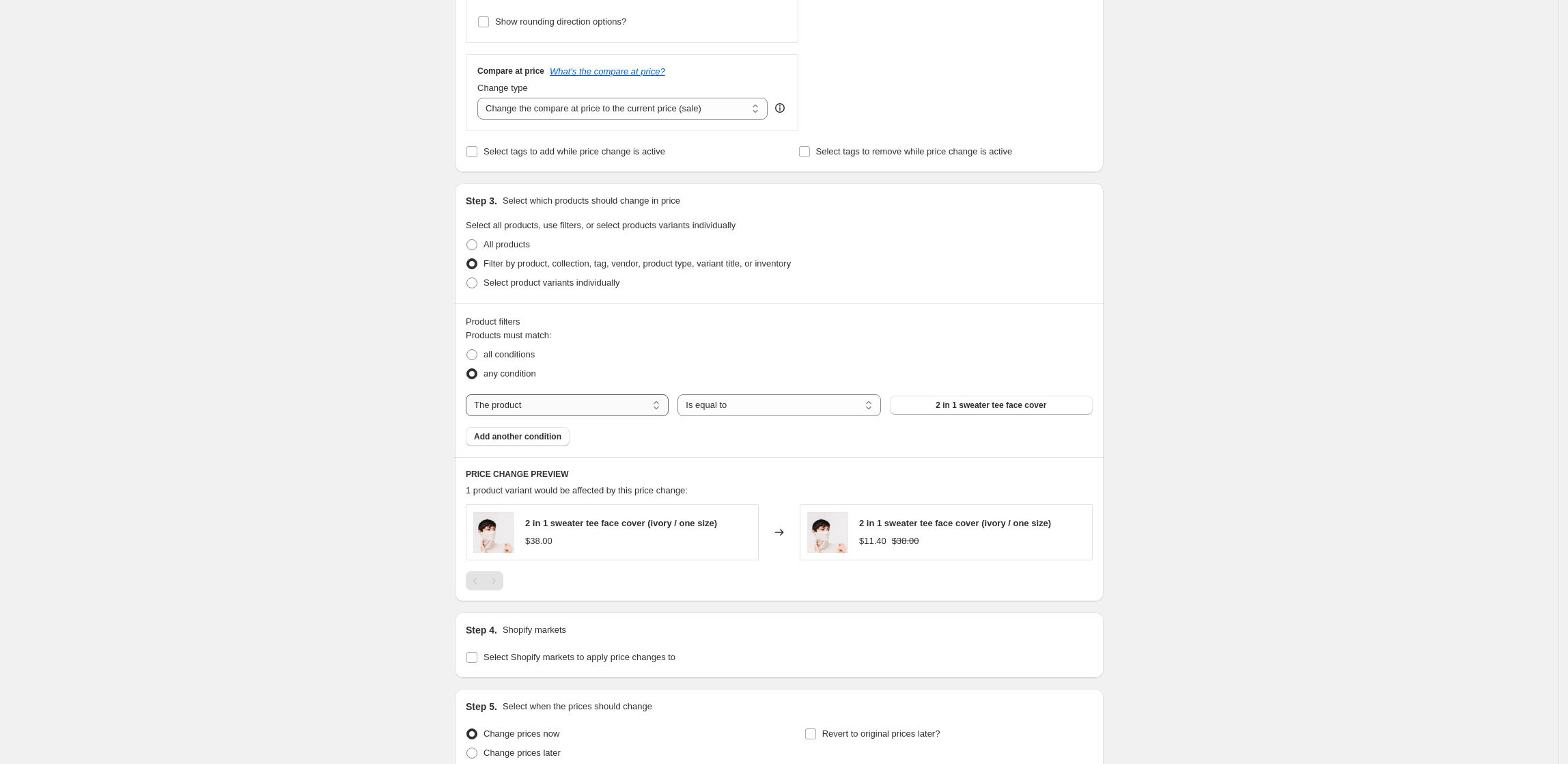
click at [594, 406] on select "The product The product's collection The product's tag The product's vendor The…" at bounding box center [567, 406] width 203 height 22
select select "collection"
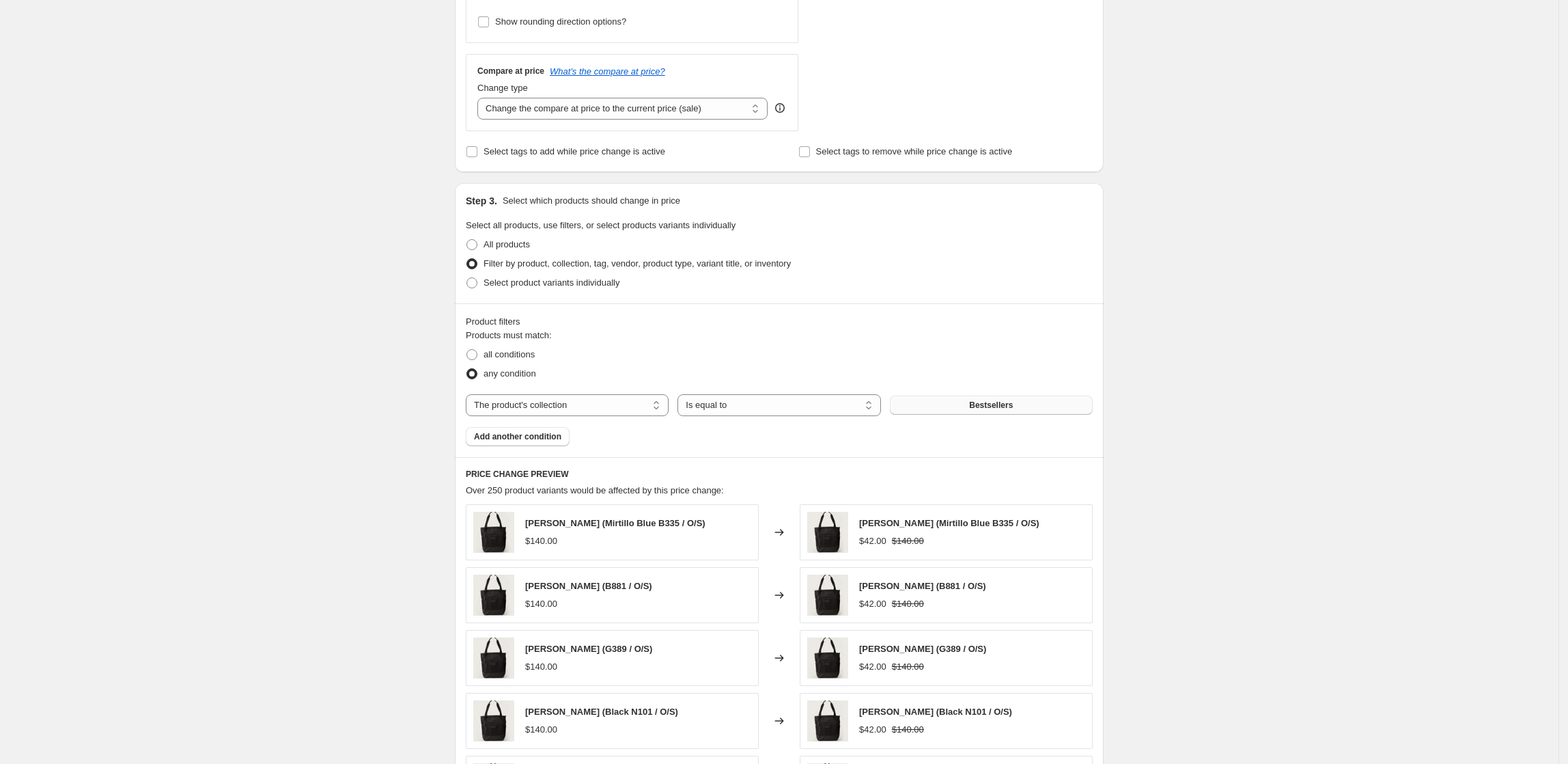
click at [996, 406] on span "Bestsellers" at bounding box center [991, 406] width 44 height 11
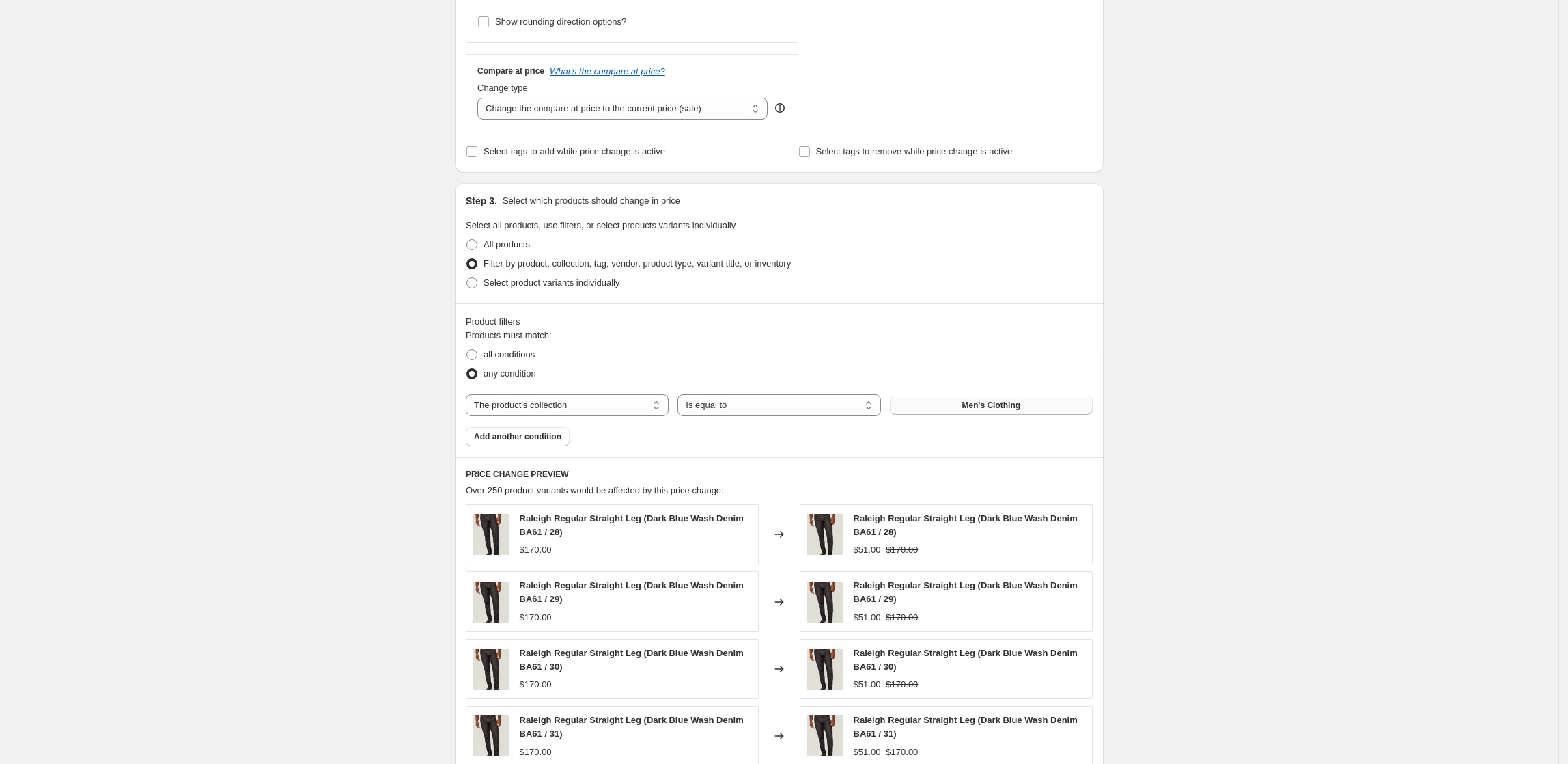
drag, startPoint x: 1326, startPoint y: 307, endPoint x: 1339, endPoint y: 309, distance: 13.2
click at [1326, 307] on div "Create new price [MEDICAL_DATA]. This page is ready Create new price [MEDICAL_D…" at bounding box center [779, 354] width 1559 height 1619
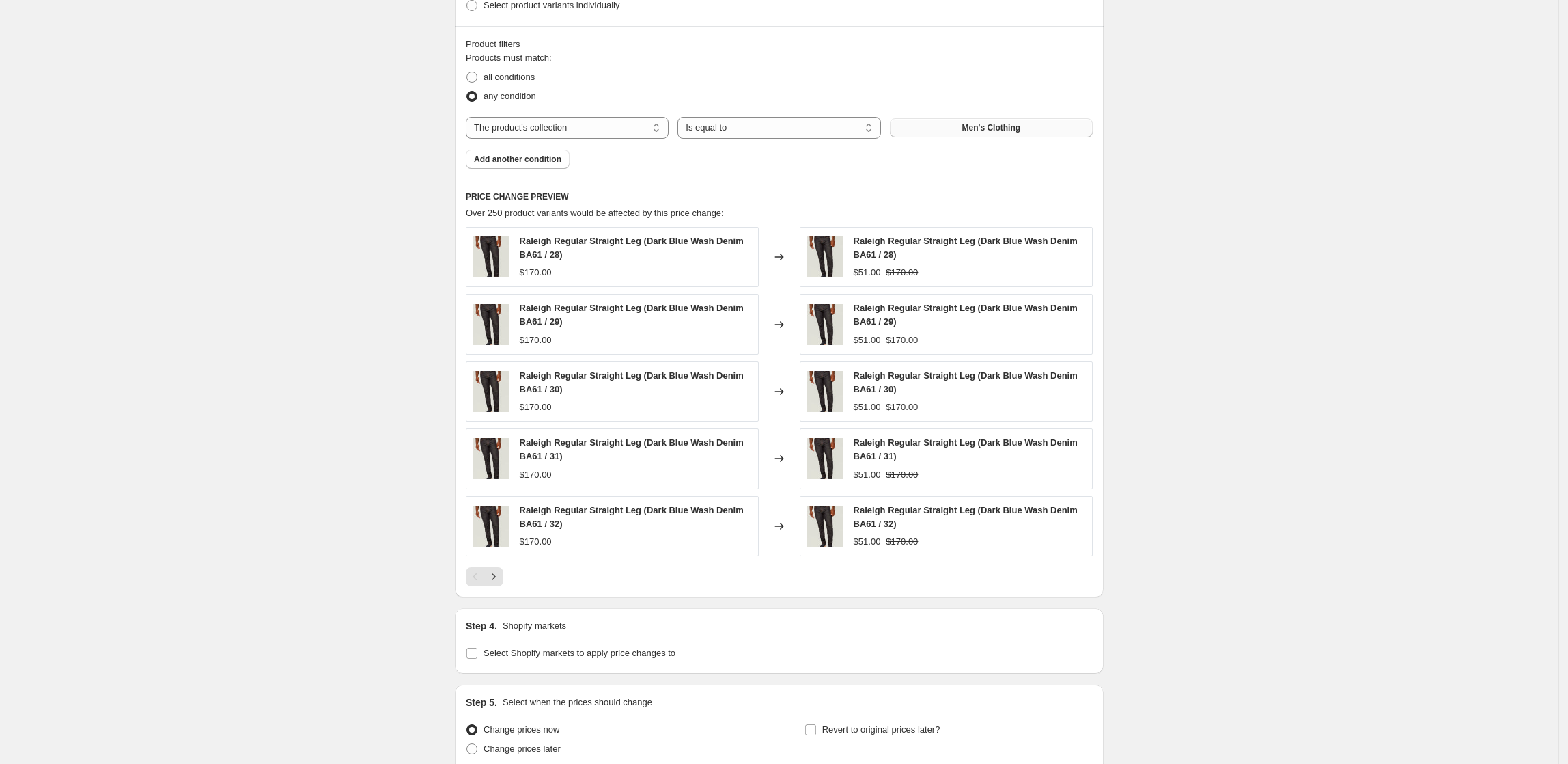
scroll to position [820, 0]
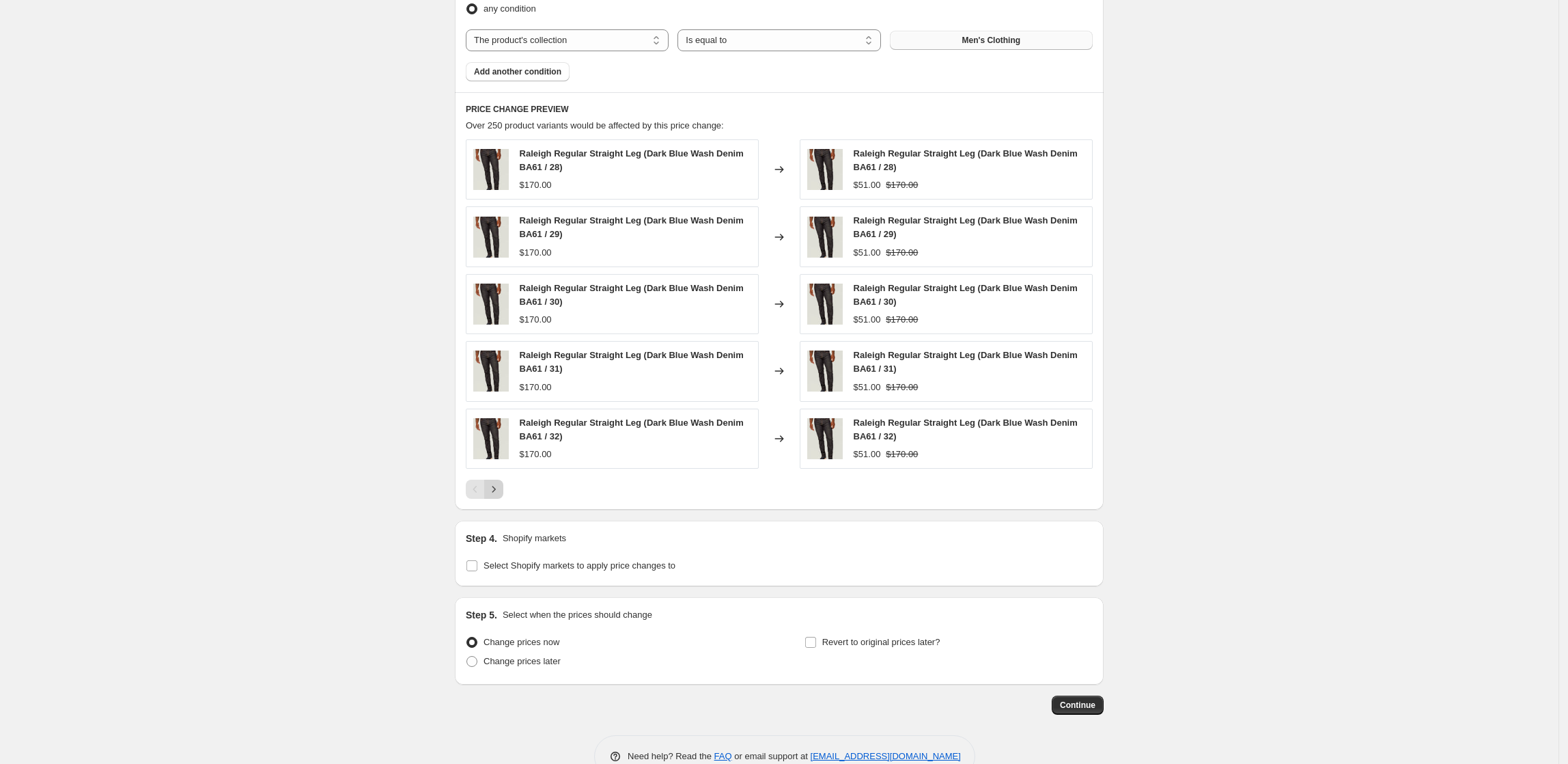
click at [501, 491] on icon "Next" at bounding box center [494, 489] width 14 height 14
click at [504, 491] on button "Next" at bounding box center [494, 489] width 19 height 19
click at [504, 492] on button "Next" at bounding box center [494, 489] width 19 height 19
drag, startPoint x: 1246, startPoint y: 277, endPoint x: 1246, endPoint y: 317, distance: 40.0
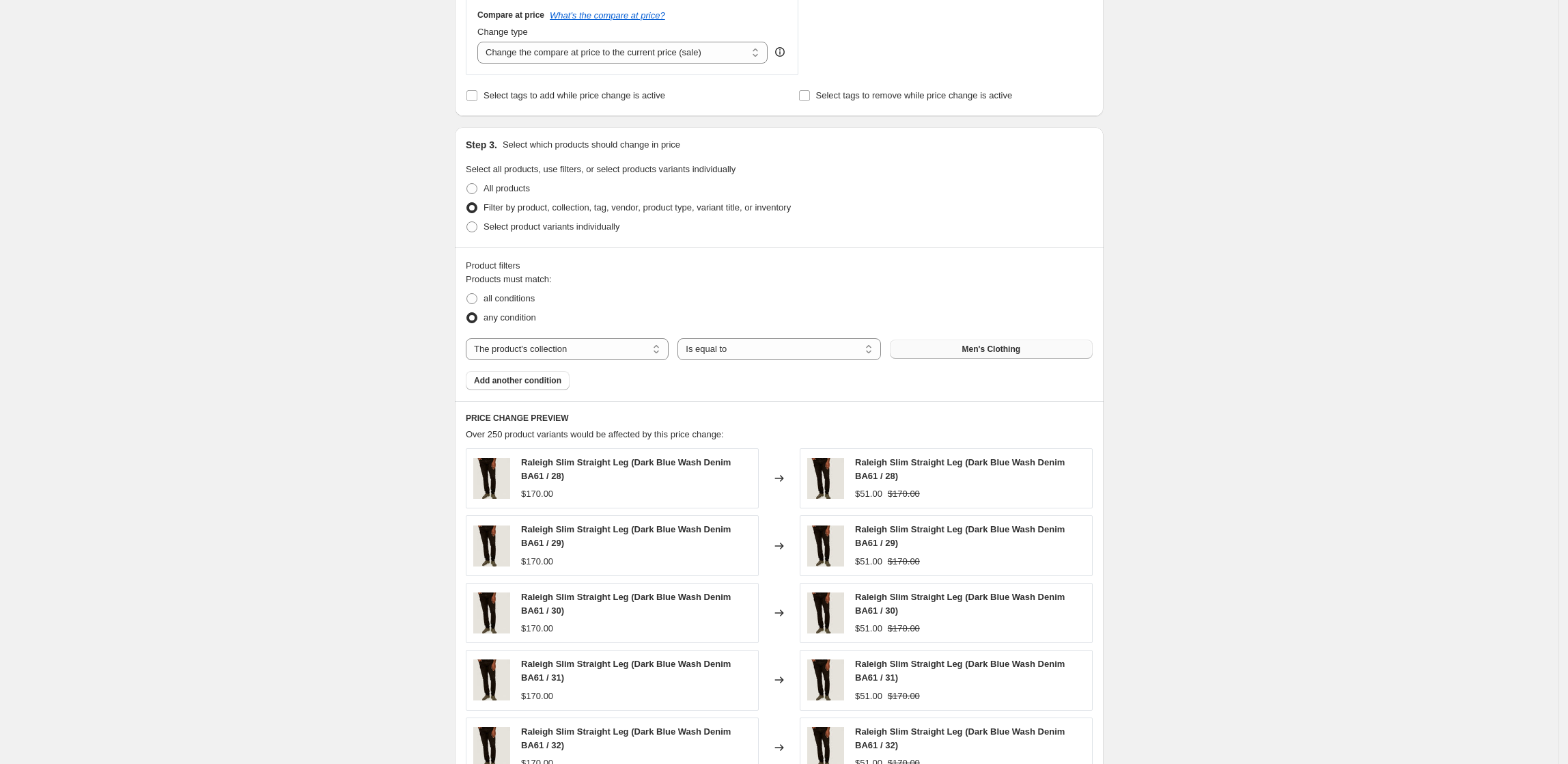
scroll to position [182, 0]
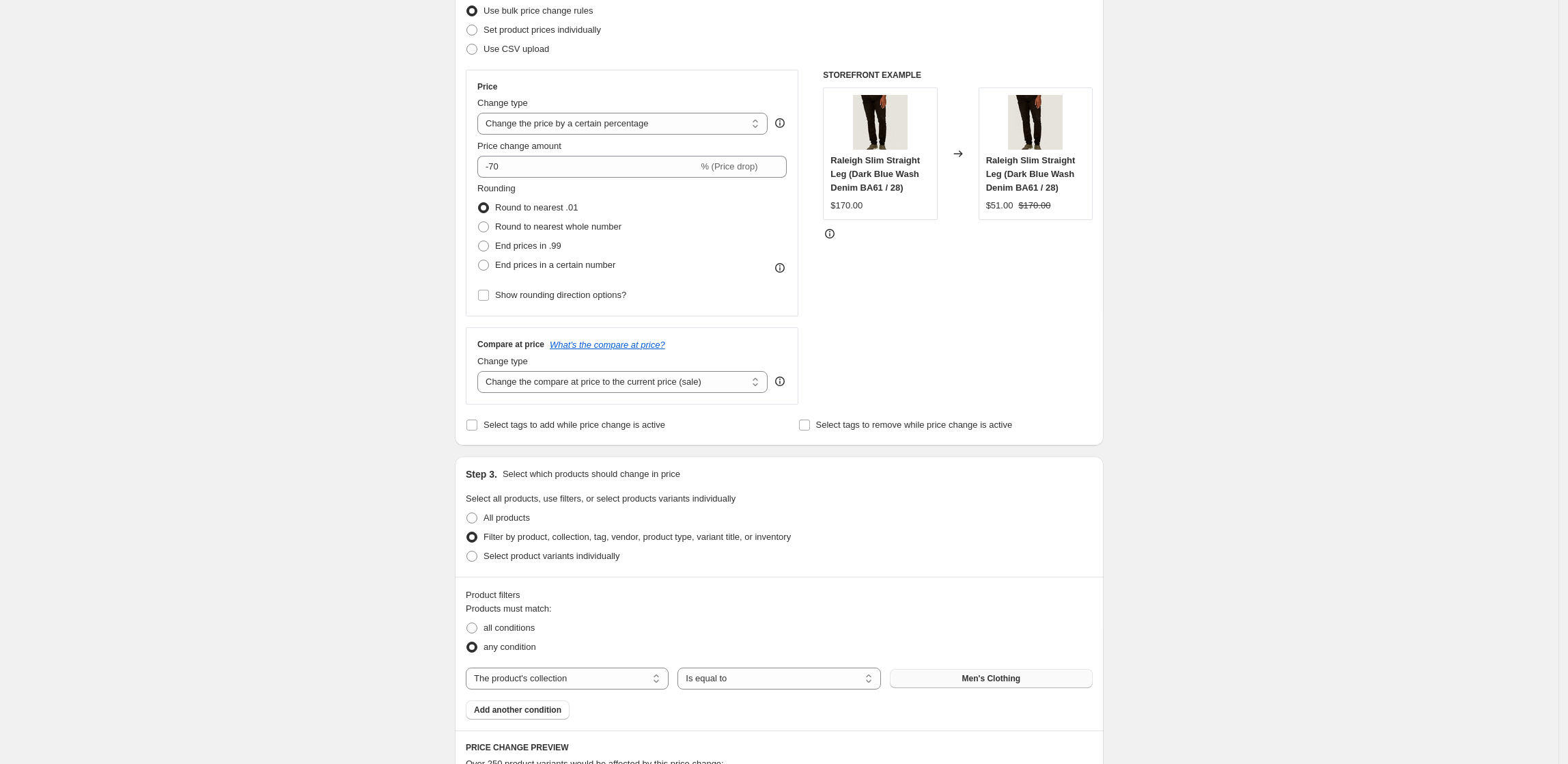
drag, startPoint x: 1249, startPoint y: 290, endPoint x: 1224, endPoint y: 291, distance: 25.0
click at [1249, 290] on div "Create new price [MEDICAL_DATA]. This page is ready Create new price [MEDICAL_D…" at bounding box center [779, 628] width 1559 height 1619
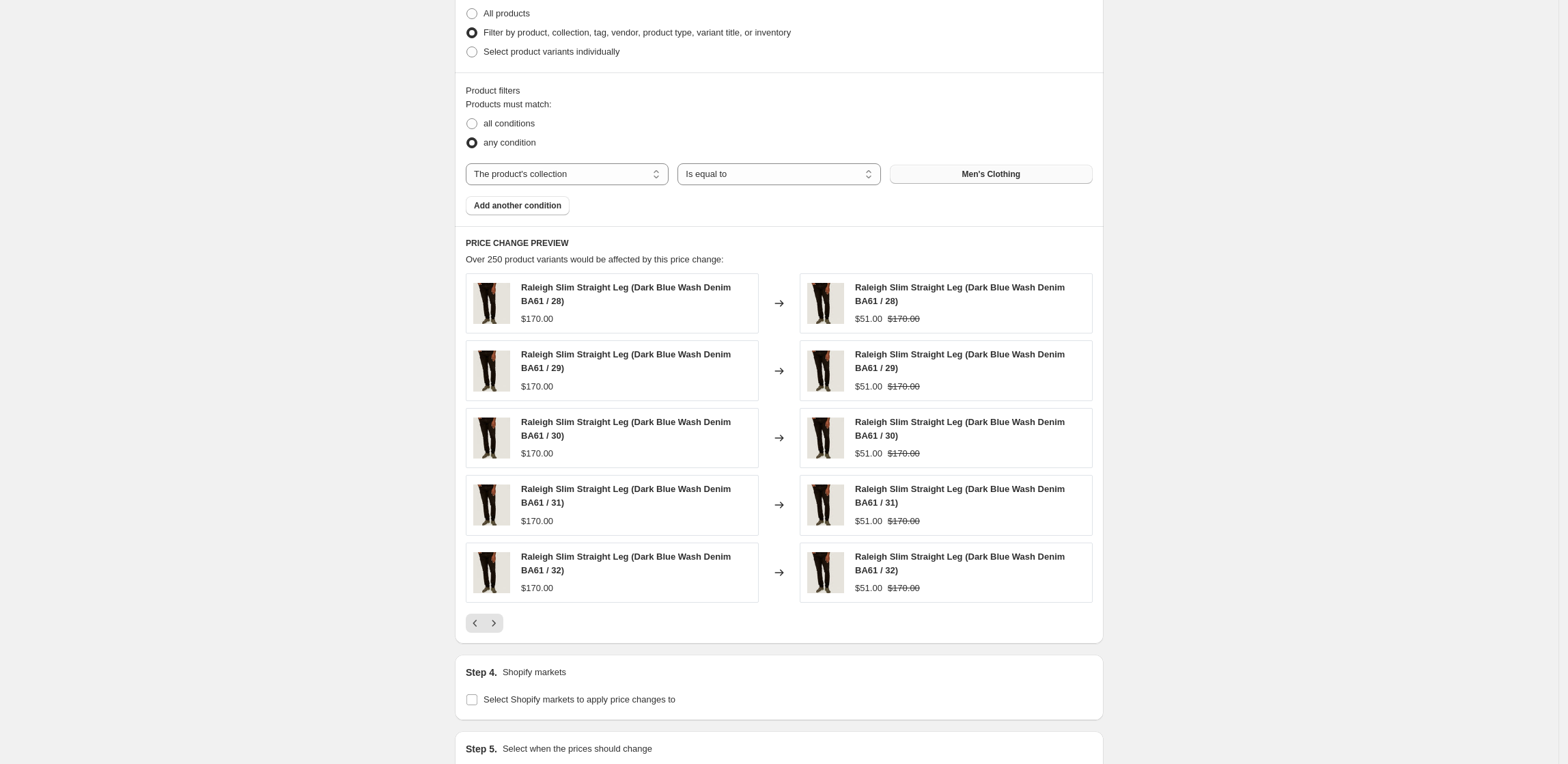
scroll to position [729, 0]
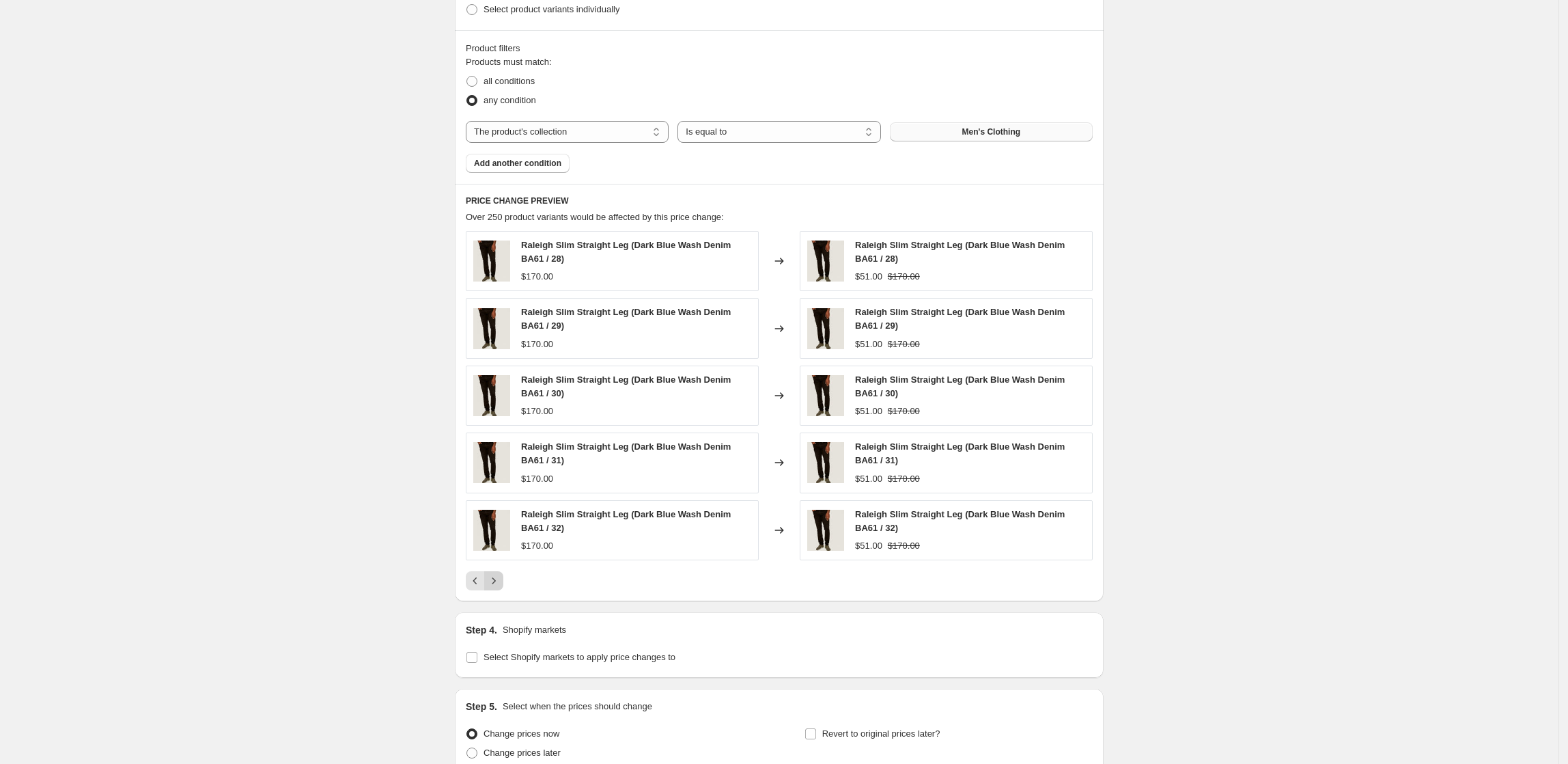
click at [501, 584] on icon "Next" at bounding box center [494, 580] width 14 height 14
click at [501, 588] on icon "Next" at bounding box center [494, 580] width 14 height 14
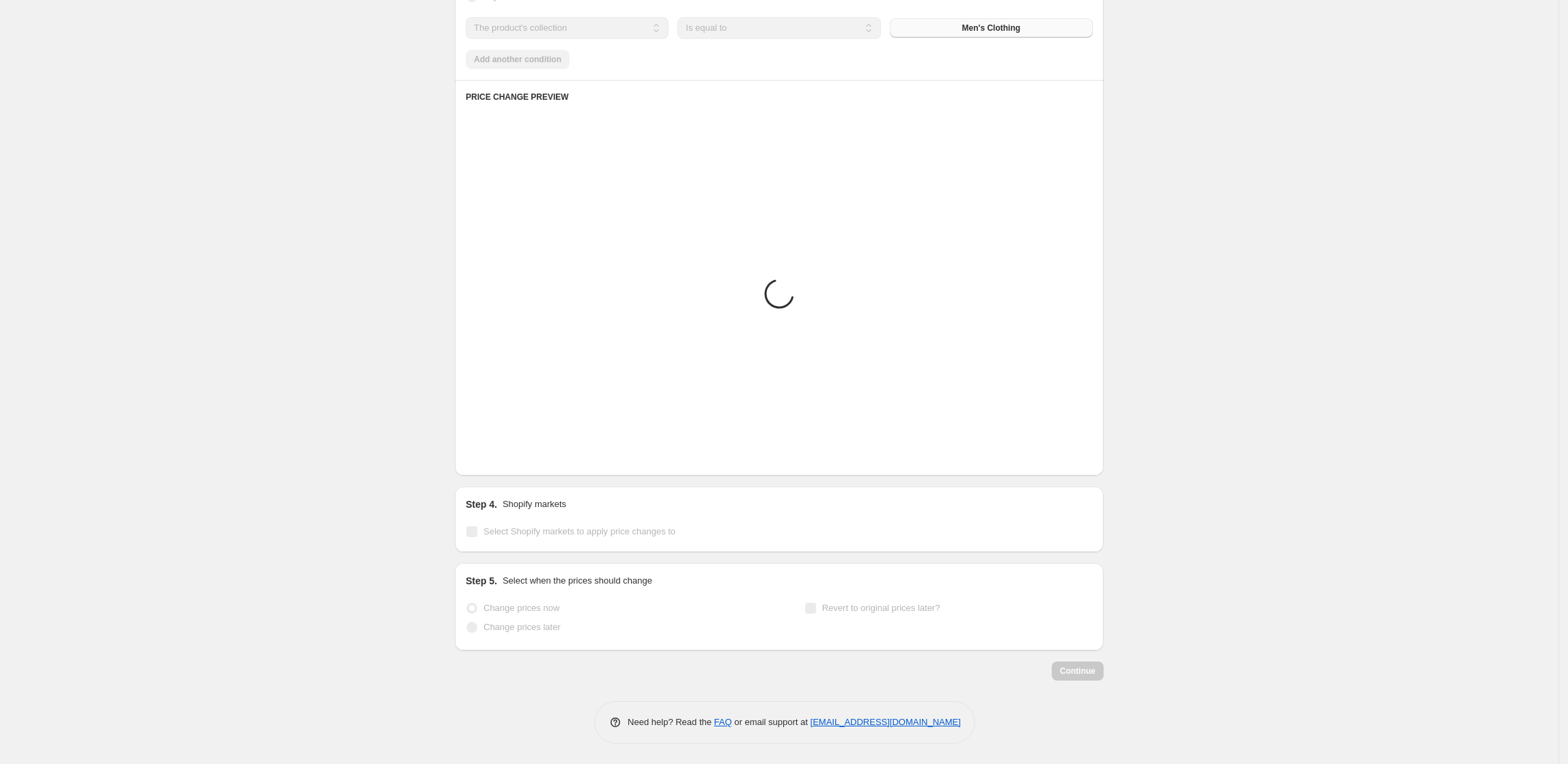
scroll to position [837, 0]
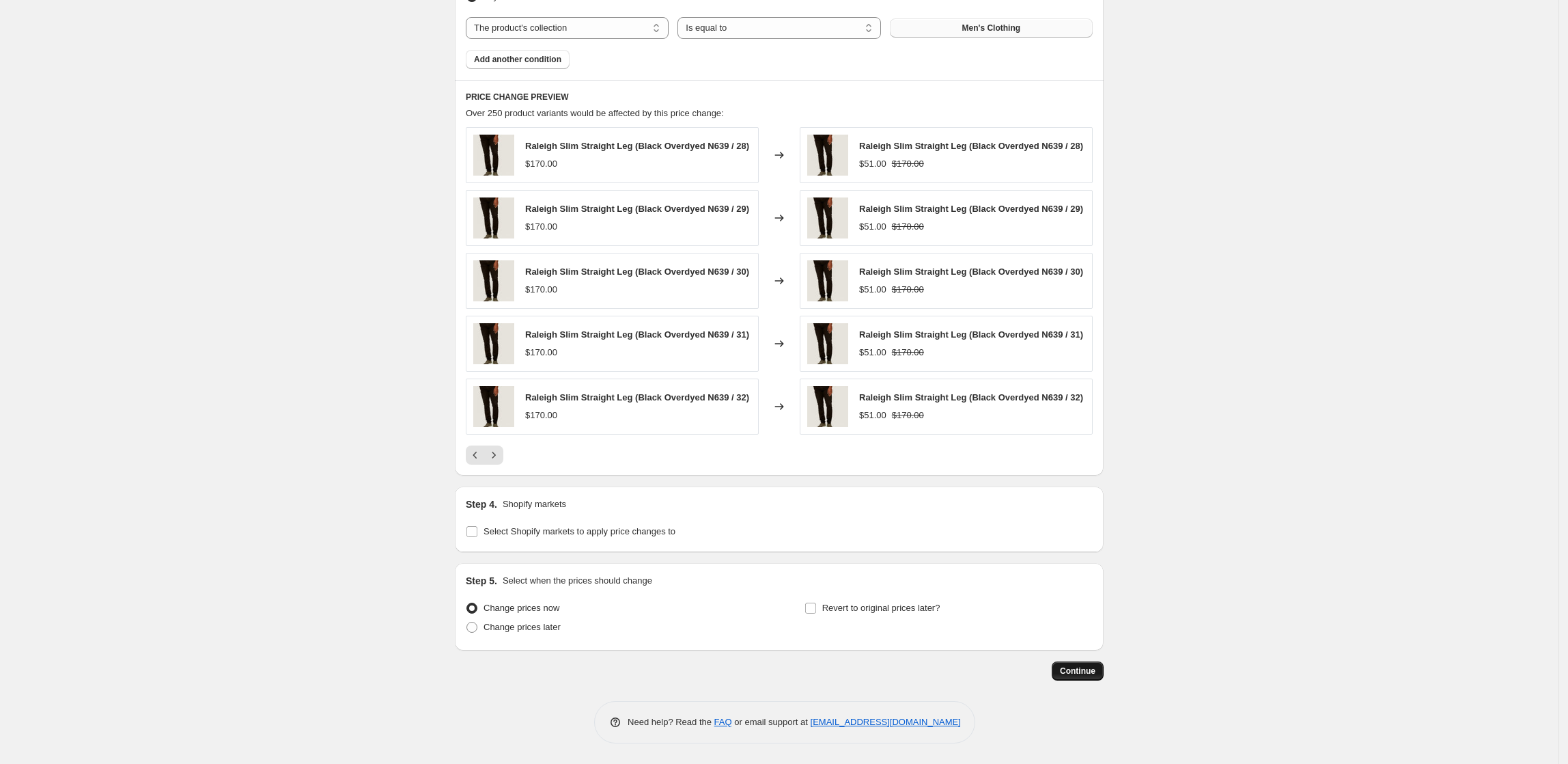
click at [1093, 670] on span "Continue" at bounding box center [1077, 671] width 35 height 11
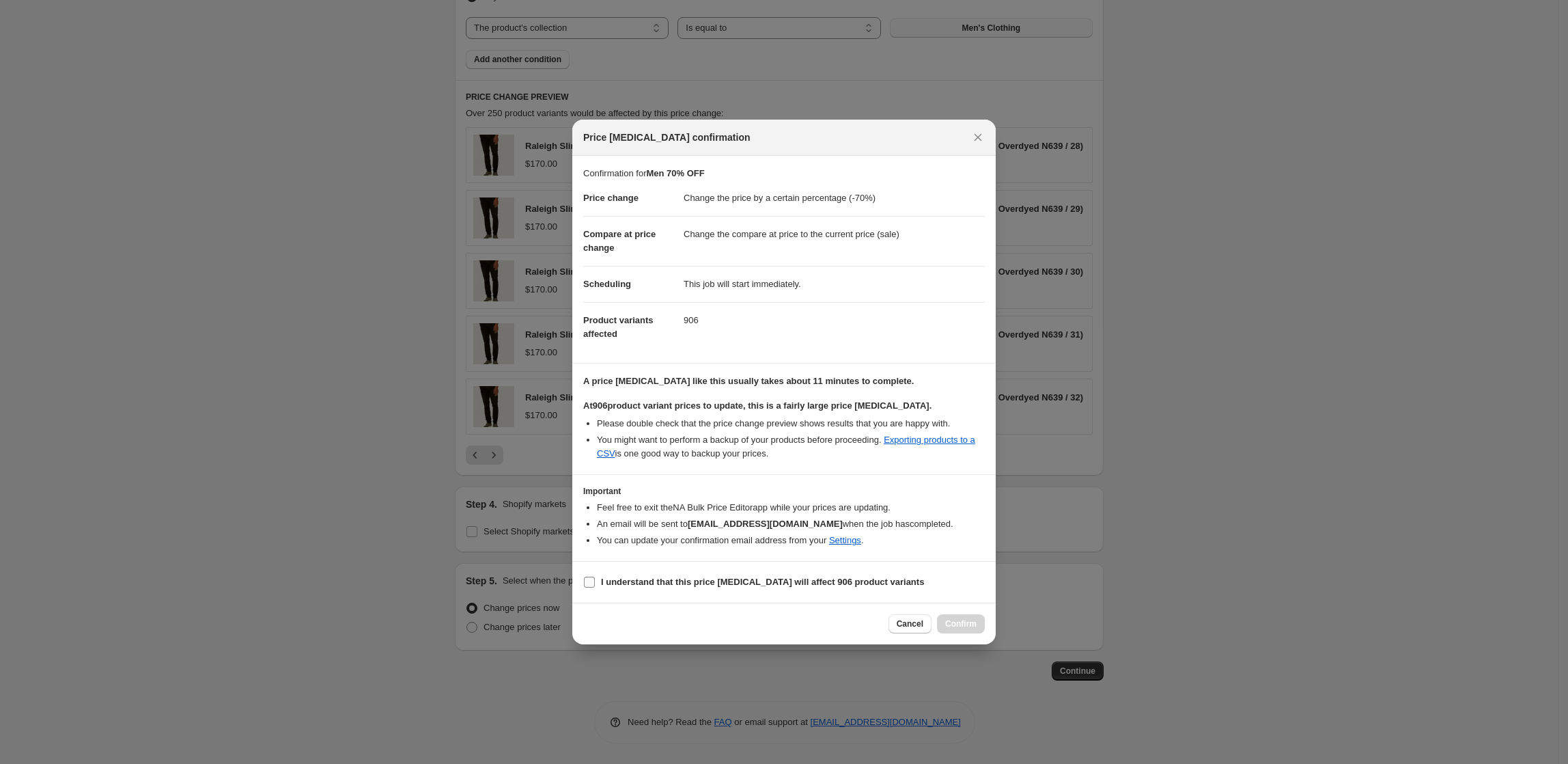
click at [644, 580] on b "I understand that this price [MEDICAL_DATA] will affect 906 product variants" at bounding box center [762, 581] width 323 height 10
click at [595, 580] on input "I understand that this price [MEDICAL_DATA] will affect 906 product variants" at bounding box center [590, 582] width 11 height 11
checkbox input "true"
click at [955, 622] on span "Confirm" at bounding box center [961, 624] width 32 height 11
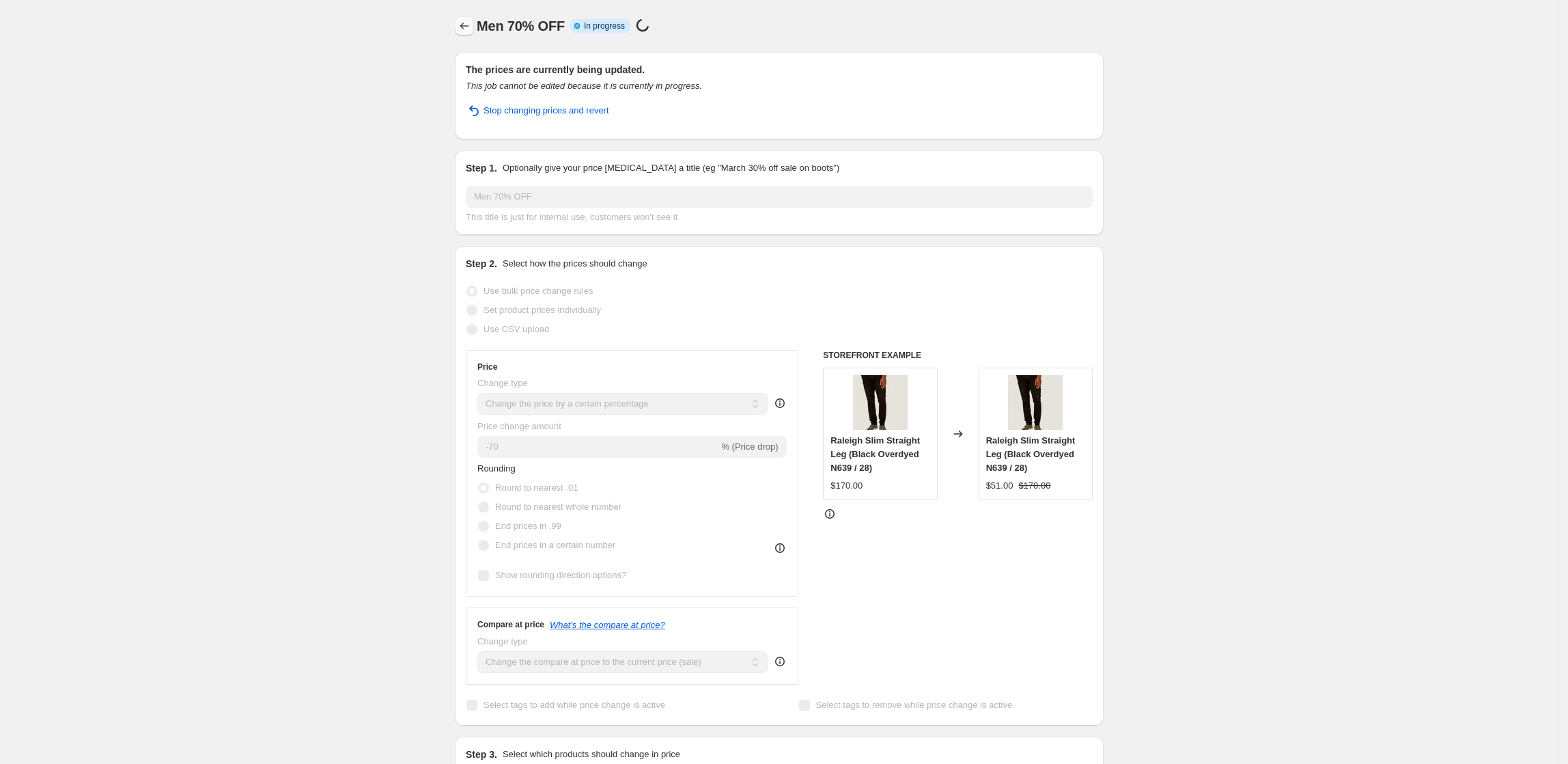
click at [467, 25] on icon "Price change jobs" at bounding box center [464, 25] width 14 height 14
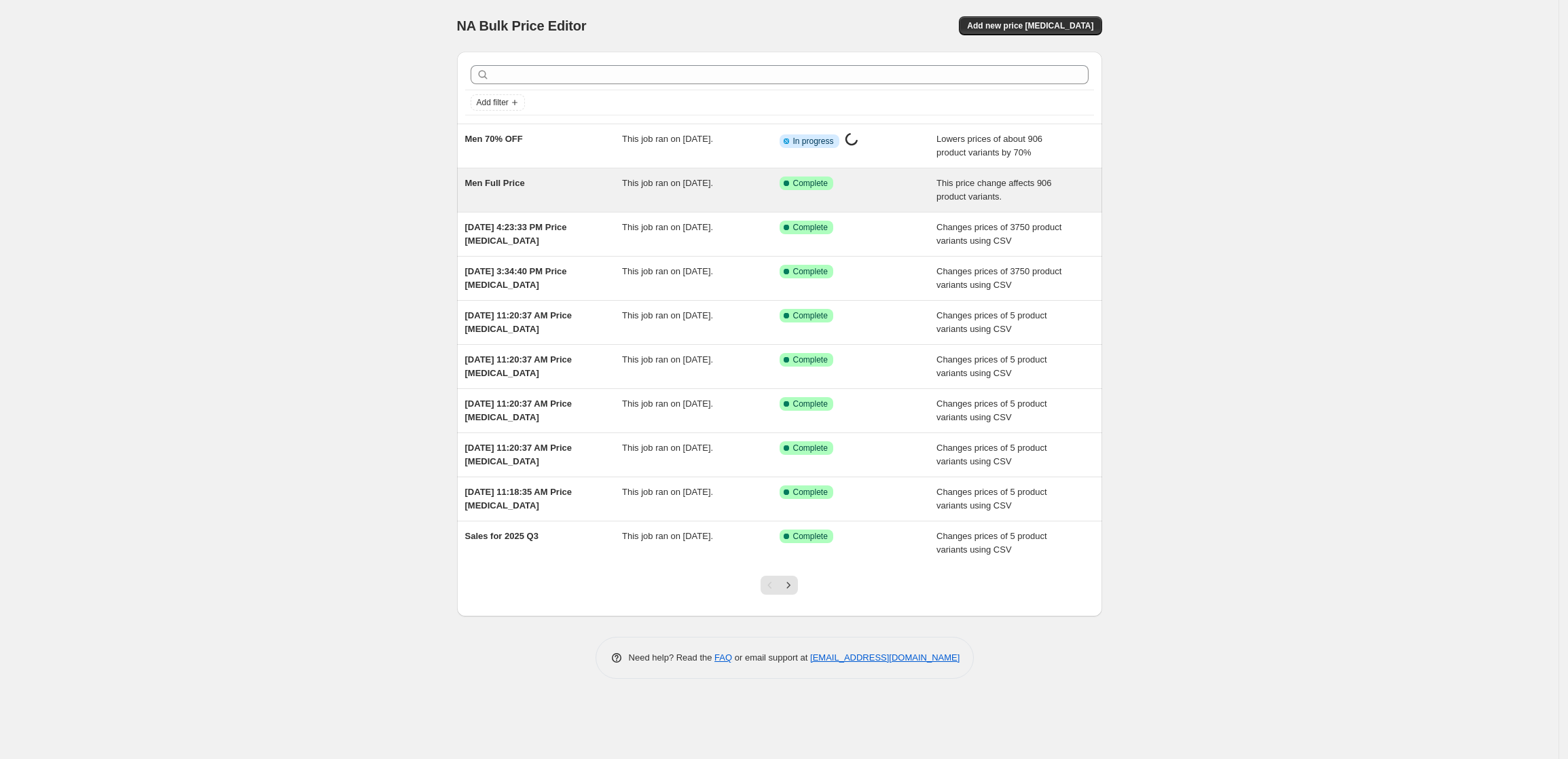
click at [655, 184] on span "This job ran on [DATE]." at bounding box center [667, 183] width 91 height 10
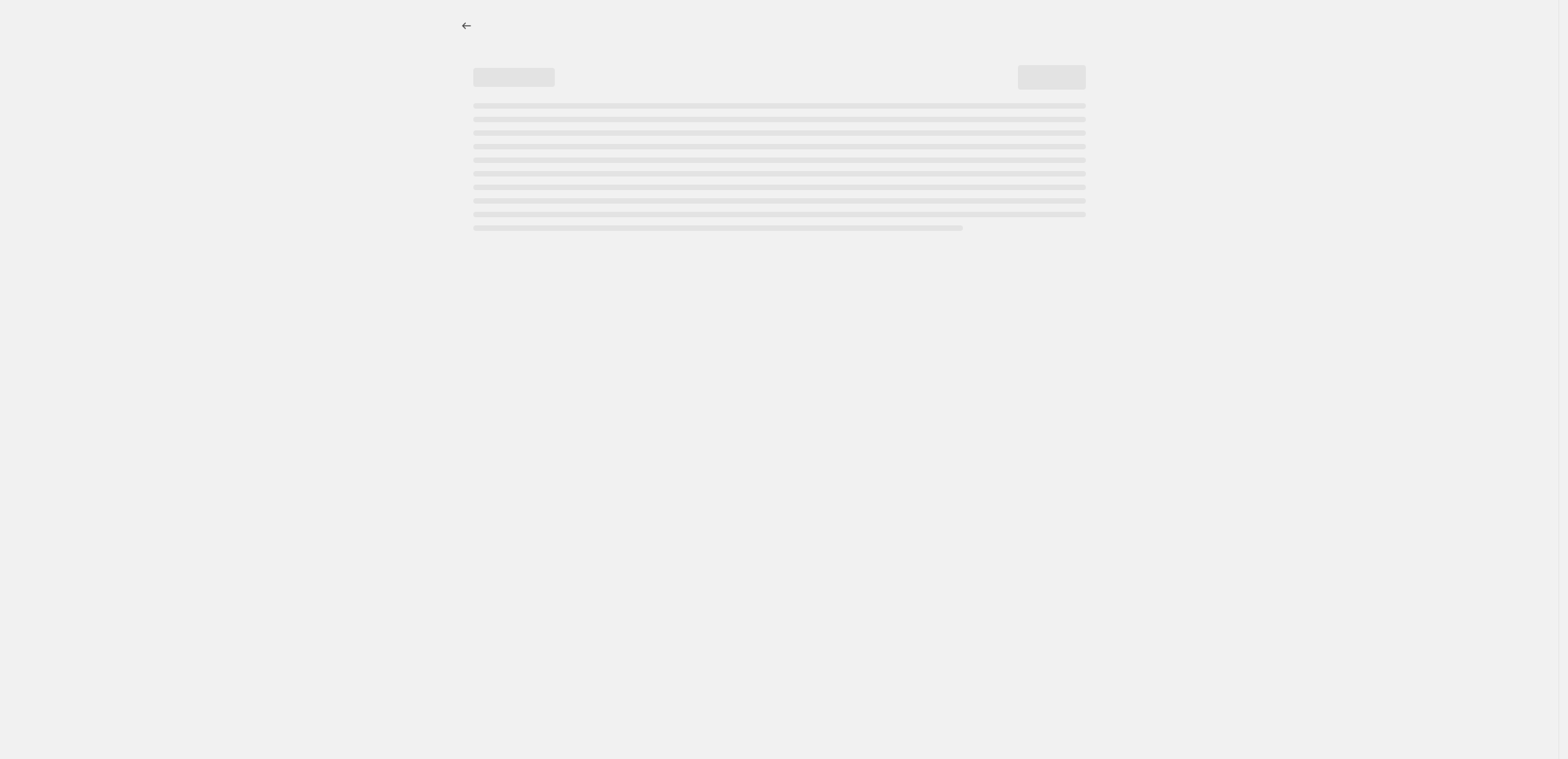
select select "pcap"
select select "remove"
select select "collection"
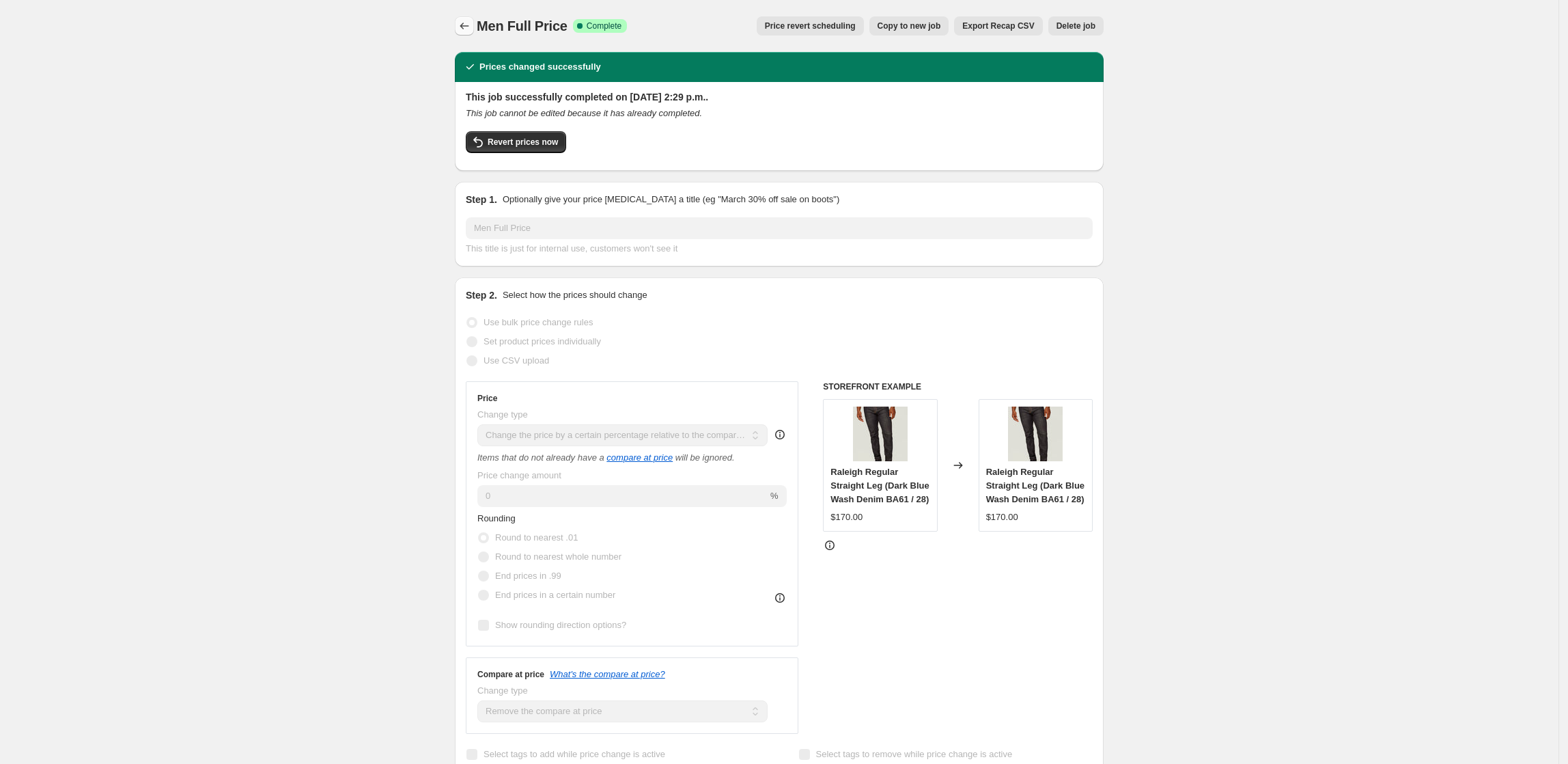
click at [465, 21] on icon "Price change jobs" at bounding box center [464, 25] width 14 height 14
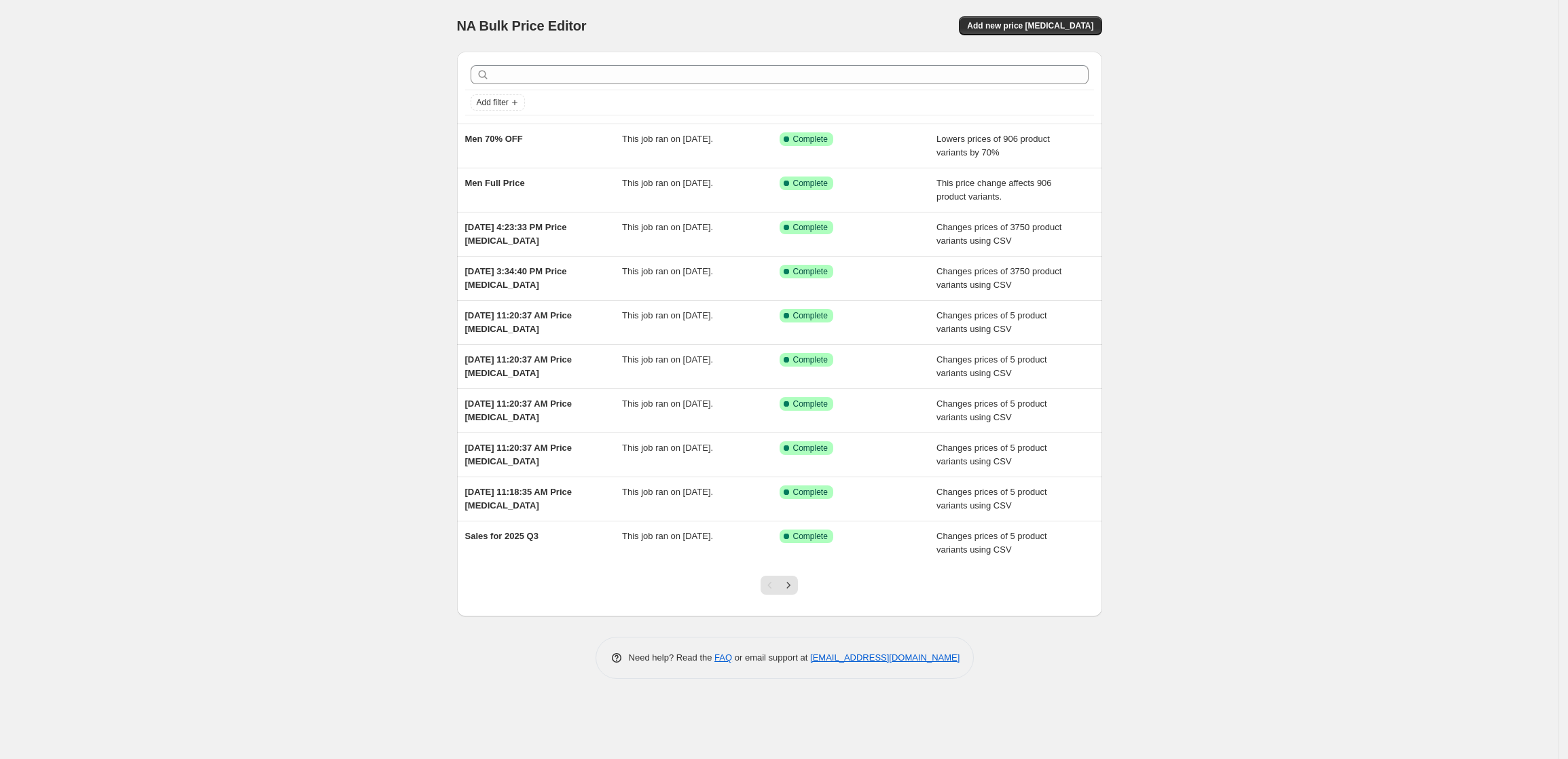
click at [1364, 195] on div "NA Bulk Price Editor. This page is ready NA Bulk Price Editor Add new price [ME…" at bounding box center [779, 380] width 1559 height 759
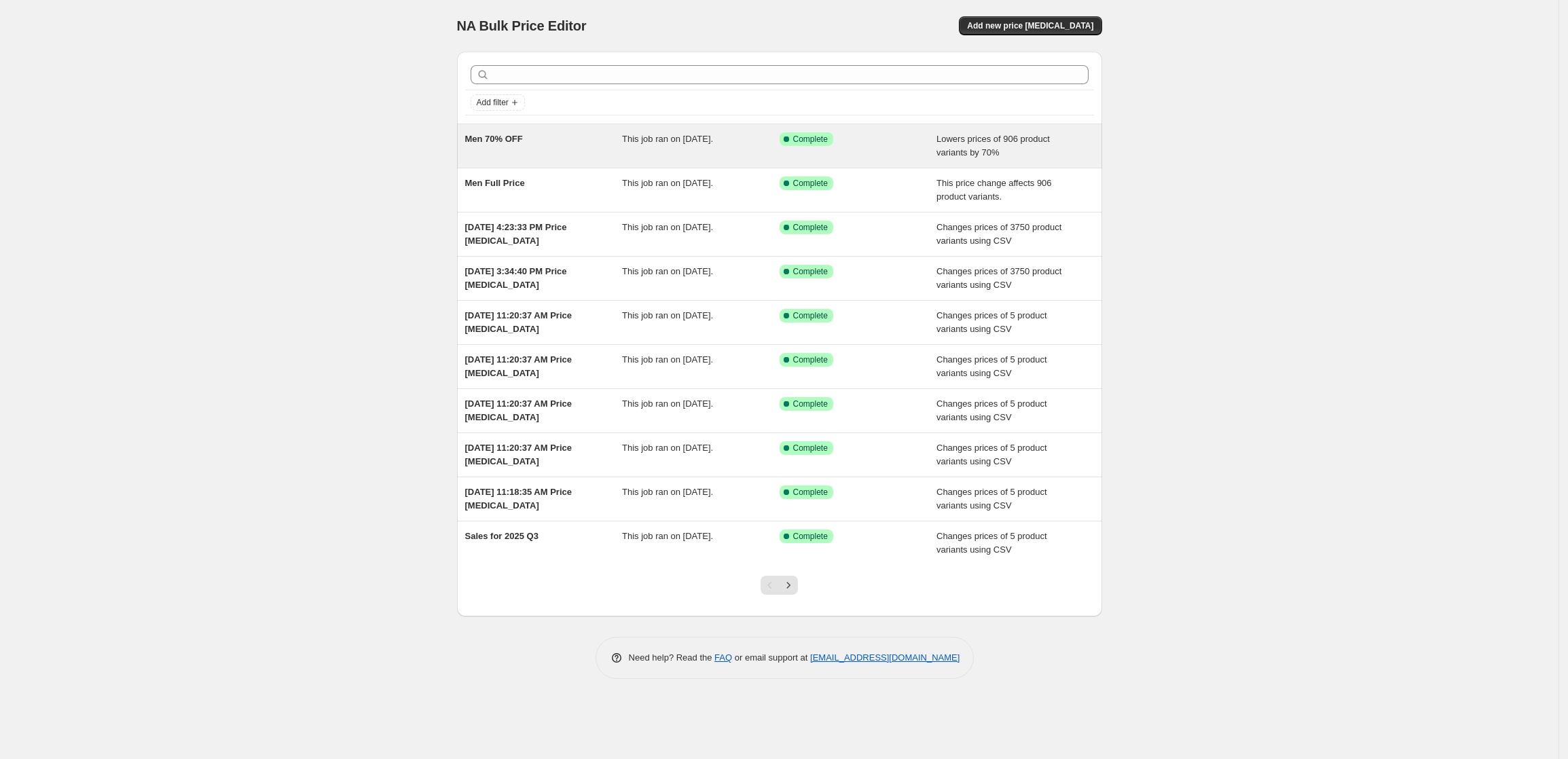
click at [713, 142] on span "This job ran on [DATE]." at bounding box center [667, 138] width 91 height 10
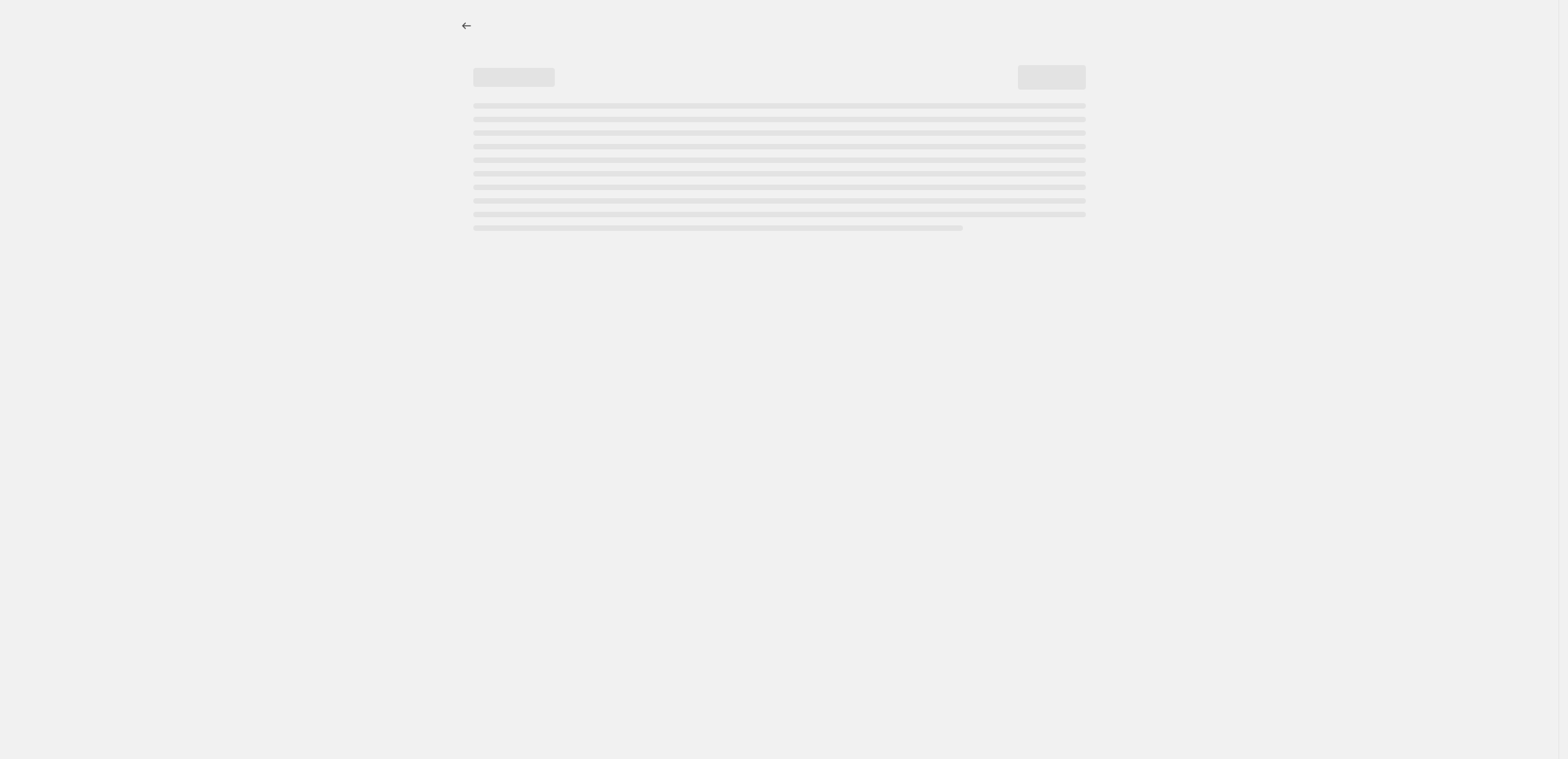
select select "percentage"
select select "collection"
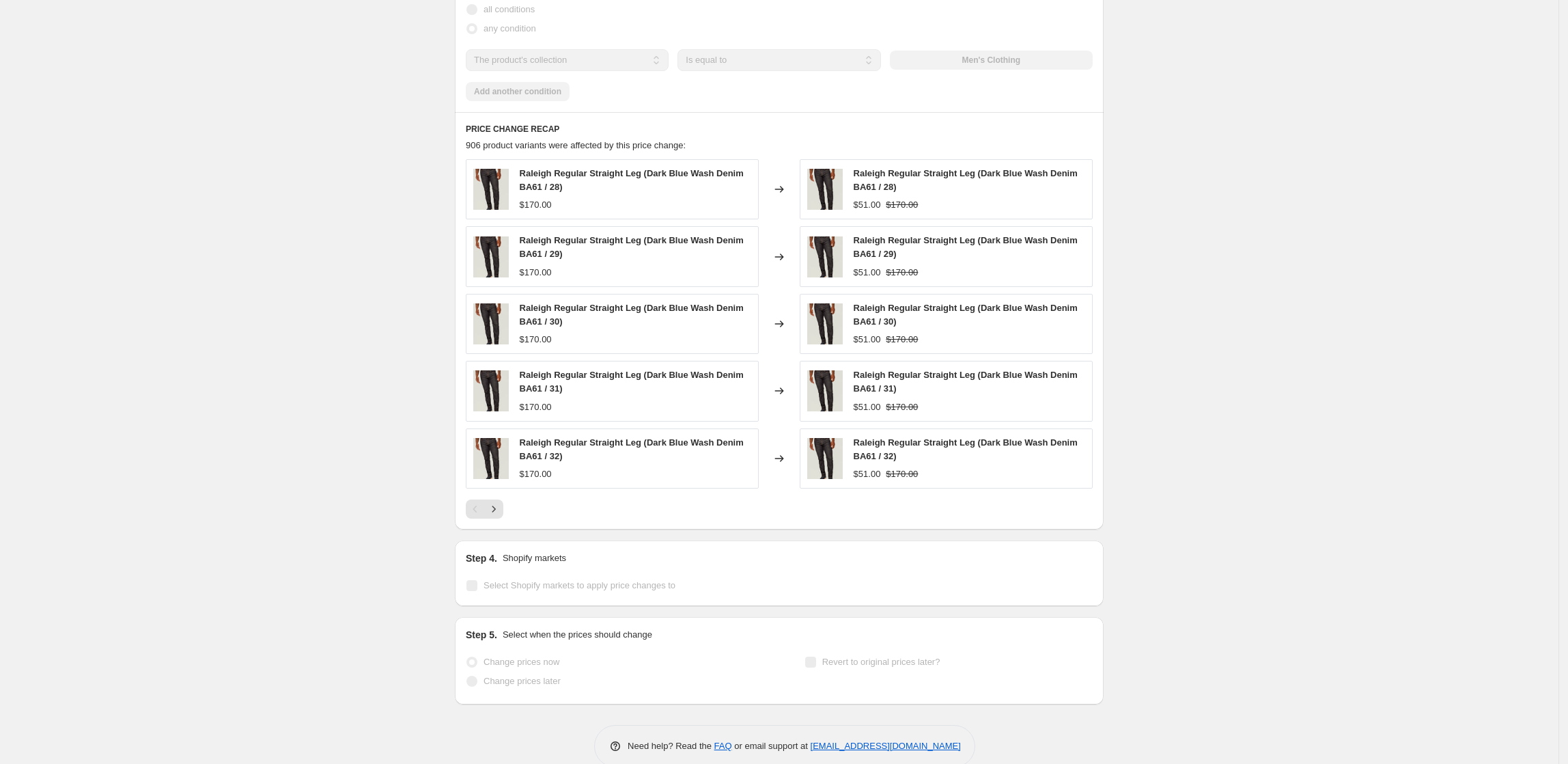
scroll to position [959, 0]
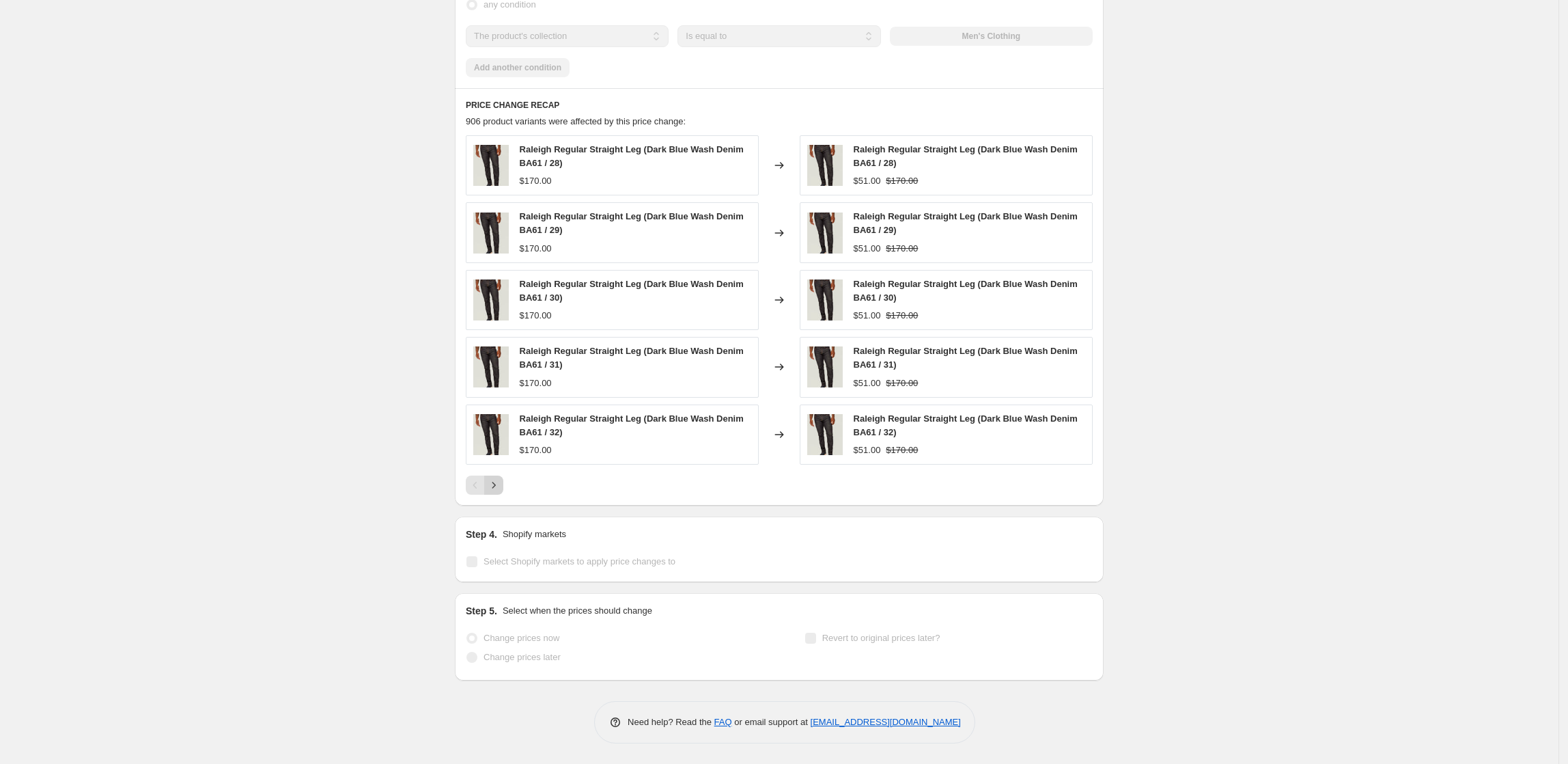
click at [501, 487] on icon "Next" at bounding box center [494, 485] width 14 height 14
click at [501, 488] on icon "Next" at bounding box center [494, 485] width 14 height 14
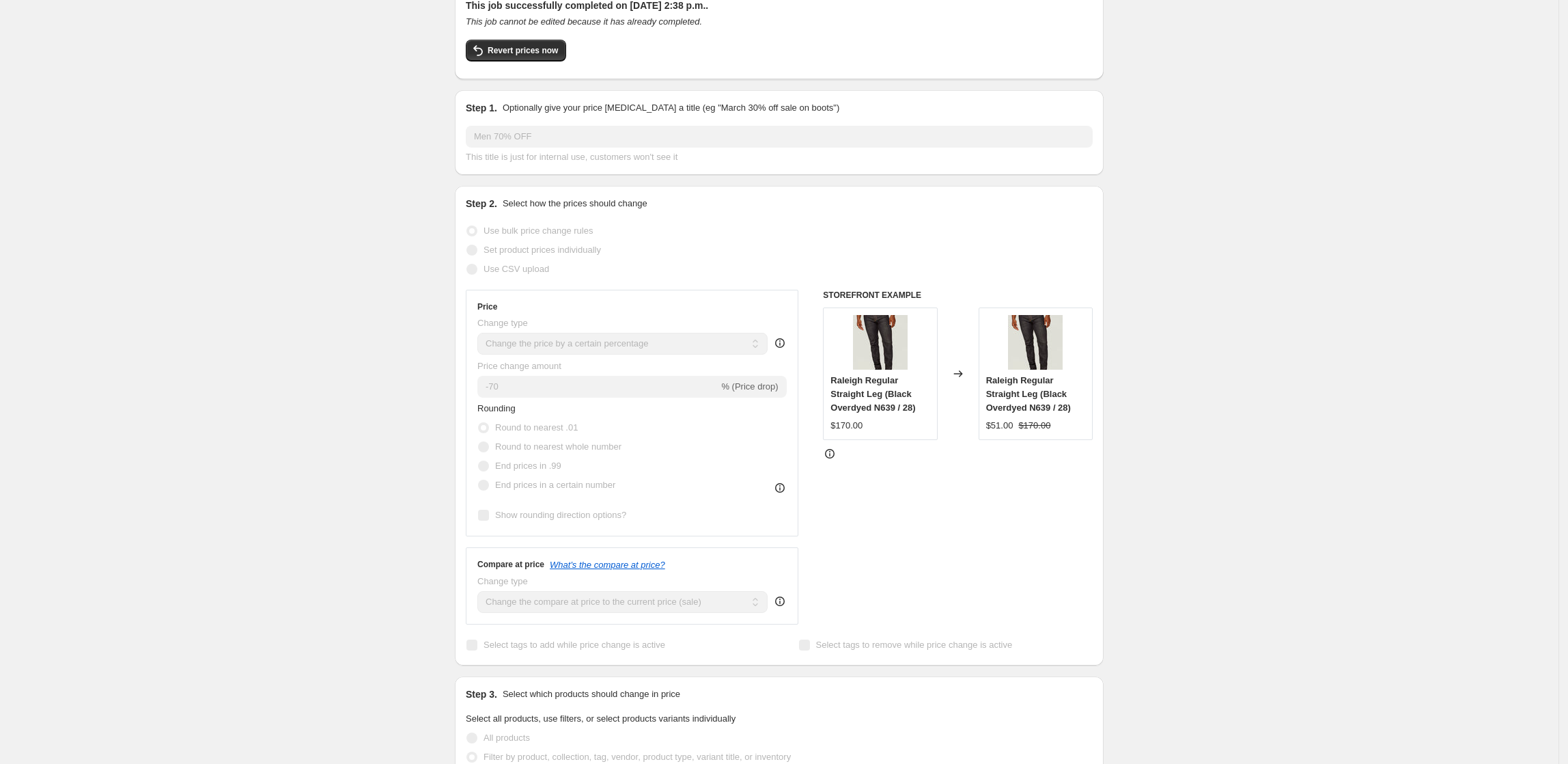
scroll to position [0, 0]
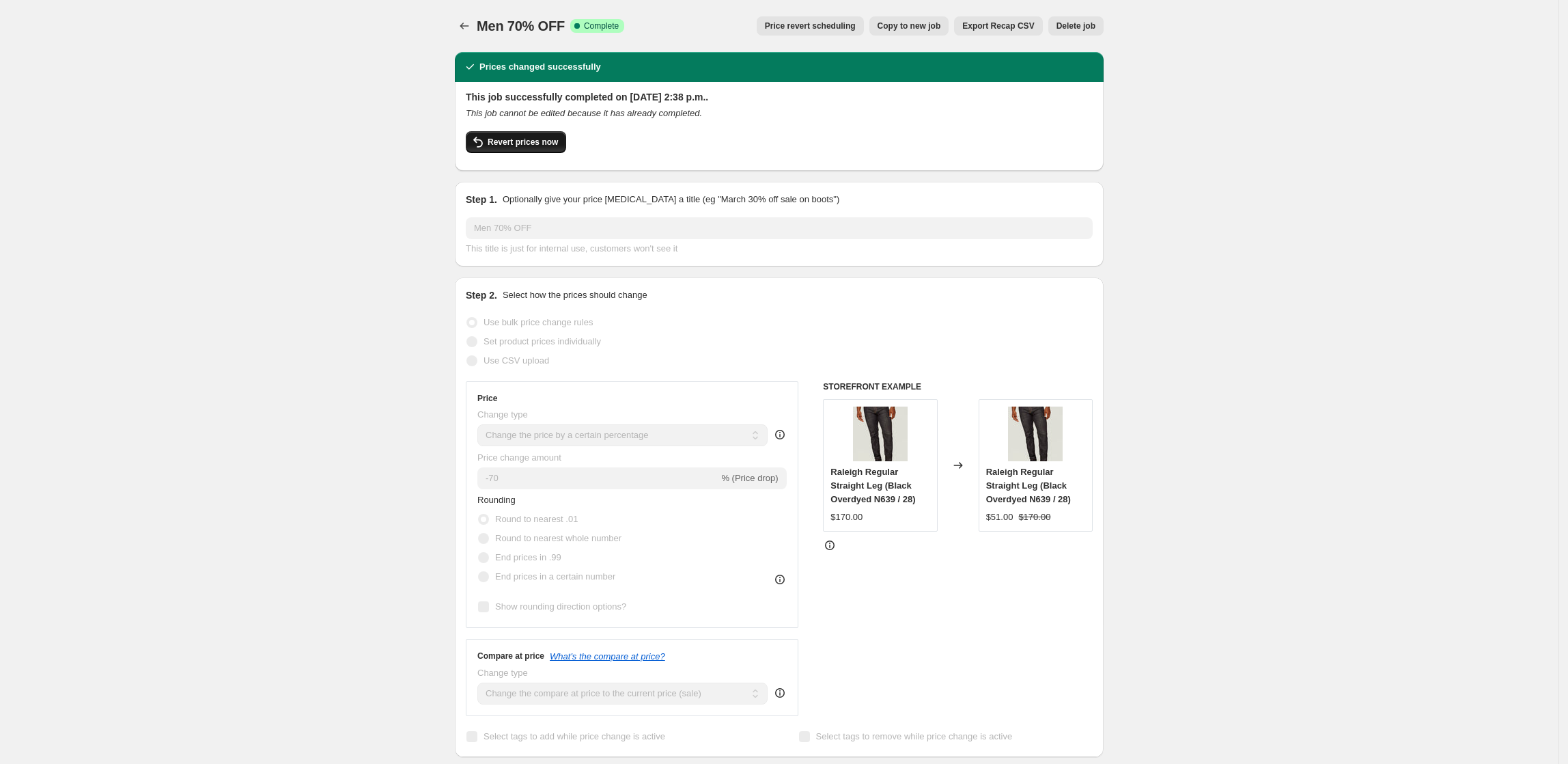
click at [508, 148] on button "Revert prices now" at bounding box center [516, 142] width 100 height 22
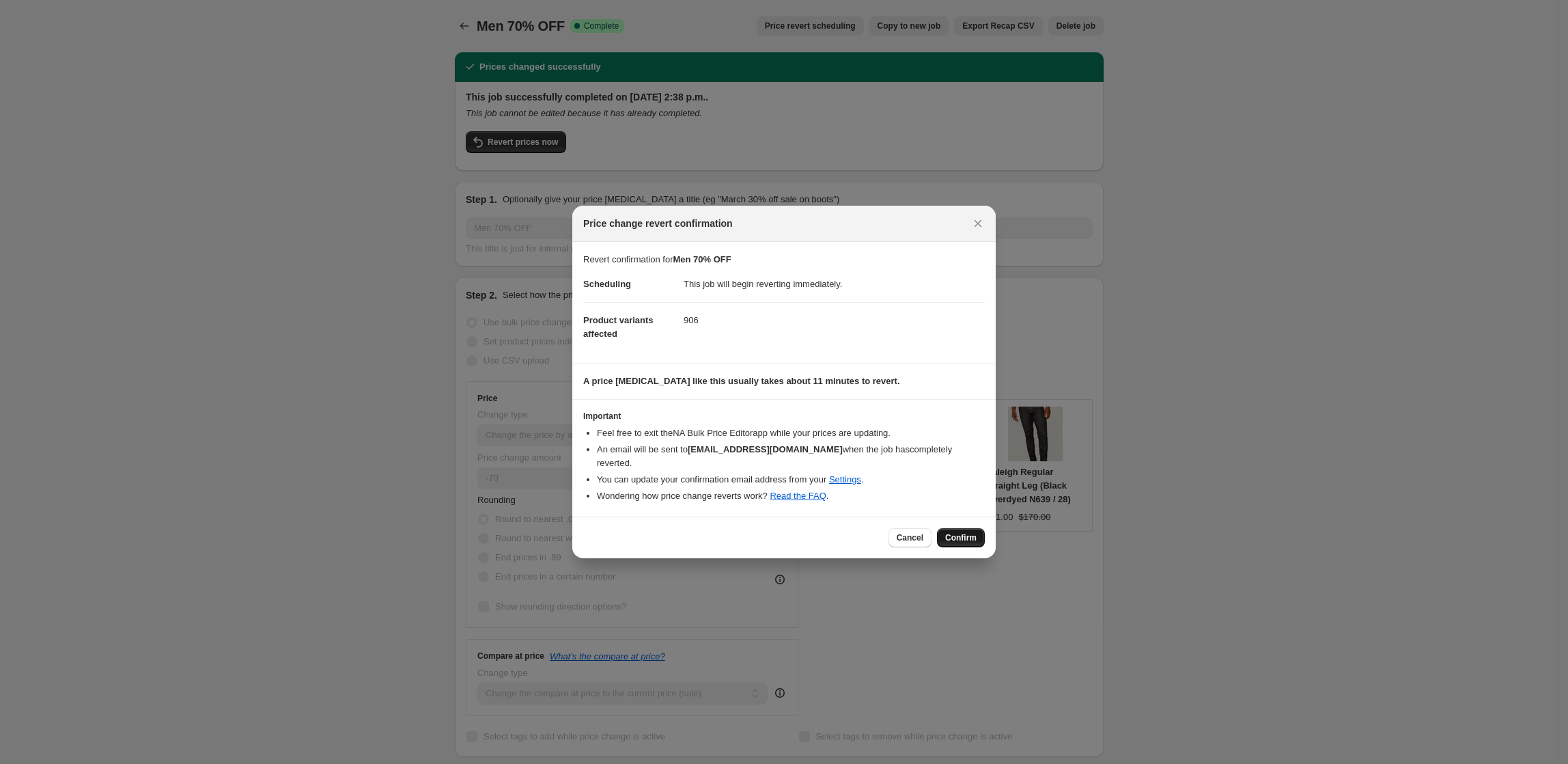
click at [980, 531] on button "Confirm" at bounding box center [961, 538] width 48 height 19
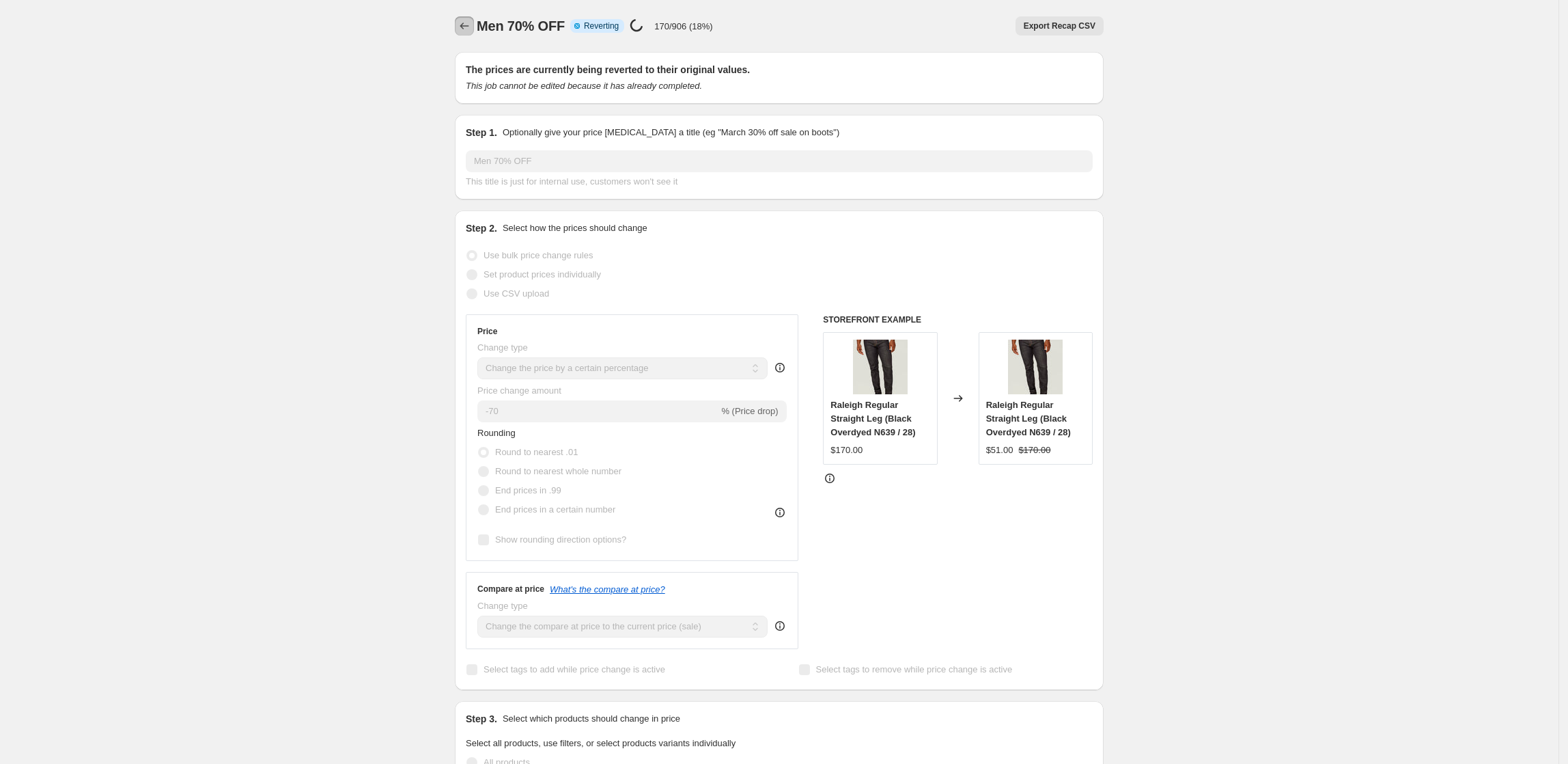
click at [464, 27] on icon "Price change jobs" at bounding box center [464, 25] width 14 height 14
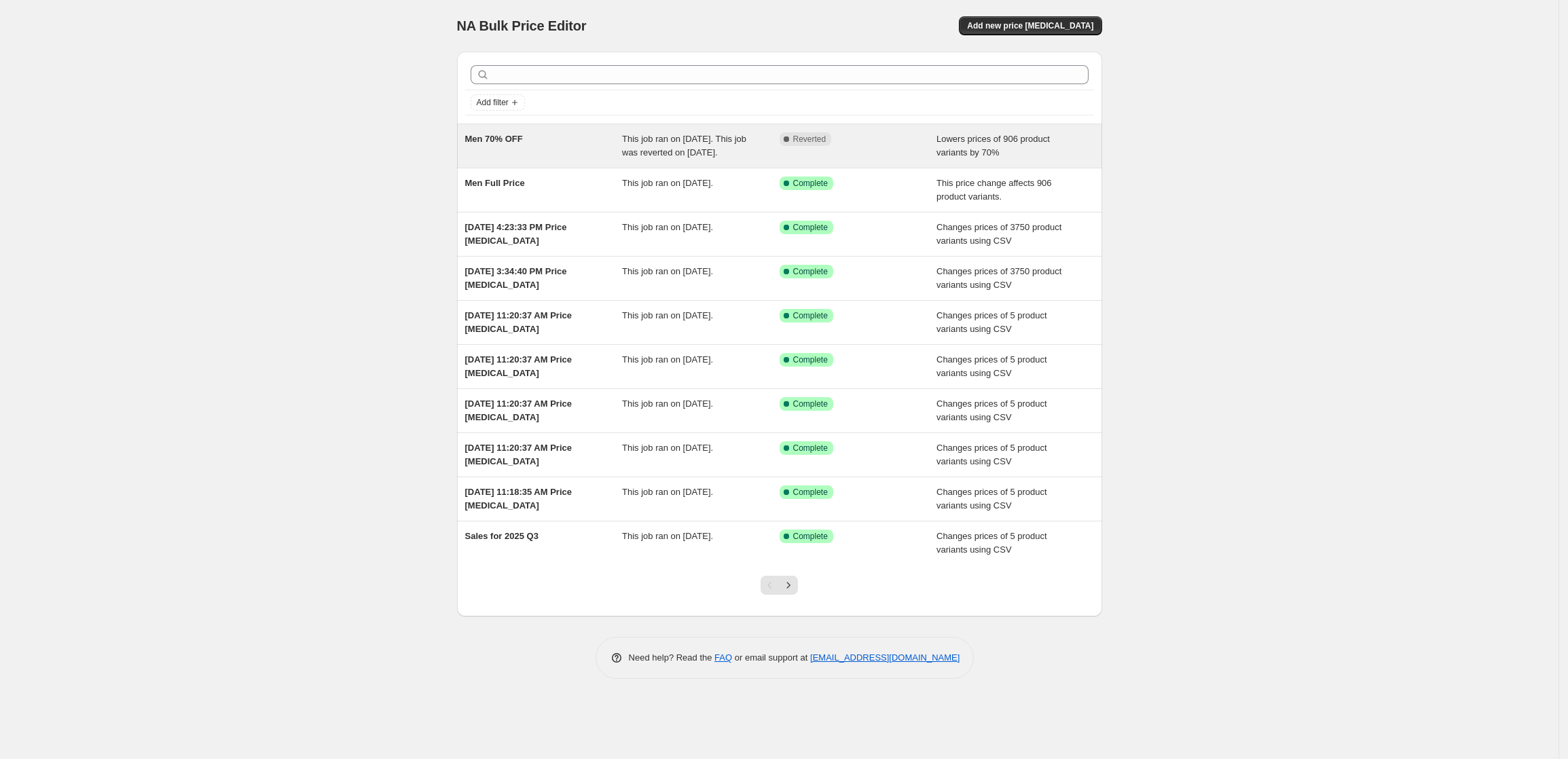
click at [654, 155] on span "This job ran on [DATE]. This job was reverted on [DATE]." at bounding box center [684, 145] width 125 height 23
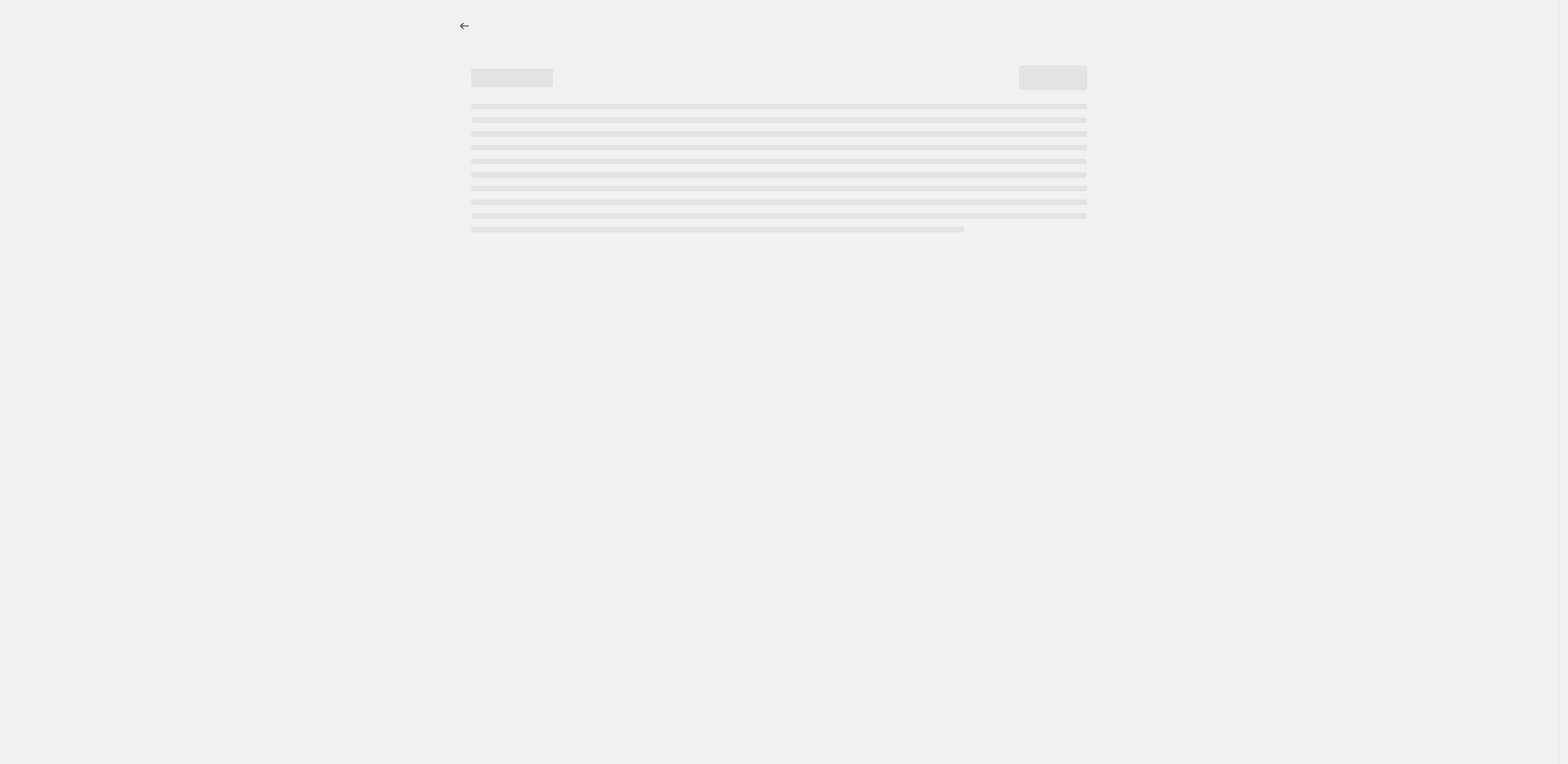
select select "percentage"
select select "collection"
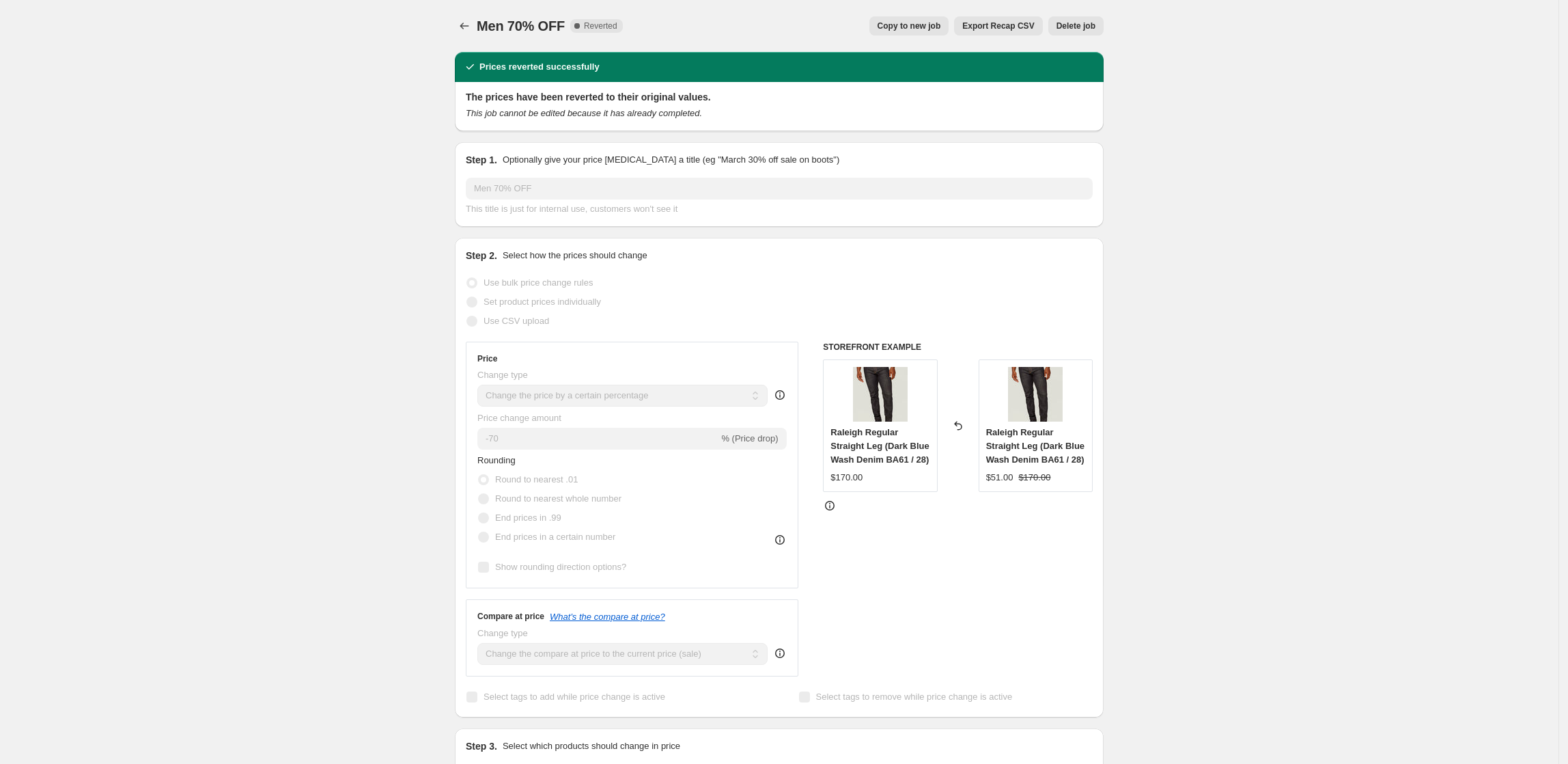
click at [933, 30] on span "Copy to new job" at bounding box center [910, 26] width 64 height 11
select select "percentage"
select select "collection"
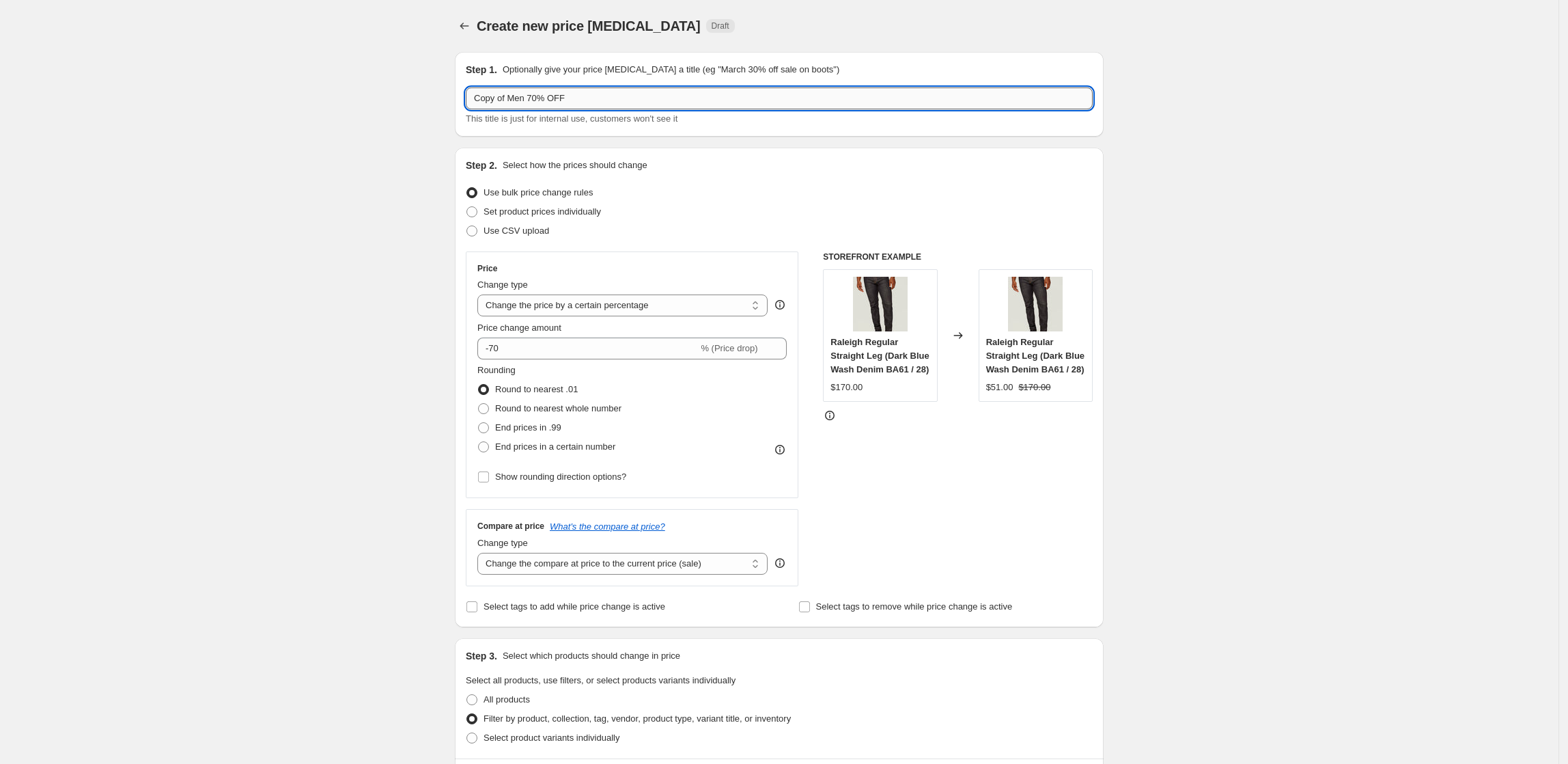
click at [583, 97] on input "Copy of Men 70% OFF" at bounding box center [780, 98] width 627 height 22
drag, startPoint x: 510, startPoint y: 96, endPoint x: 378, endPoint y: 96, distance: 132.0
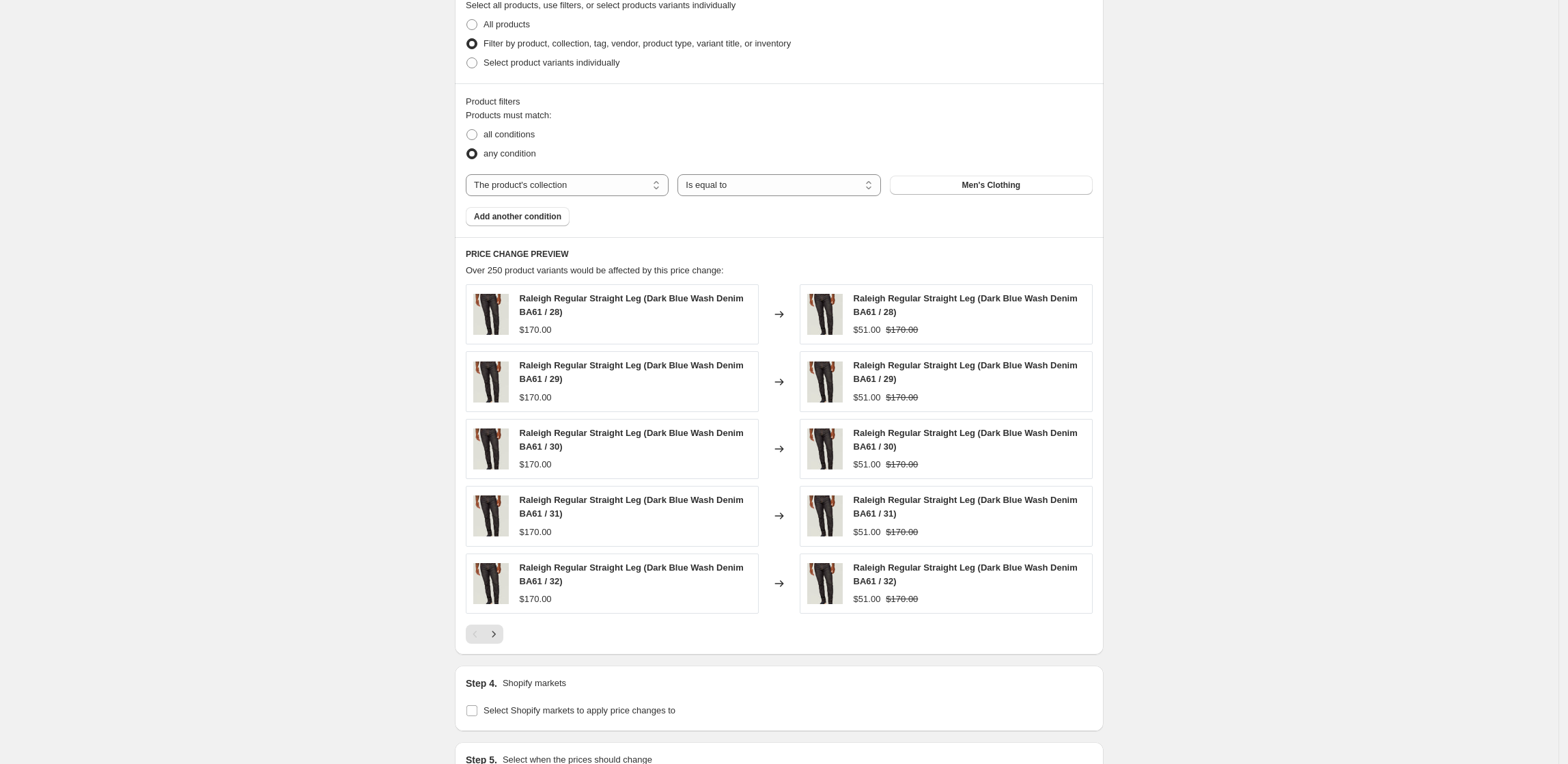
scroll to position [859, 0]
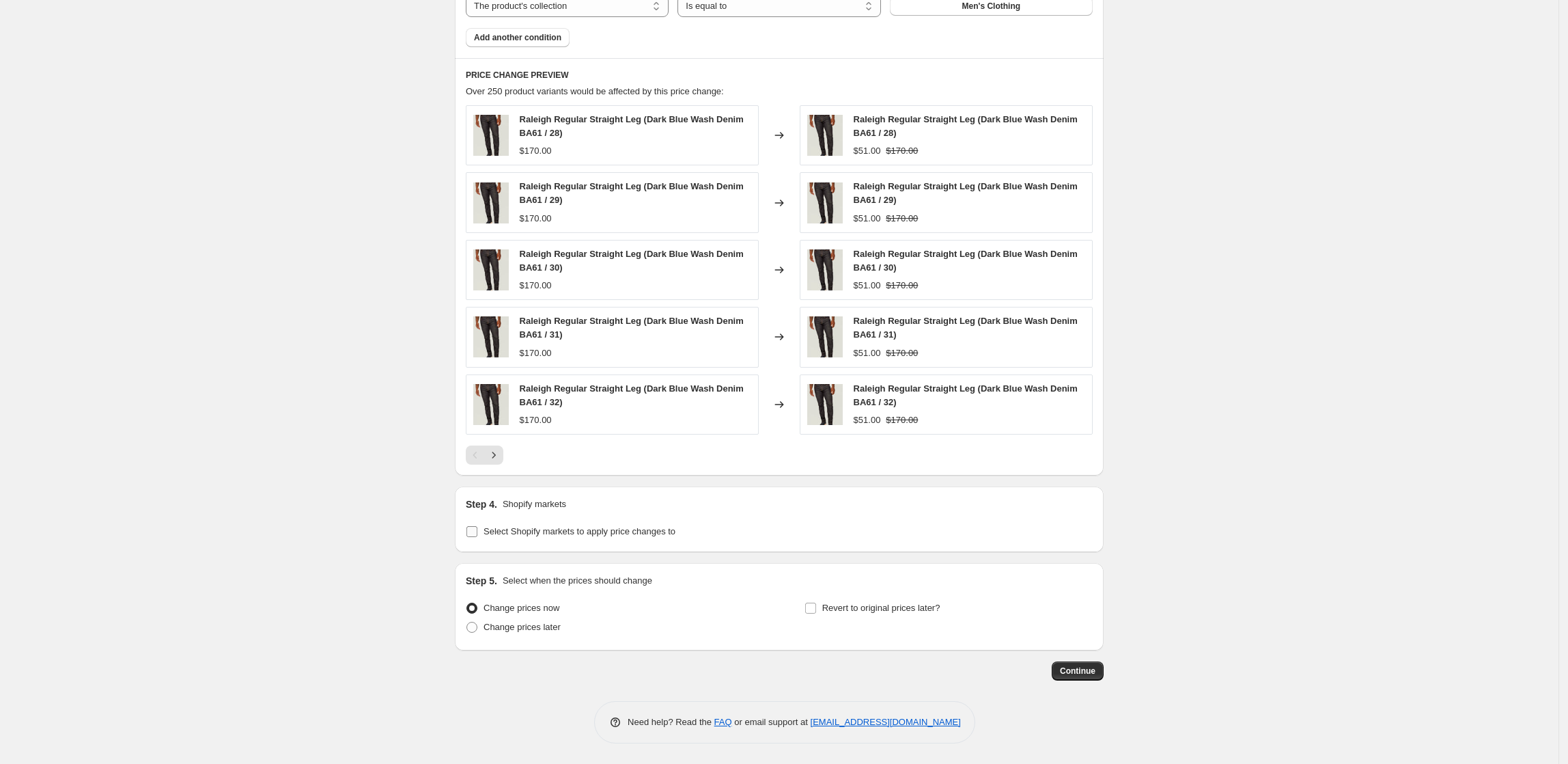
type input "Men 70% OFF"
click at [561, 540] on label "Select Shopify markets to apply price changes to" at bounding box center [571, 531] width 210 height 19
click at [477, 538] on input "Select Shopify markets to apply price changes to" at bounding box center [472, 532] width 11 height 11
checkbox input "true"
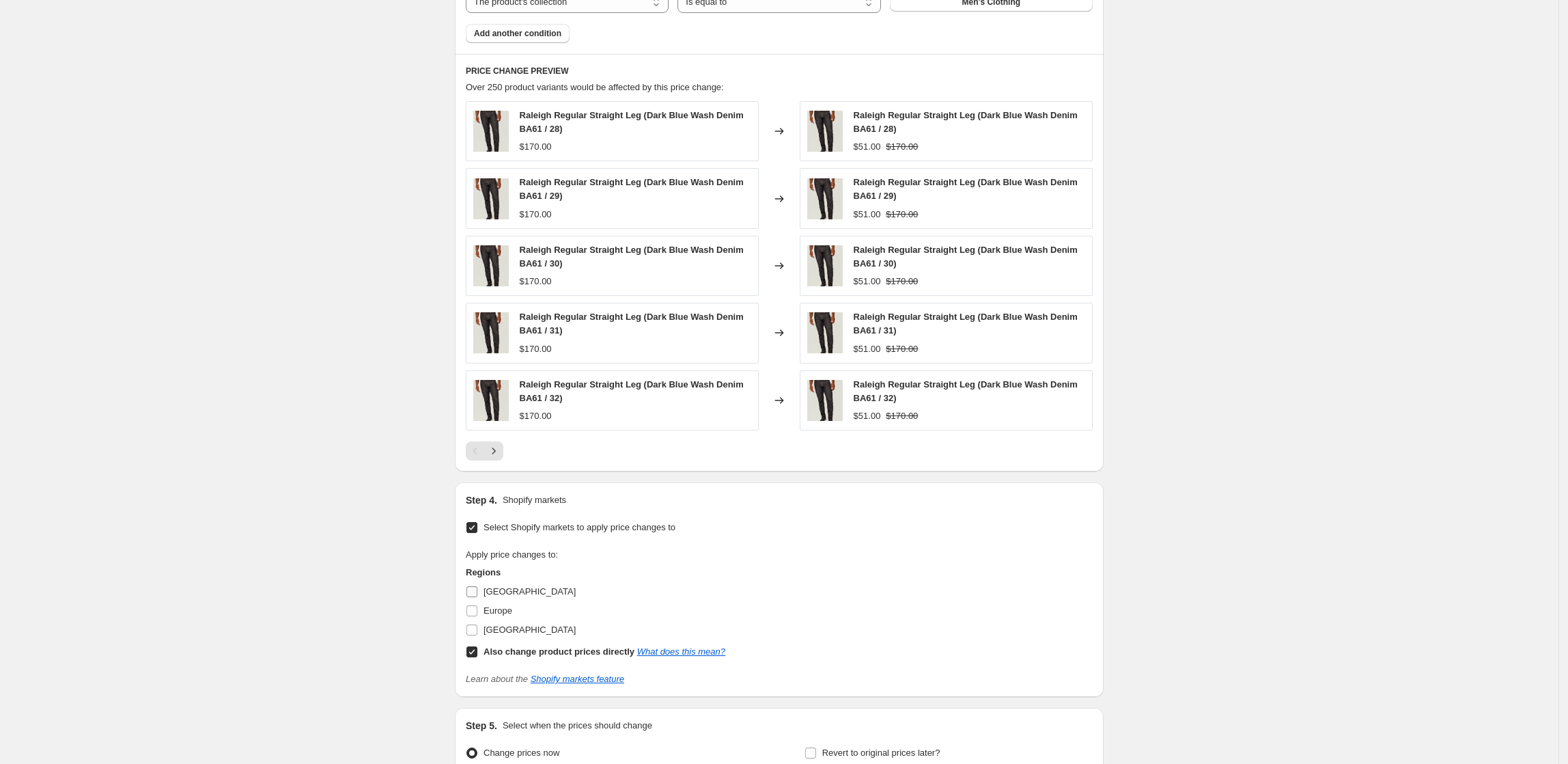
drag, startPoint x: 486, startPoint y: 590, endPoint x: 484, endPoint y: 607, distance: 17.1
click at [485, 594] on label "[GEOGRAPHIC_DATA]" at bounding box center [521, 591] width 110 height 19
click at [477, 594] on input "[GEOGRAPHIC_DATA]" at bounding box center [472, 592] width 11 height 11
checkbox input "true"
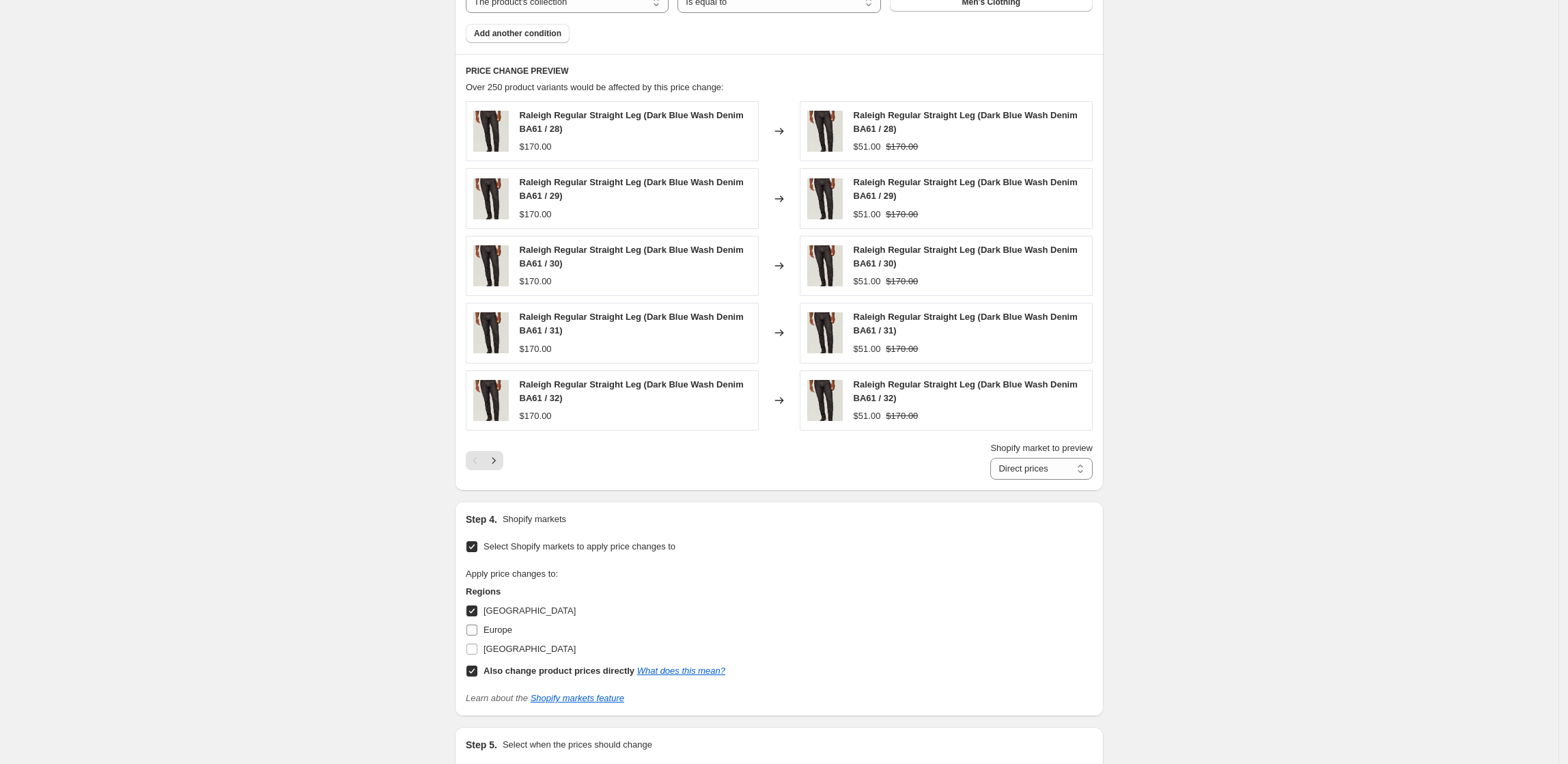
click at [489, 635] on span "Europe" at bounding box center [498, 629] width 29 height 10
click at [477, 636] on input "Europe" at bounding box center [472, 630] width 11 height 11
checkbox input "true"
click at [489, 651] on span "[GEOGRAPHIC_DATA]" at bounding box center [529, 648] width 92 height 10
click at [477, 651] on input "[GEOGRAPHIC_DATA]" at bounding box center [472, 649] width 11 height 11
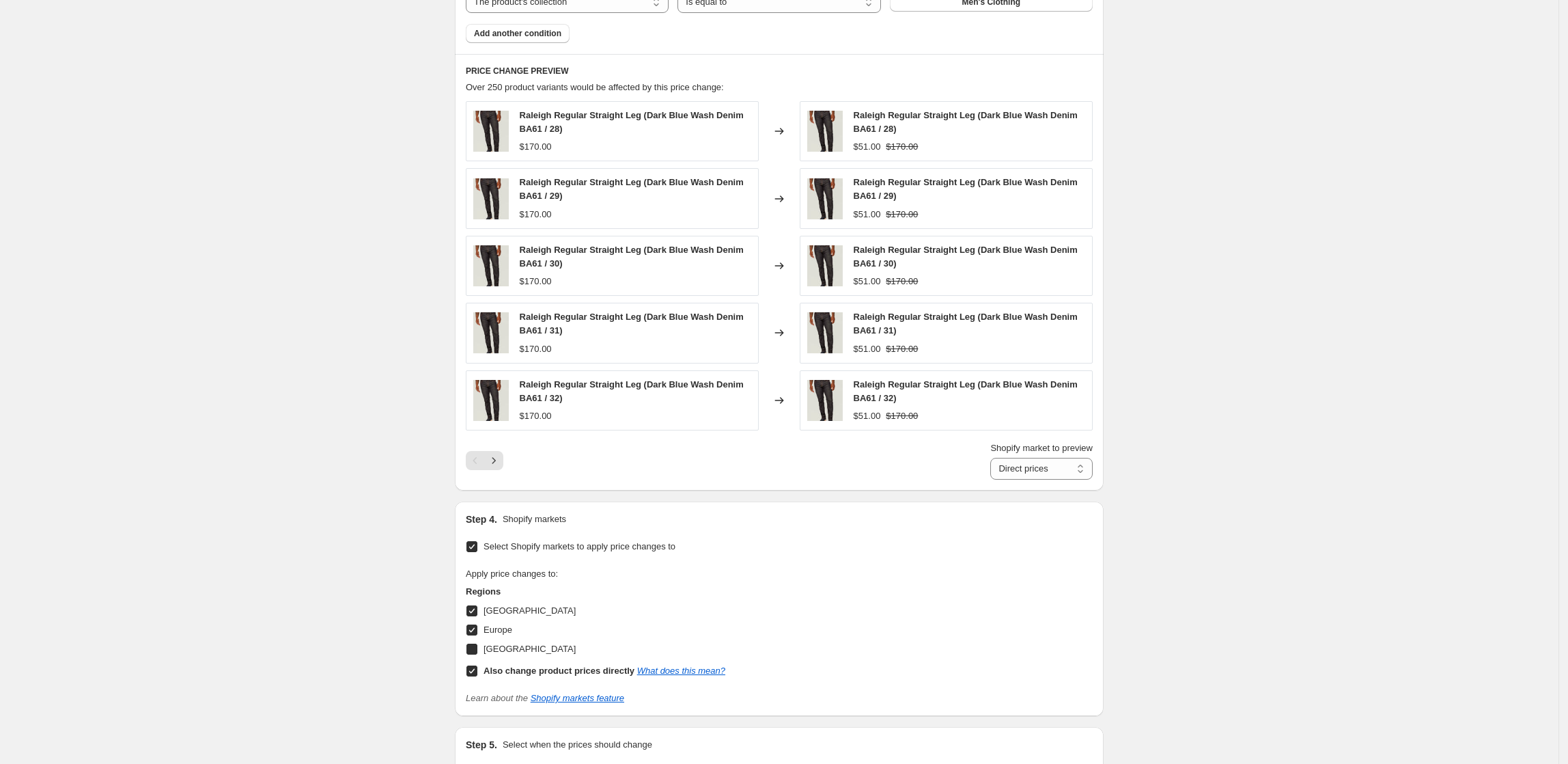
checkbox input "true"
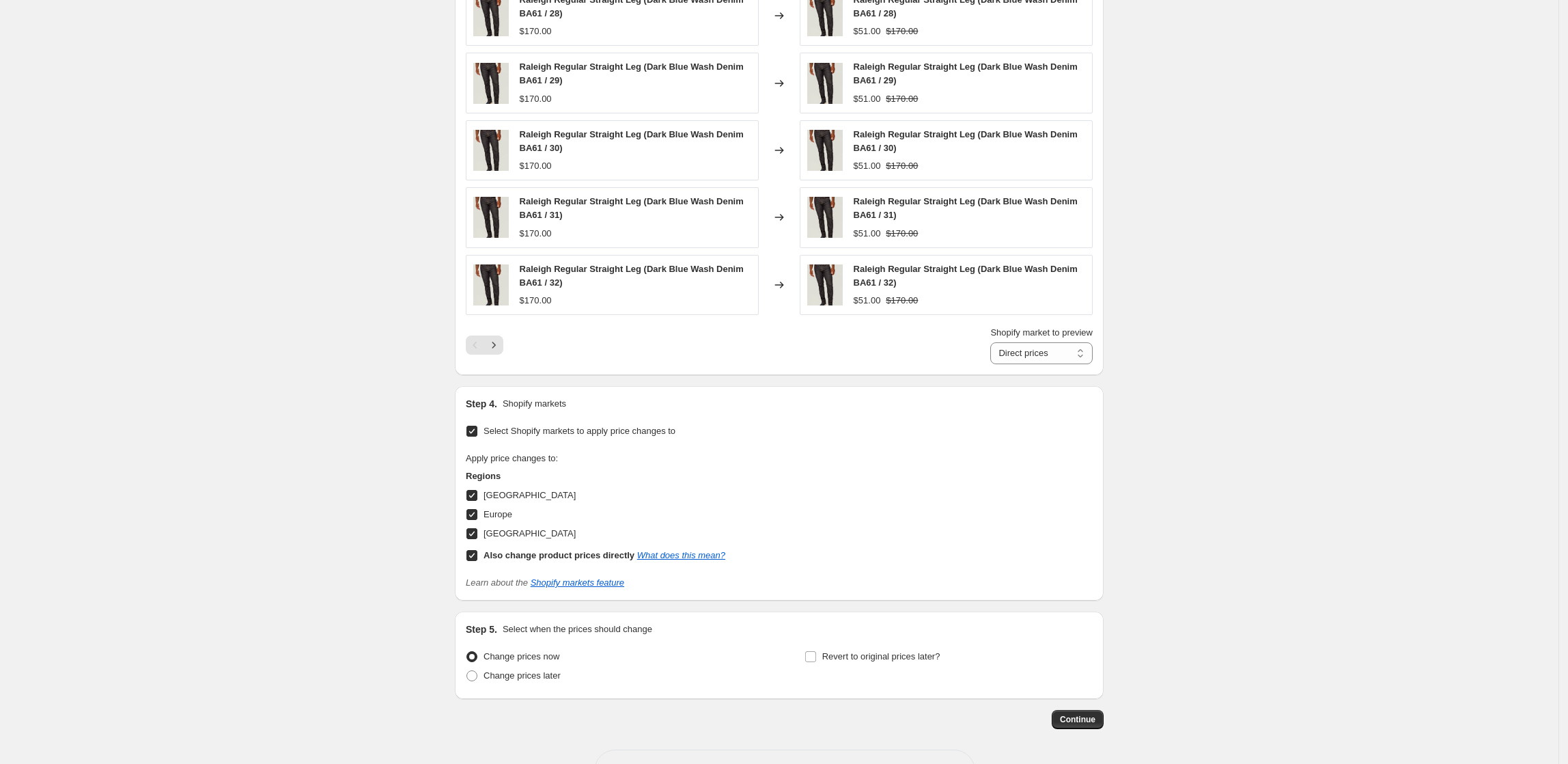
scroll to position [1027, 0]
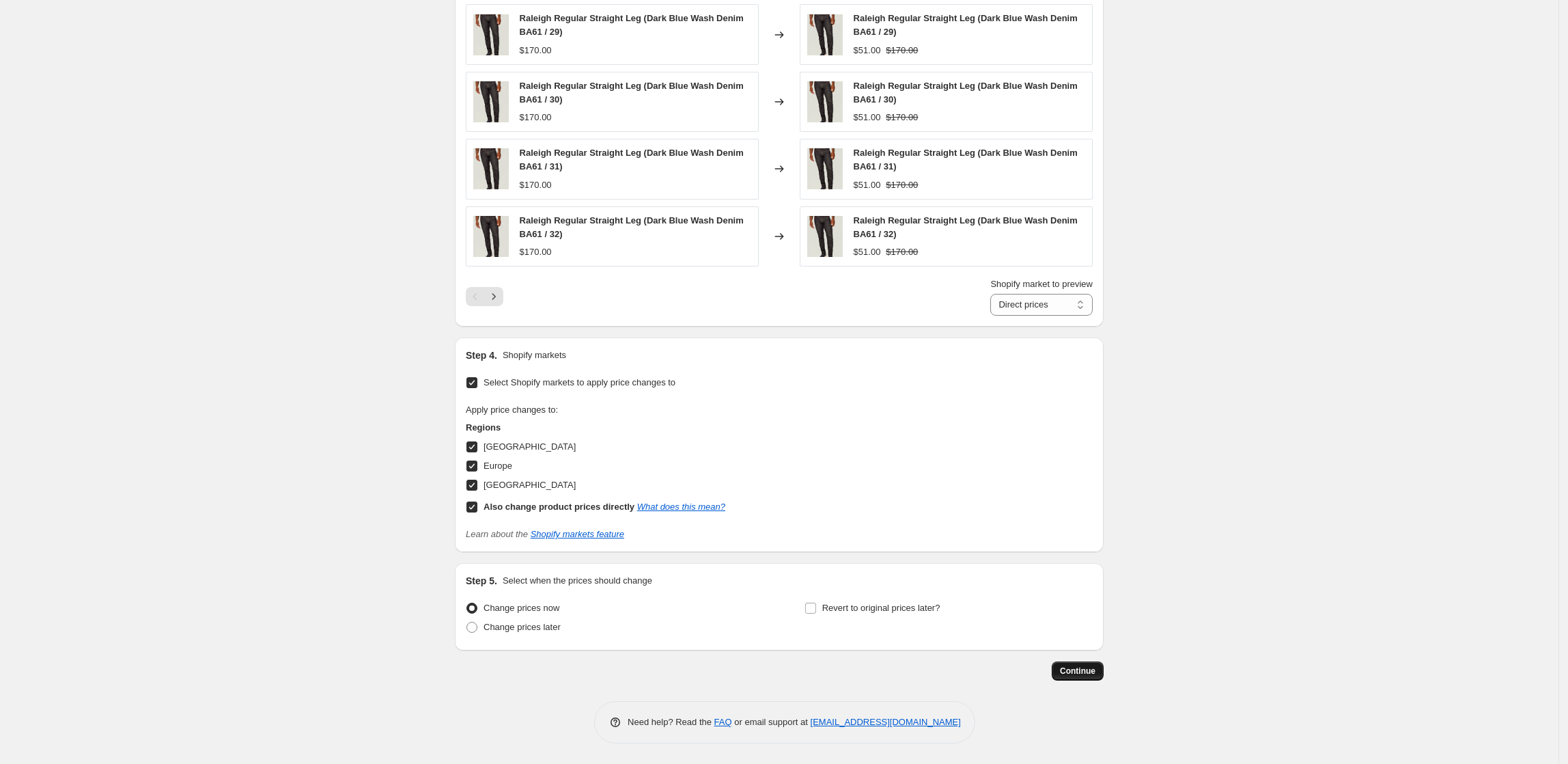
click at [1091, 670] on span "Continue" at bounding box center [1077, 671] width 35 height 11
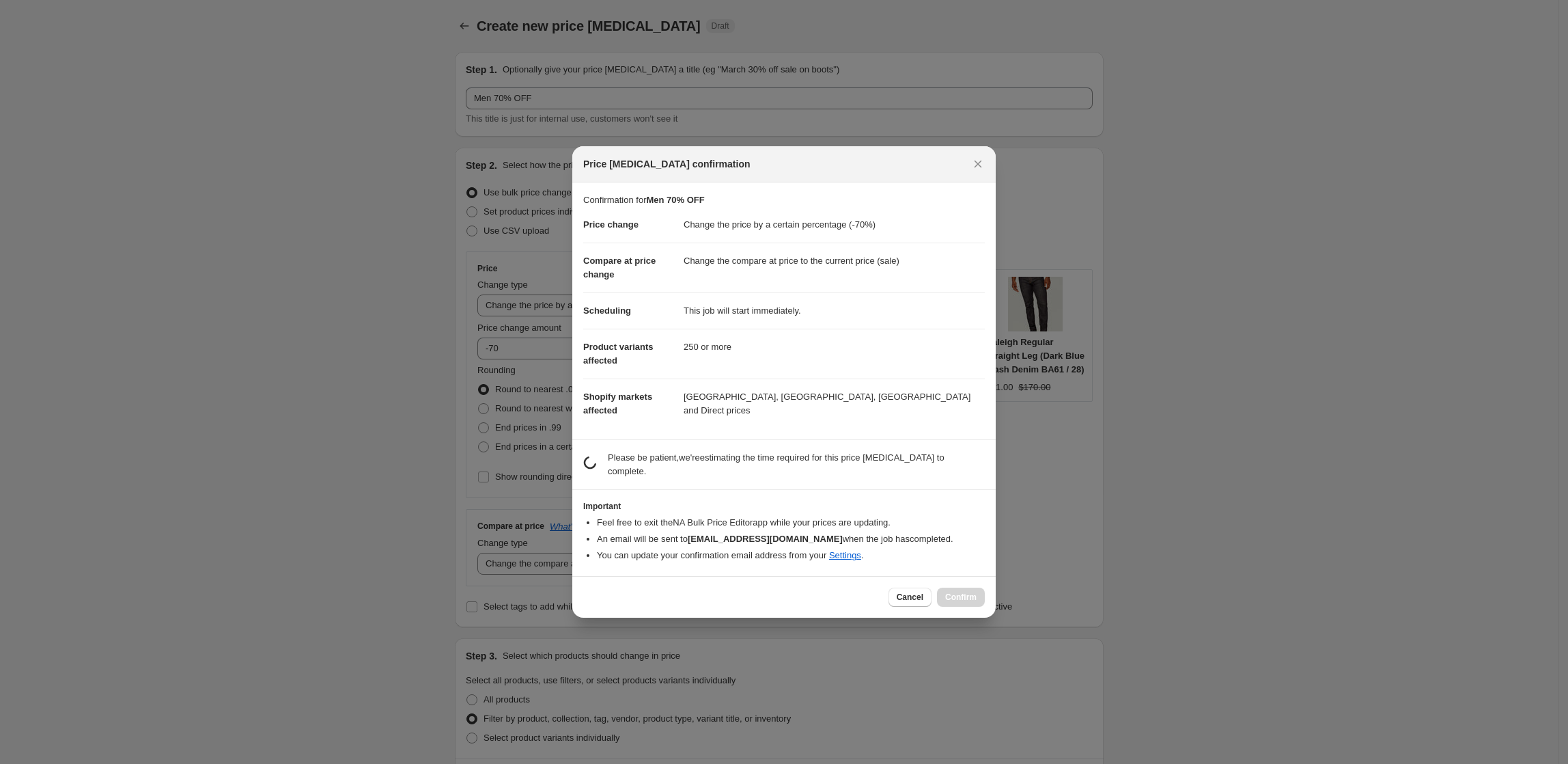
scroll to position [0, 0]
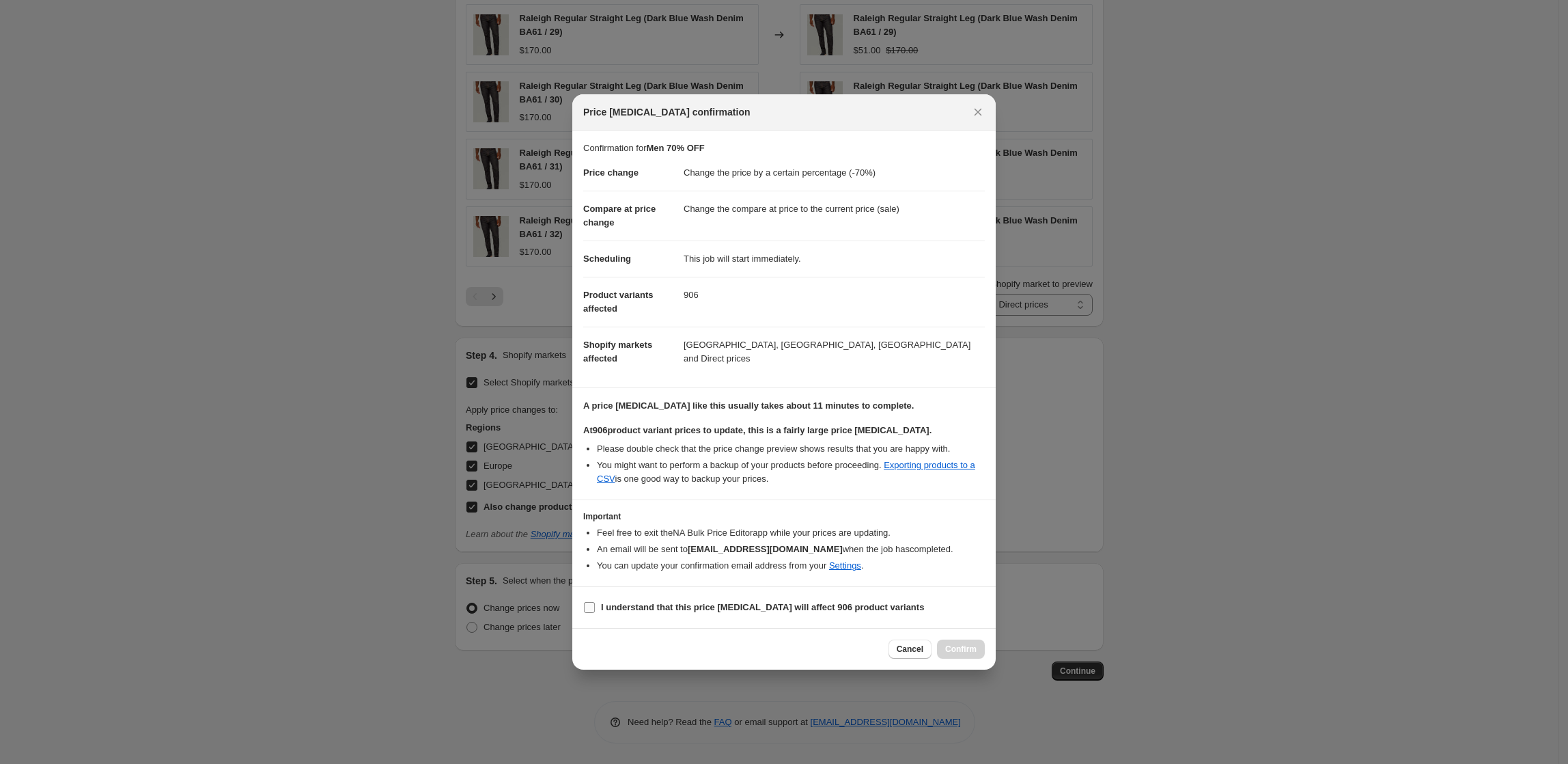
drag, startPoint x: 634, startPoint y: 609, endPoint x: 656, endPoint y: 609, distance: 22.0
click at [636, 609] on b "I understand that this price [MEDICAL_DATA] will affect 906 product variants" at bounding box center [762, 607] width 323 height 10
click at [595, 609] on input "I understand that this price [MEDICAL_DATA] will affect 906 product variants" at bounding box center [590, 608] width 11 height 11
checkbox input "true"
click at [959, 651] on span "Confirm" at bounding box center [961, 649] width 32 height 11
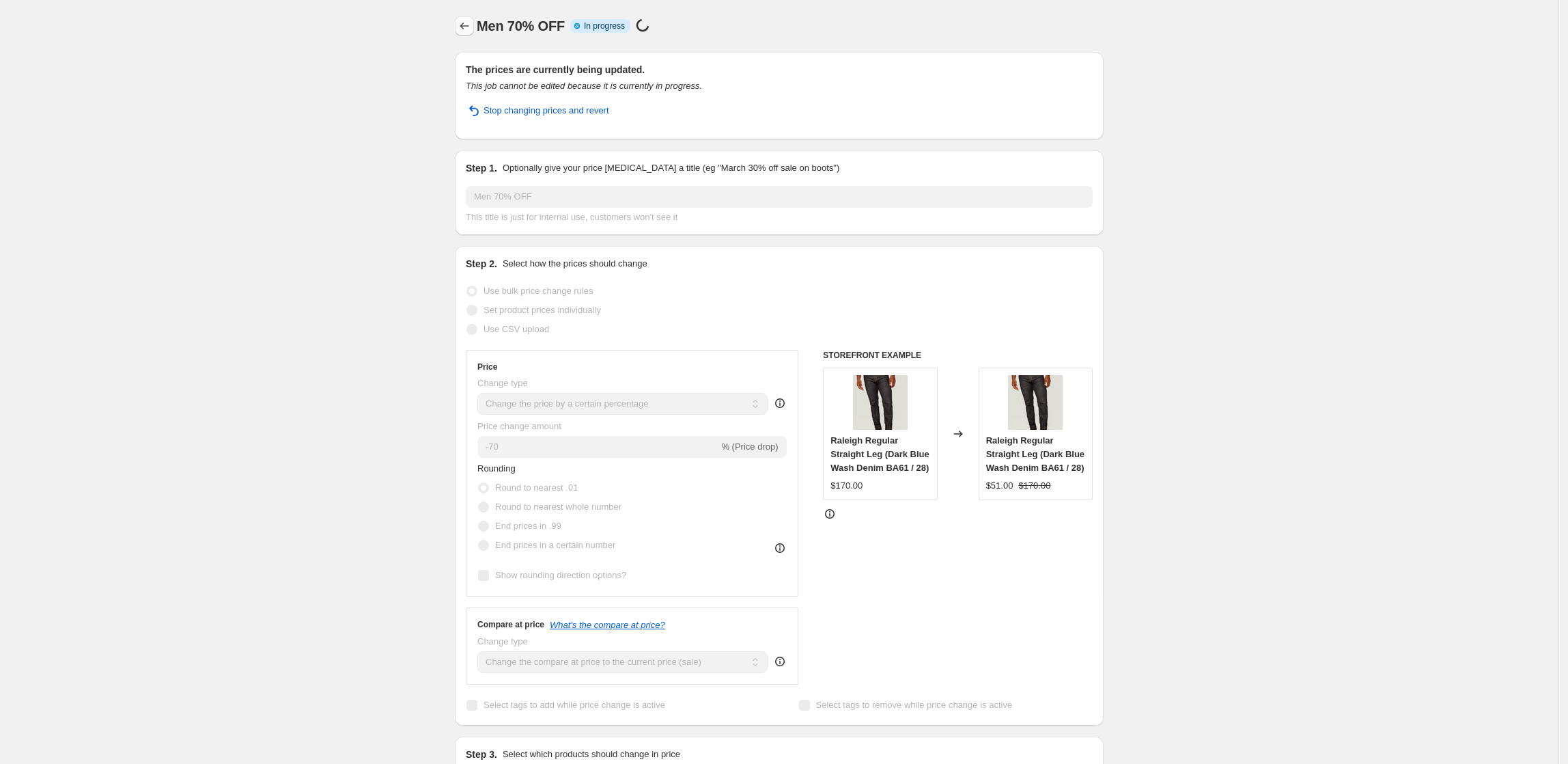
click at [469, 26] on icon "Price change jobs" at bounding box center [465, 26] width 9 height 7
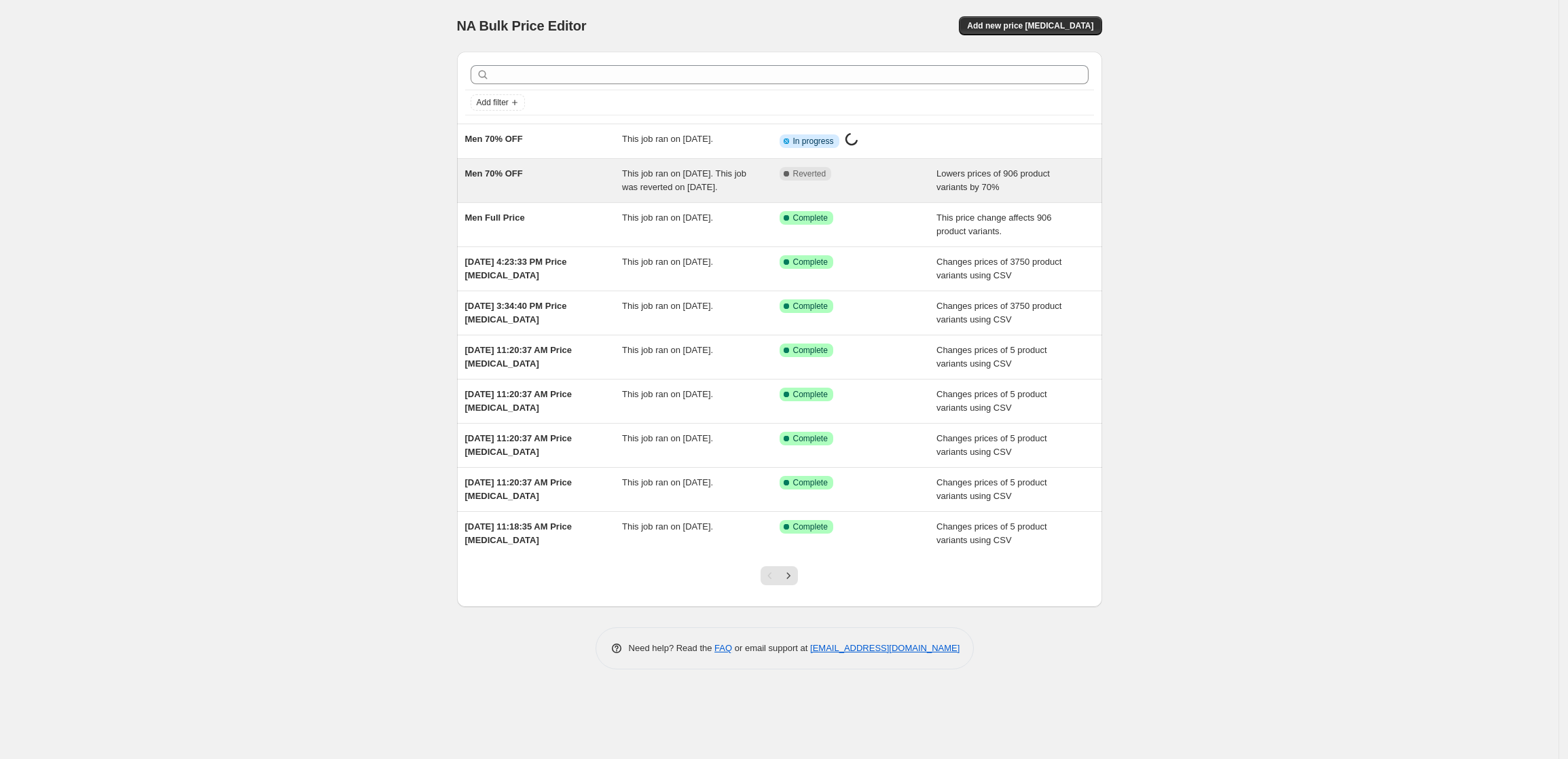
click at [694, 182] on span "This job ran on [DATE]. This job was reverted on [DATE]." at bounding box center [684, 180] width 125 height 23
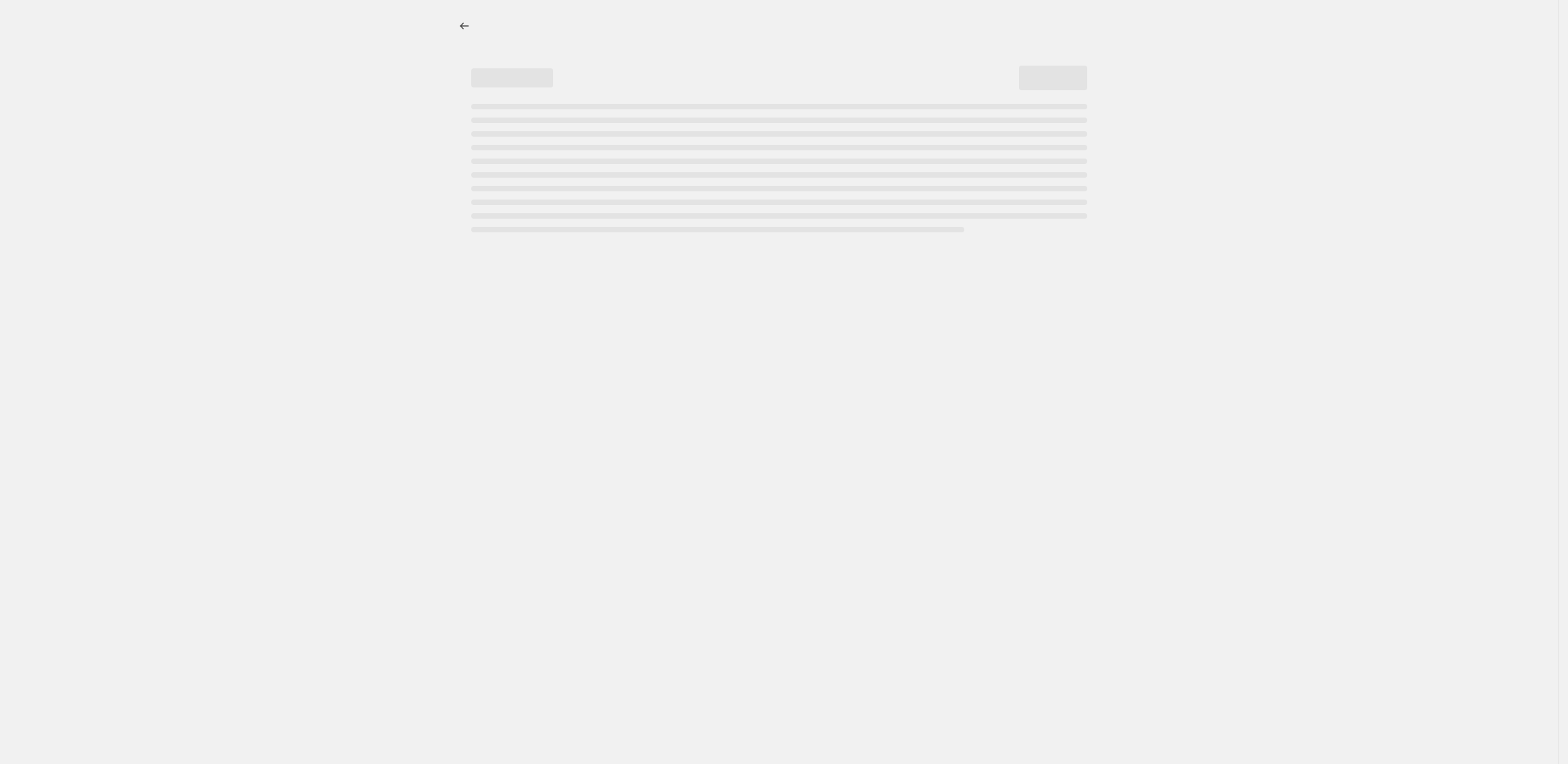
select select "percentage"
select select "collection"
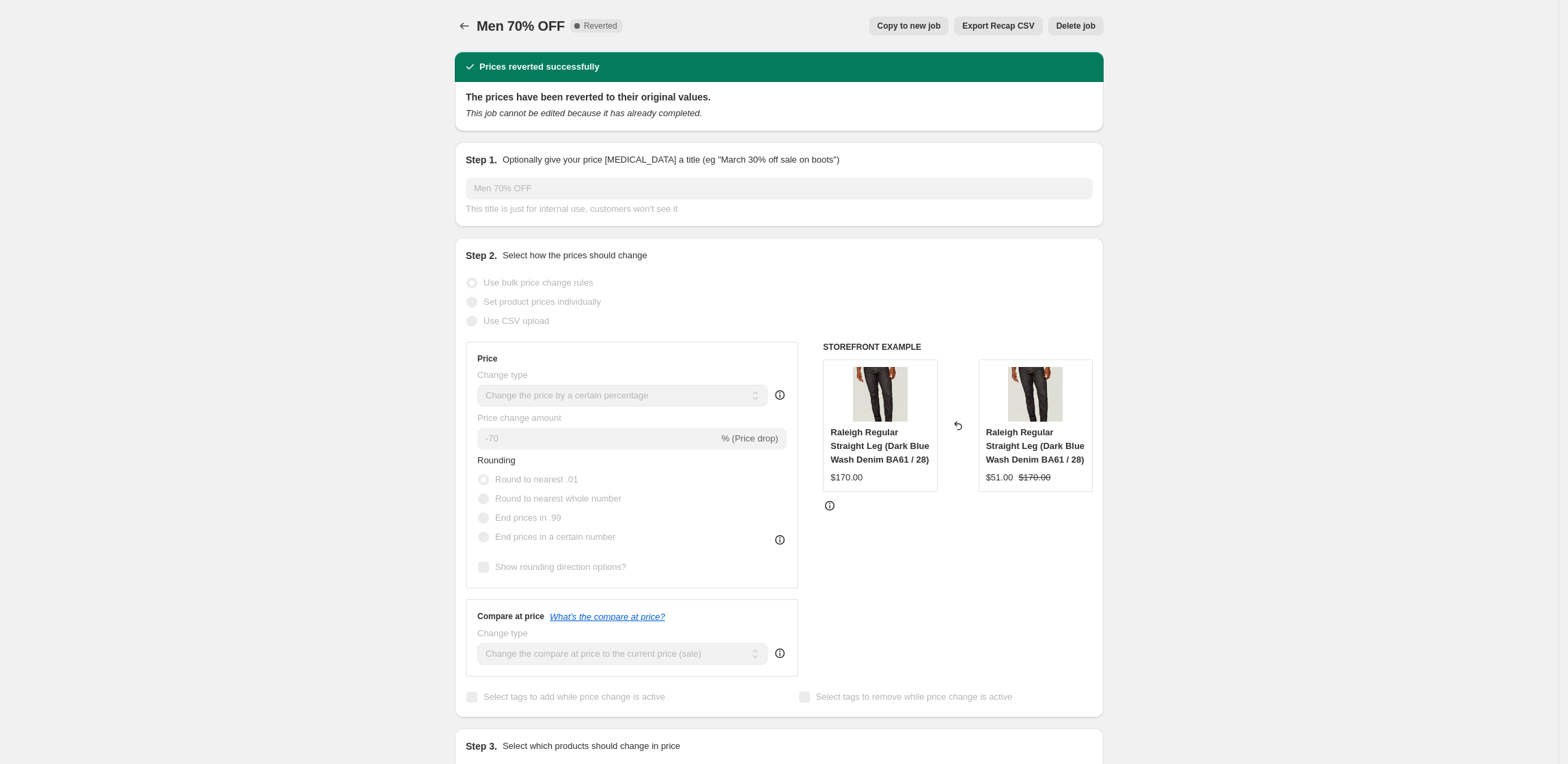
click at [1104, 22] on button "Delete job" at bounding box center [1076, 25] width 55 height 19
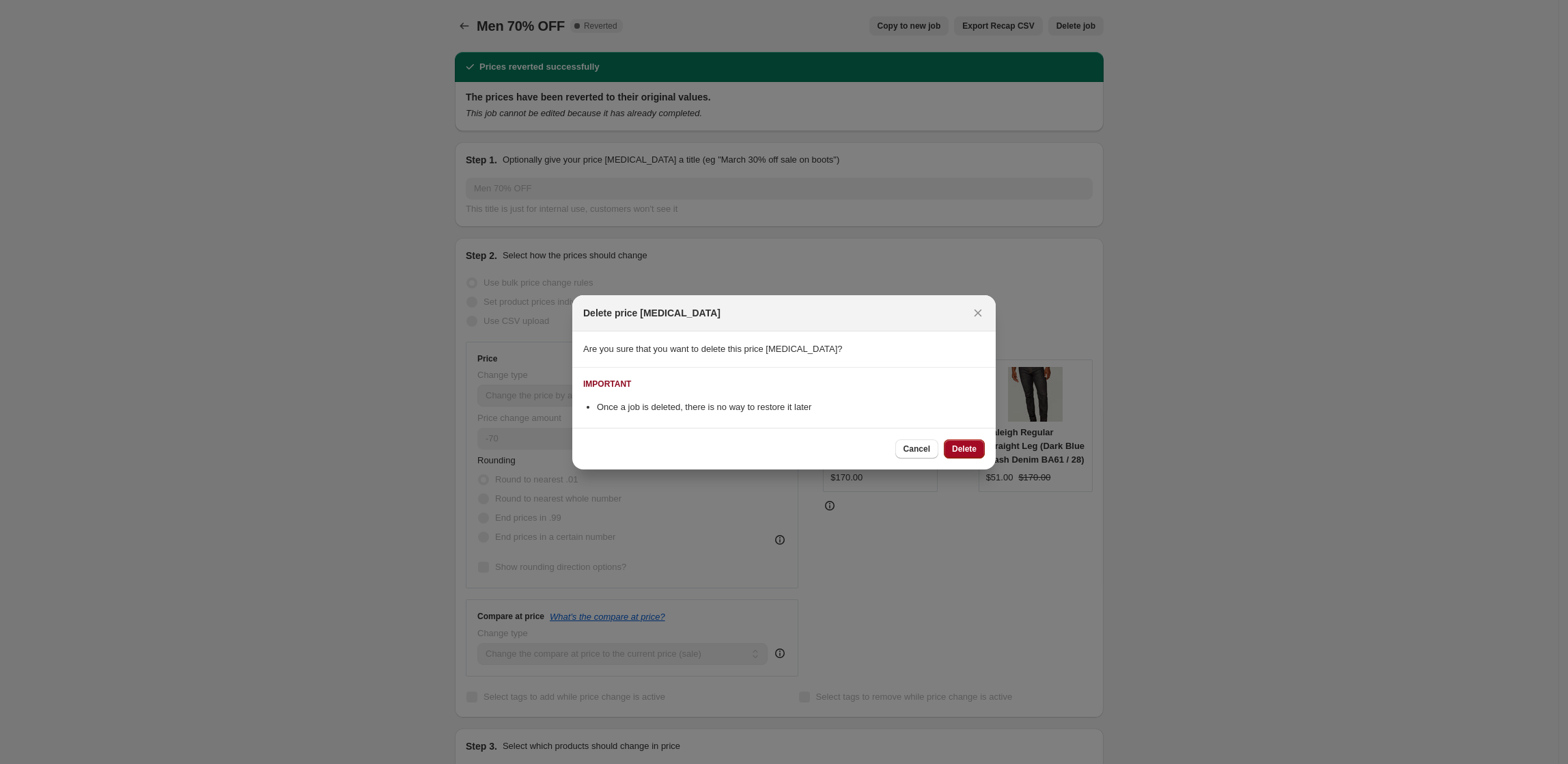
click at [973, 444] on span "Delete" at bounding box center [964, 449] width 25 height 11
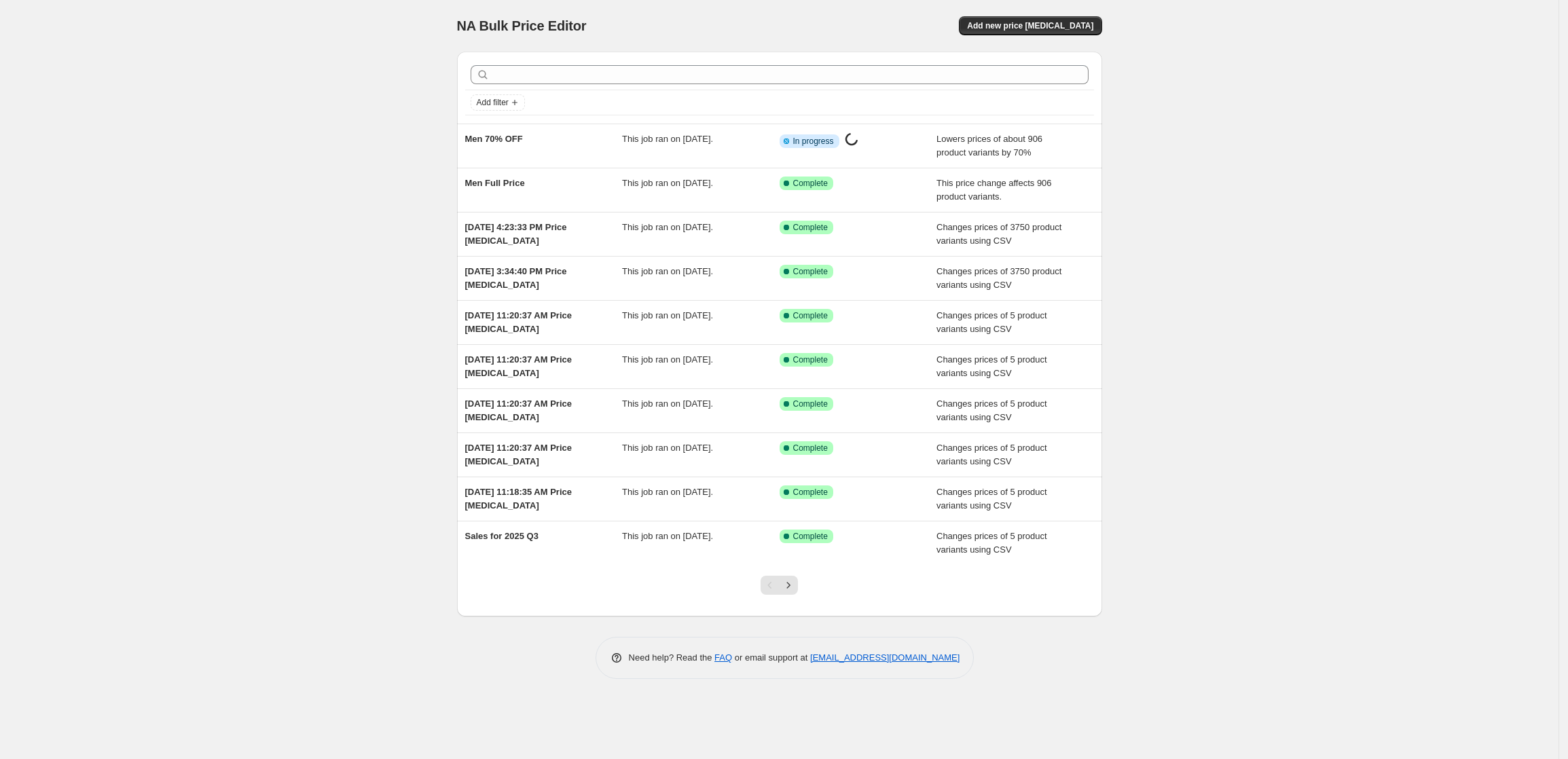
click at [1193, 173] on div "NA Bulk Price Editor. This page is ready NA Bulk Price Editor Add new price [ME…" at bounding box center [779, 380] width 1559 height 759
click at [1225, 240] on div "NA Bulk Price Editor. This page is ready NA Bulk Price Editor Add new price [ME…" at bounding box center [779, 380] width 1559 height 759
click at [1305, 580] on div "NA Bulk Price Editor. This page is ready NA Bulk Price Editor Add new price [ME…" at bounding box center [779, 380] width 1559 height 759
click at [1319, 321] on div "NA Bulk Price Editor. This page is ready NA Bulk Price Editor Add new price [ME…" at bounding box center [779, 380] width 1559 height 759
click at [1358, 188] on div "NA Bulk Price Editor. This page is ready NA Bulk Price Editor Add new price [ME…" at bounding box center [779, 380] width 1559 height 759
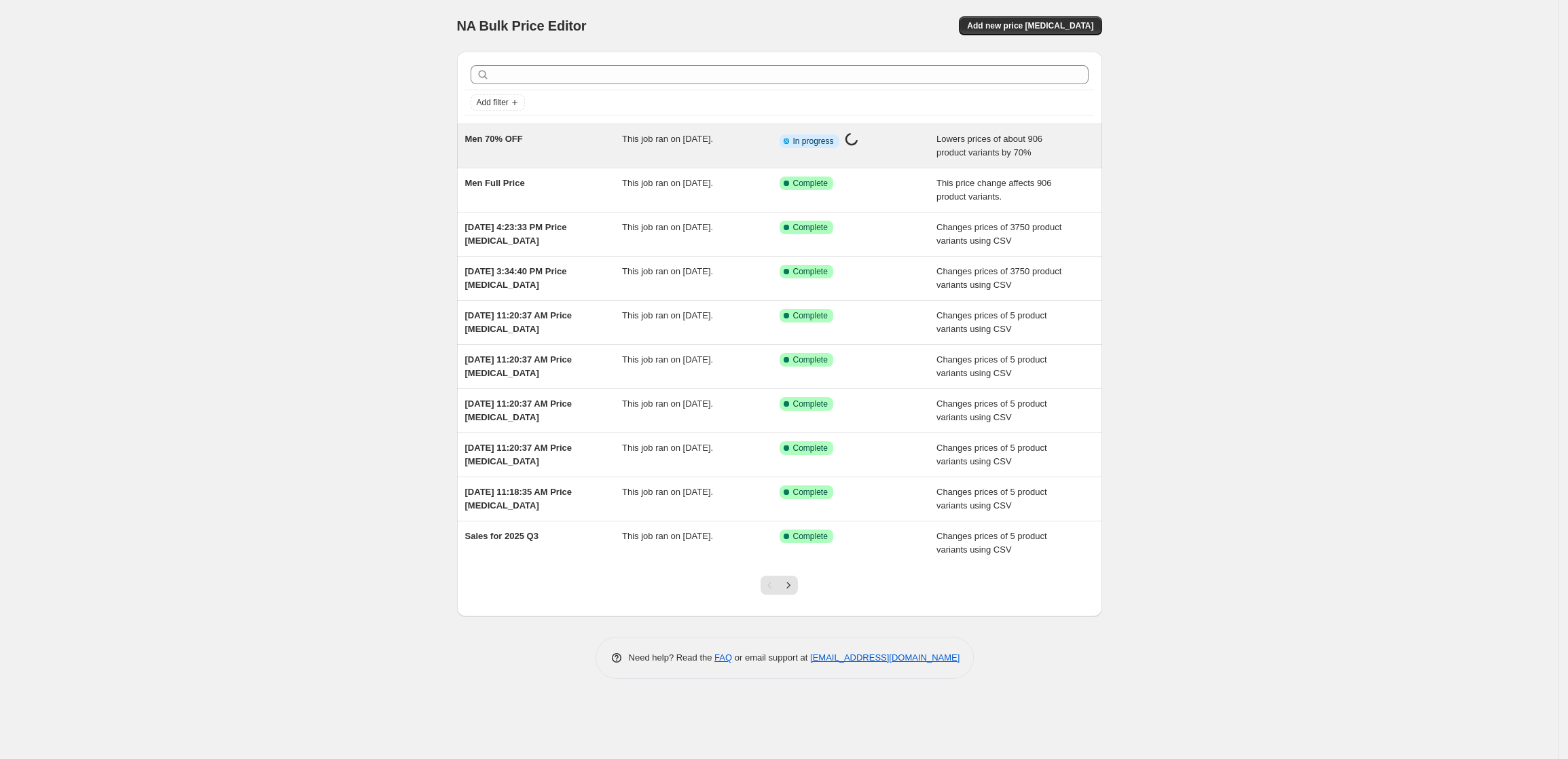
click at [1039, 145] on span "Lowers prices of about 906 product variants by 70%" at bounding box center [989, 145] width 106 height 23
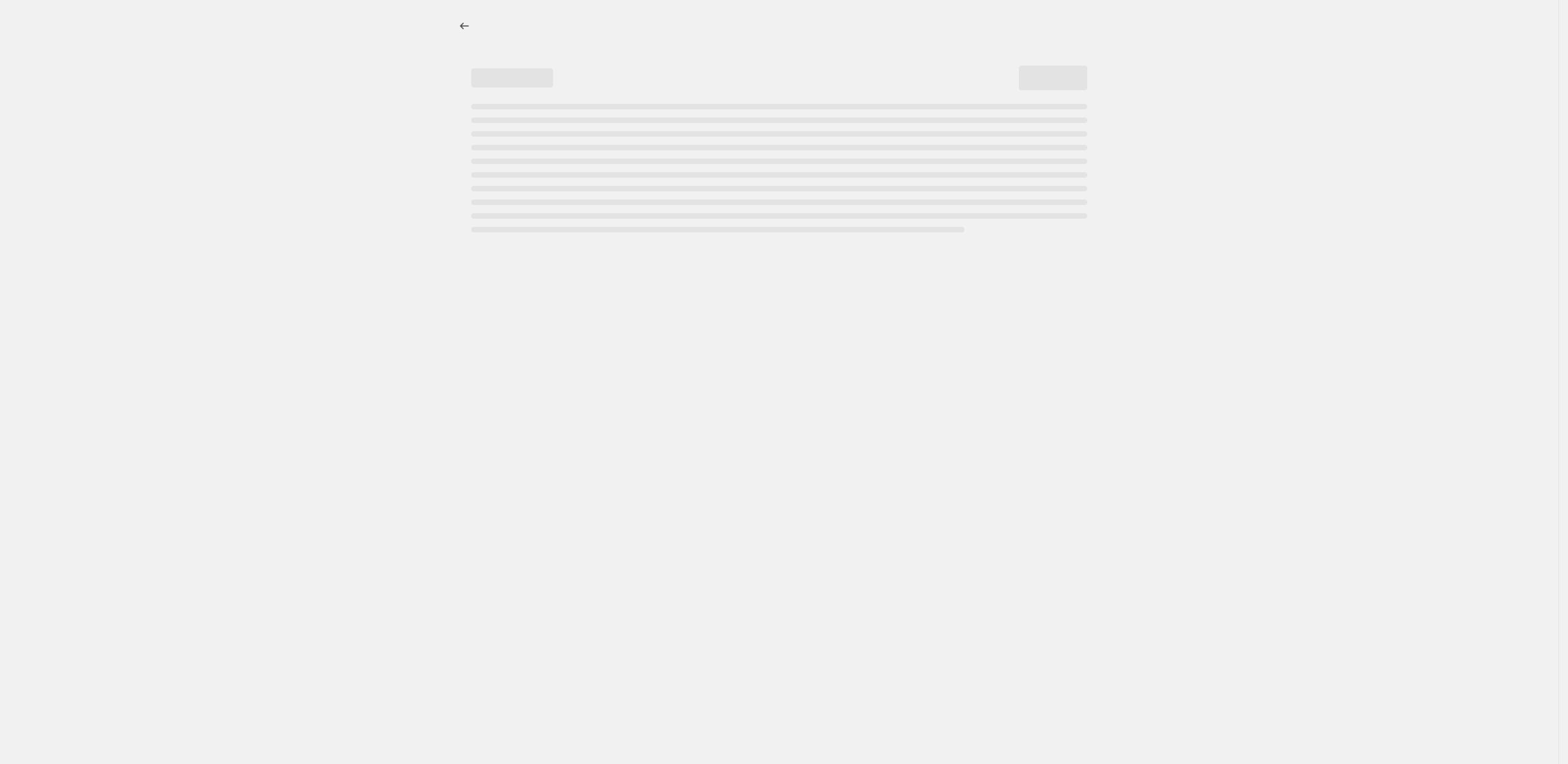
select select "percentage"
select select "collection"
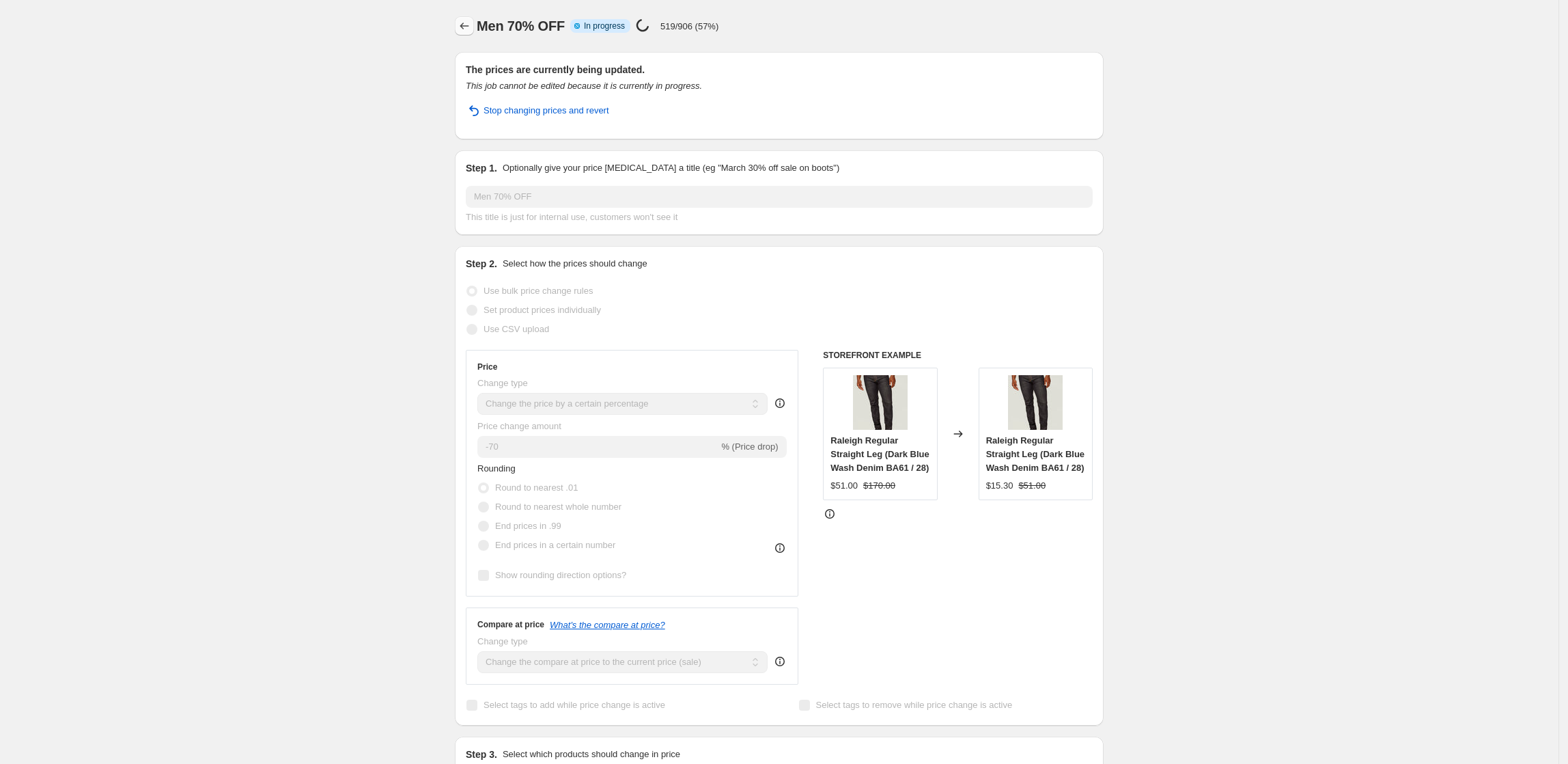
click at [461, 25] on button "Price change jobs" at bounding box center [464, 25] width 19 height 19
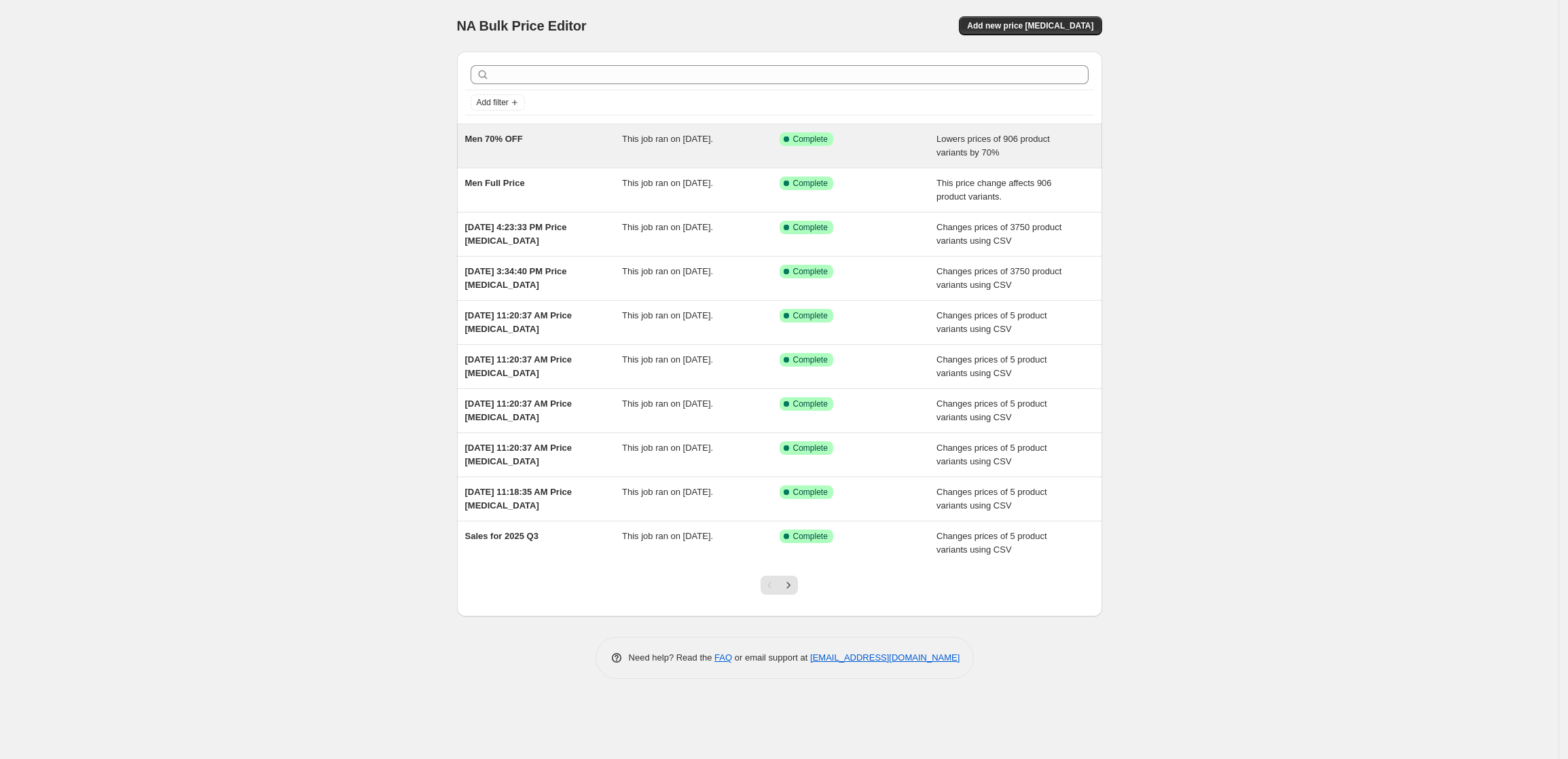
click at [655, 144] on span "This job ran on [DATE]." at bounding box center [667, 138] width 91 height 10
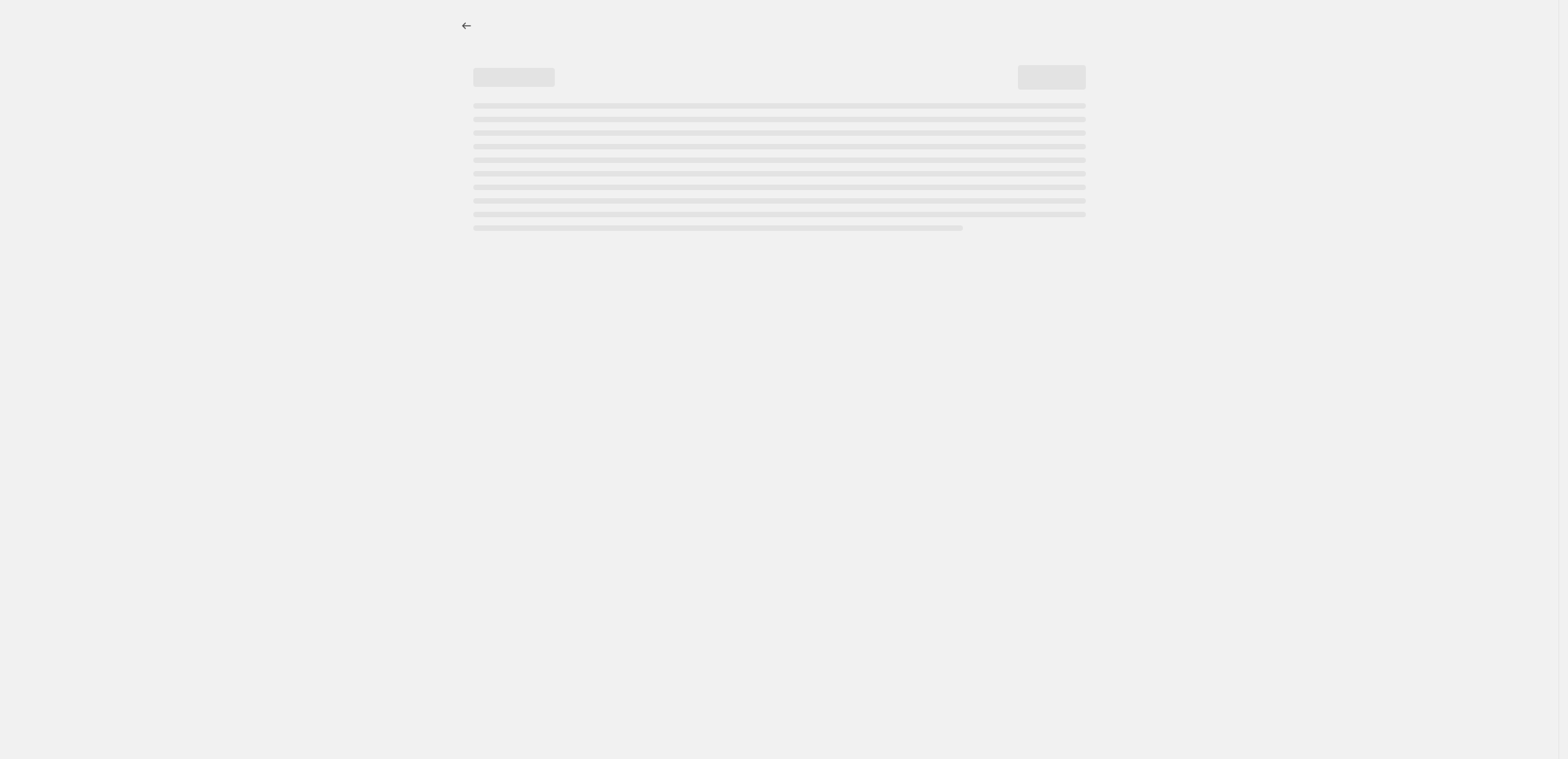
select select "percentage"
select select "collection"
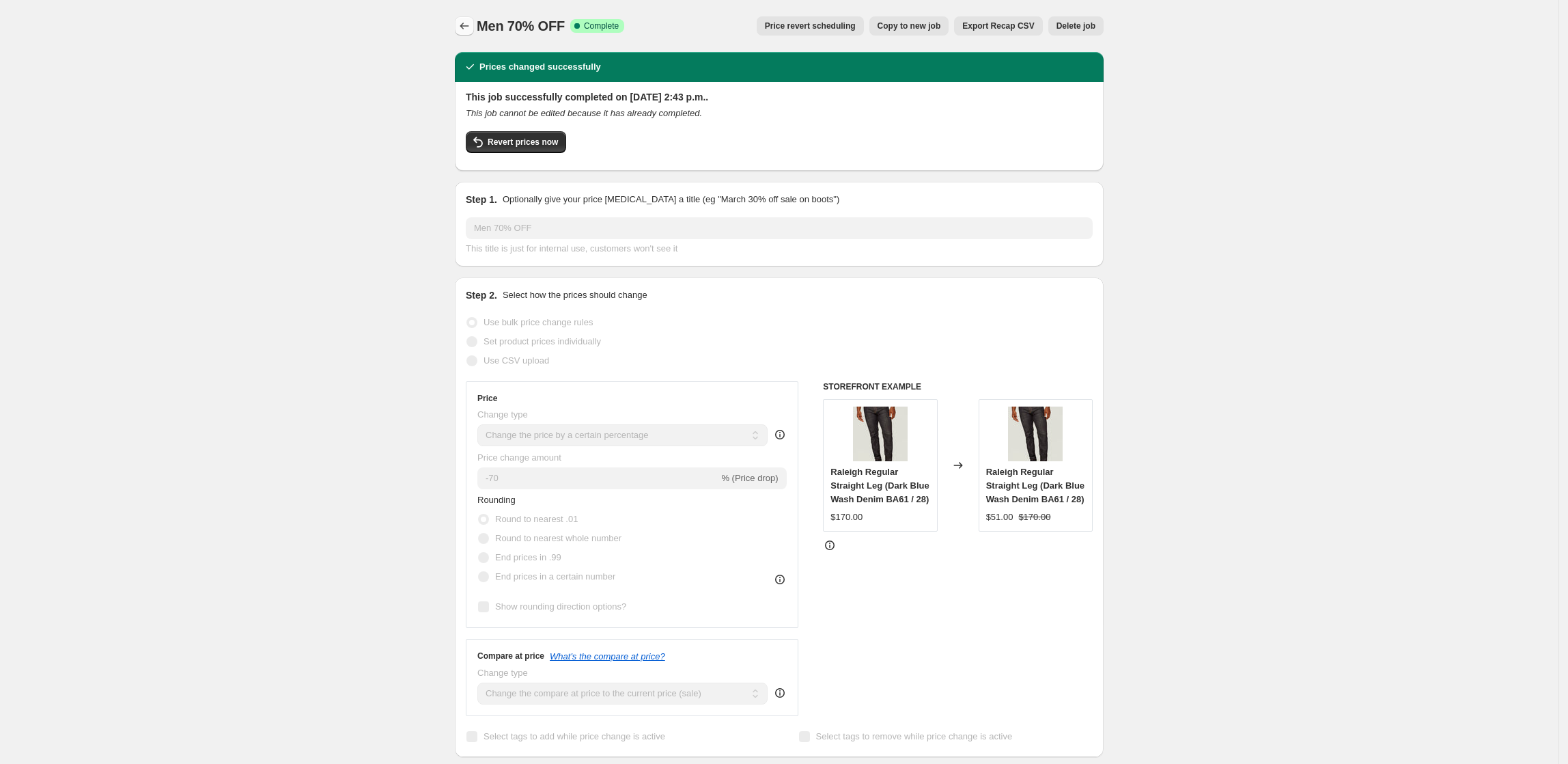
click at [472, 25] on icon "Price change jobs" at bounding box center [464, 25] width 14 height 14
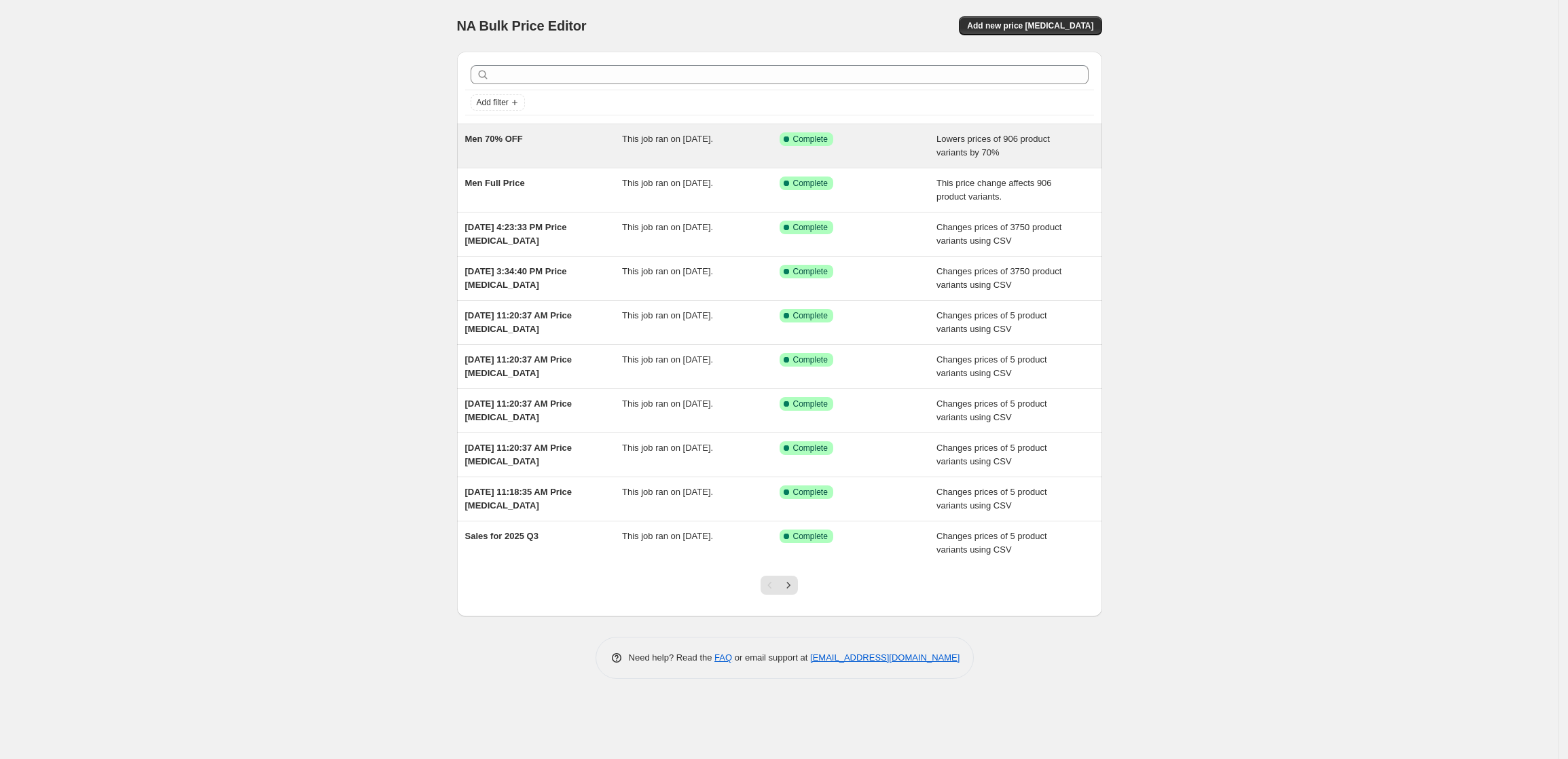
click at [562, 143] on div "Men 70% OFF" at bounding box center [544, 146] width 157 height 27
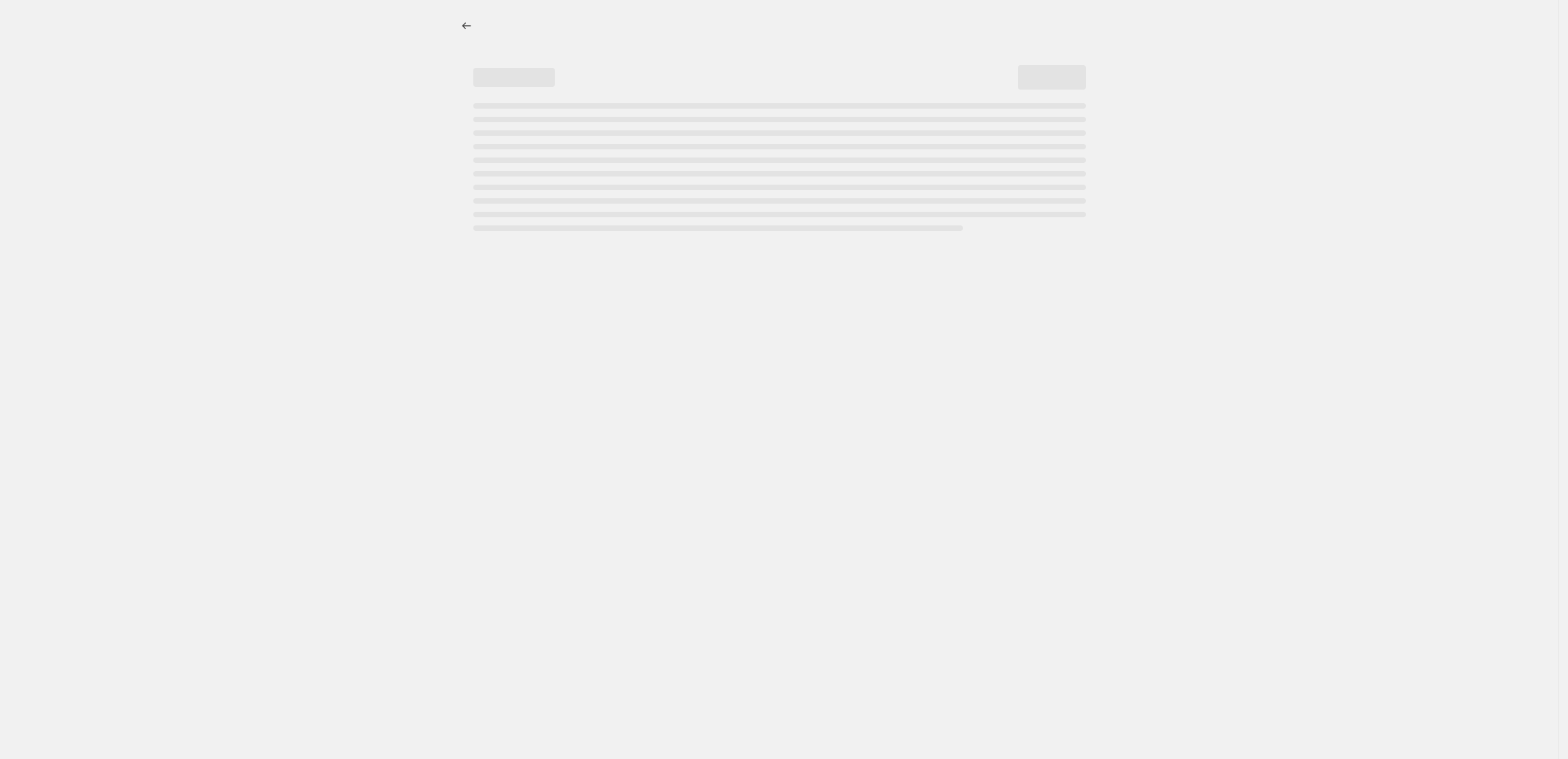
select select "percentage"
select select "collection"
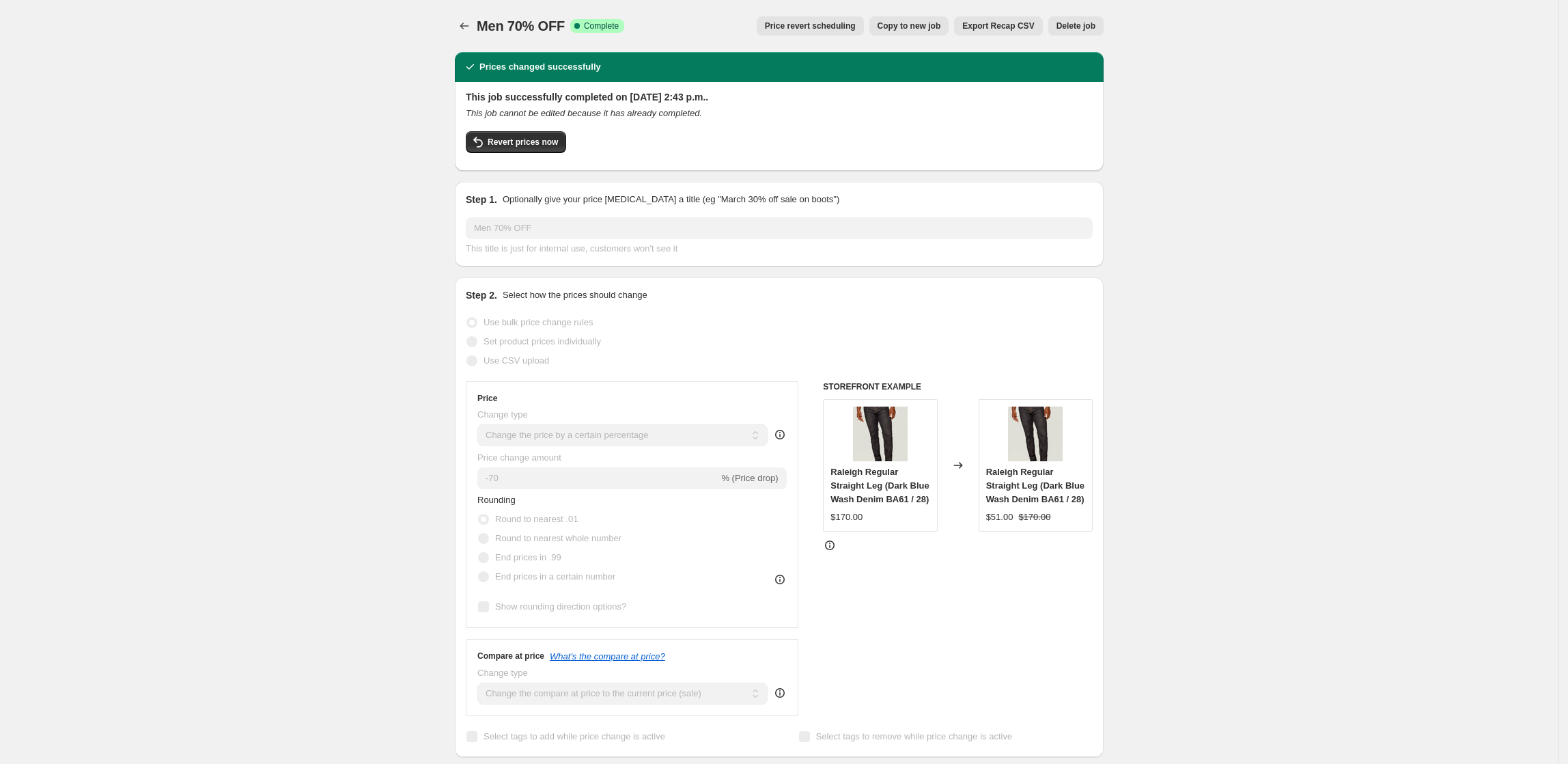
click at [896, 25] on span "Copy to new job" at bounding box center [910, 26] width 64 height 11
select select "percentage"
select select "collection"
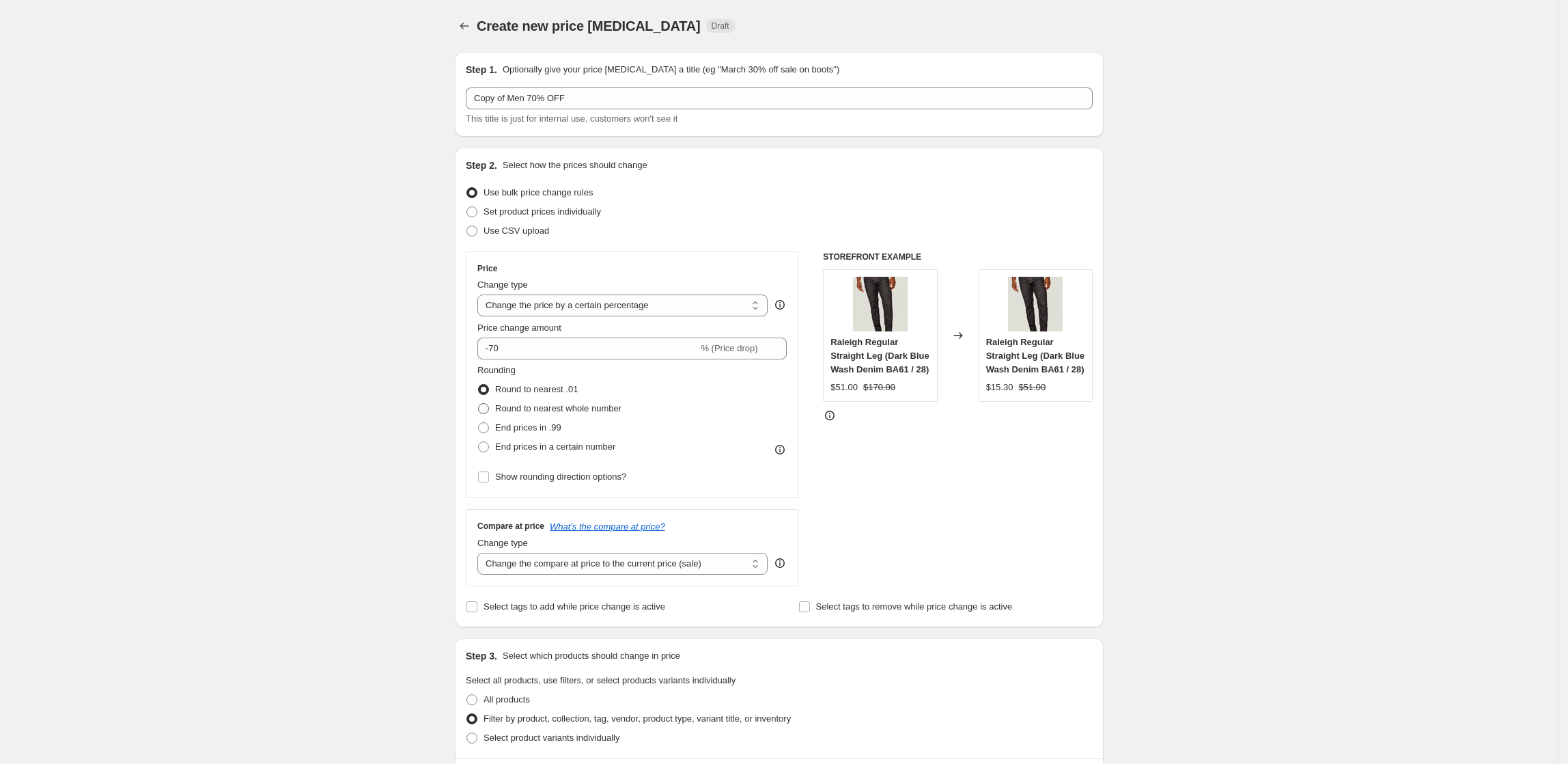
click at [582, 408] on span "Round to nearest whole number" at bounding box center [558, 407] width 126 height 10
click at [479, 404] on input "Round to nearest whole number" at bounding box center [478, 403] width 1 height 1
radio input "true"
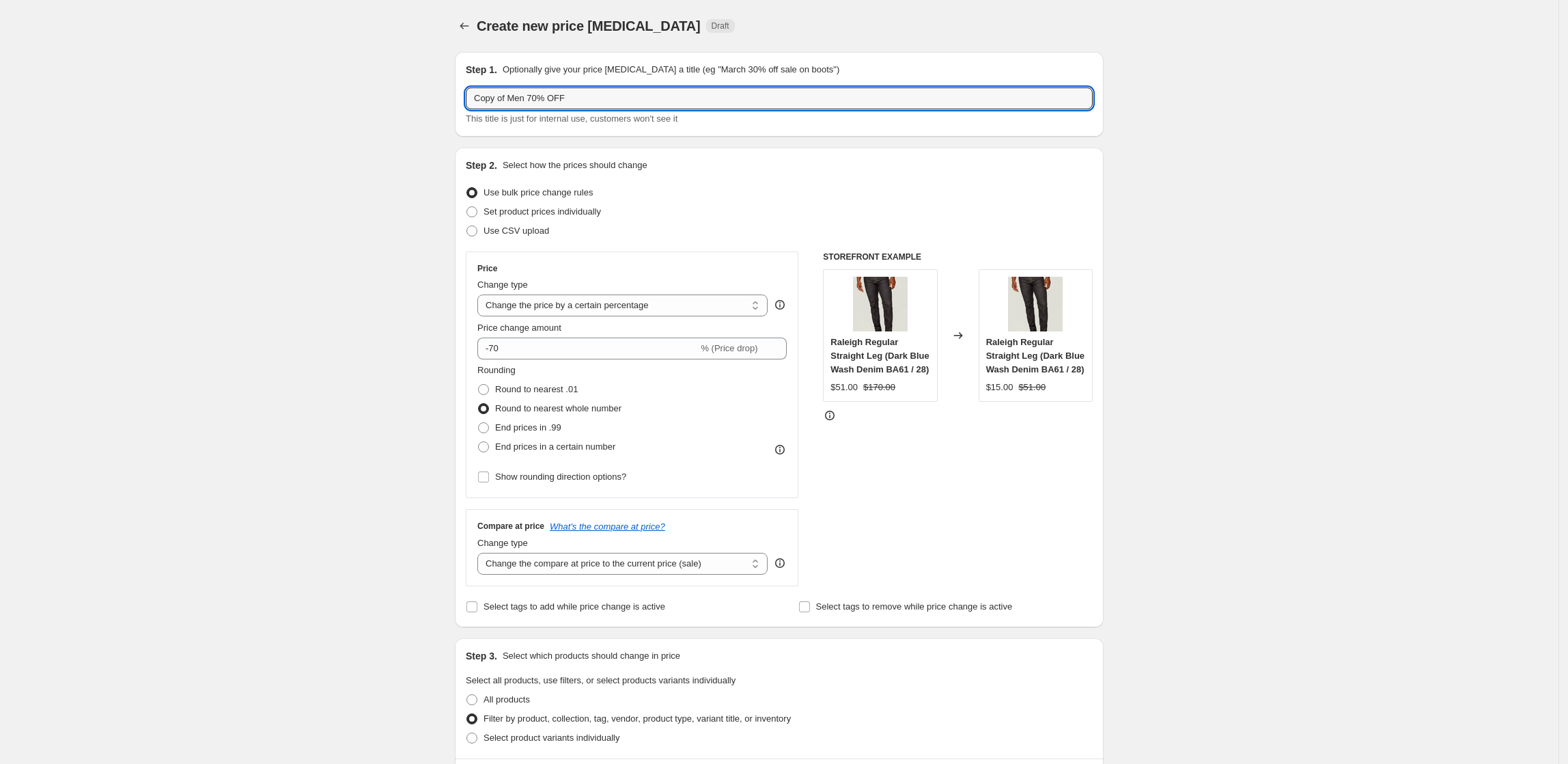
drag, startPoint x: 510, startPoint y: 101, endPoint x: 422, endPoint y: 105, distance: 88.1
type input "Men 70% OFF"
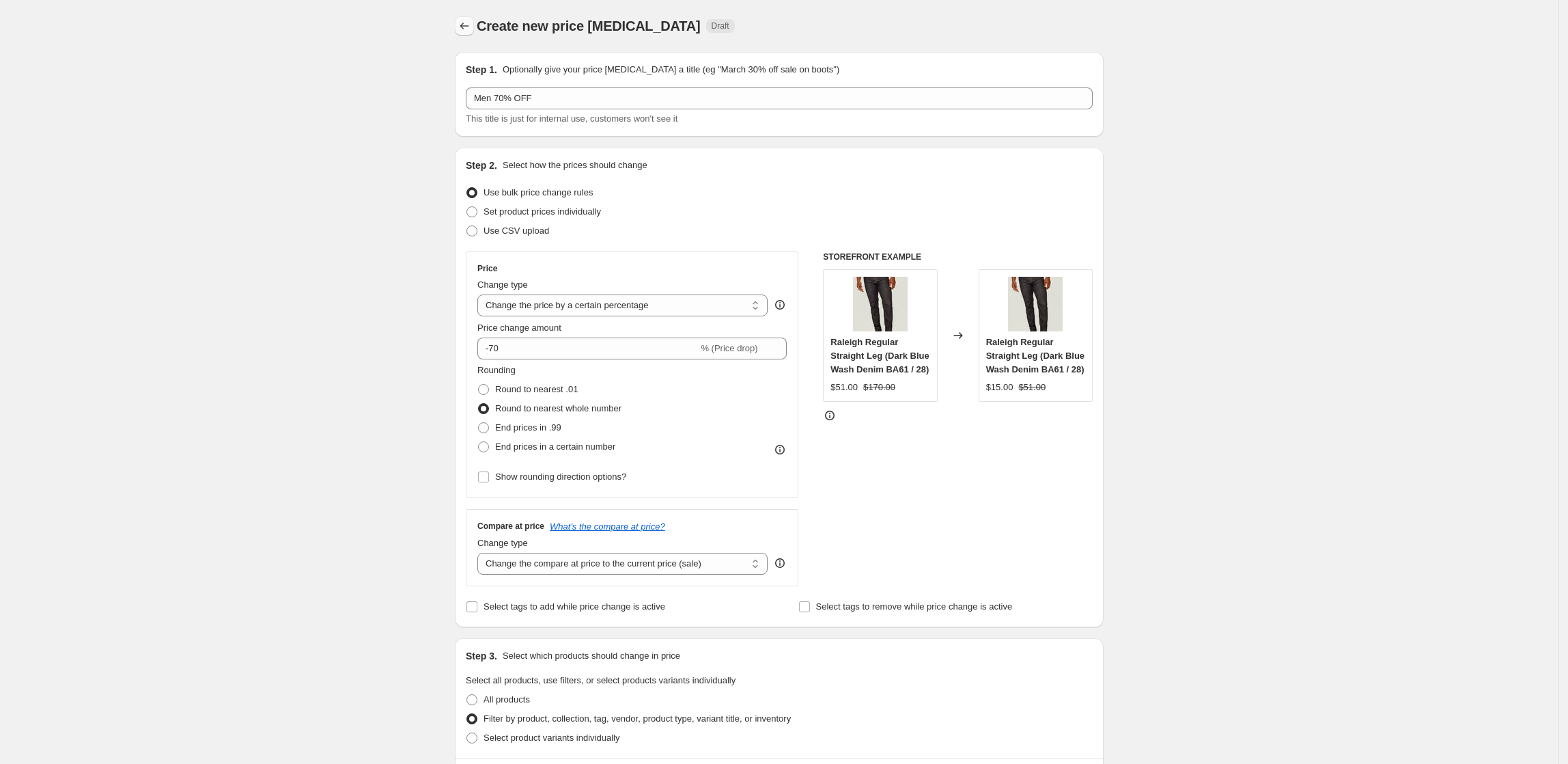
click at [470, 27] on icon "Price change jobs" at bounding box center [464, 25] width 14 height 14
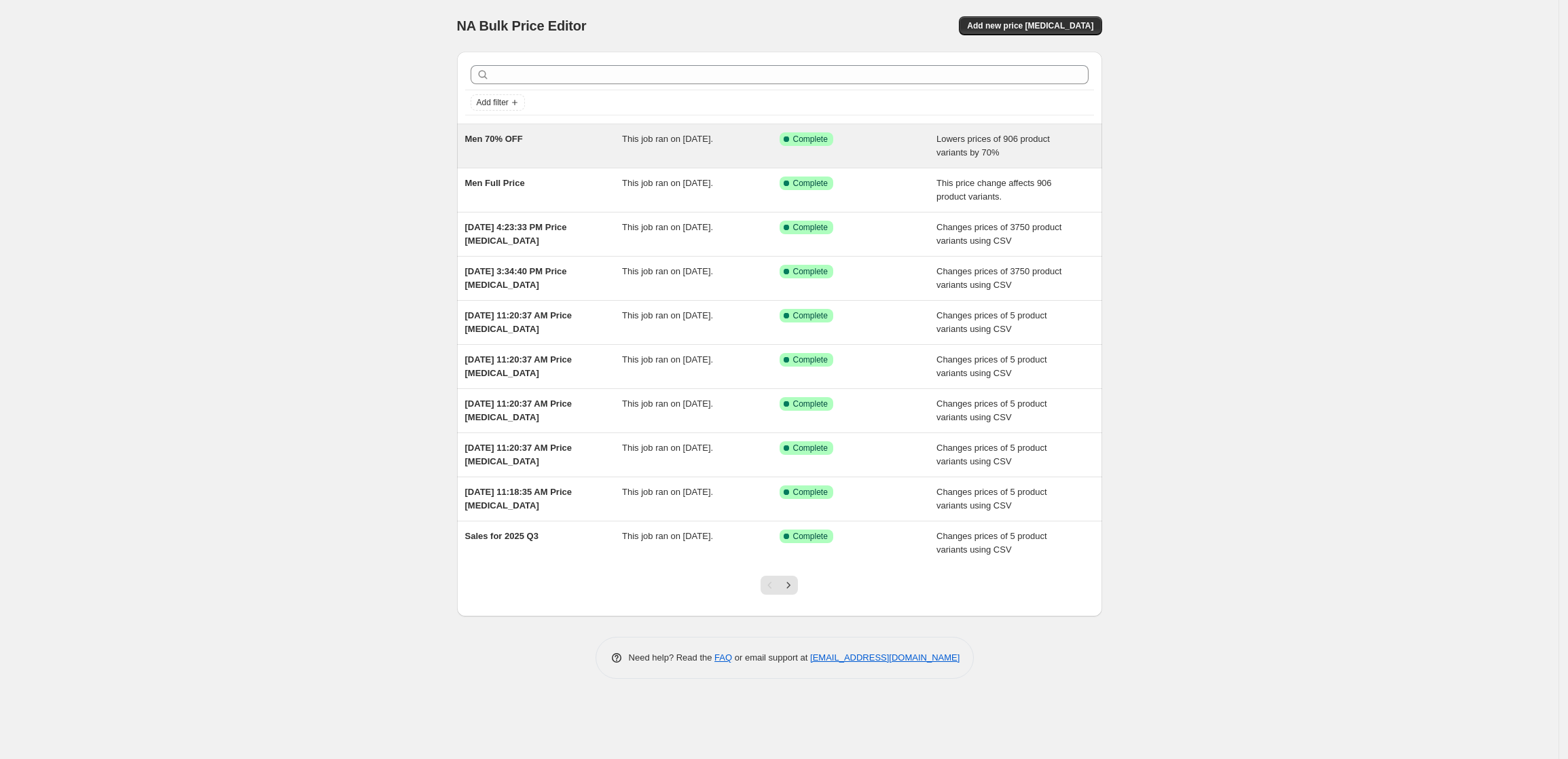
click at [520, 145] on div "Men 70% OFF" at bounding box center [544, 146] width 157 height 27
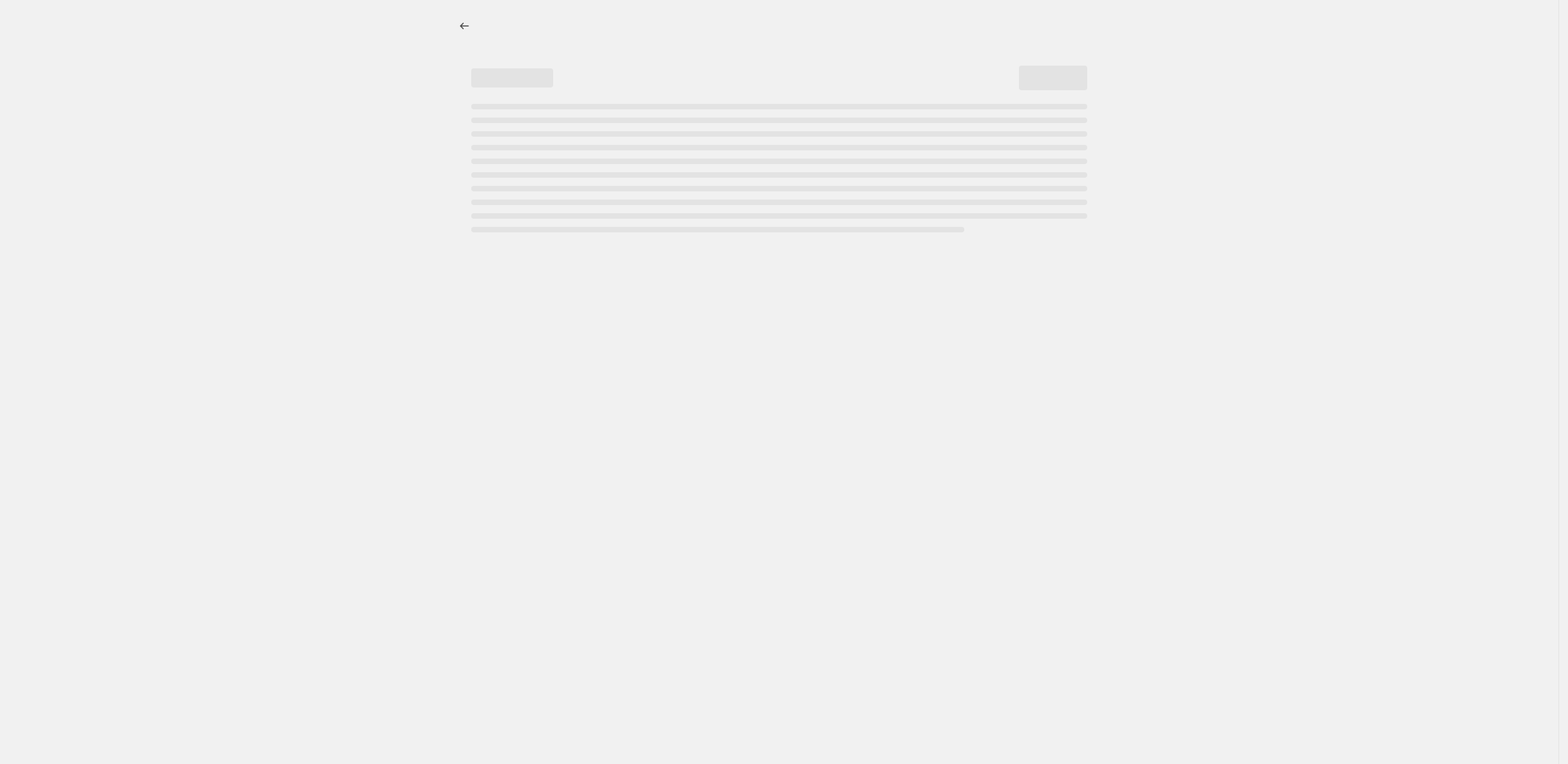
select select "percentage"
select select "collection"
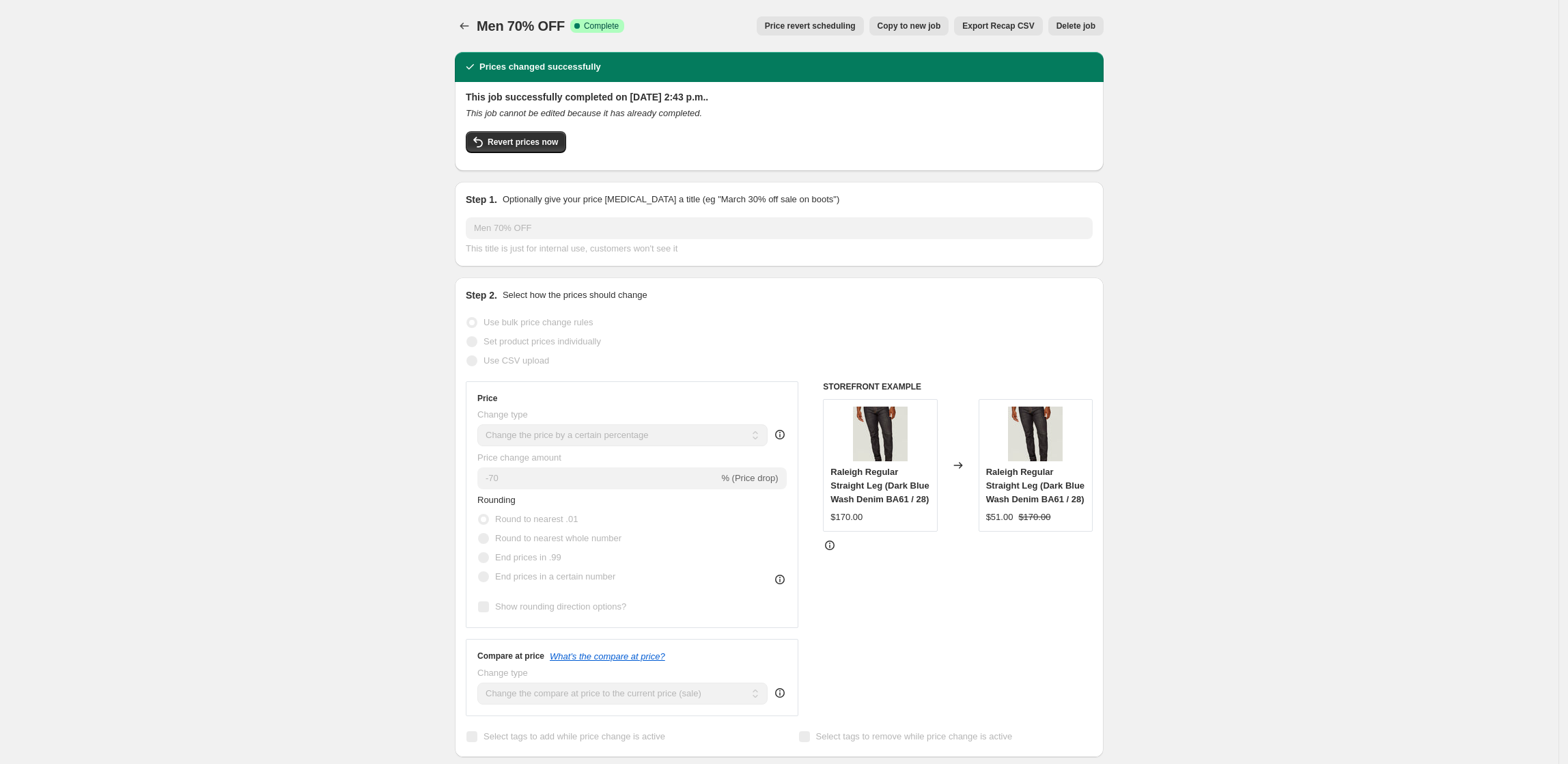
click at [829, 24] on span "Price revert scheduling" at bounding box center [811, 26] width 91 height 11
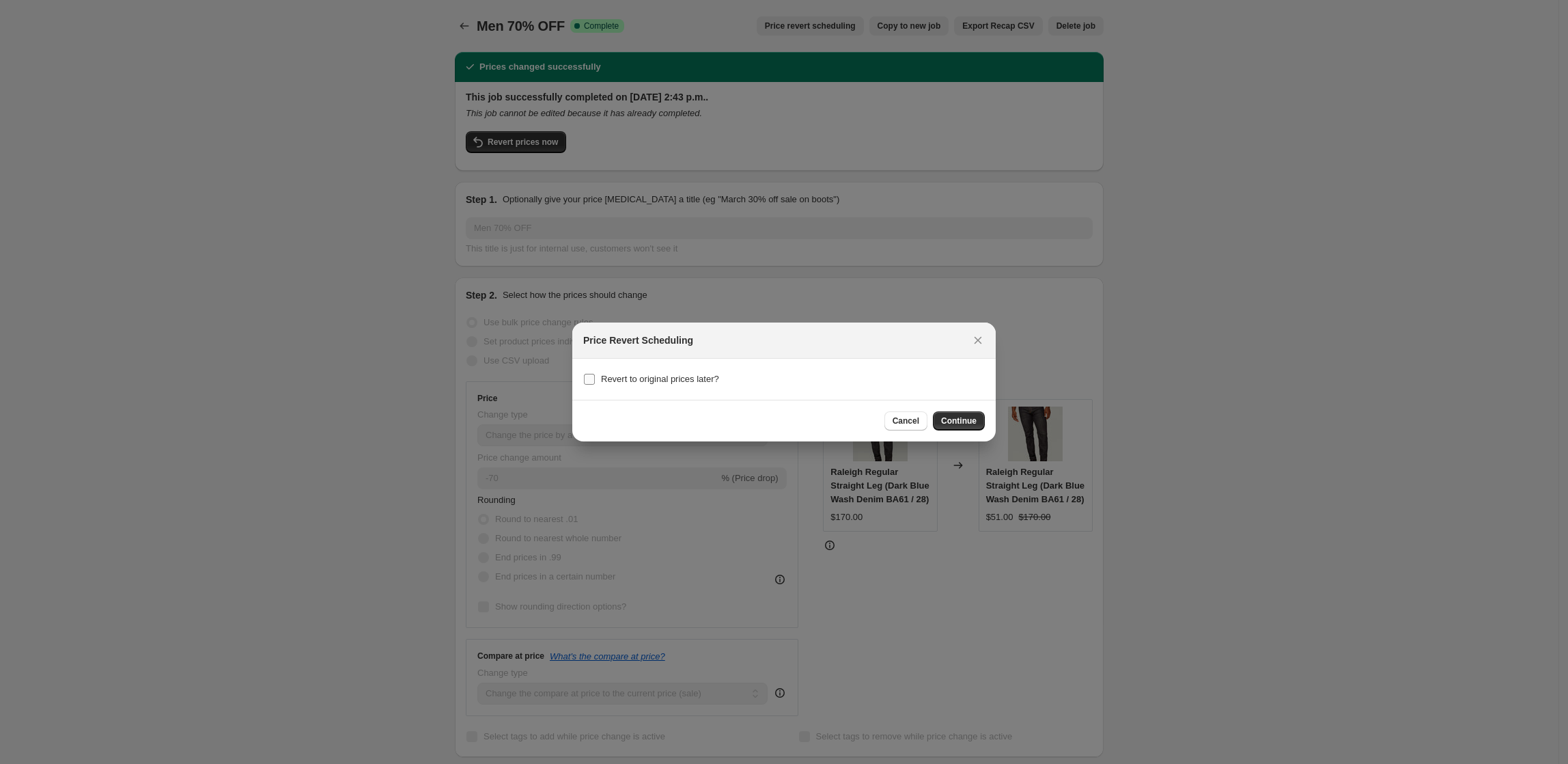
click at [670, 378] on span "Revert to original prices later?" at bounding box center [660, 378] width 118 height 10
click at [595, 378] on input "Revert to original prices later?" at bounding box center [590, 379] width 11 height 11
checkbox input "true"
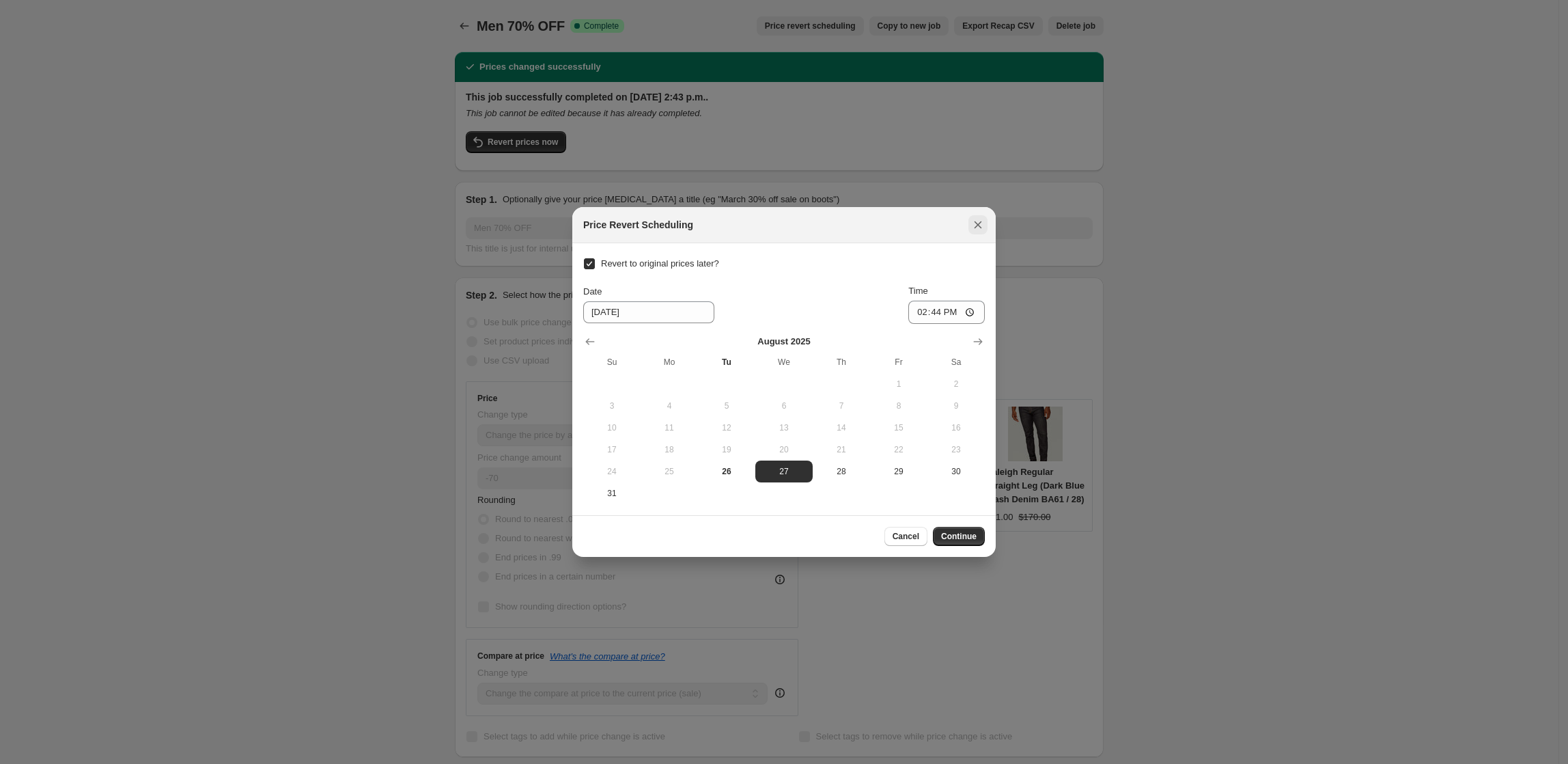
click at [972, 222] on icon "Close" at bounding box center [978, 225] width 14 height 14
checkbox input "false"
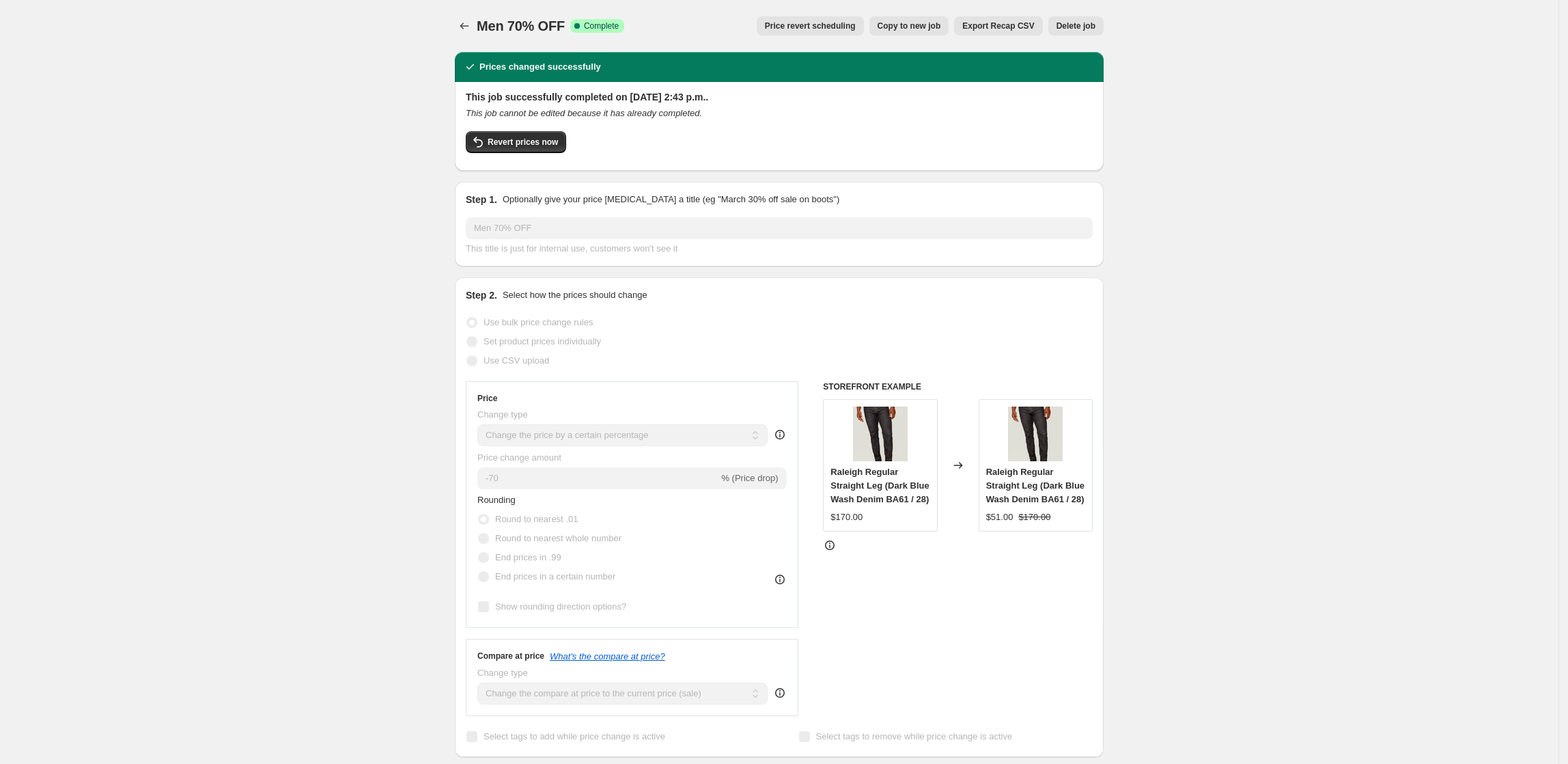
click at [502, 143] on span "Revert prices now" at bounding box center [523, 142] width 70 height 11
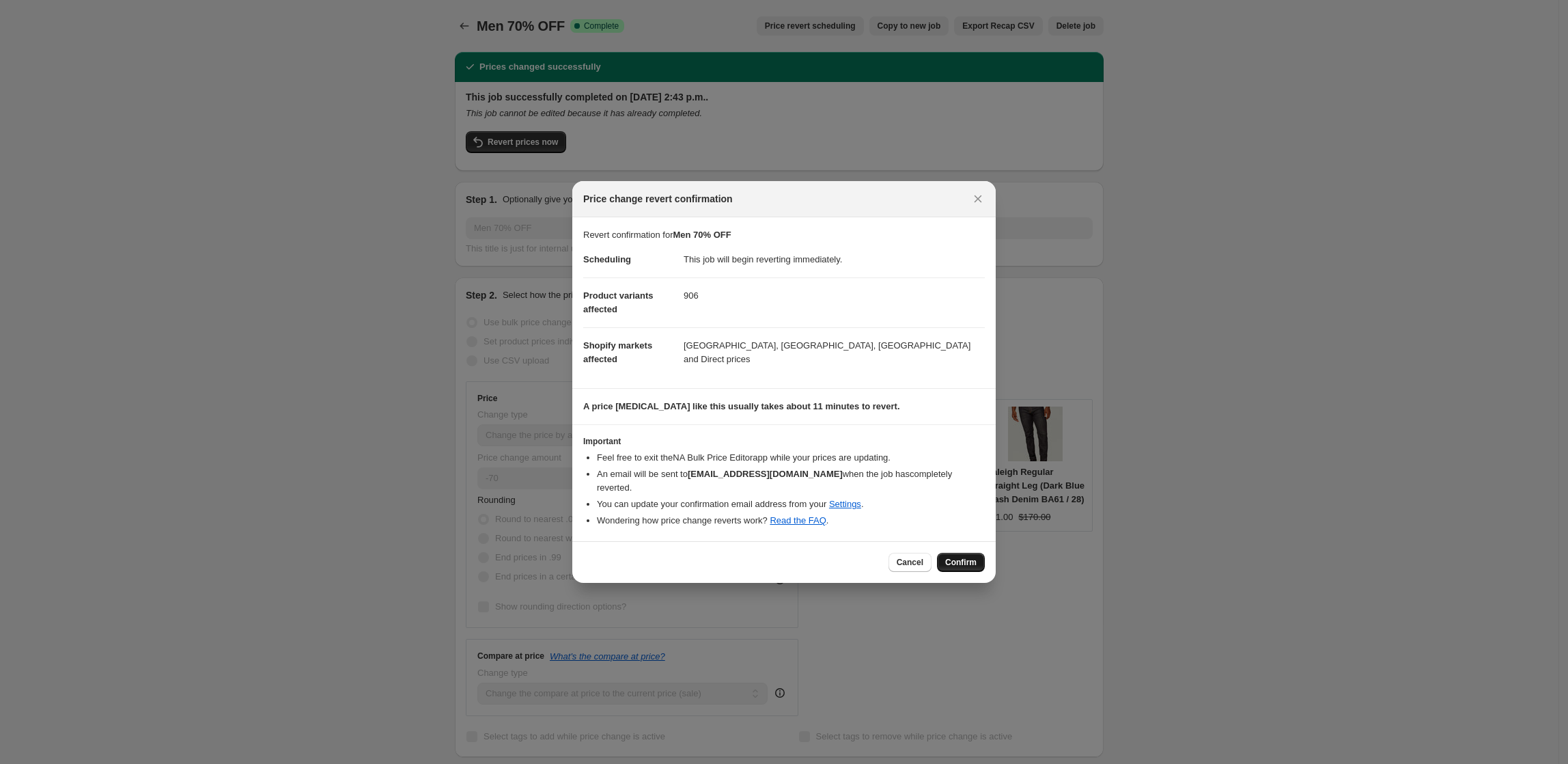
click at [967, 557] on span "Confirm" at bounding box center [961, 562] width 32 height 11
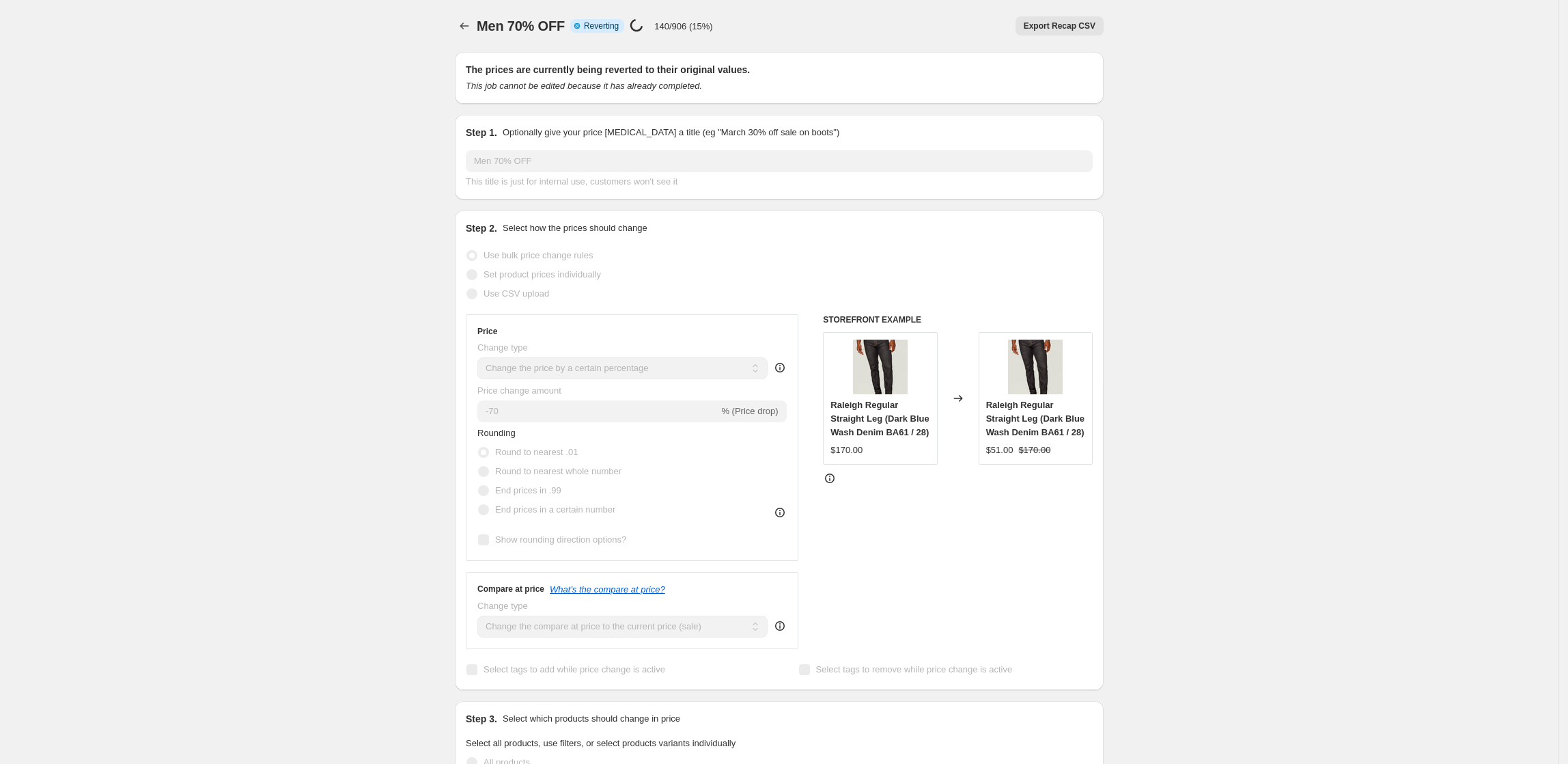
click at [472, 28] on icon "Price change jobs" at bounding box center [464, 25] width 14 height 14
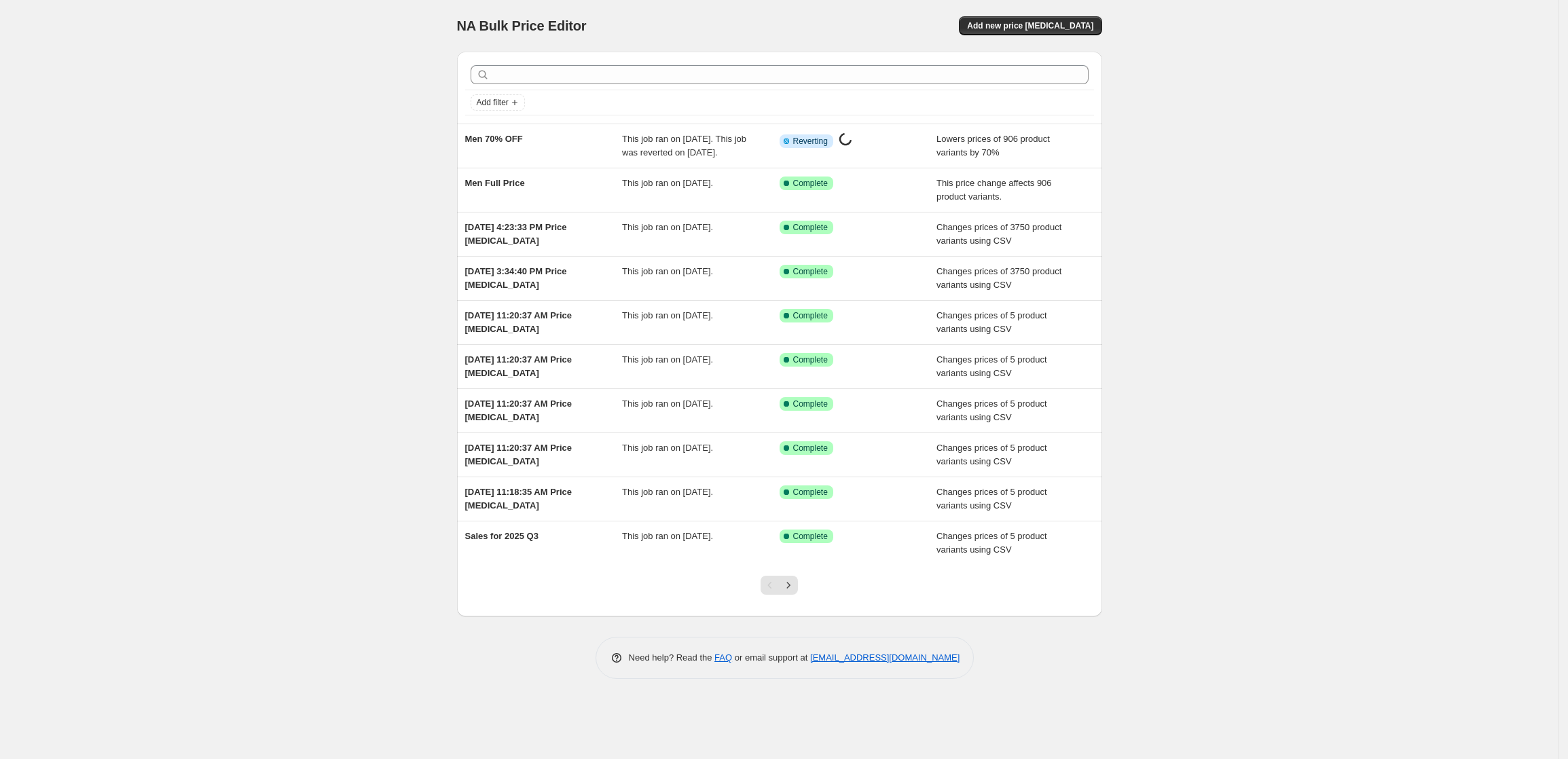
click at [1274, 116] on div "NA Bulk Price Editor. This page is ready NA Bulk Price Editor Add new price [ME…" at bounding box center [779, 380] width 1559 height 759
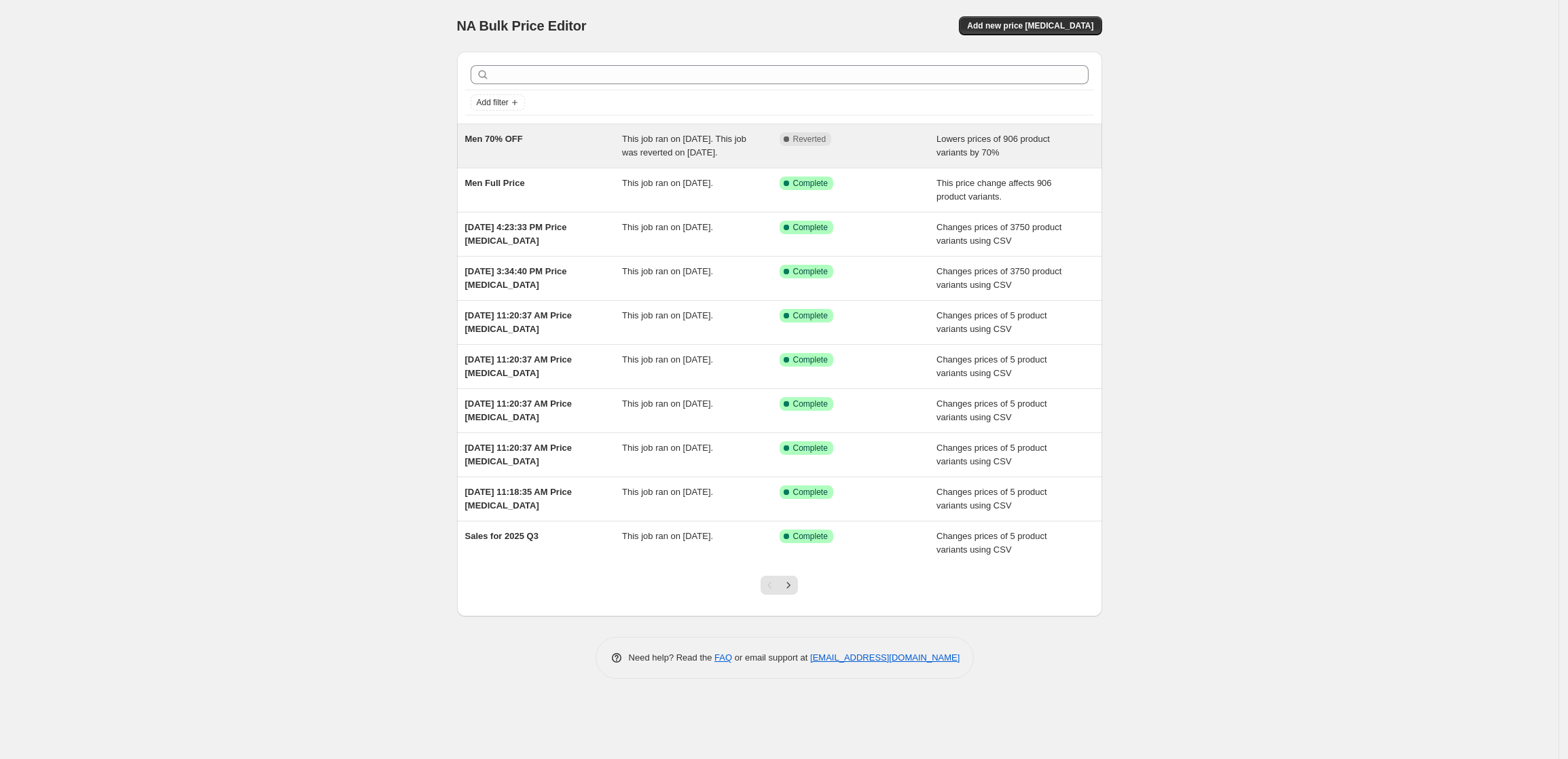
click at [531, 155] on div "Men 70% OFF" at bounding box center [544, 146] width 157 height 27
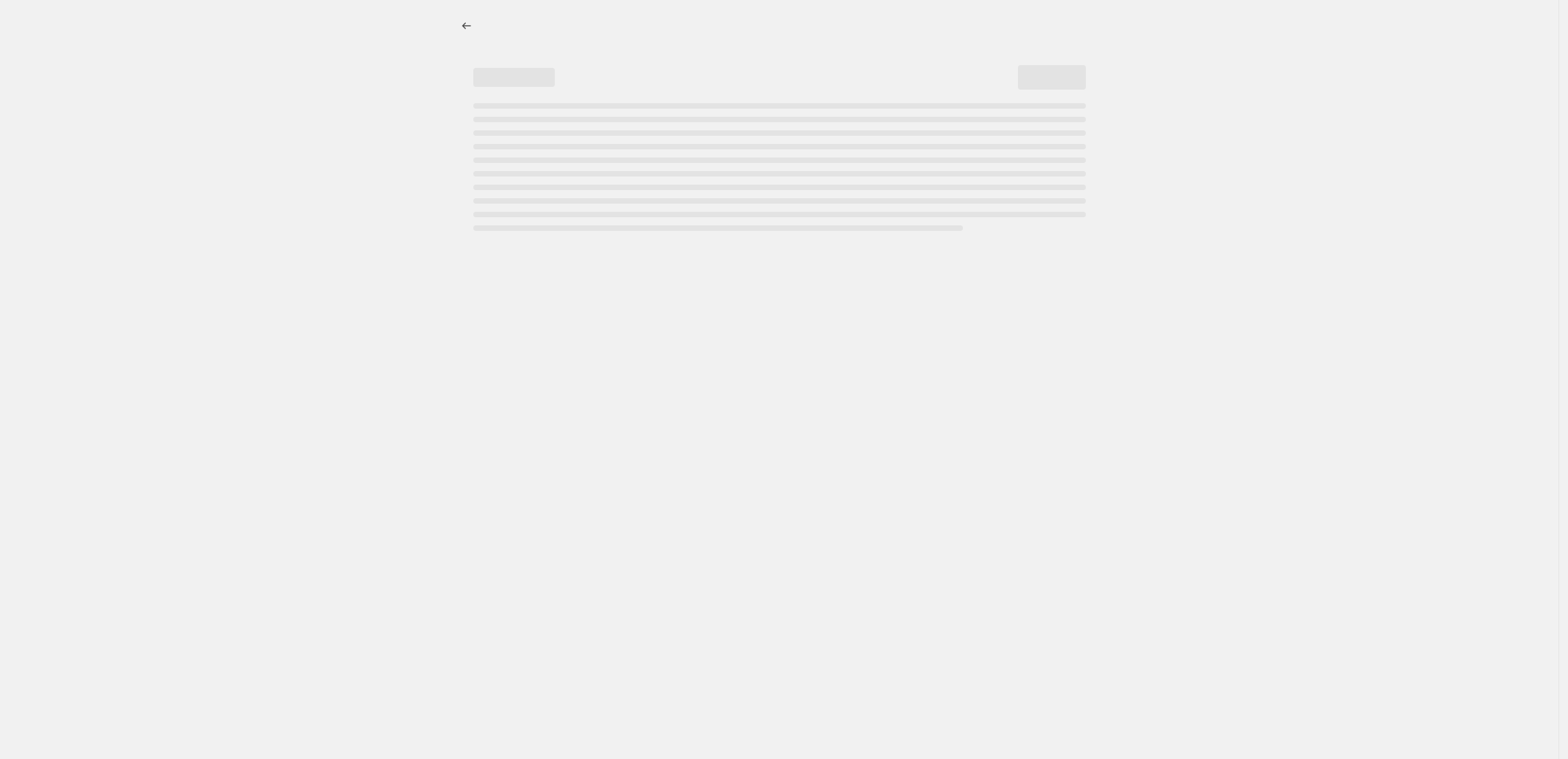
select select "percentage"
select select "collection"
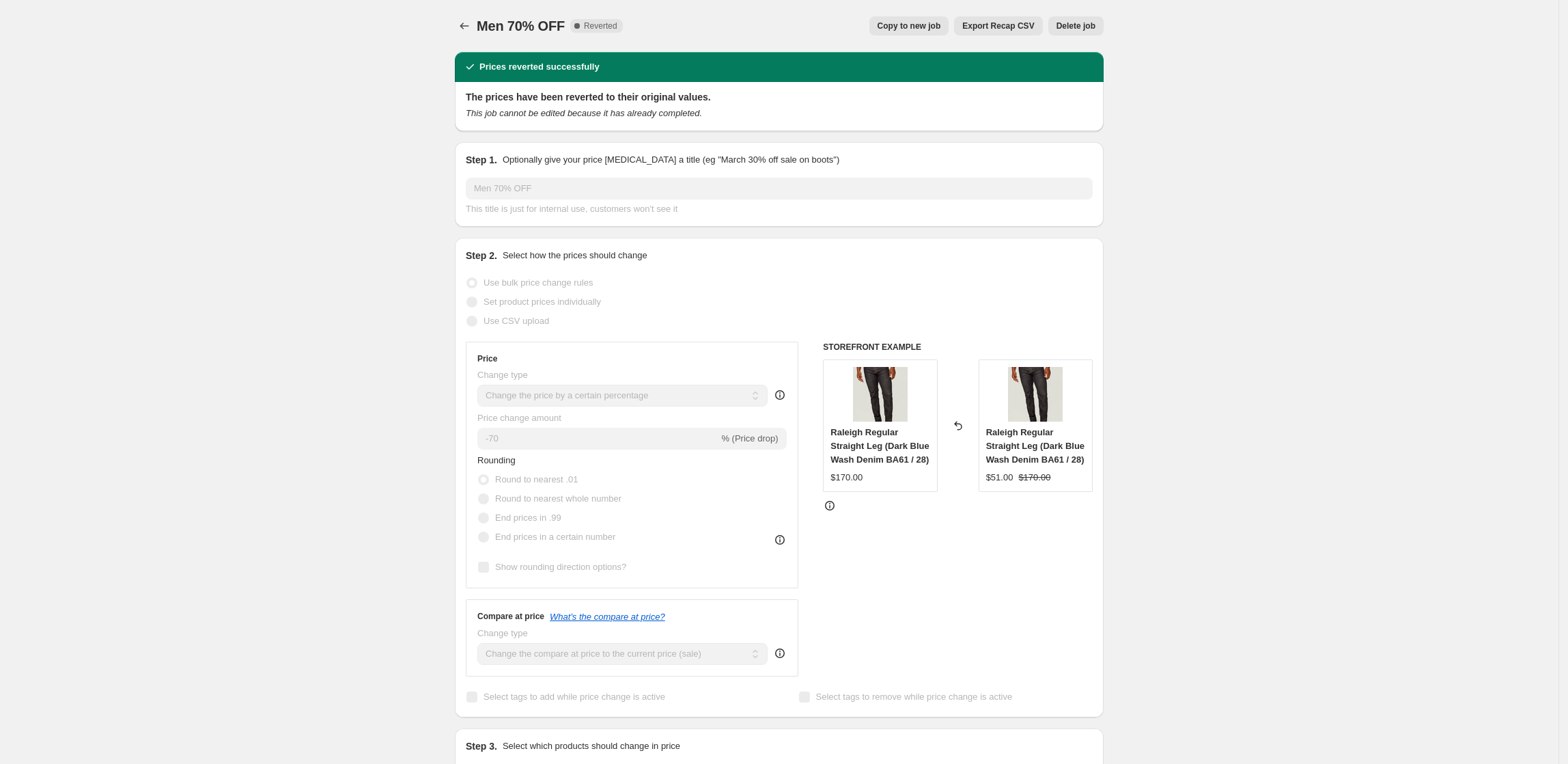
click at [942, 30] on span "Copy to new job" at bounding box center [910, 26] width 64 height 11
select select "percentage"
select select "collection"
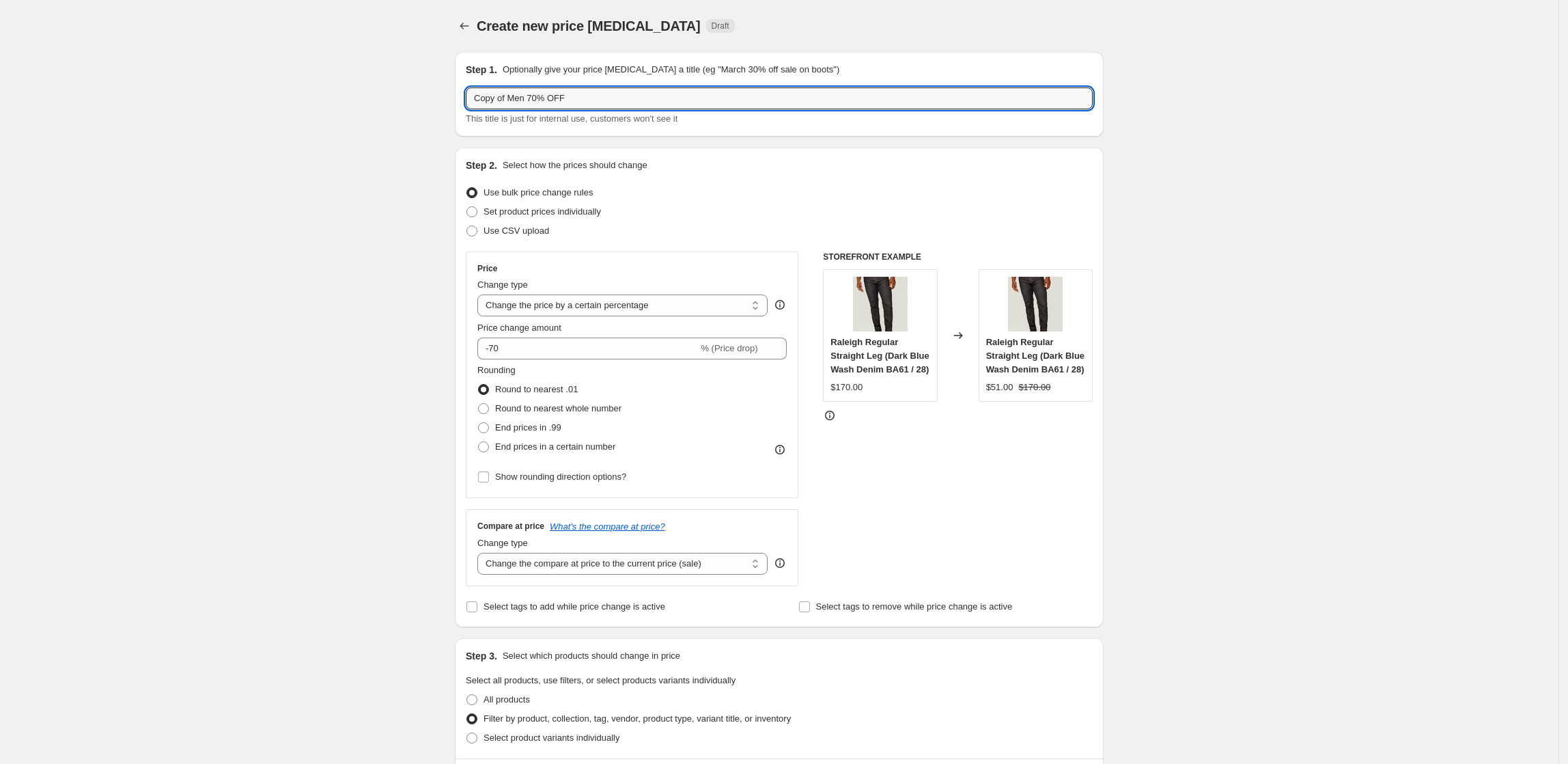
drag, startPoint x: 449, startPoint y: 105, endPoint x: 407, endPoint y: 105, distance: 42.0
type input "Men 70% OFF"
click at [545, 407] on span "Round to nearest whole number" at bounding box center [558, 407] width 126 height 10
click at [479, 404] on input "Round to nearest whole number" at bounding box center [478, 403] width 1 height 1
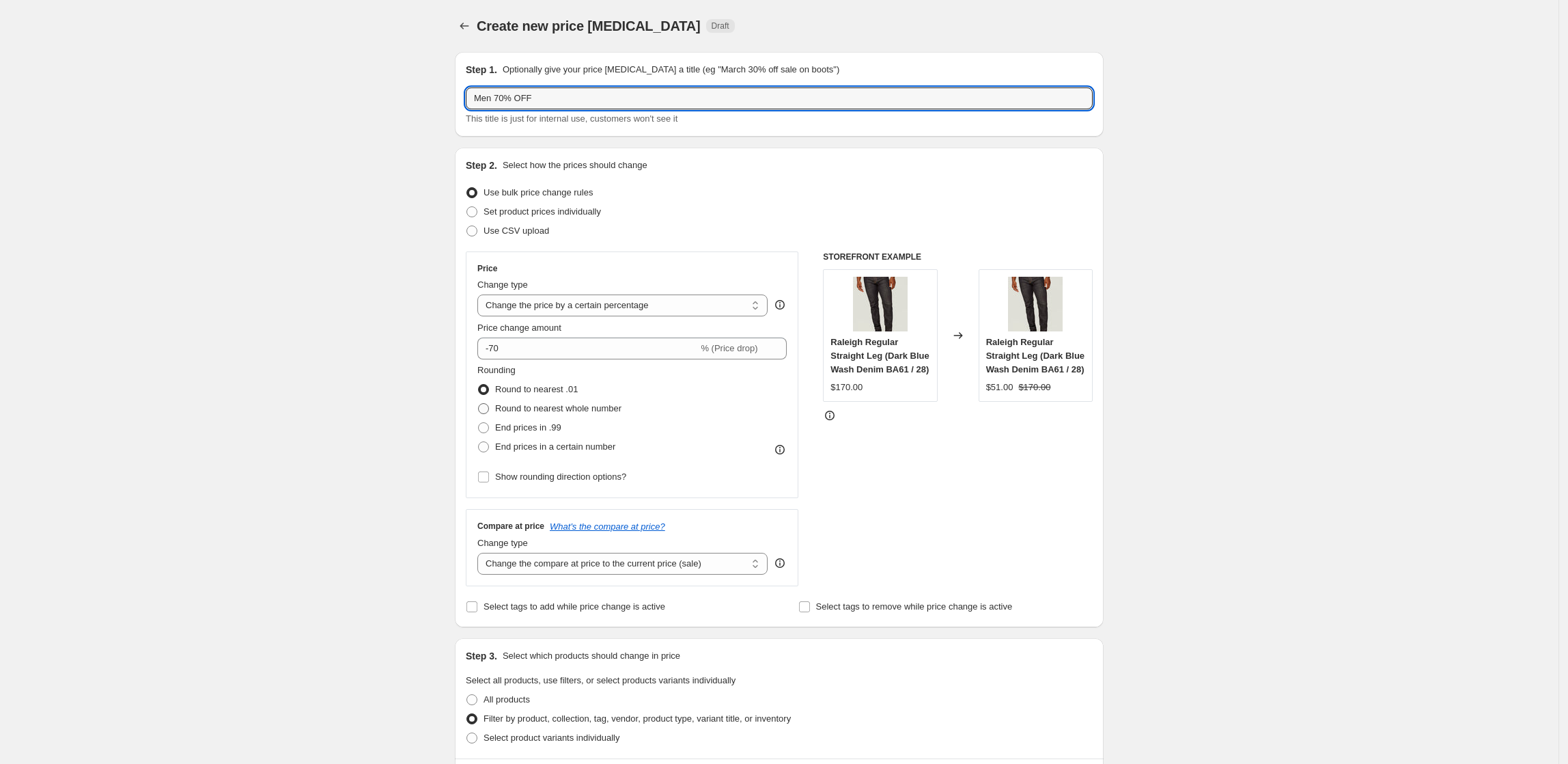
radio input "true"
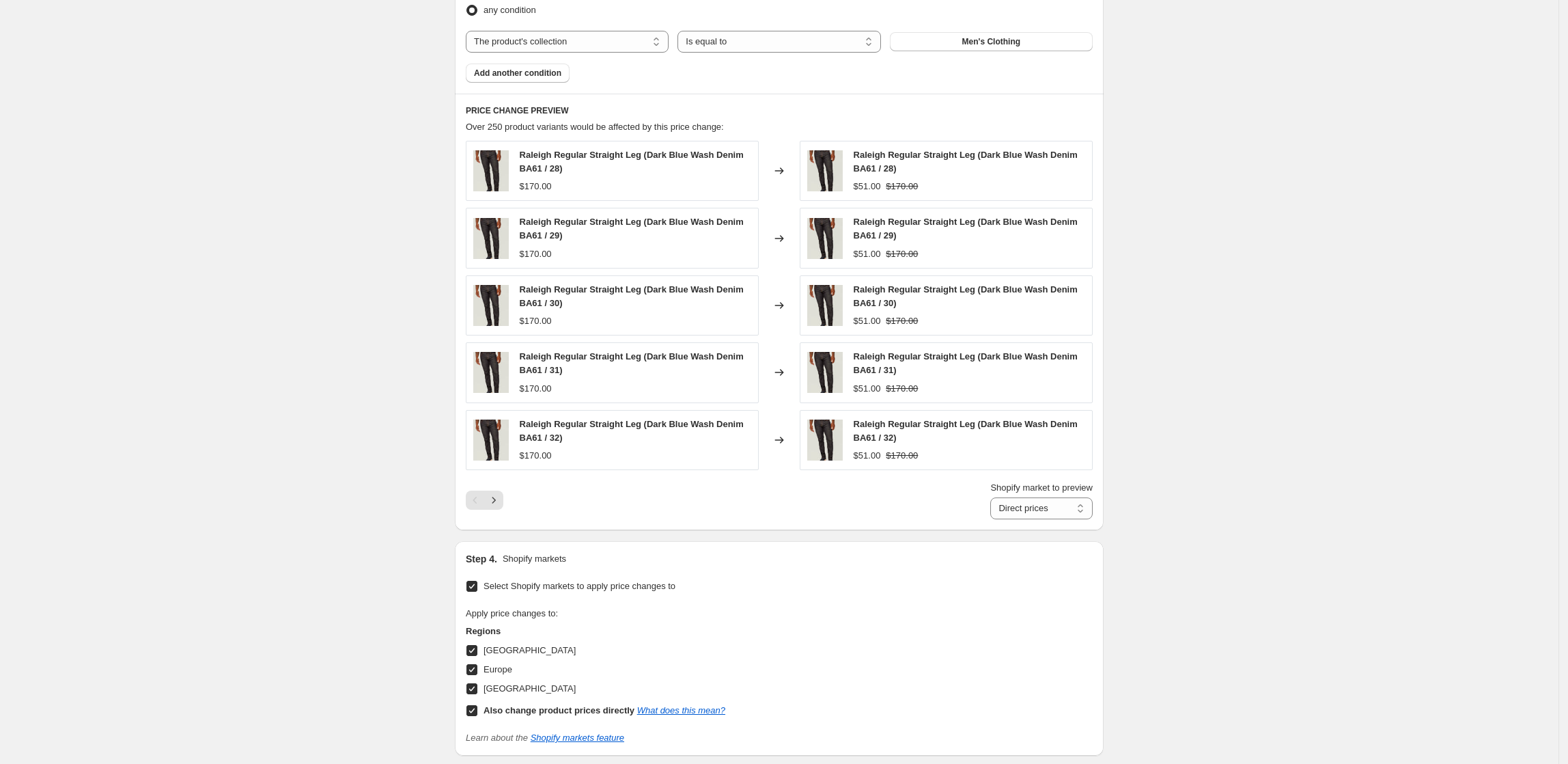
scroll to position [820, 0]
click at [499, 500] on icon "Next" at bounding box center [494, 498] width 14 height 14
click at [509, 505] on div "Shopify market to preview Direct prices [GEOGRAPHIC_DATA] [GEOGRAPHIC_DATA] [GE…" at bounding box center [780, 499] width 627 height 38
click at [501, 505] on icon "Next" at bounding box center [494, 498] width 14 height 14
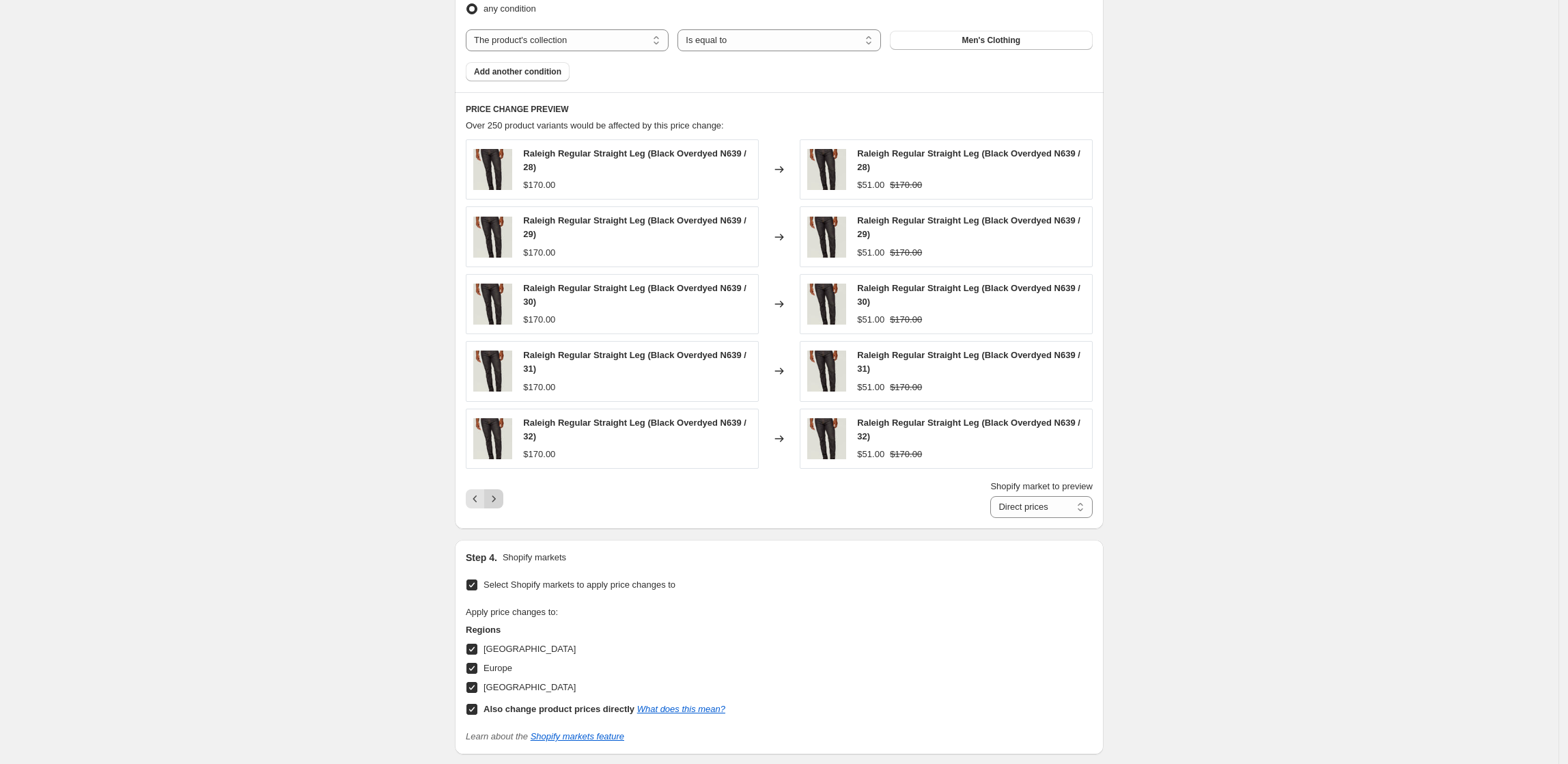
click at [504, 506] on button "Next" at bounding box center [494, 498] width 19 height 19
click at [501, 506] on icon "Next" at bounding box center [494, 498] width 14 height 14
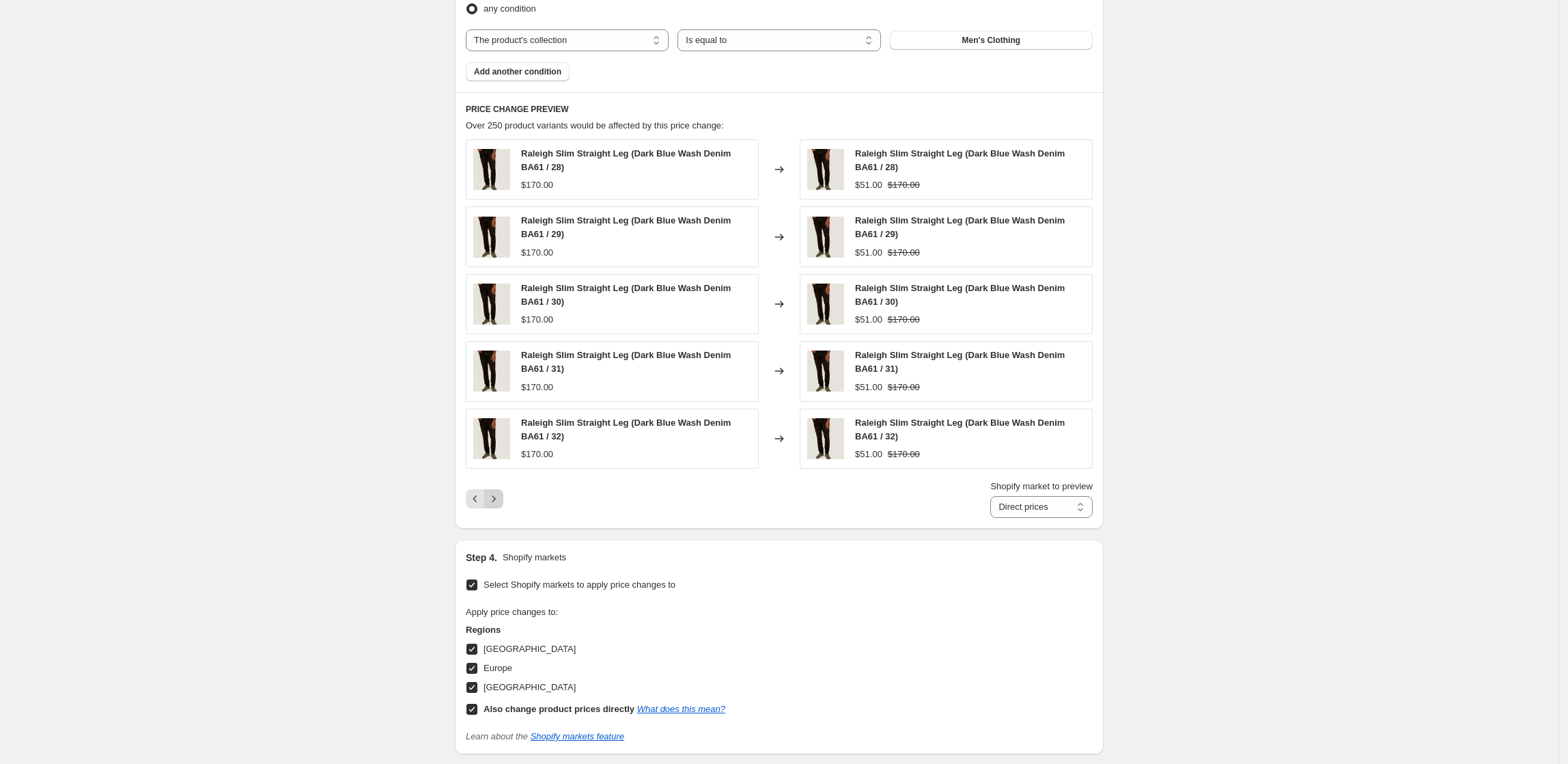
click at [498, 498] on icon "Next" at bounding box center [494, 498] width 14 height 14
click at [501, 500] on icon "Next" at bounding box center [494, 498] width 14 height 14
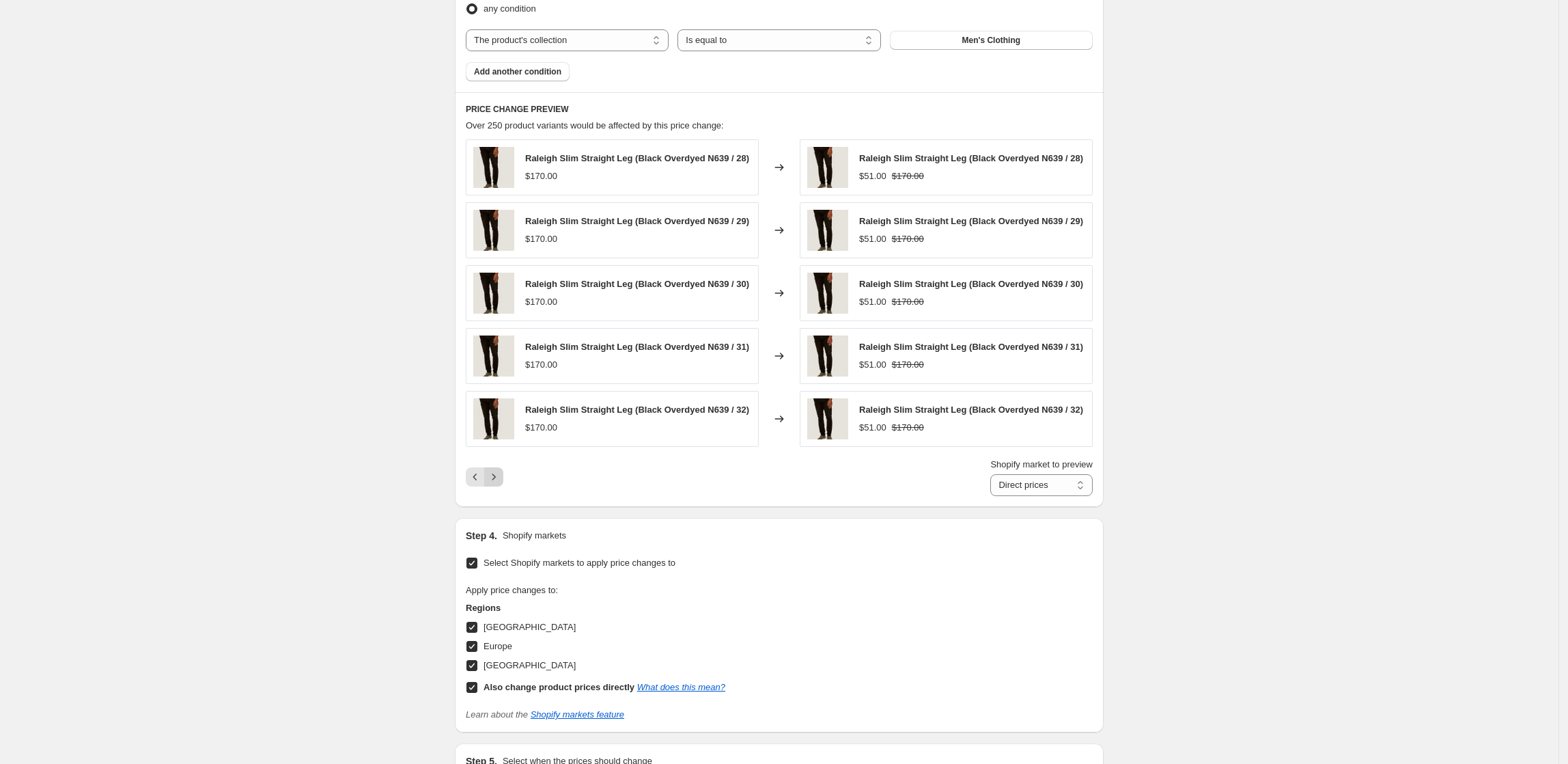
click at [497, 474] on button "Next" at bounding box center [494, 477] width 19 height 19
click at [497, 477] on icon "Next" at bounding box center [494, 477] width 14 height 14
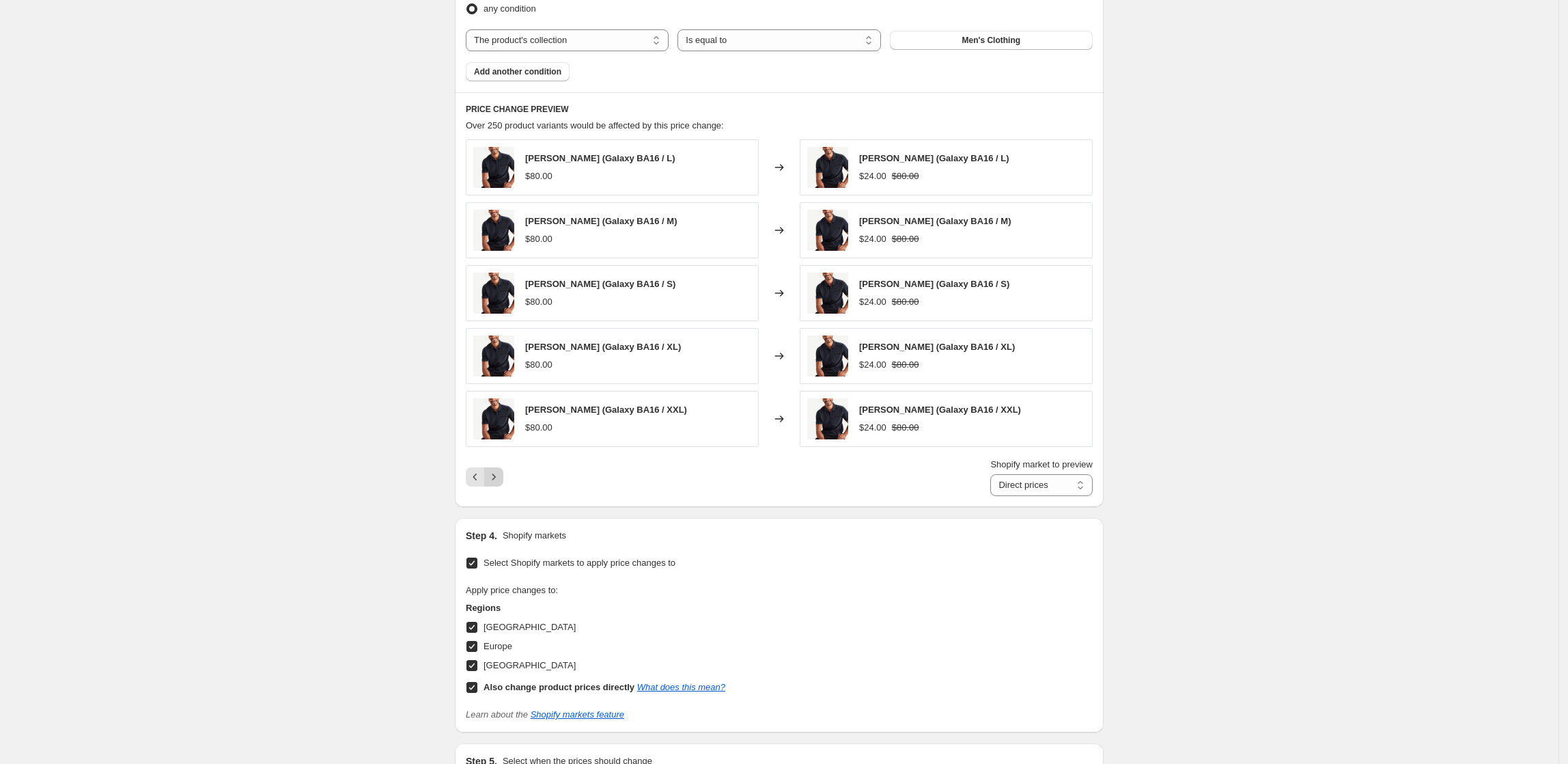
click at [497, 477] on icon "Next" at bounding box center [494, 477] width 14 height 14
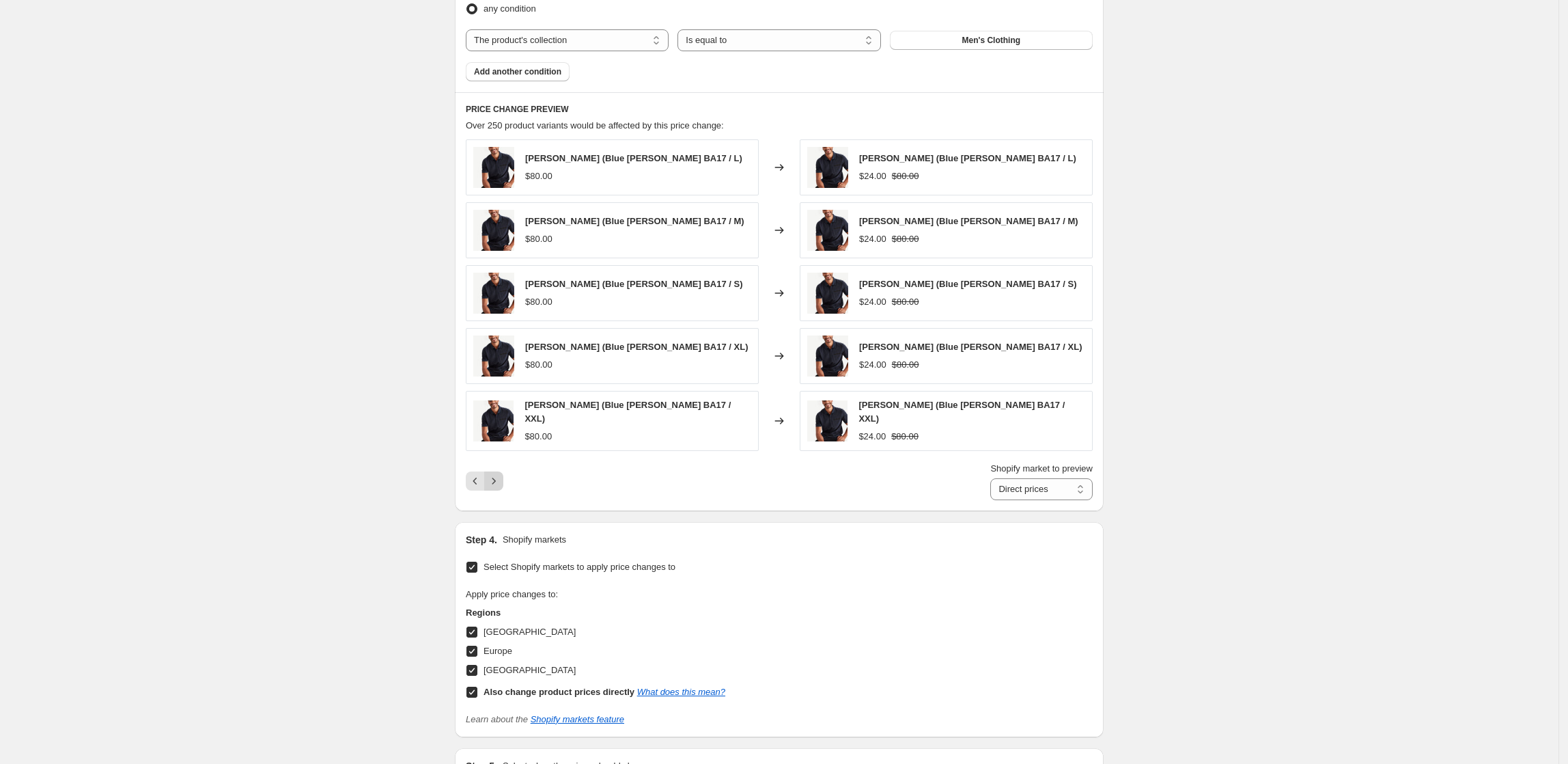
click at [496, 489] on button "Next" at bounding box center [494, 481] width 19 height 19
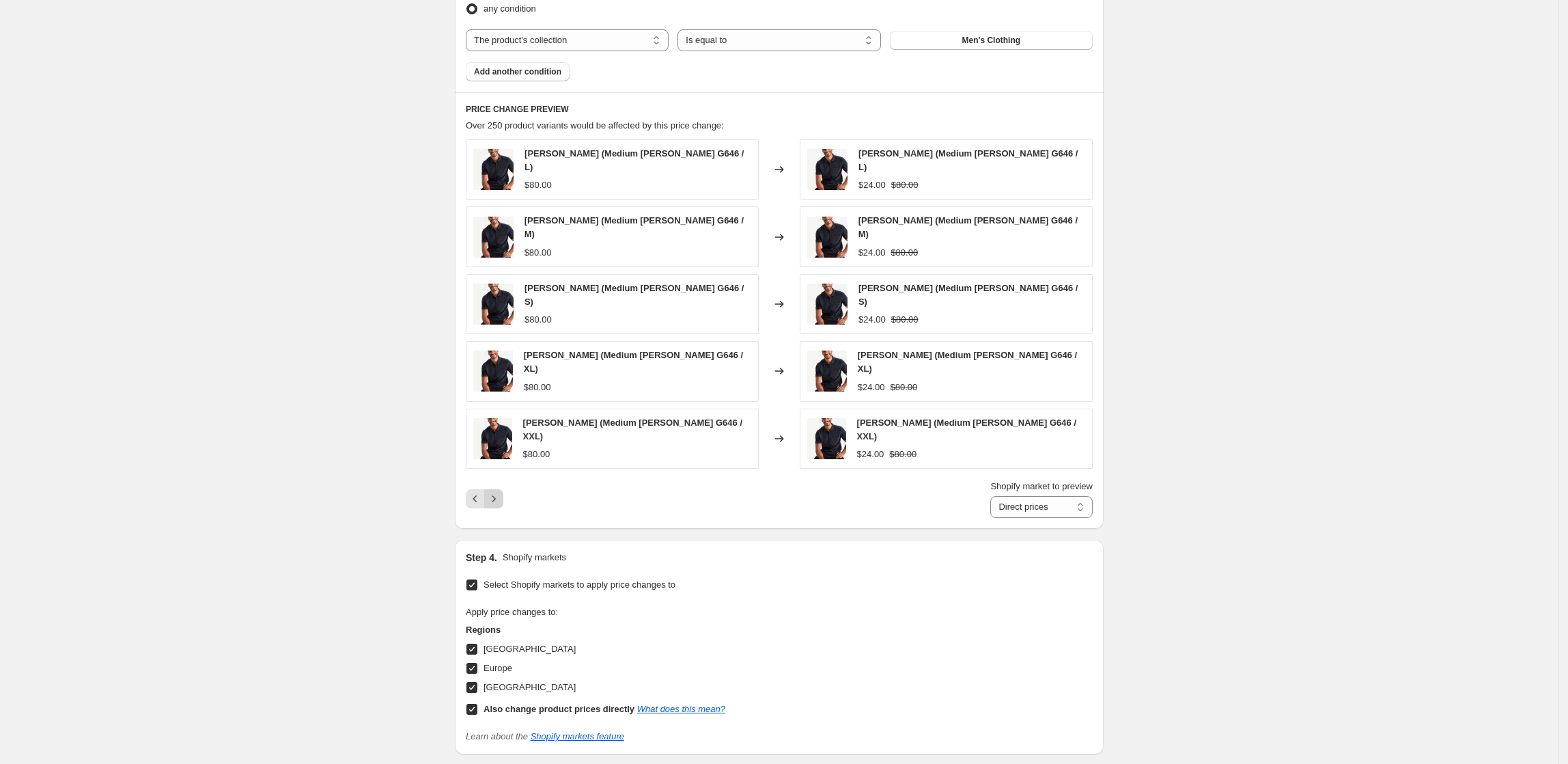
click at [496, 489] on button "Next" at bounding box center [494, 498] width 19 height 19
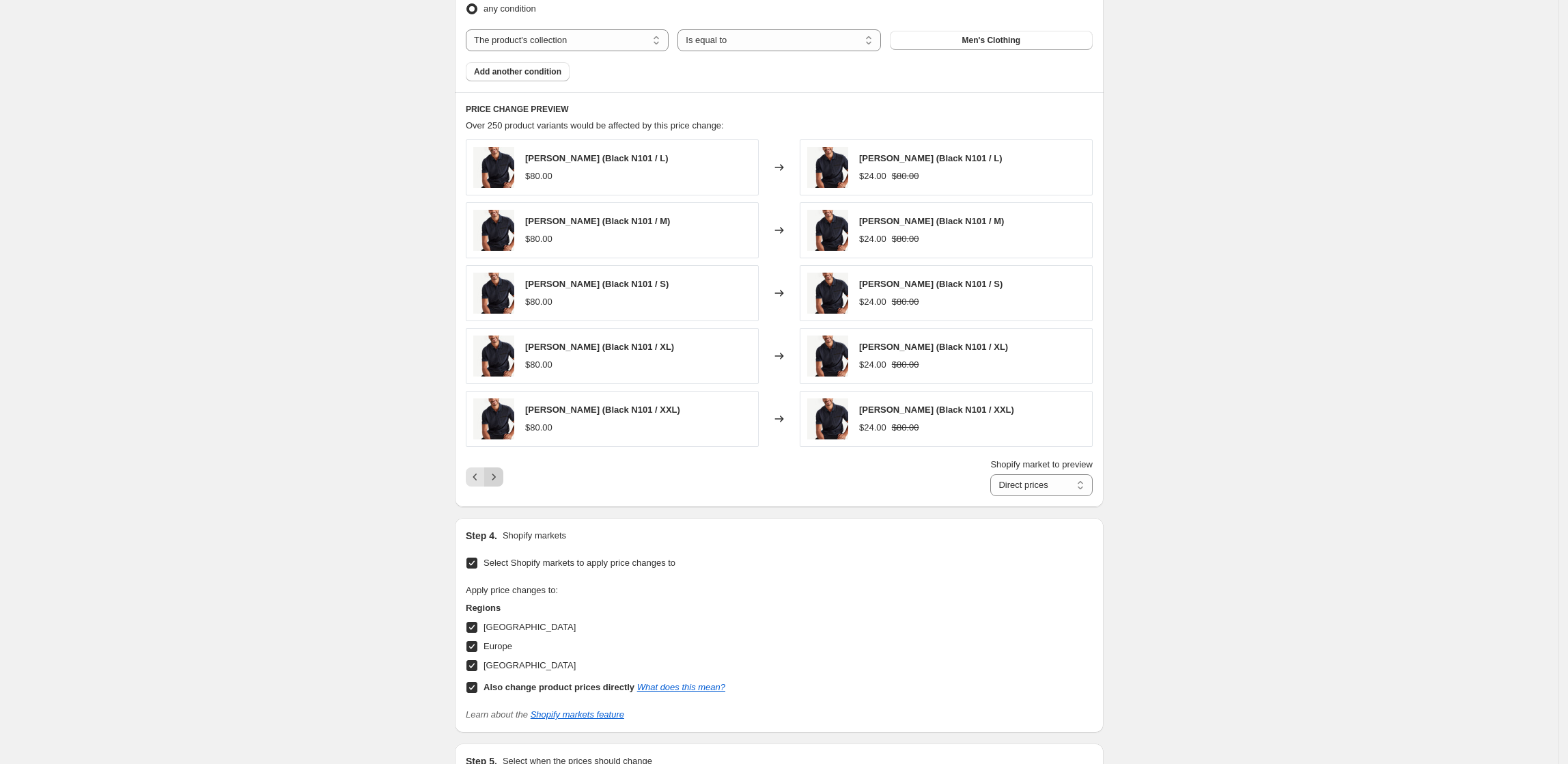
click at [496, 487] on button "Next" at bounding box center [494, 477] width 19 height 19
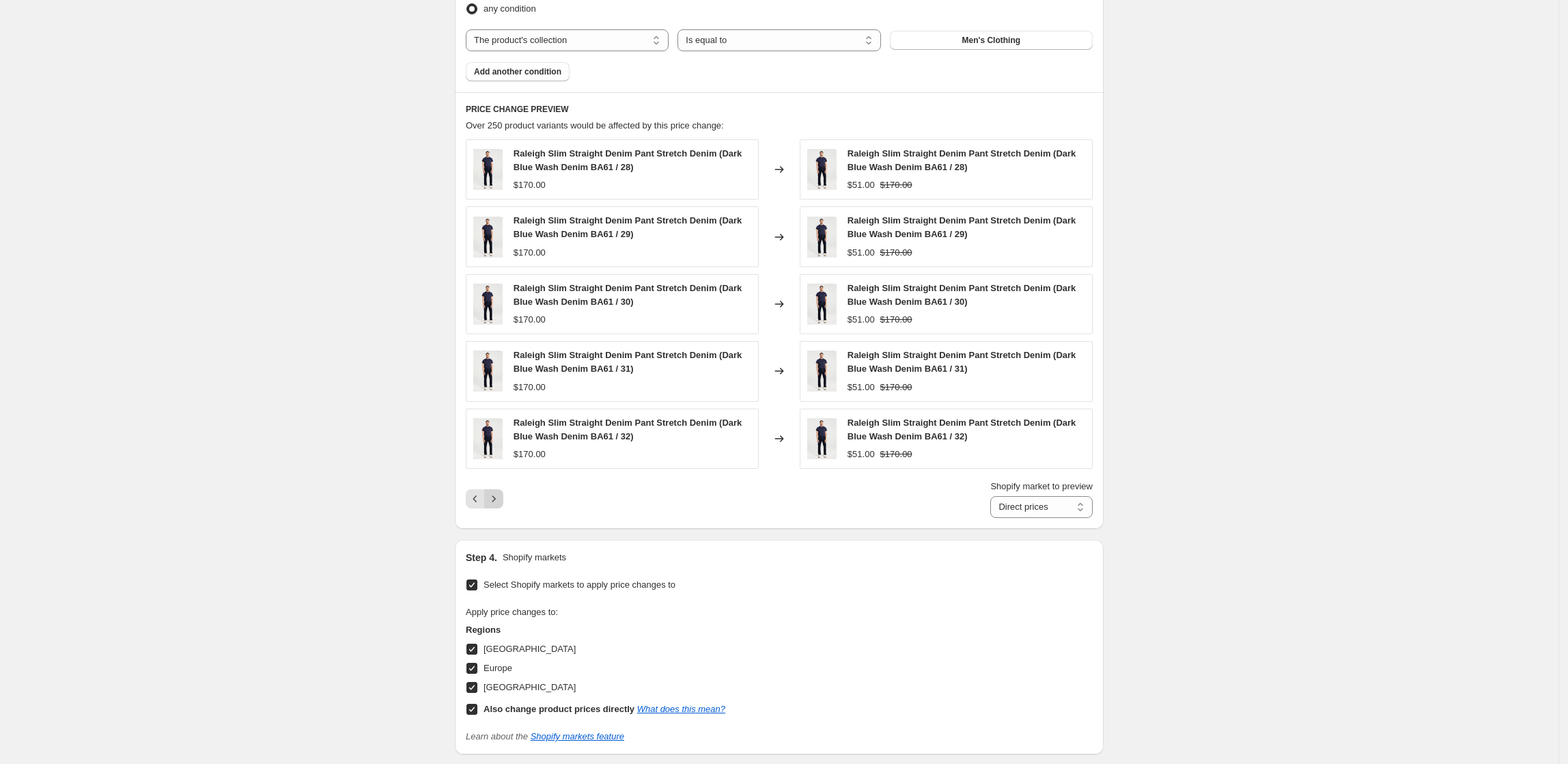
click at [496, 506] on icon "Next" at bounding box center [494, 498] width 14 height 14
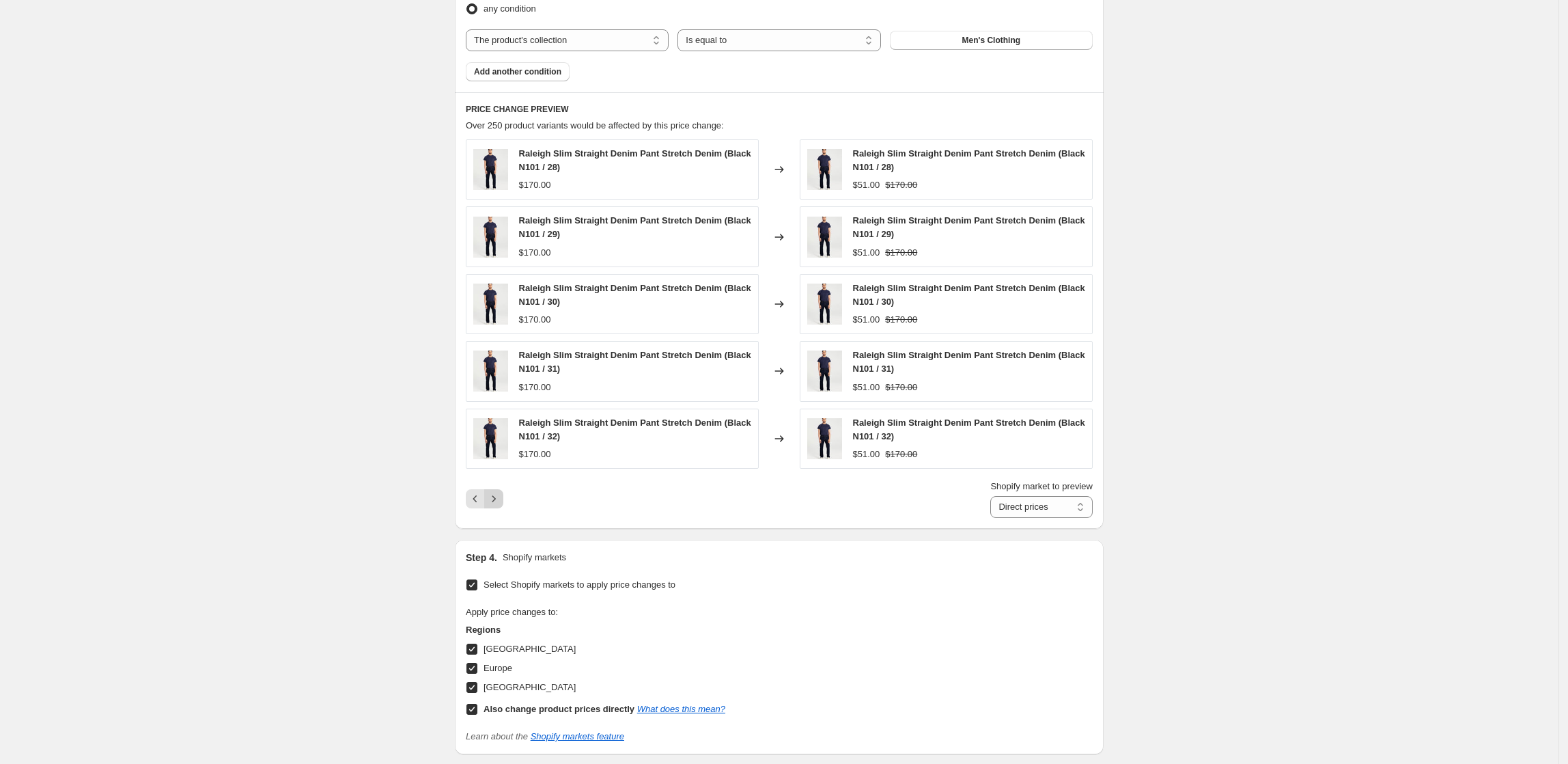
click at [498, 504] on icon "Next" at bounding box center [494, 498] width 14 height 14
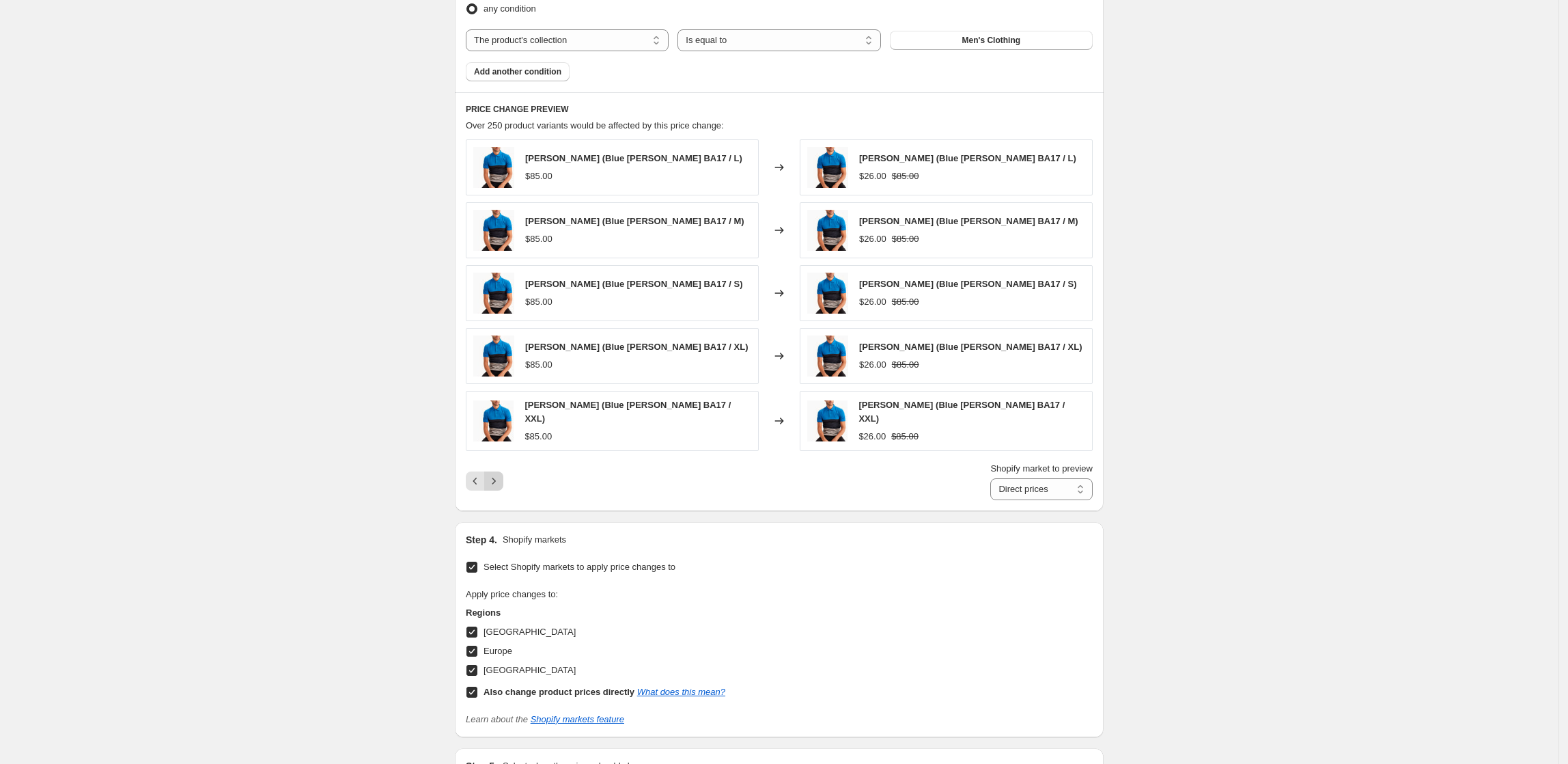
click at [498, 504] on div "PRICE CHANGE PREVIEW Over 250 product variants would be affected by this price …" at bounding box center [780, 301] width 649 height 419
click at [500, 491] on div "Shopify market to preview Direct prices [GEOGRAPHIC_DATA] [GEOGRAPHIC_DATA] [GE…" at bounding box center [780, 481] width 627 height 38
click at [500, 486] on icon "Next" at bounding box center [494, 481] width 14 height 14
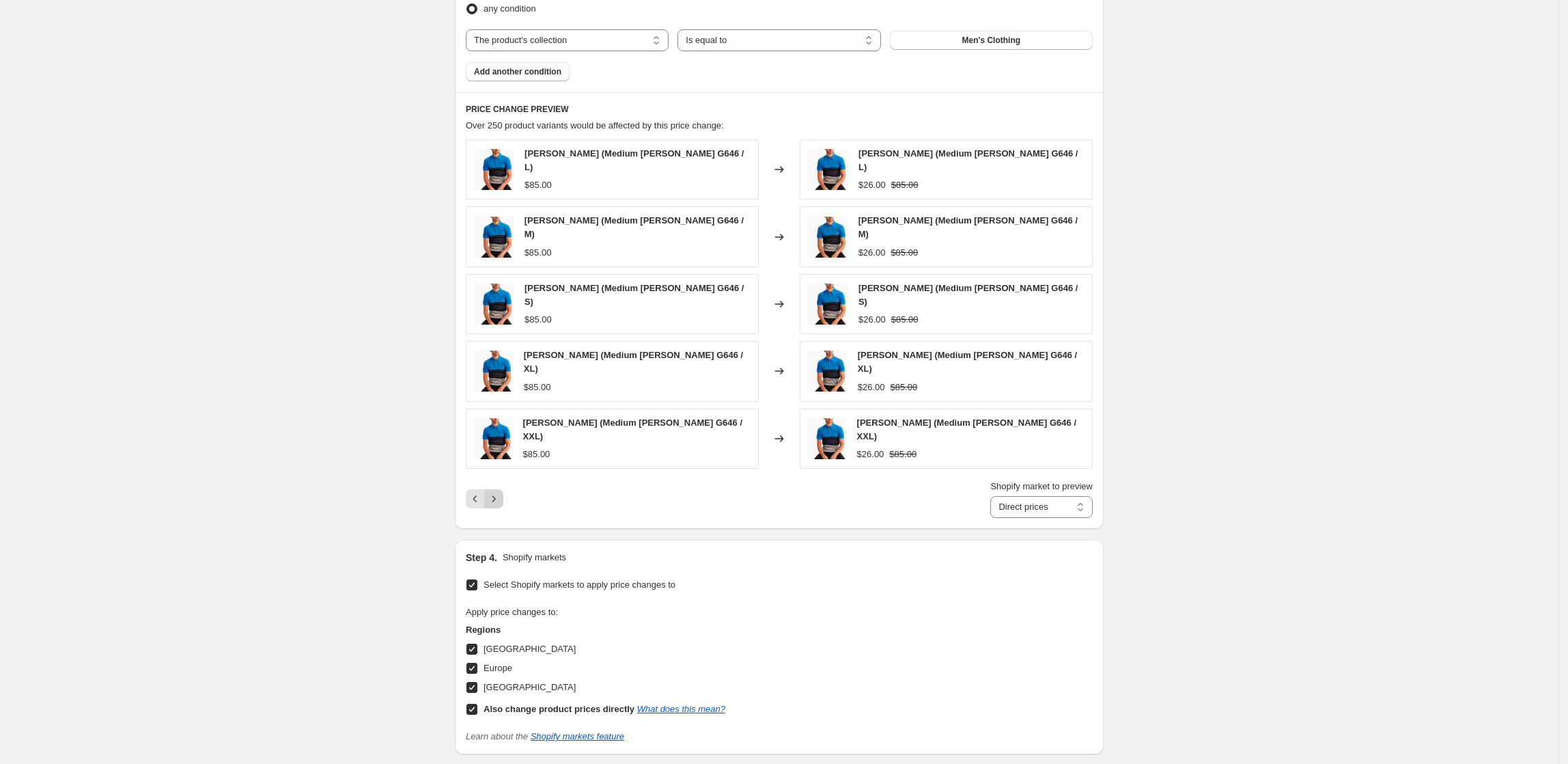
click at [500, 492] on icon "Next" at bounding box center [494, 498] width 14 height 14
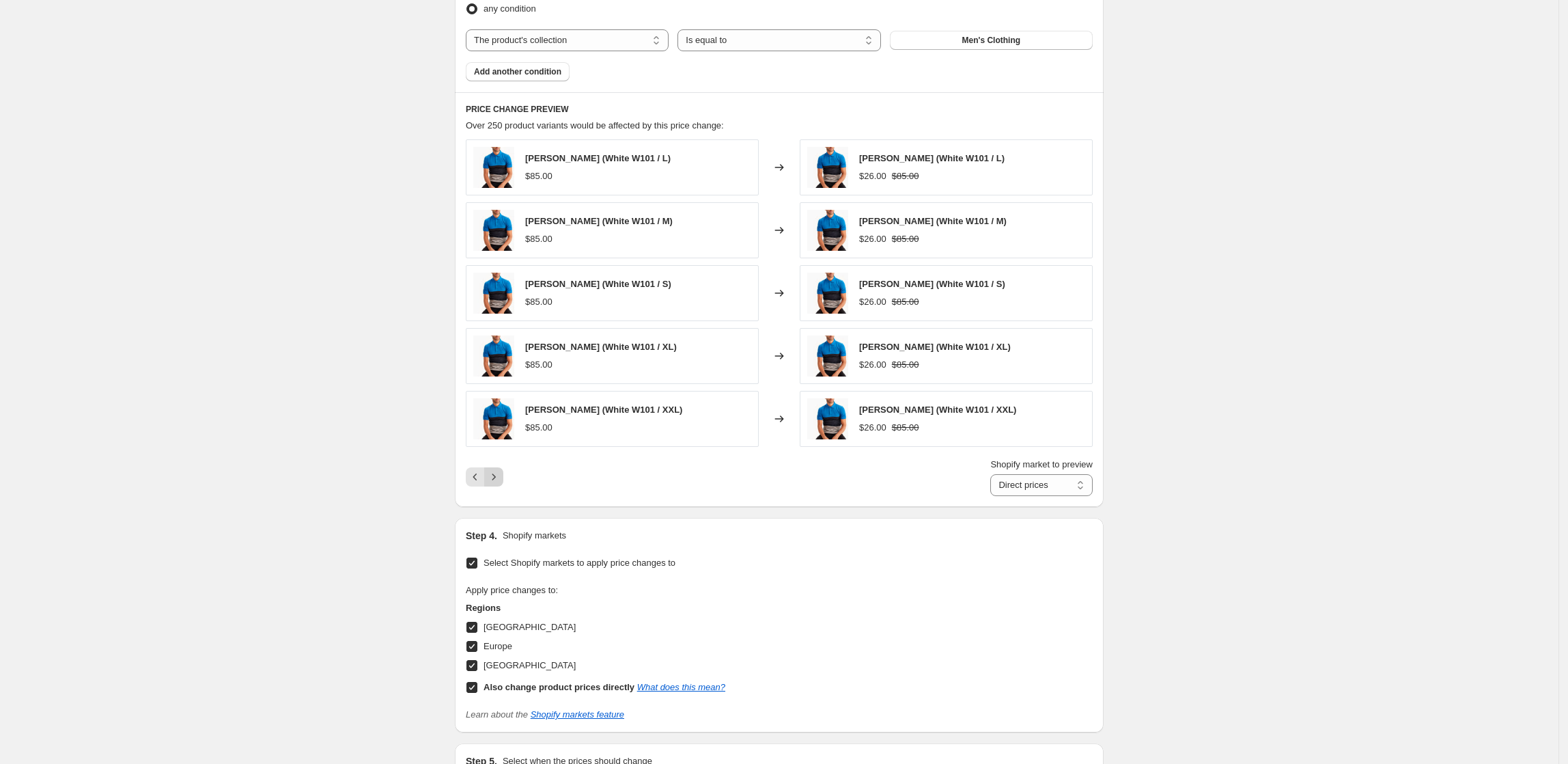
click at [500, 484] on icon "Next" at bounding box center [494, 477] width 14 height 14
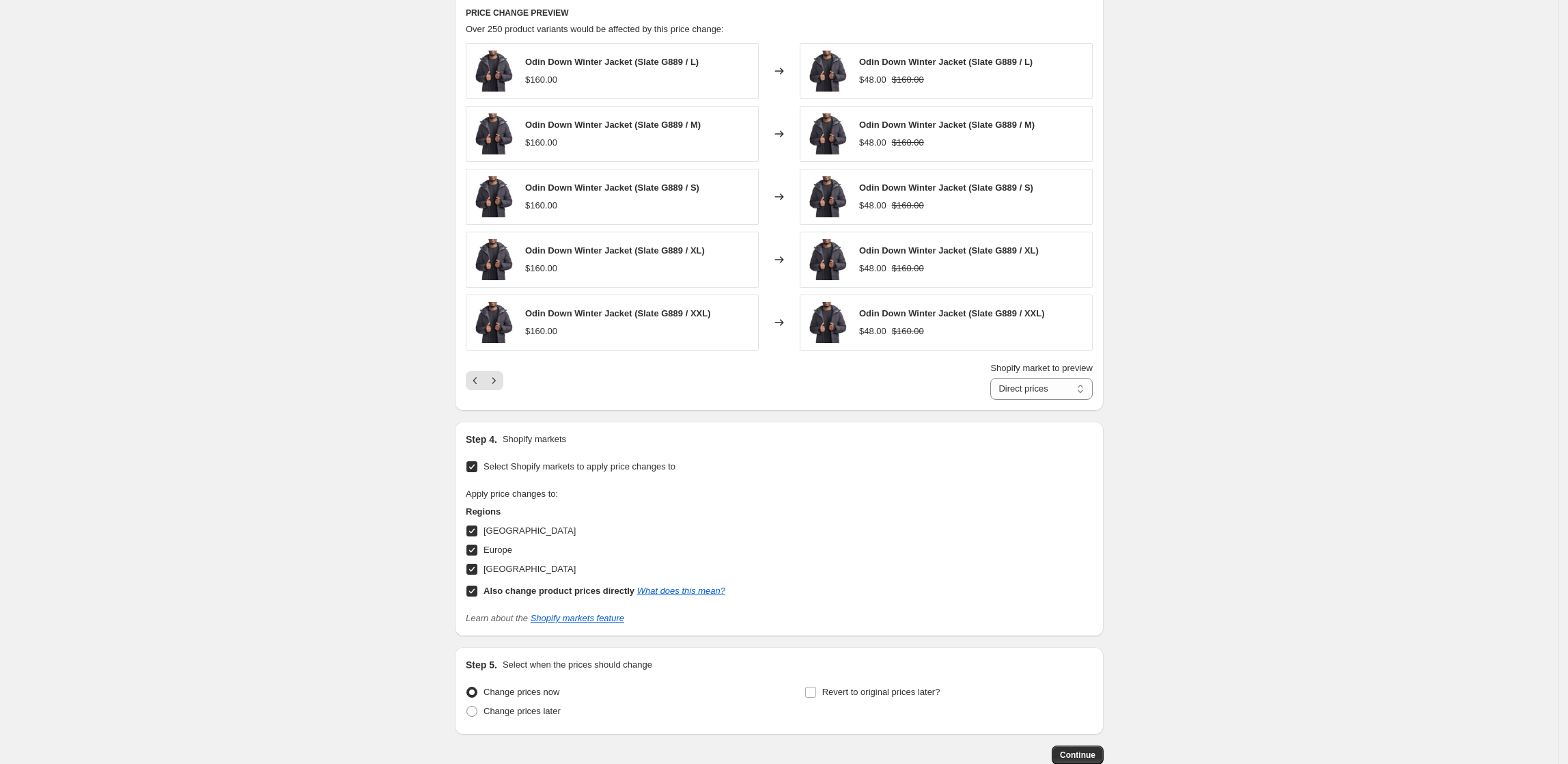
scroll to position [1005, 0]
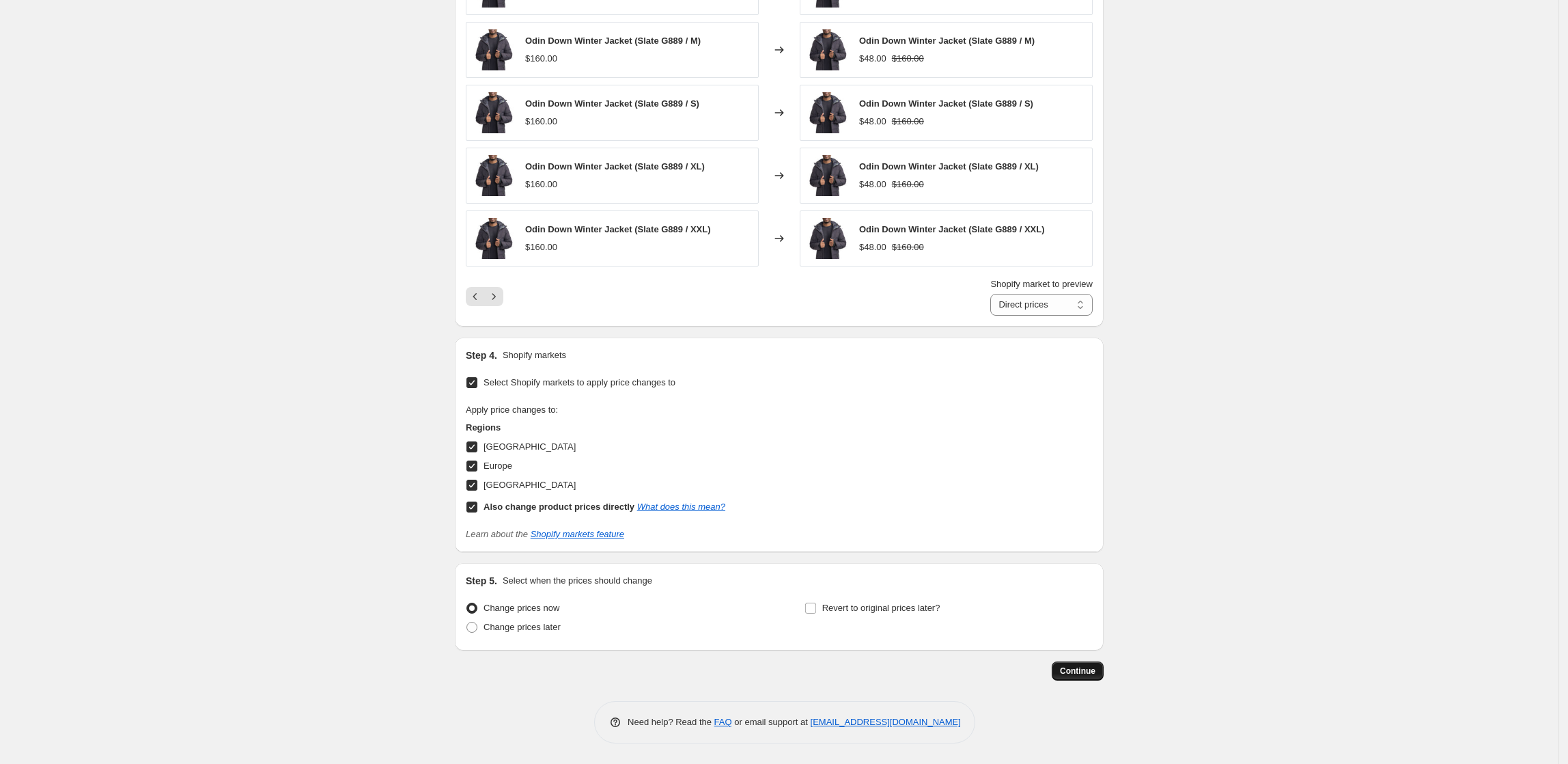
click at [1095, 675] on span "Continue" at bounding box center [1077, 671] width 35 height 11
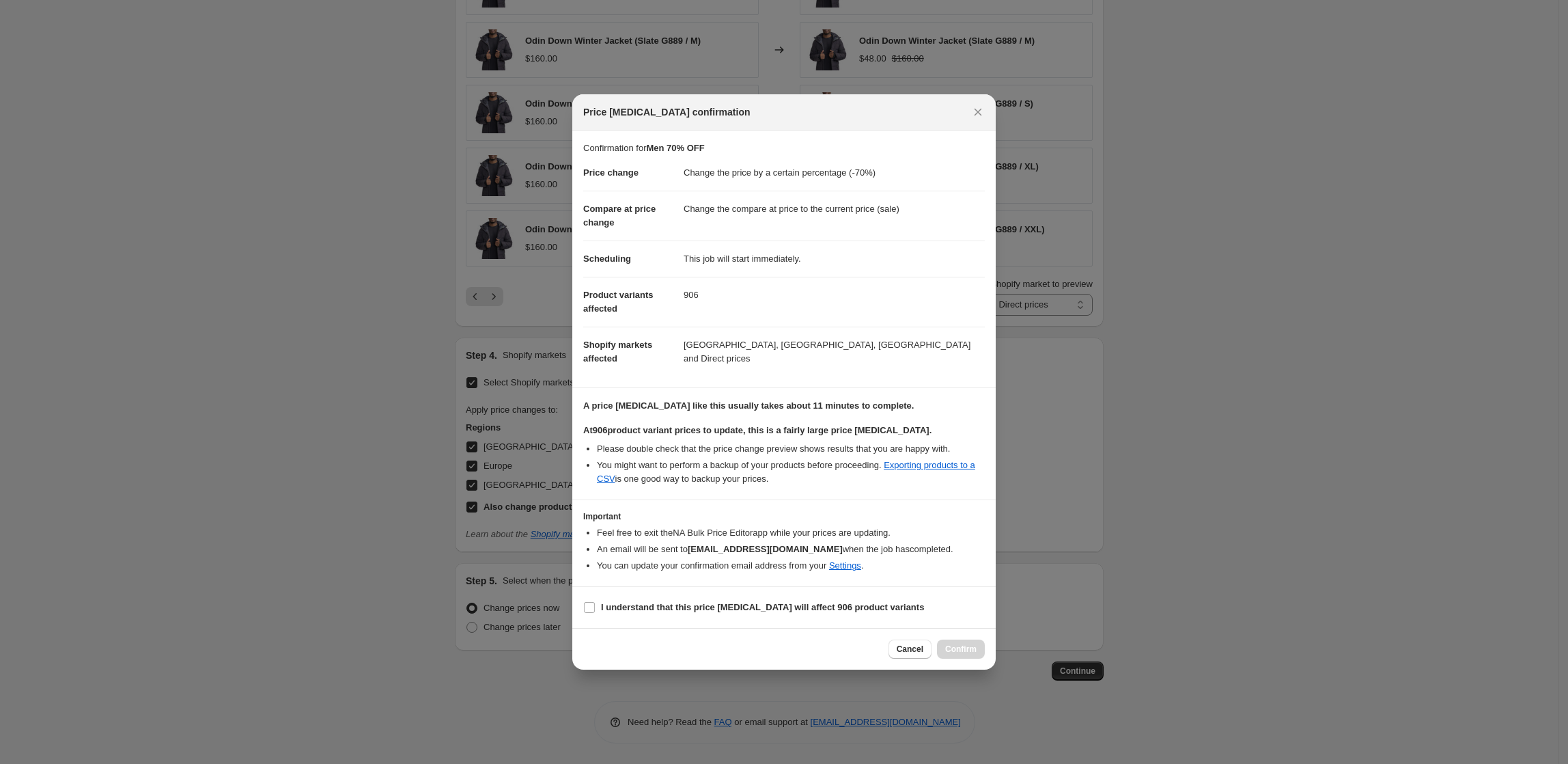
drag, startPoint x: 664, startPoint y: 613, endPoint x: 883, endPoint y: 657, distance: 223.4
click at [665, 615] on span "I understand that this price [MEDICAL_DATA] will affect 906 product variants" at bounding box center [762, 608] width 323 height 14
click at [595, 613] on input "I understand that this price [MEDICAL_DATA] will affect 906 product variants" at bounding box center [590, 608] width 11 height 11
checkbox input "true"
click at [973, 658] on button "Confirm" at bounding box center [961, 648] width 48 height 19
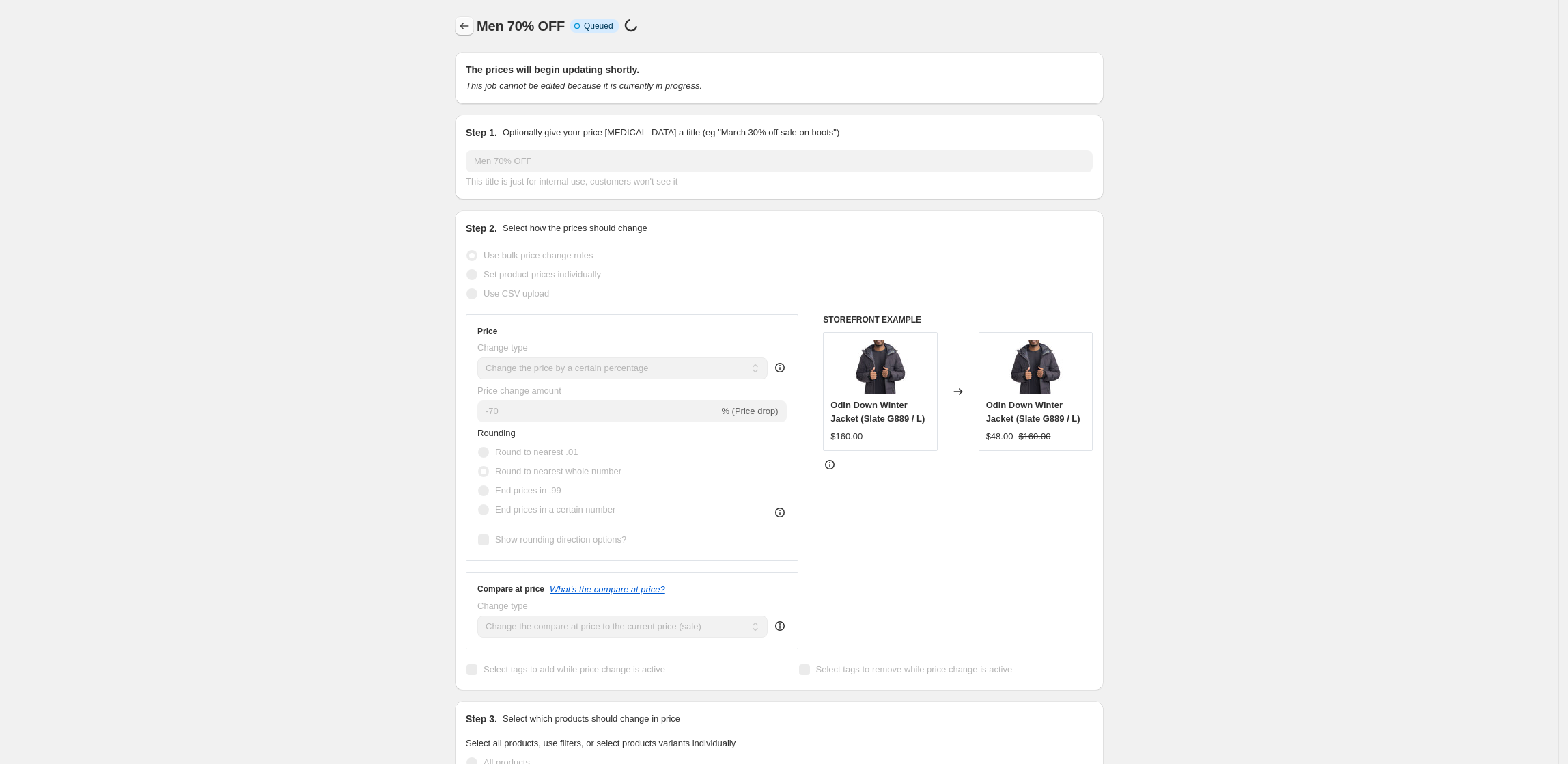
click at [460, 29] on button "Price change jobs" at bounding box center [464, 25] width 19 height 19
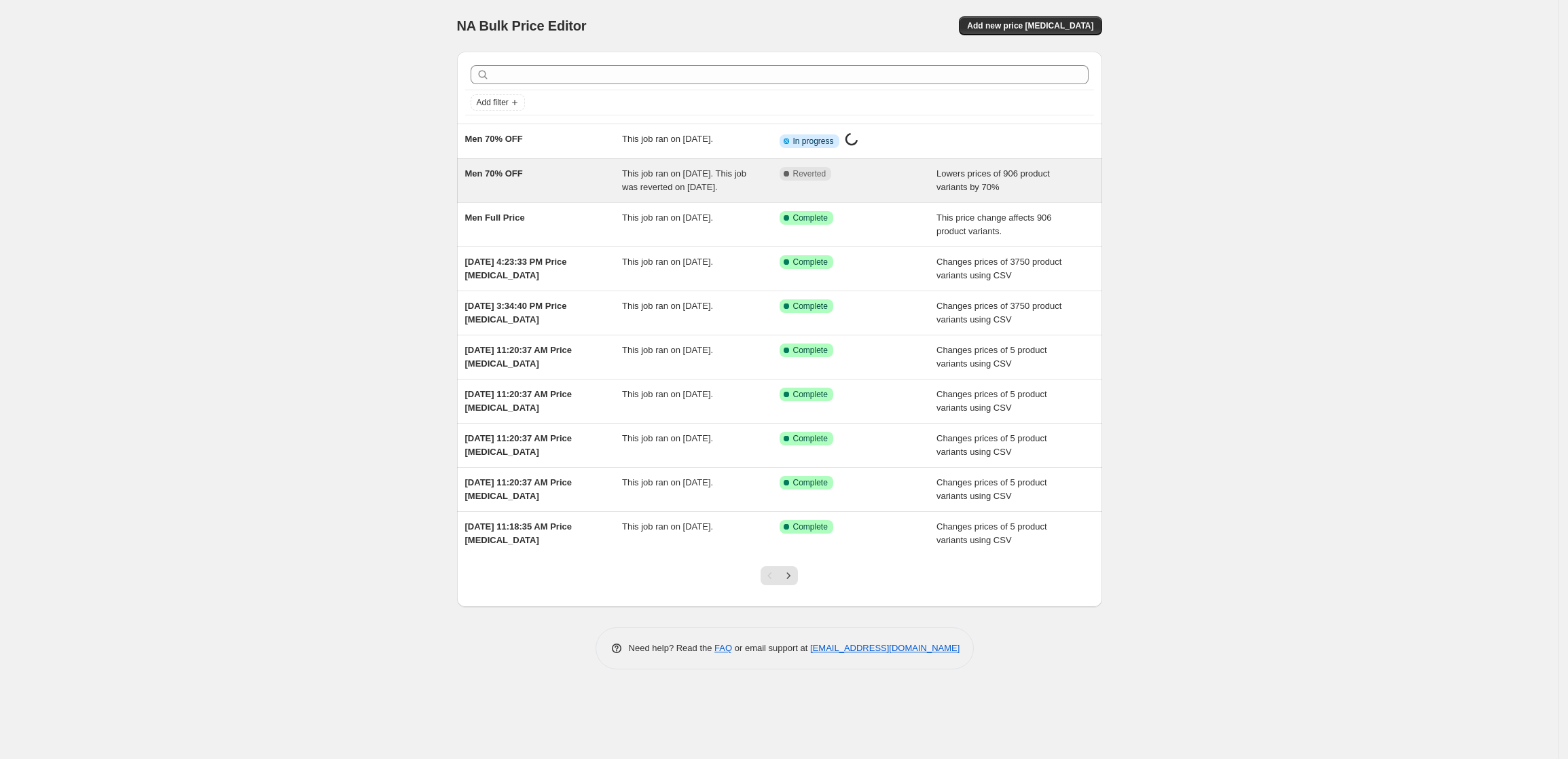
click at [574, 186] on div "Men 70% OFF" at bounding box center [544, 181] width 157 height 27
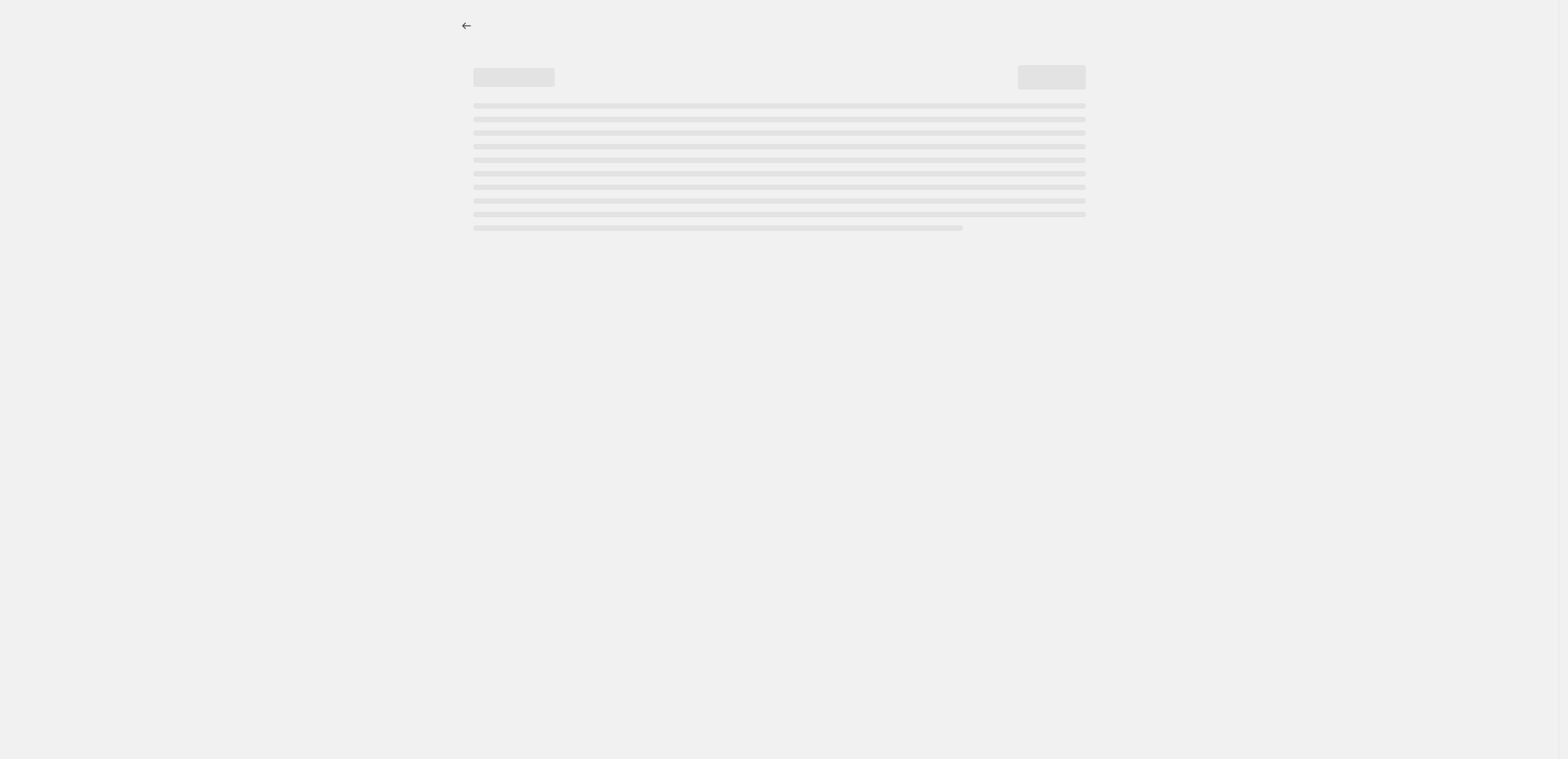
select select "percentage"
select select "collection"
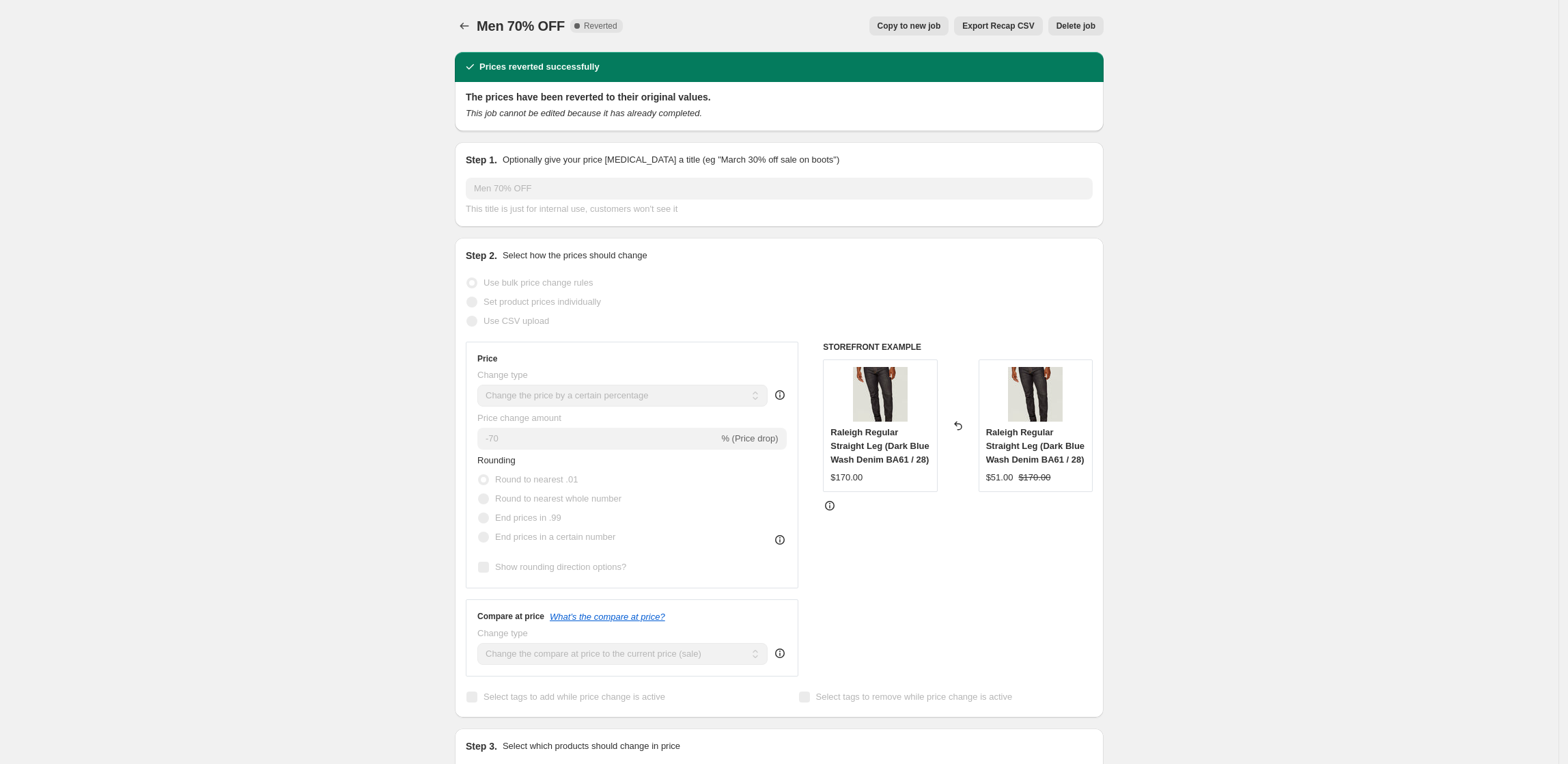
click at [1095, 35] on button "Delete job" at bounding box center [1076, 25] width 55 height 19
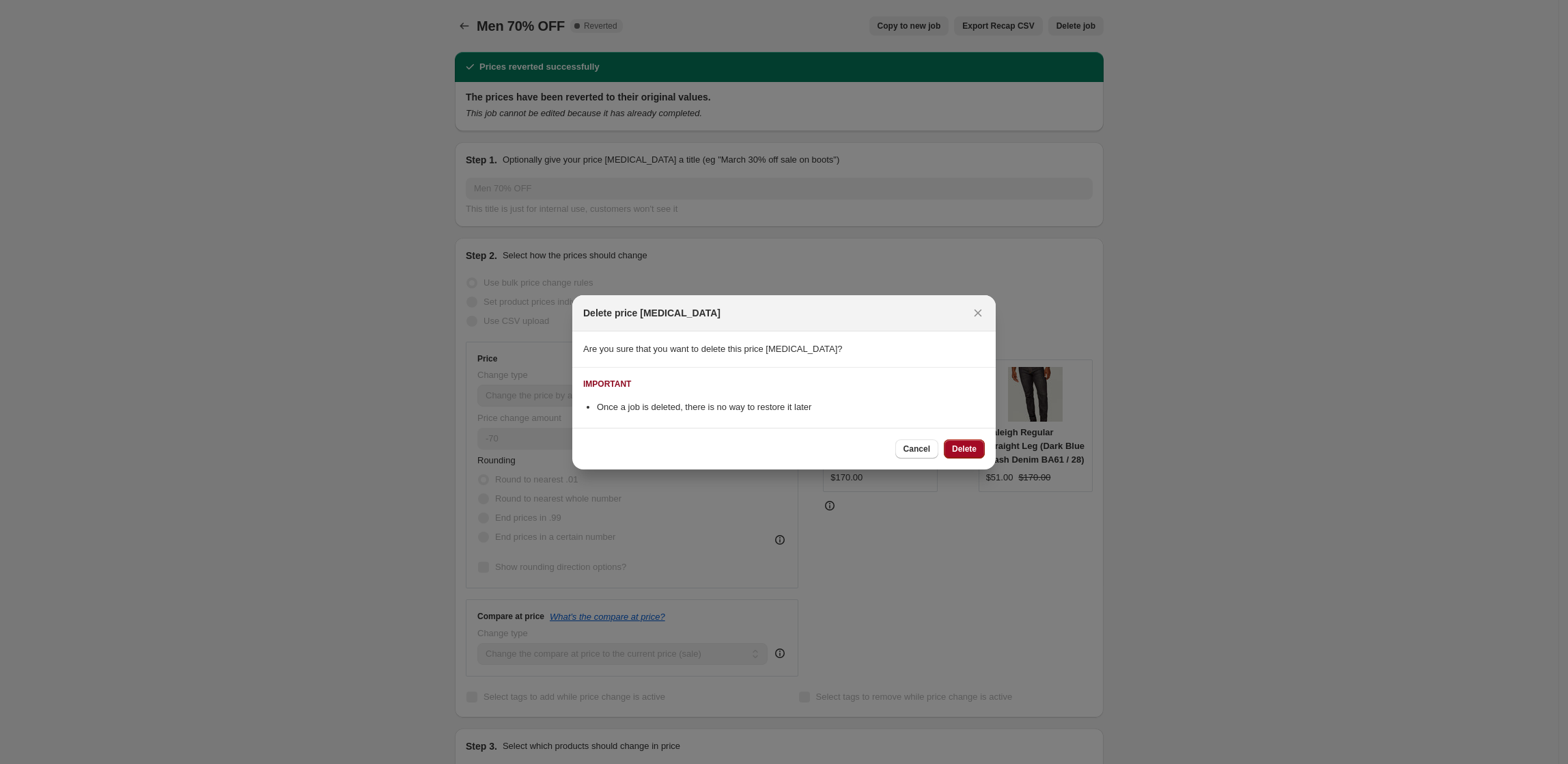
click at [969, 443] on button "Delete" at bounding box center [964, 448] width 41 height 19
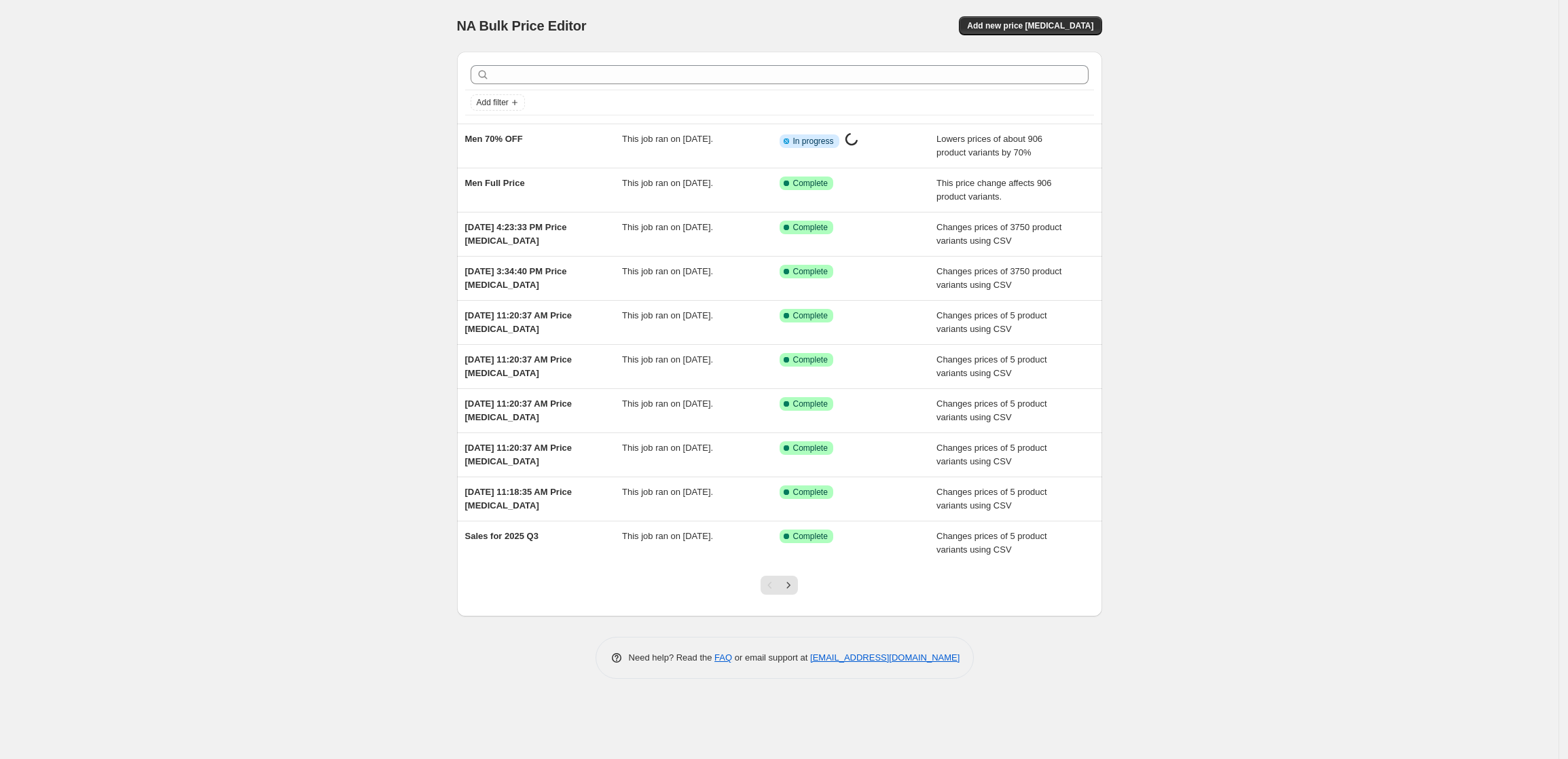
drag, startPoint x: 1258, startPoint y: 180, endPoint x: 1253, endPoint y: 189, distance: 10.3
click at [1258, 180] on div "NA Bulk Price Editor. This page is ready NA Bulk Price Editor Add new price [ME…" at bounding box center [779, 380] width 1559 height 759
click at [1239, 234] on div "NA Bulk Price Editor. This page is ready NA Bulk Price Editor Add new price [ME…" at bounding box center [779, 380] width 1559 height 759
click at [1248, 299] on div "NA Bulk Price Editor. This page is ready NA Bulk Price Editor Add new price [ME…" at bounding box center [779, 380] width 1559 height 759
click at [1239, 299] on div "NA Bulk Price Editor. This page is ready NA Bulk Price Editor Add new price [ME…" at bounding box center [779, 380] width 1559 height 759
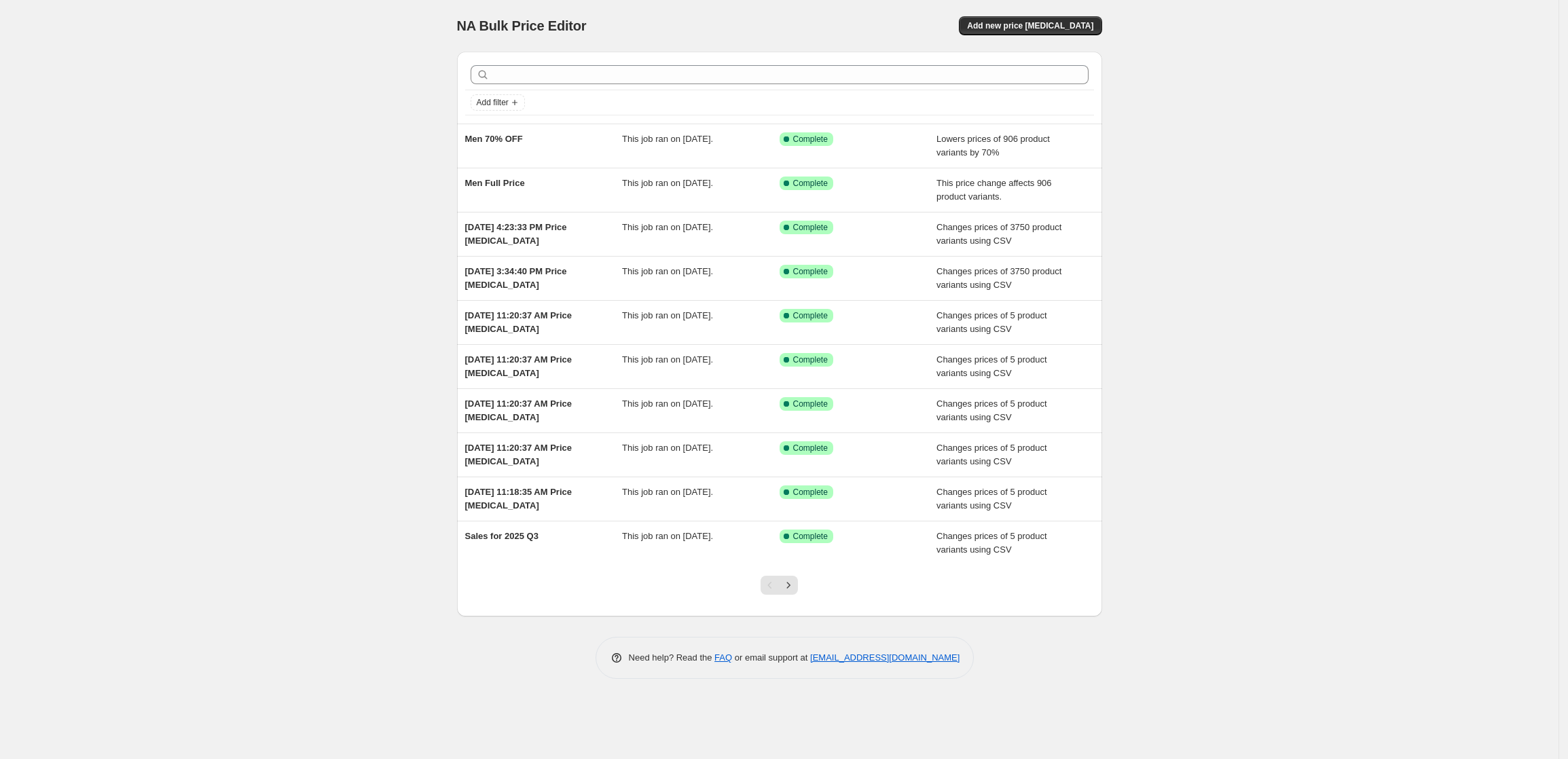
click at [1258, 150] on div "NA Bulk Price Editor. This page is ready NA Bulk Price Editor Add new price [ME…" at bounding box center [779, 380] width 1559 height 759
click at [1357, 315] on div "NA Bulk Price Editor. This page is ready NA Bulk Price Editor Add new price [ME…" at bounding box center [779, 380] width 1559 height 759
click at [1357, 315] on div "NA Bulk Price Editor. This page is ready NA Bulk Price Editor Add new price [ME…" at bounding box center [779, 380] width 1559 height 759
click at [1366, 289] on div "NA Bulk Price Editor. This page is ready NA Bulk Price Editor Add new price [ME…" at bounding box center [779, 380] width 1559 height 759
click at [1272, 217] on div "NA Bulk Price Editor. This page is ready NA Bulk Price Editor Add new price [ME…" at bounding box center [779, 380] width 1559 height 759
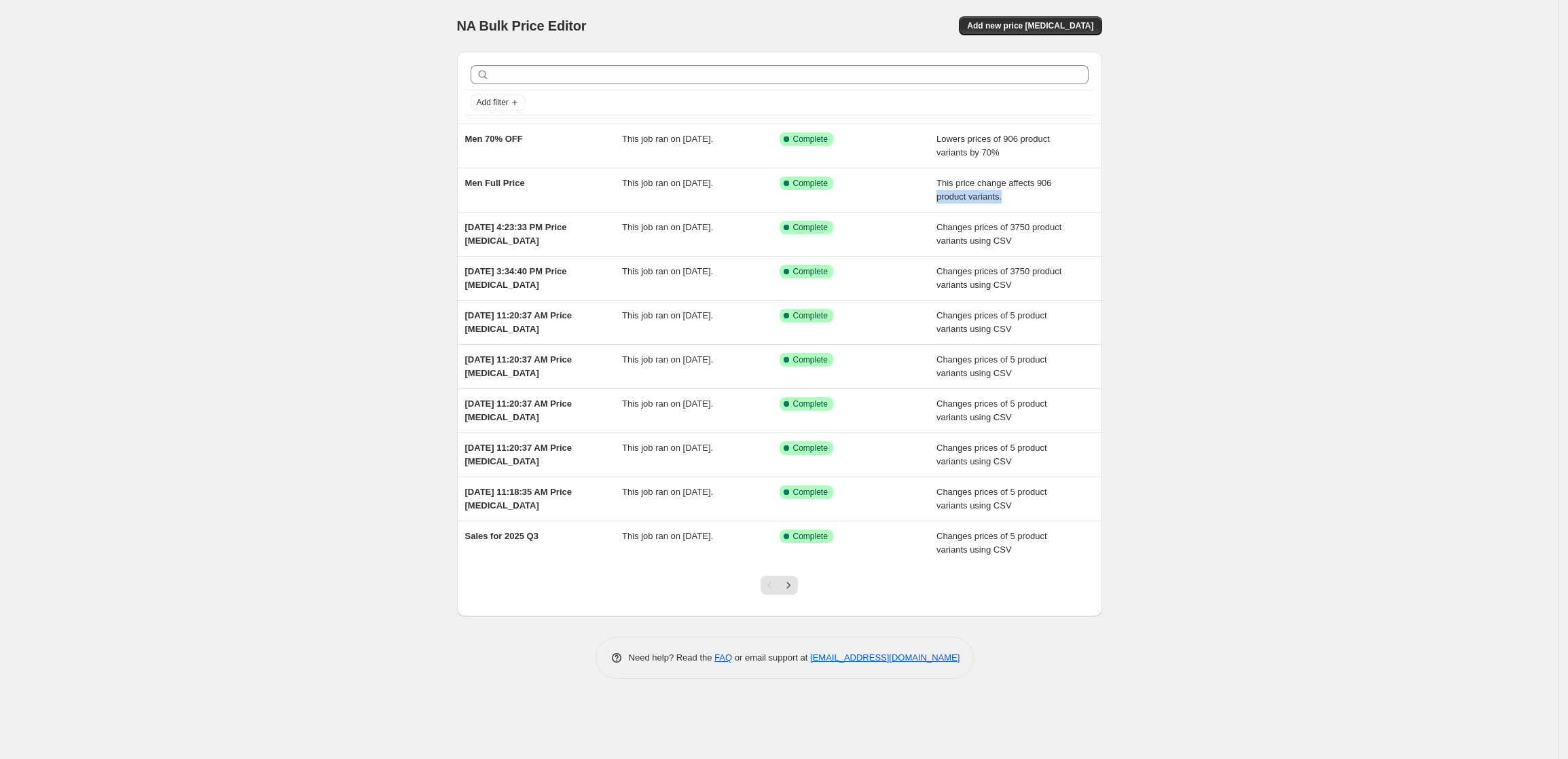
drag, startPoint x: 1272, startPoint y: 191, endPoint x: 1275, endPoint y: 206, distance: 15.3
click at [1275, 206] on div "NA Bulk Price Editor. This page is ready NA Bulk Price Editor Add new price [ME…" at bounding box center [779, 380] width 1559 height 759
click at [1294, 220] on div "NA Bulk Price Editor. This page is ready NA Bulk Price Editor Add new price [ME…" at bounding box center [779, 380] width 1559 height 759
click at [1385, 225] on div "NA Bulk Price Editor. This page is ready NA Bulk Price Editor Add new price [ME…" at bounding box center [779, 380] width 1559 height 759
click at [1272, 338] on div "NA Bulk Price Editor. This page is ready NA Bulk Price Editor Add new price [ME…" at bounding box center [779, 380] width 1559 height 759
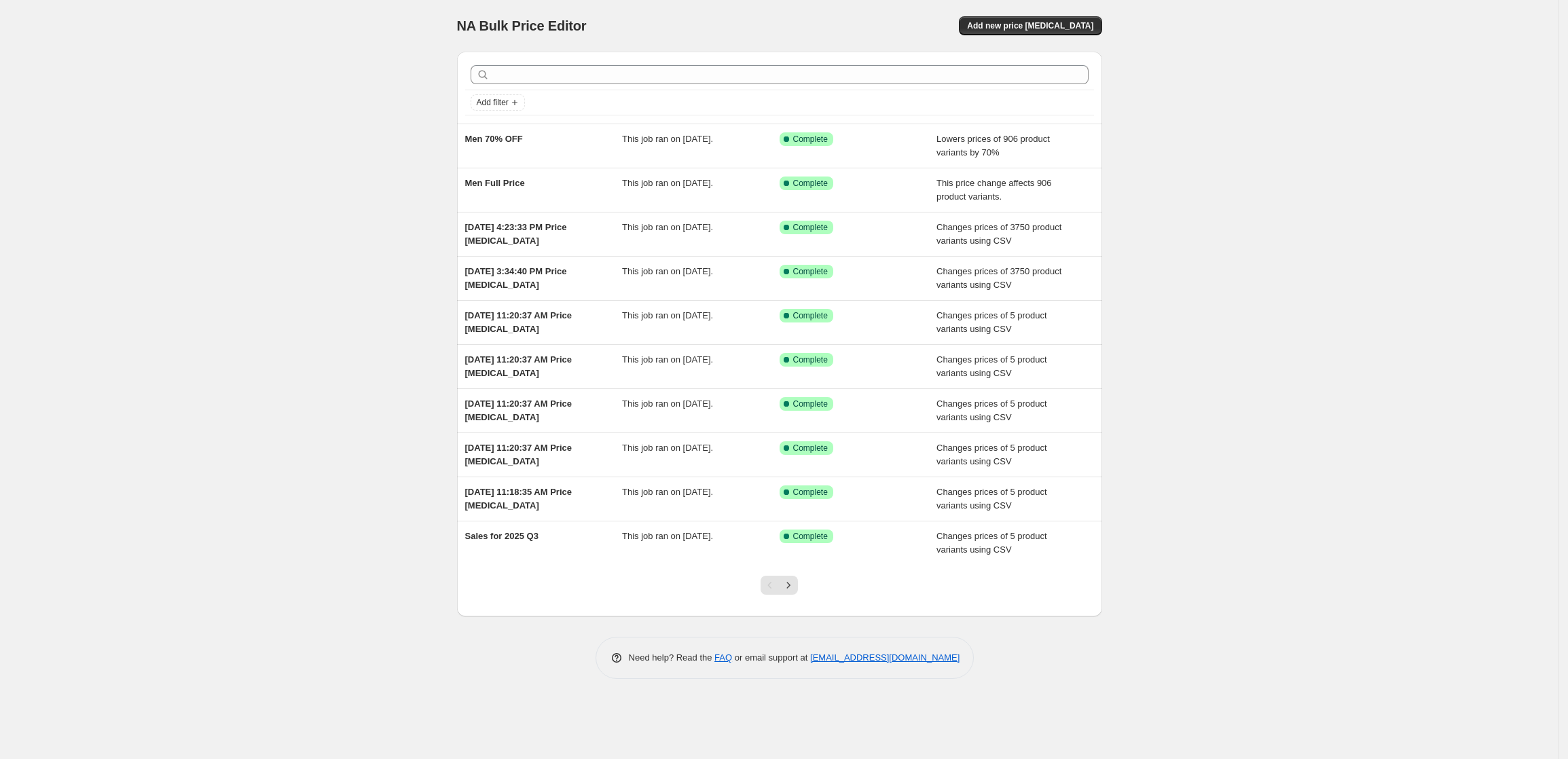
click at [1225, 305] on div "NA Bulk Price Editor. This page is ready NA Bulk Price Editor Add new price [ME…" at bounding box center [779, 380] width 1559 height 759
click at [1389, 284] on div "NA Bulk Price Editor. This page is ready NA Bulk Price Editor Add new price [ME…" at bounding box center [779, 380] width 1559 height 759
click at [1340, 272] on div "NA Bulk Price Editor. This page is ready NA Bulk Price Editor Add new price [ME…" at bounding box center [779, 380] width 1559 height 759
click at [1381, 280] on div "NA Bulk Price Editor. This page is ready NA Bulk Price Editor Add new price [ME…" at bounding box center [779, 380] width 1559 height 759
click at [1477, 278] on div "NA Bulk Price Editor. This page is ready NA Bulk Price Editor Add new price [ME…" at bounding box center [779, 380] width 1559 height 759
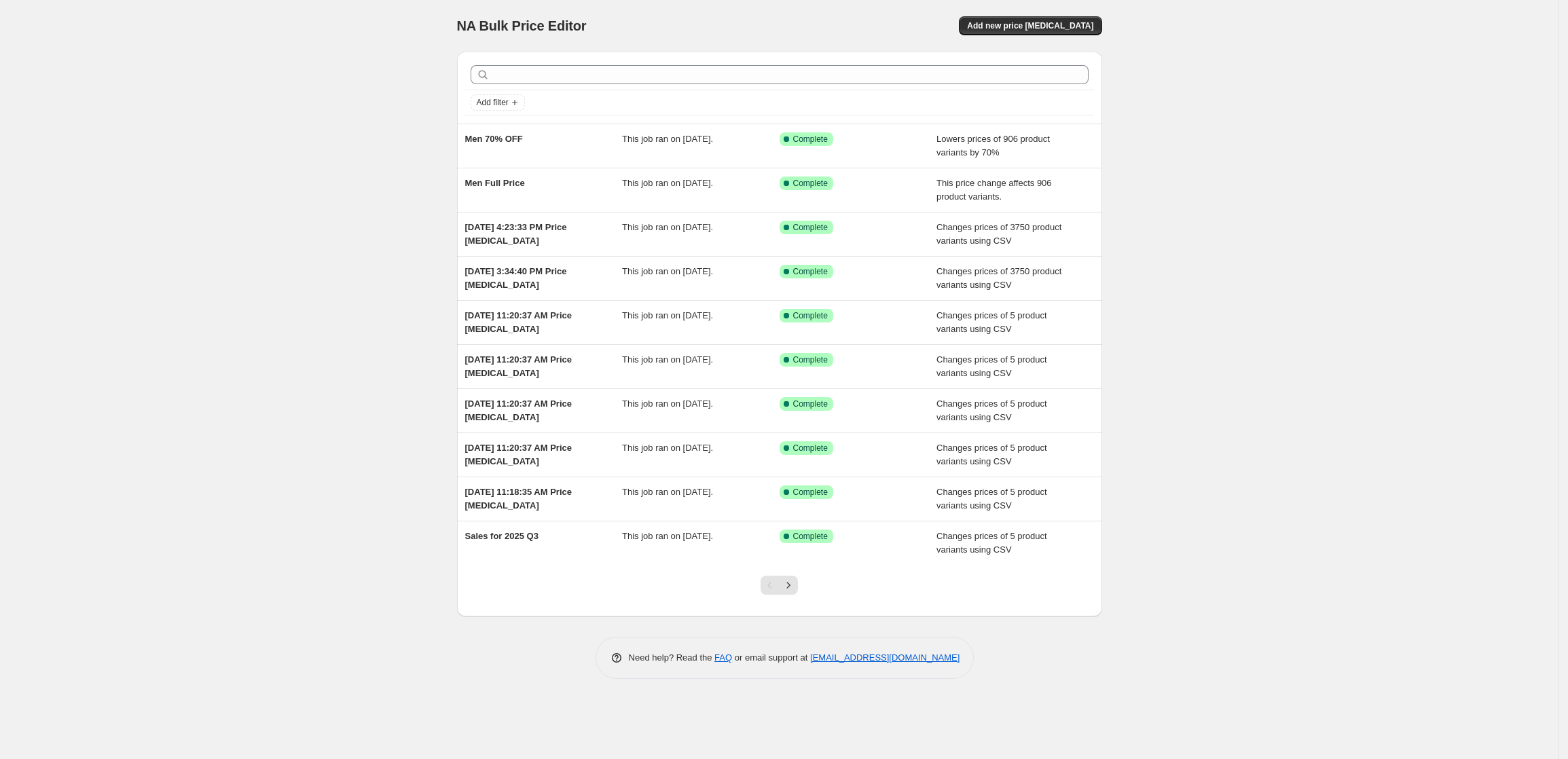
click at [1357, 159] on div "NA Bulk Price Editor. This page is ready NA Bulk Price Editor Add new price [ME…" at bounding box center [779, 380] width 1559 height 759
drag, startPoint x: 245, startPoint y: 168, endPoint x: 195, endPoint y: 145, distance: 55.0
click at [245, 168] on div "NA Bulk Price Editor. This page is ready NA Bulk Price Editor Add new price [ME…" at bounding box center [779, 380] width 1559 height 759
